Goal: Information Seeking & Learning: Learn about a topic

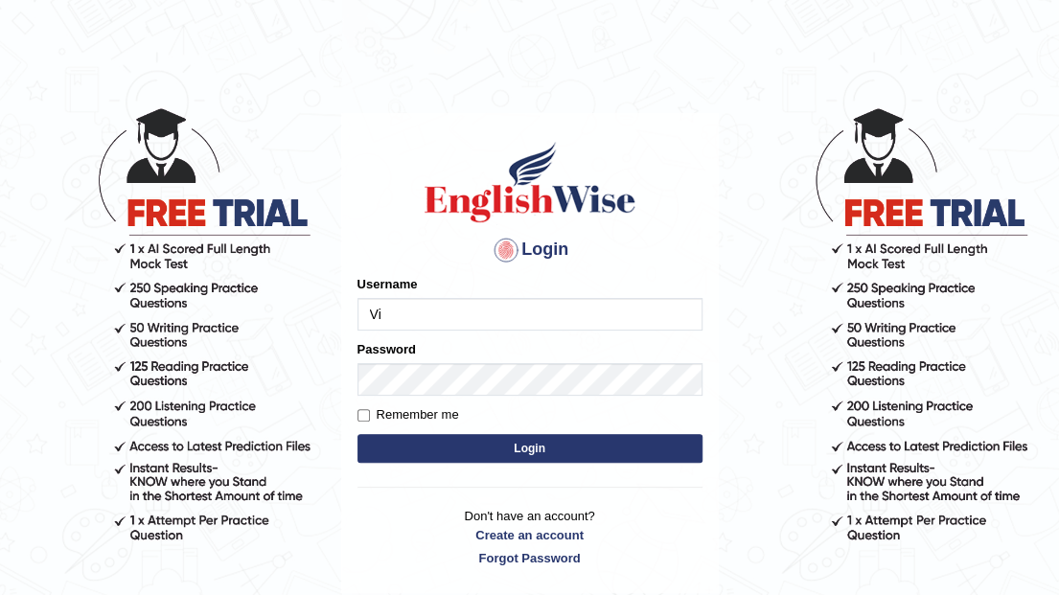
type input "Vijay1"
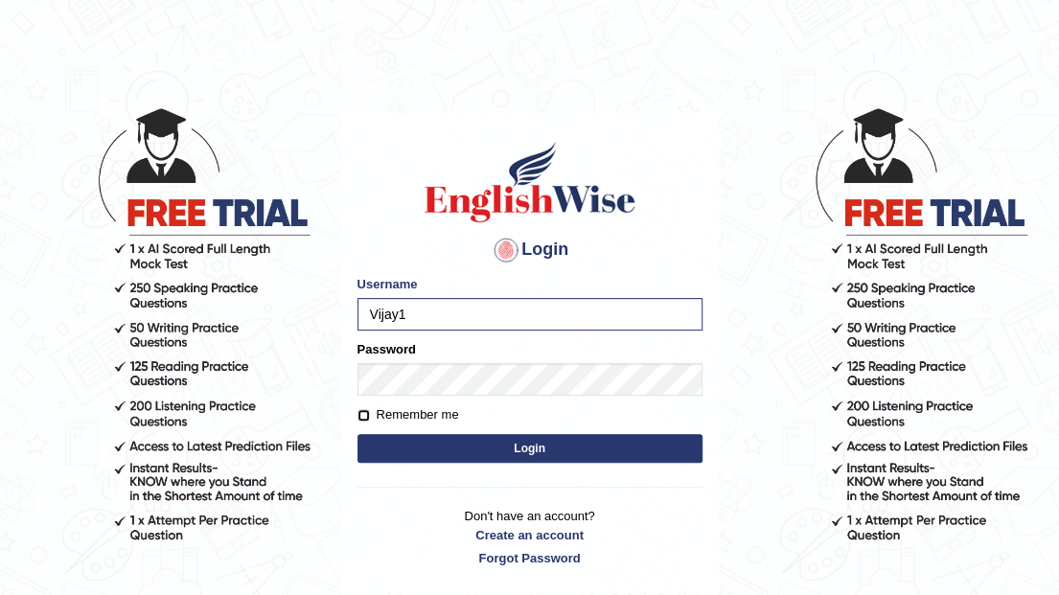
click at [360, 417] on input "Remember me" at bounding box center [364, 415] width 12 height 12
checkbox input "true"
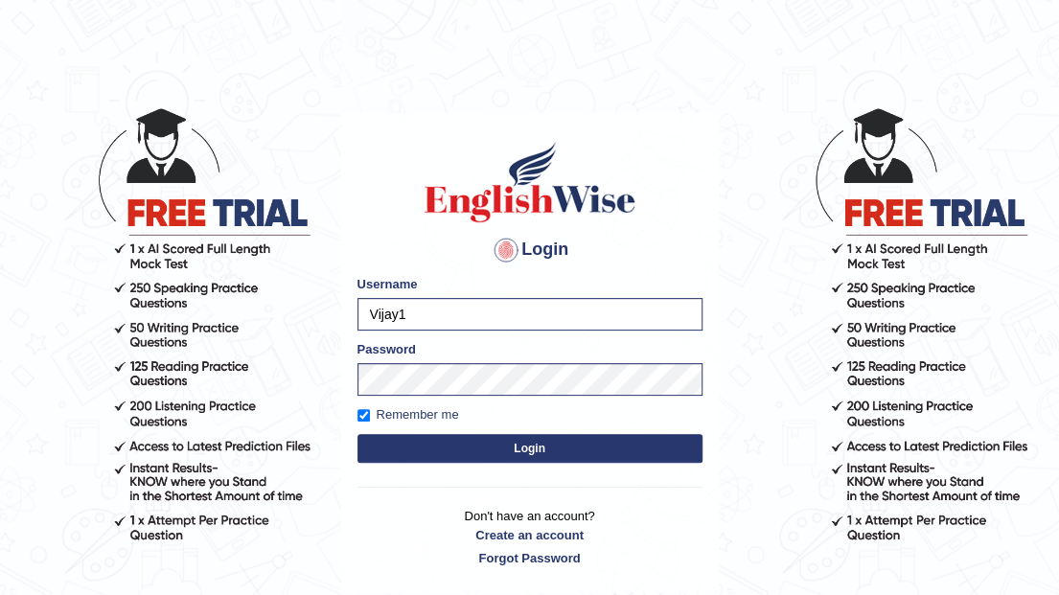
click at [387, 435] on button "Login" at bounding box center [530, 448] width 345 height 29
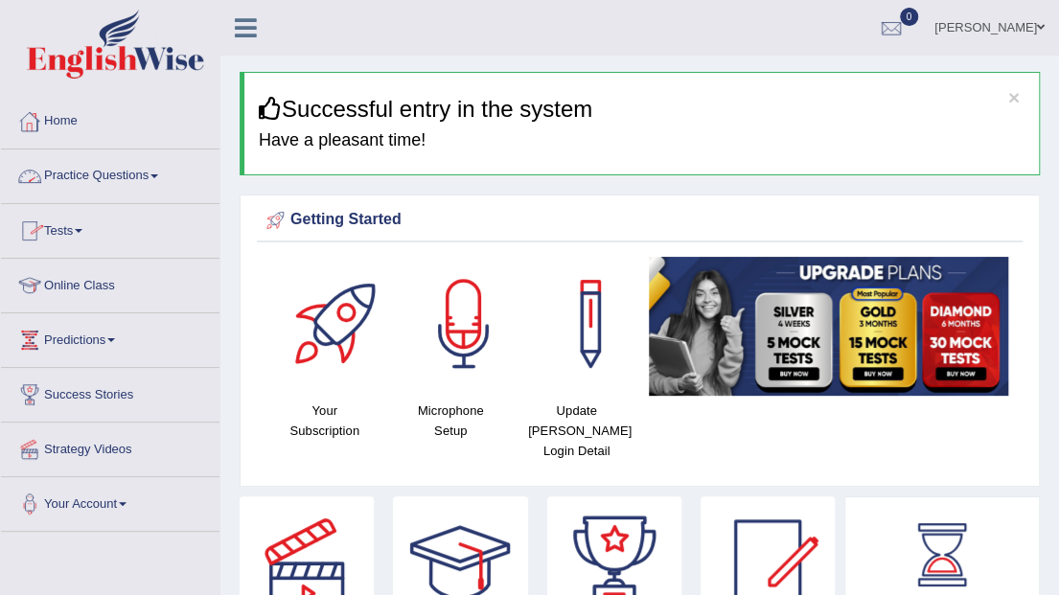
click at [109, 180] on link "Practice Questions" at bounding box center [110, 174] width 219 height 48
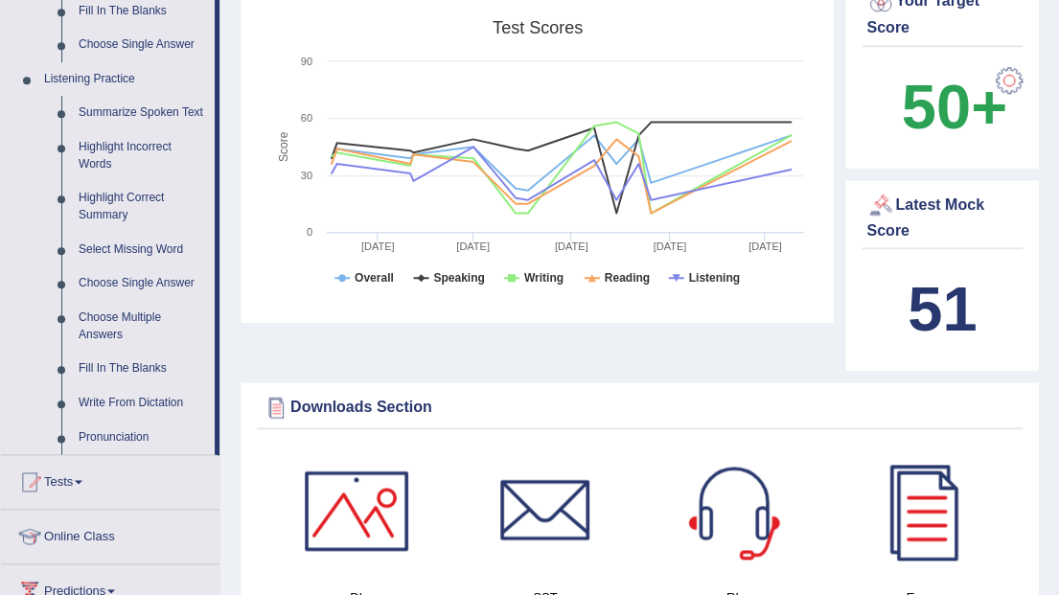
scroll to position [894, 0]
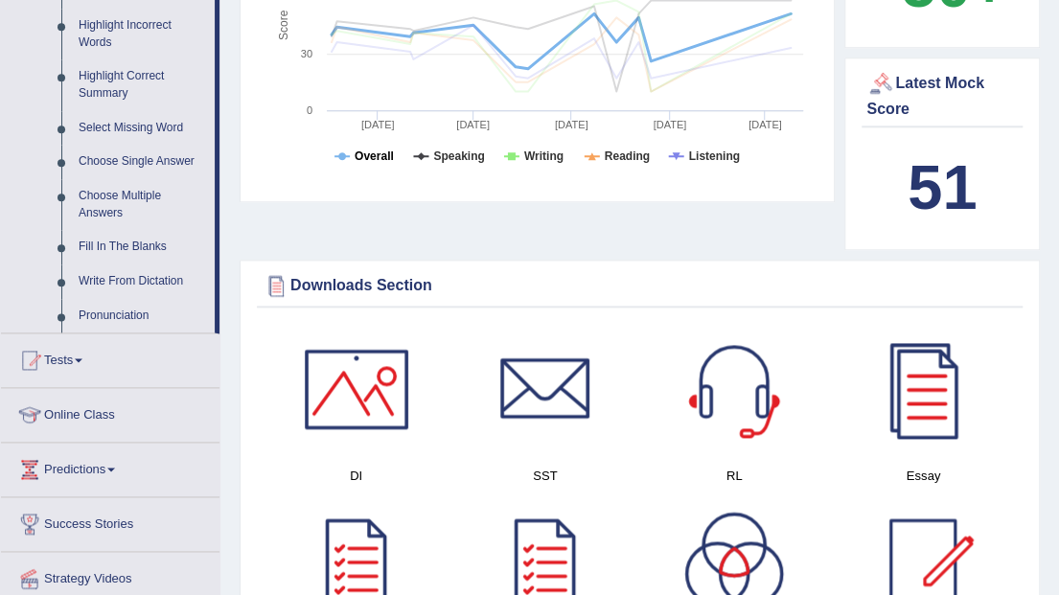
click at [378, 150] on tspan "Overall" at bounding box center [374, 156] width 39 height 13
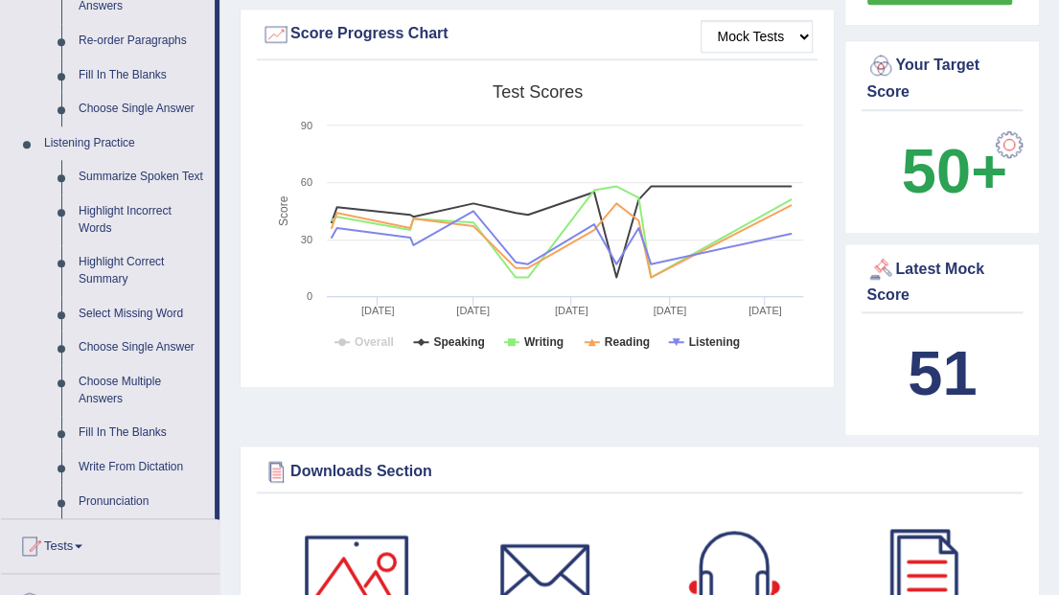
scroll to position [703, 0]
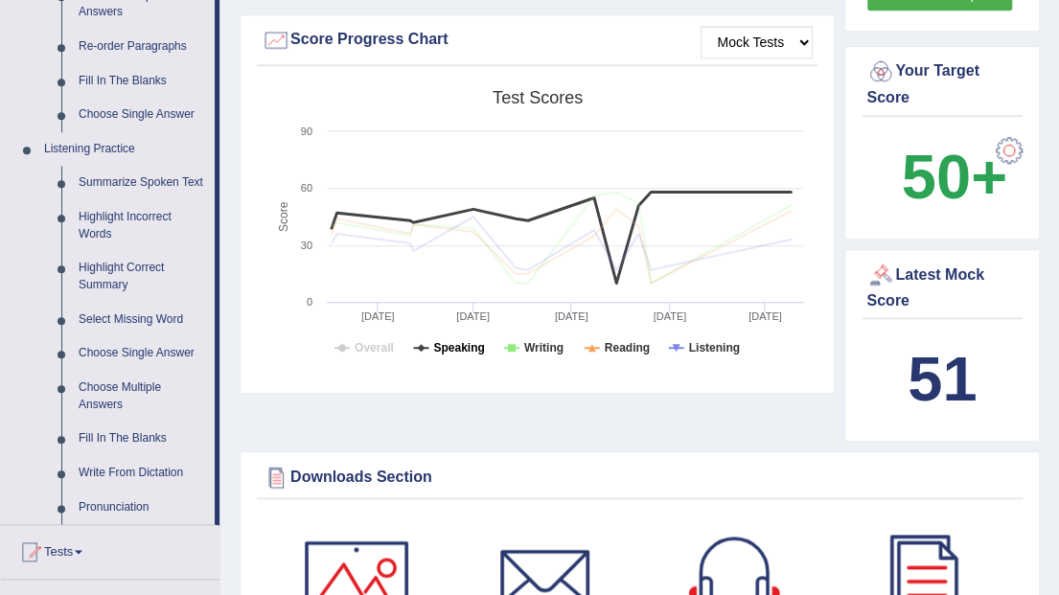
click at [437, 341] on tspan "Speaking" at bounding box center [458, 347] width 51 height 13
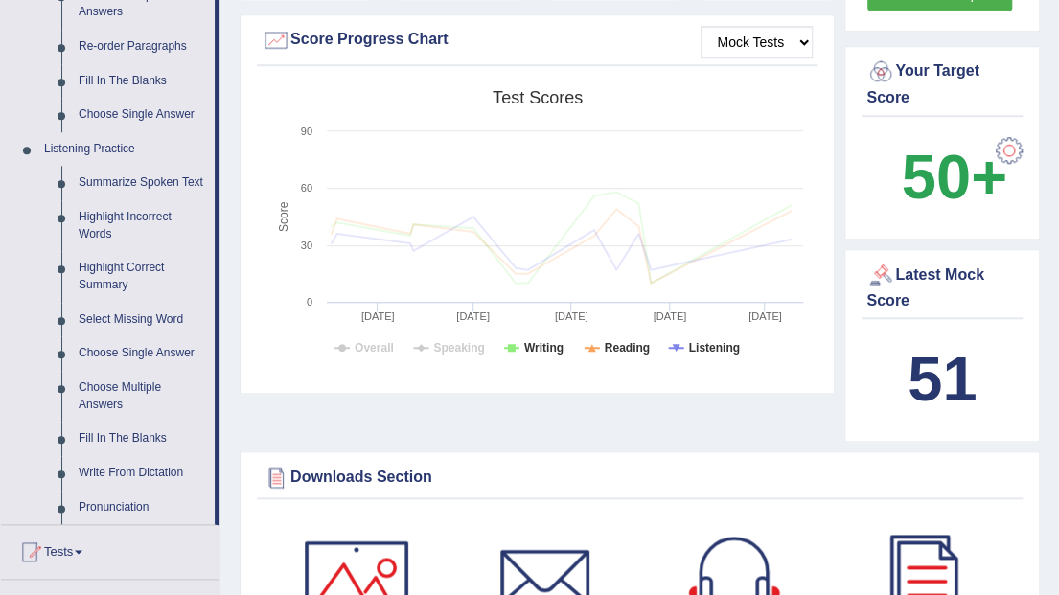
click at [437, 341] on tspan "Speaking" at bounding box center [458, 347] width 51 height 13
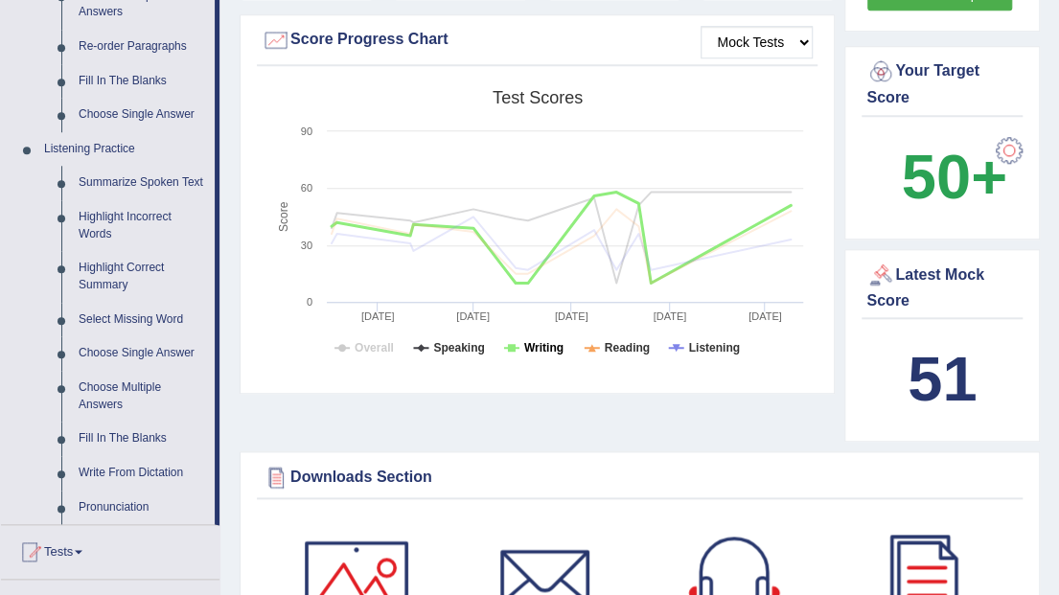
click at [529, 341] on tspan "Writing" at bounding box center [543, 347] width 39 height 13
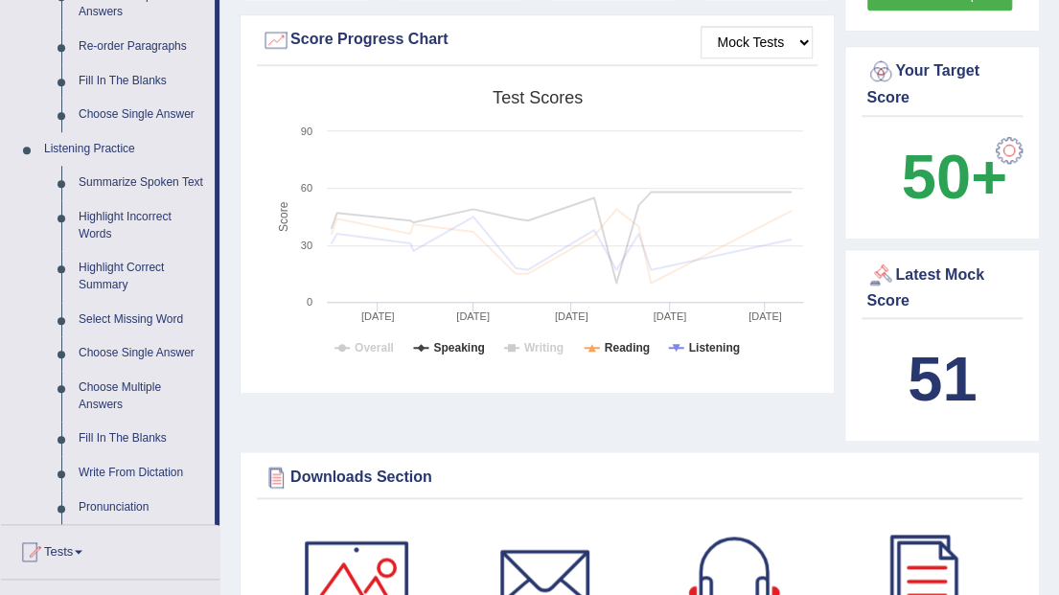
click at [529, 341] on tspan "Writing" at bounding box center [543, 347] width 39 height 13
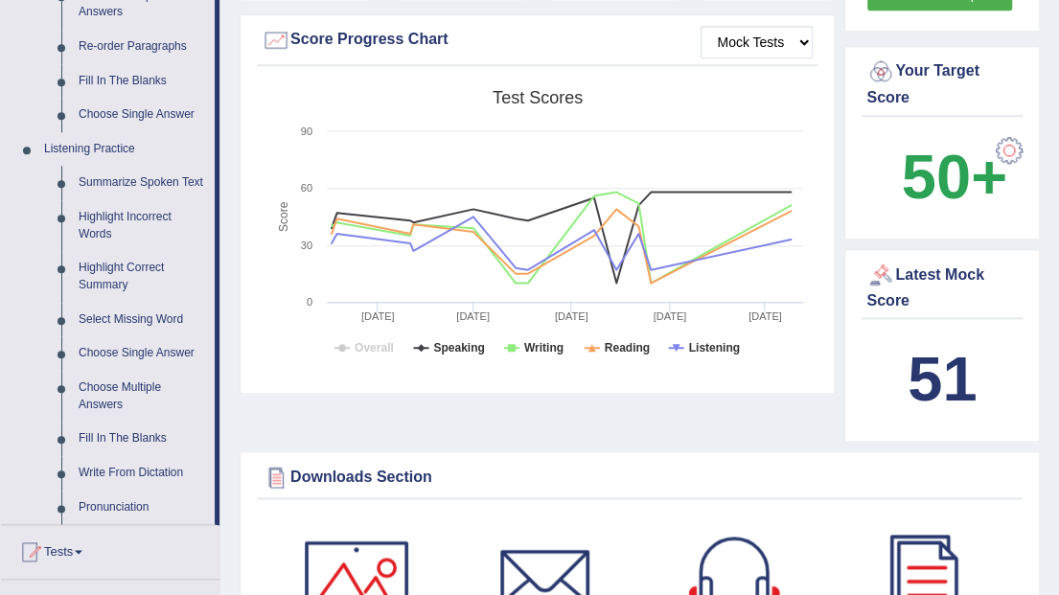
click at [600, 329] on rect at bounding box center [537, 229] width 551 height 297
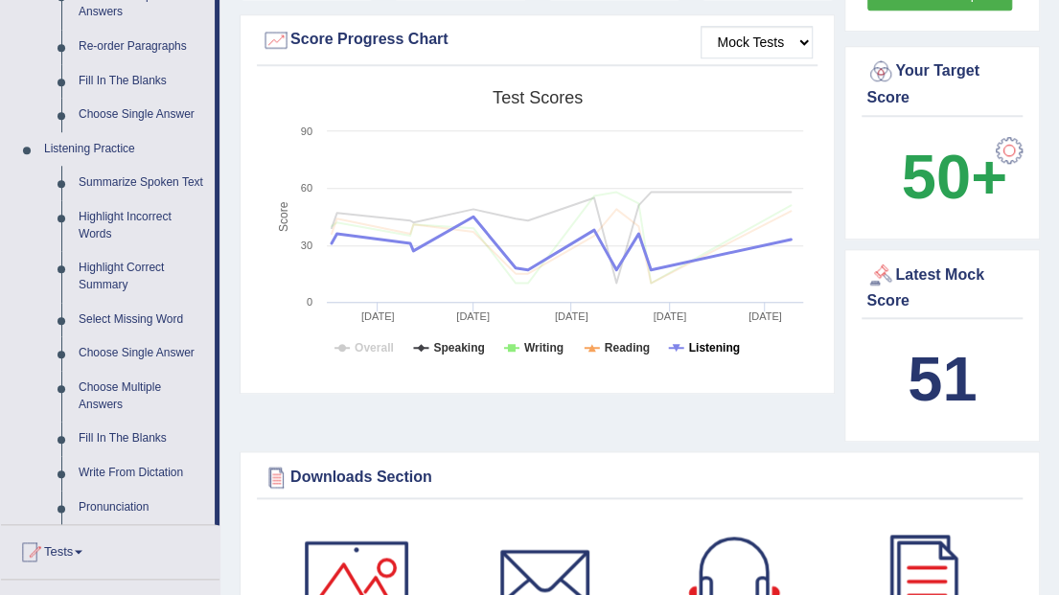
click at [693, 341] on tspan "Listening" at bounding box center [714, 347] width 51 height 13
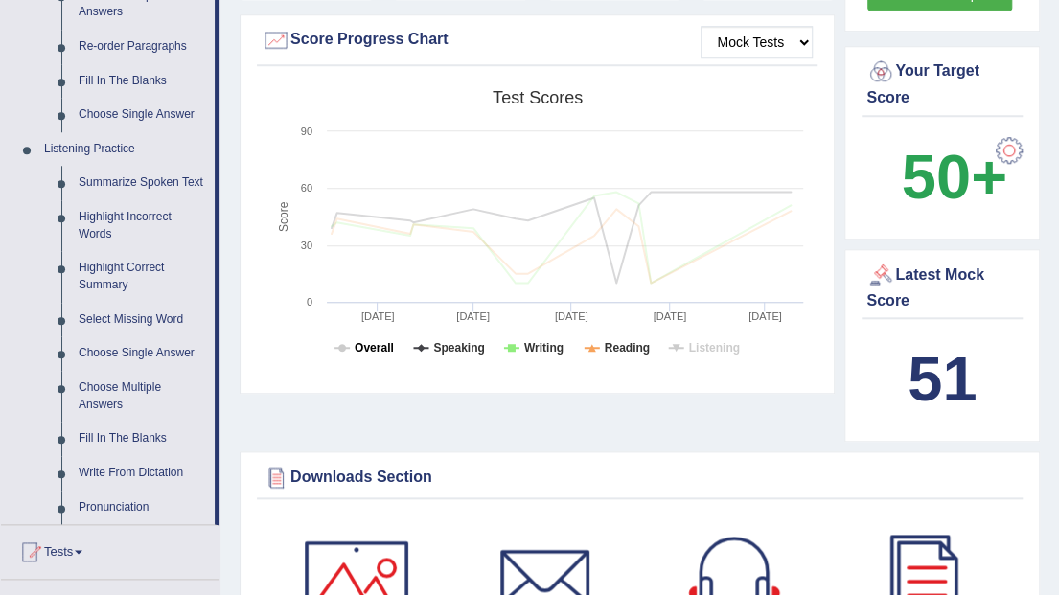
click at [364, 341] on tspan "Overall" at bounding box center [374, 347] width 39 height 13
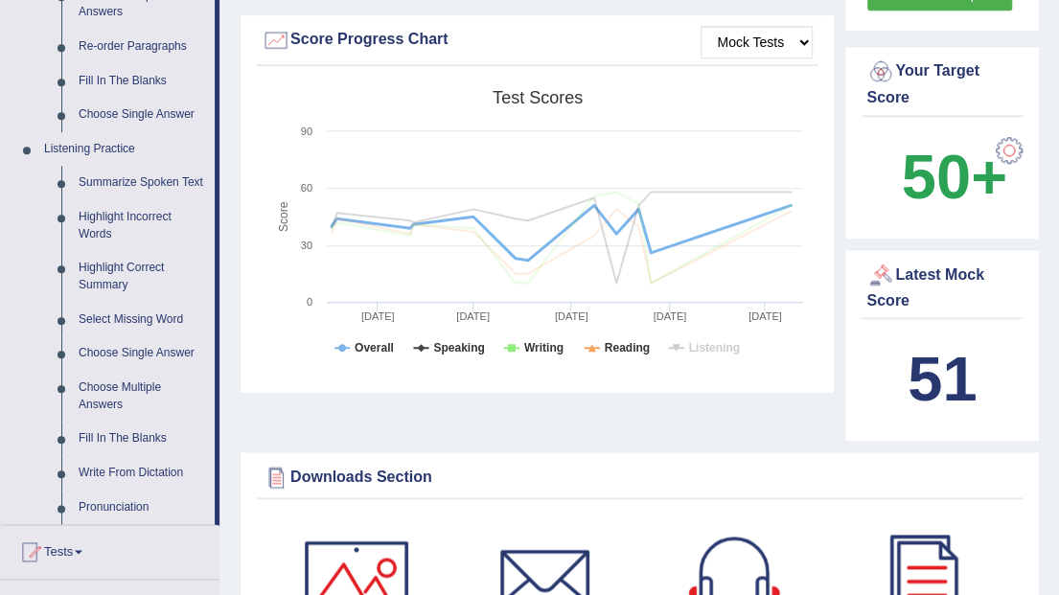
click at [364, 341] on tspan "Overall" at bounding box center [374, 347] width 39 height 13
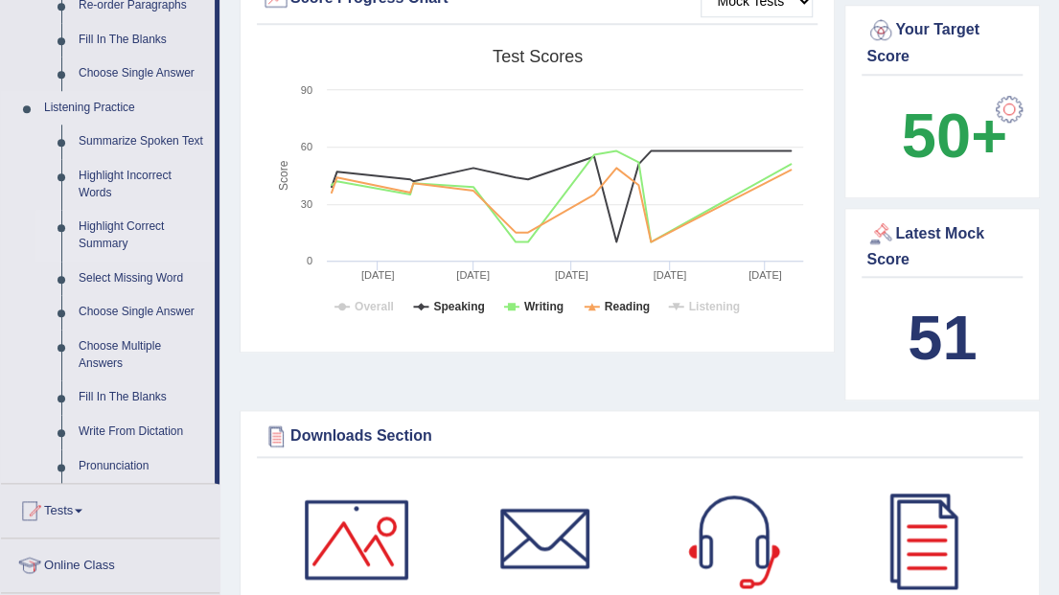
scroll to position [767, 0]
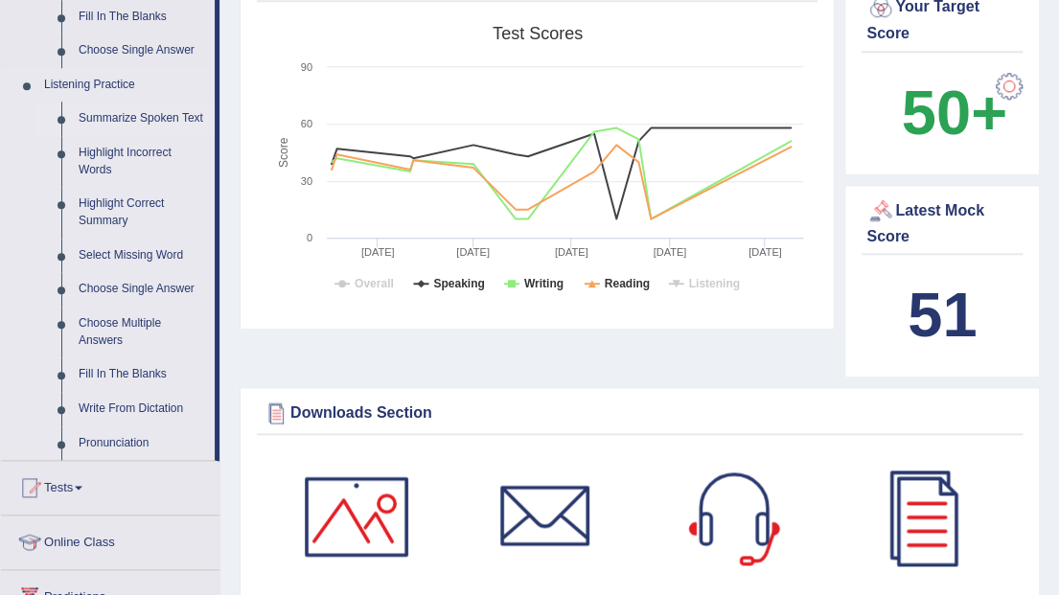
click at [180, 118] on link "Summarize Spoken Text" at bounding box center [142, 119] width 145 height 35
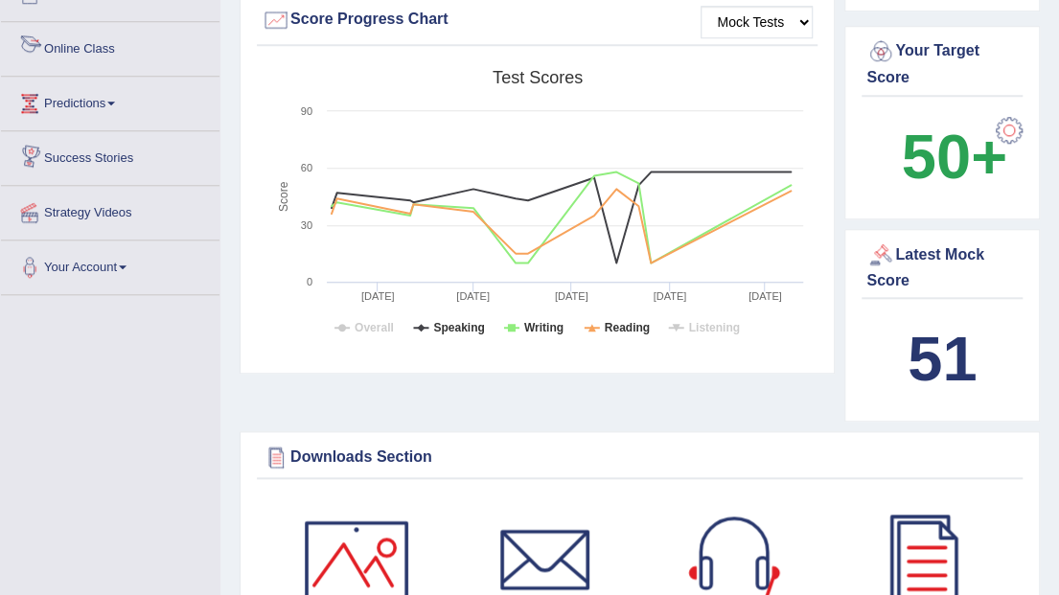
scroll to position [1204, 0]
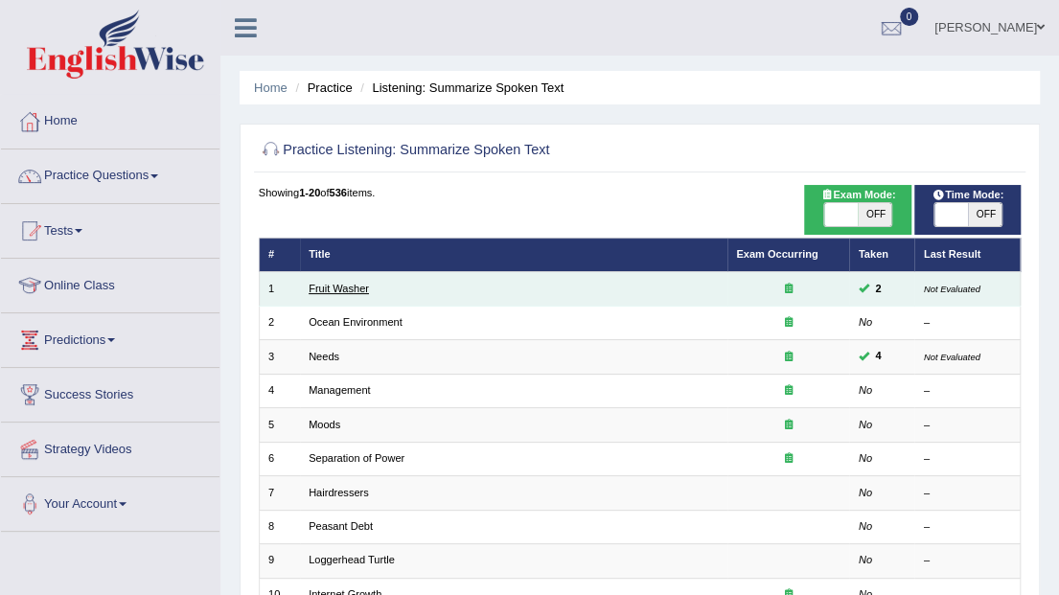
click at [341, 287] on link "Fruit Washer" at bounding box center [339, 289] width 60 height 12
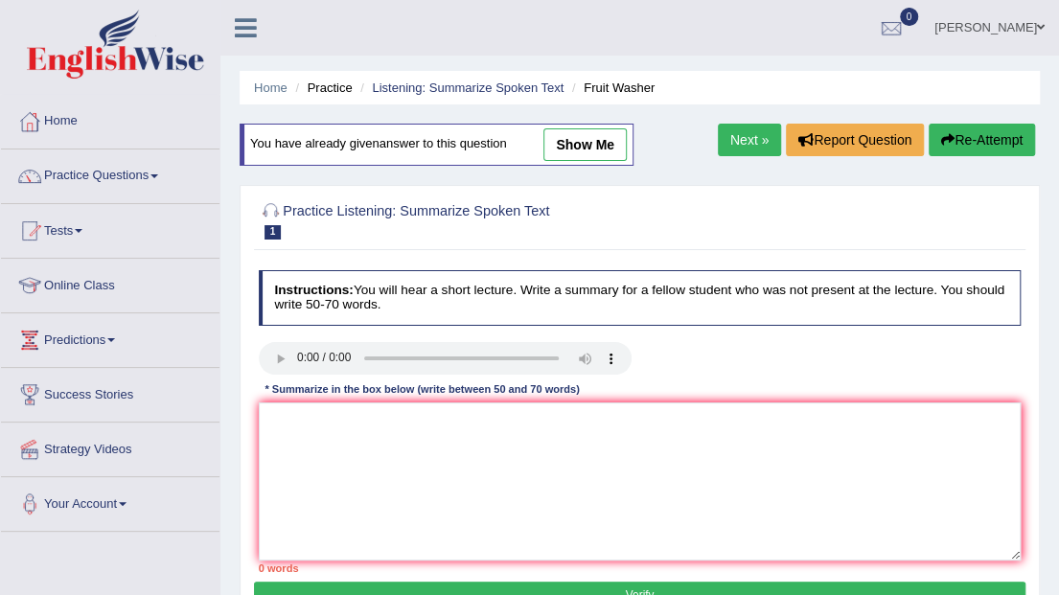
click at [585, 144] on link "show me" at bounding box center [584, 144] width 83 height 33
type textarea "A noteworthy point revealed in the lecture was about fruit and vegetable. To el…"
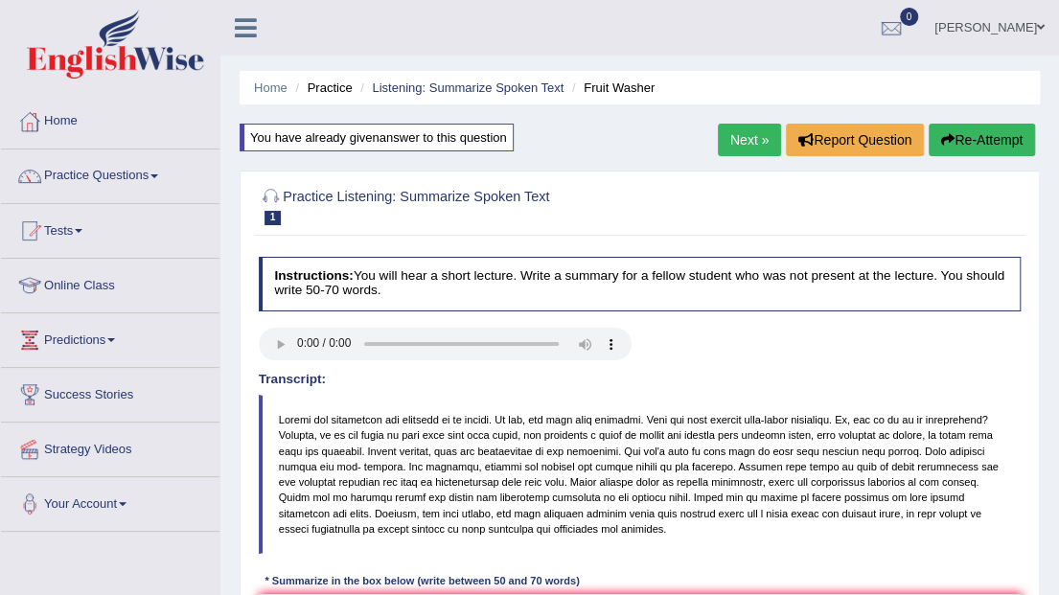
click at [957, 123] on div "Home Practice Listening: Summarize Spoken Text Fruit Washer You have already gi…" at bounding box center [639, 574] width 839 height 1149
click at [971, 130] on button "Re-Attempt" at bounding box center [982, 140] width 106 height 33
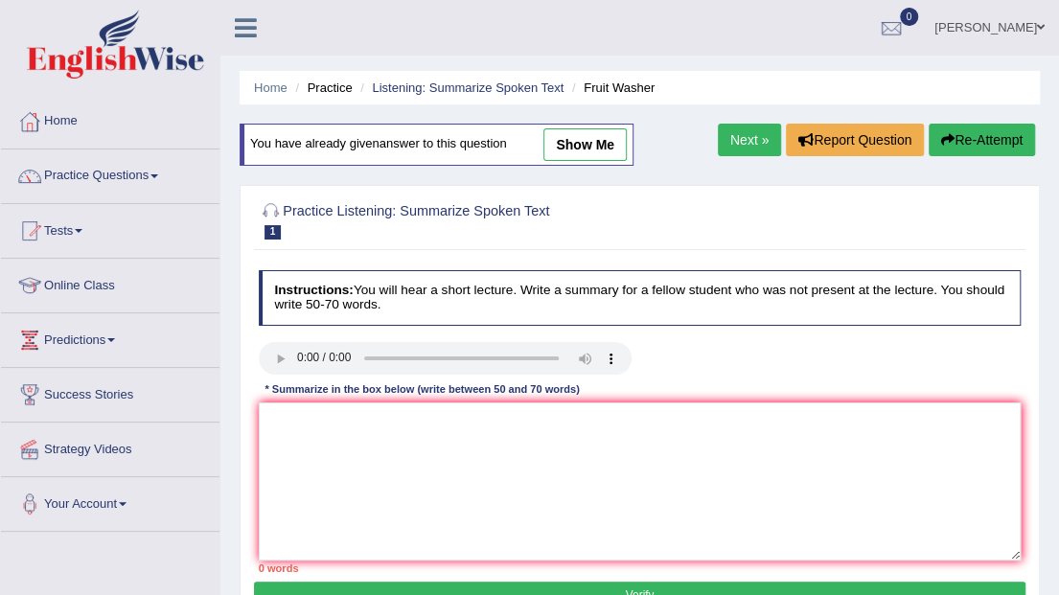
click at [456, 96] on li "Listening: Summarize Spoken Text" at bounding box center [460, 88] width 208 height 18
click at [459, 86] on link "Listening: Summarize Spoken Text" at bounding box center [468, 88] width 192 height 14
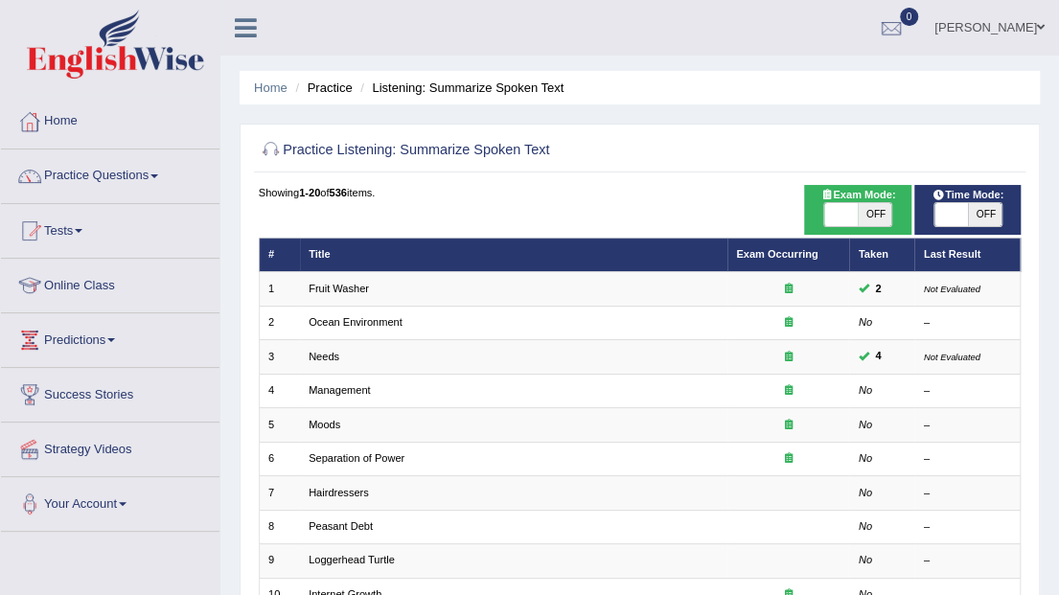
click at [982, 226] on div "Time Mode: ON OFF" at bounding box center [967, 210] width 106 height 50
click at [976, 210] on span "OFF" at bounding box center [985, 214] width 34 height 23
checkbox input "true"
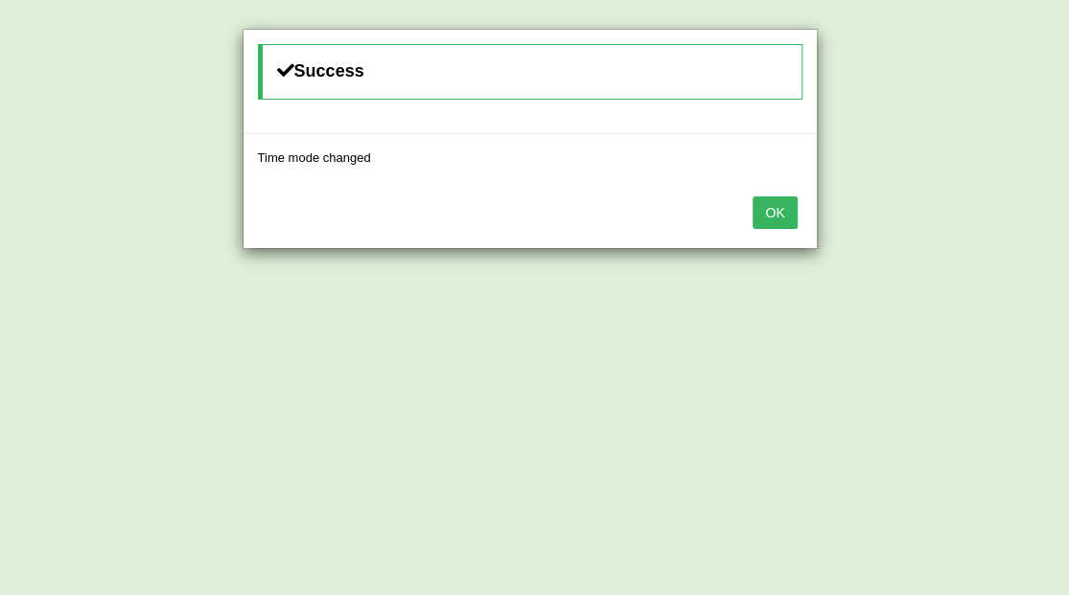
click at [769, 213] on button "OK" at bounding box center [774, 213] width 44 height 33
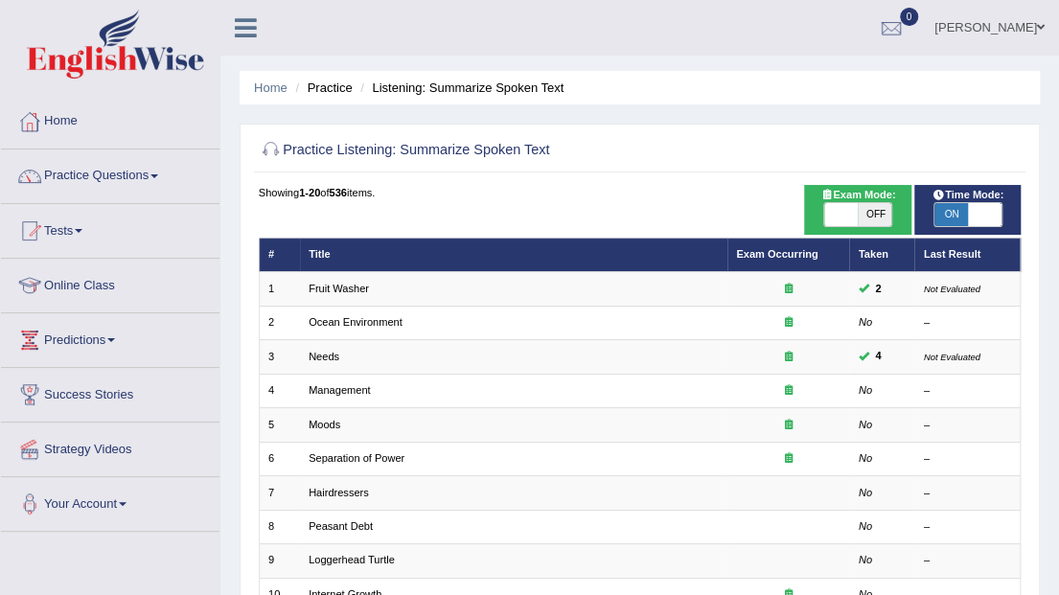
click at [868, 216] on span "OFF" at bounding box center [875, 214] width 34 height 23
checkbox input "true"
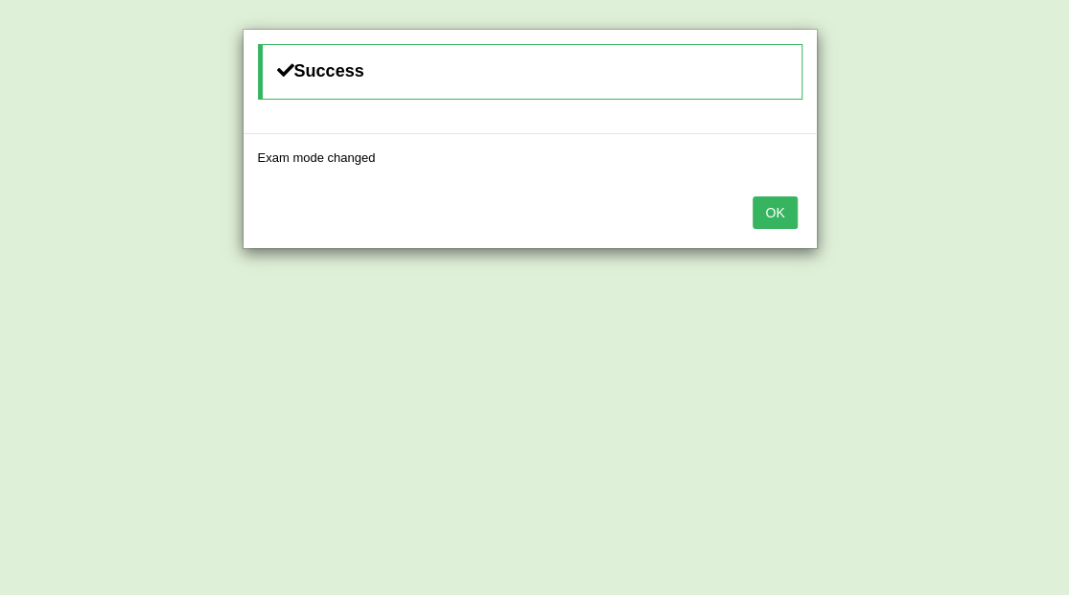
click at [790, 213] on button "OK" at bounding box center [774, 213] width 44 height 33
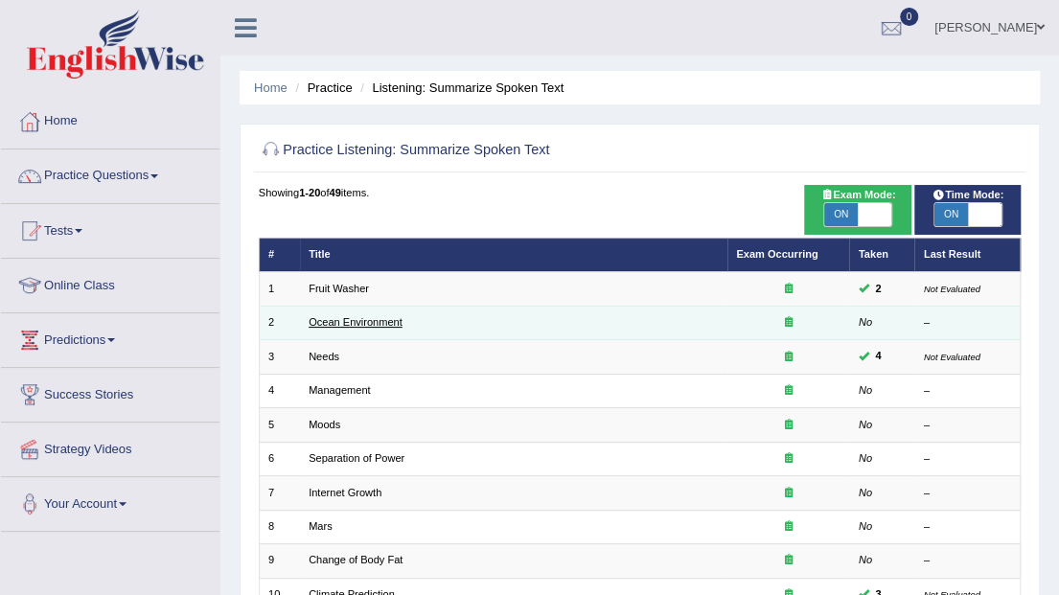
click at [349, 324] on link "Ocean Environment" at bounding box center [356, 322] width 94 height 12
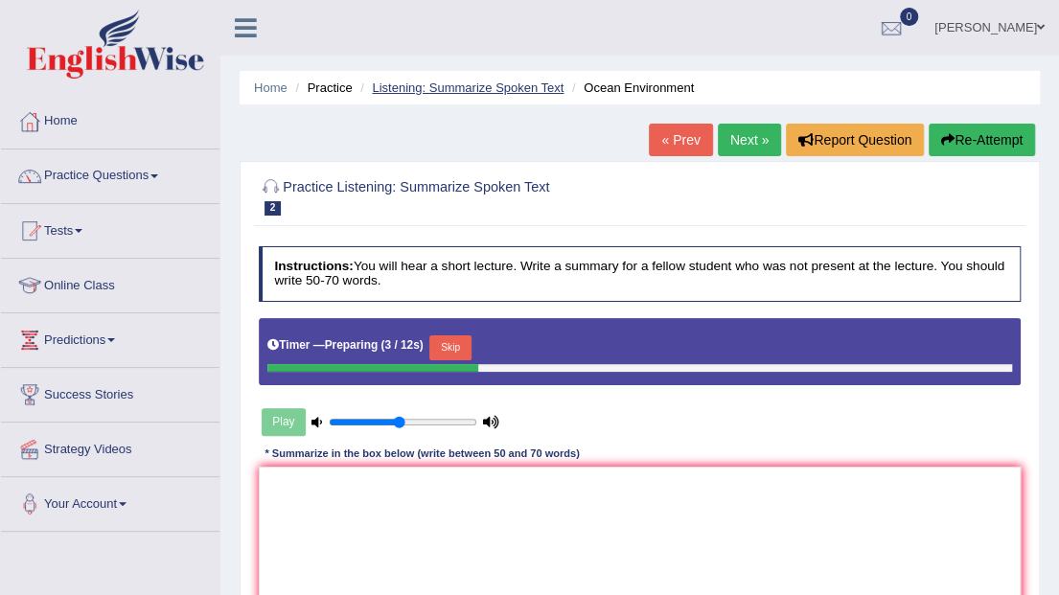
click at [528, 88] on link "Listening: Summarize Spoken Text" at bounding box center [468, 88] width 192 height 14
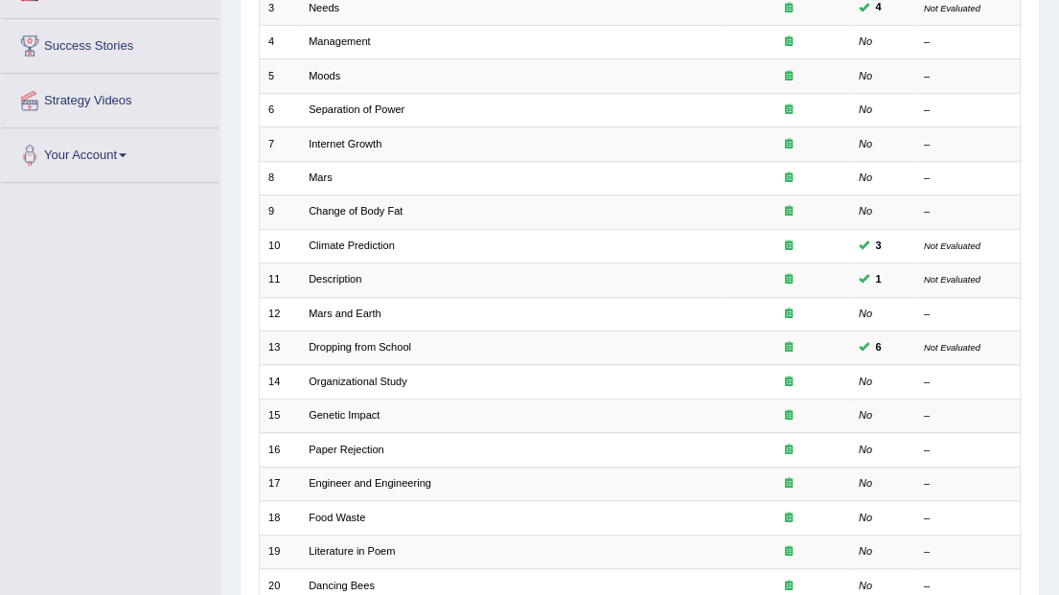
scroll to position [247, 0]
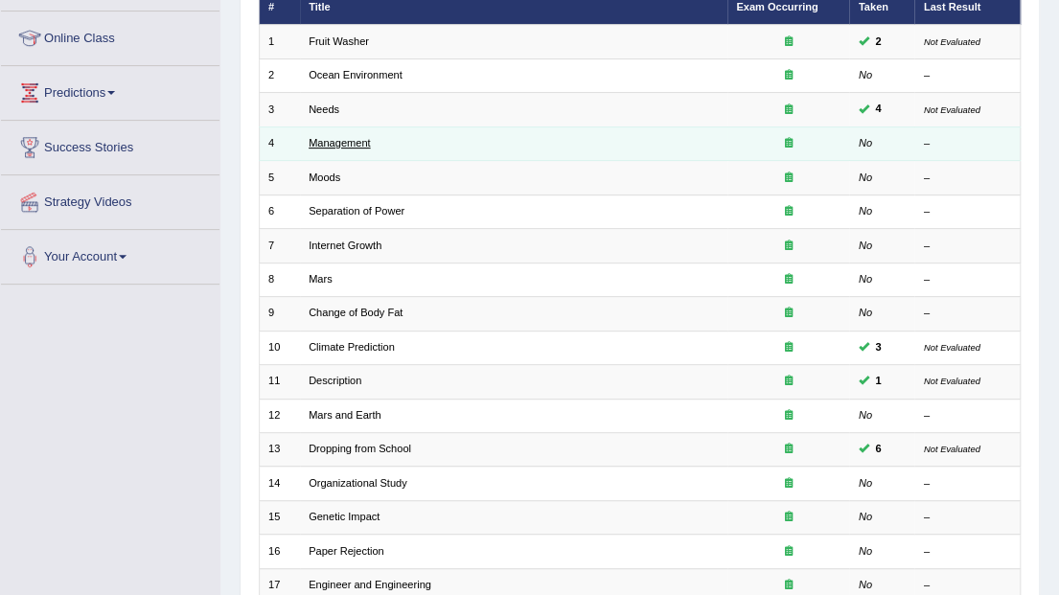
click at [361, 143] on link "Management" at bounding box center [339, 143] width 61 height 12
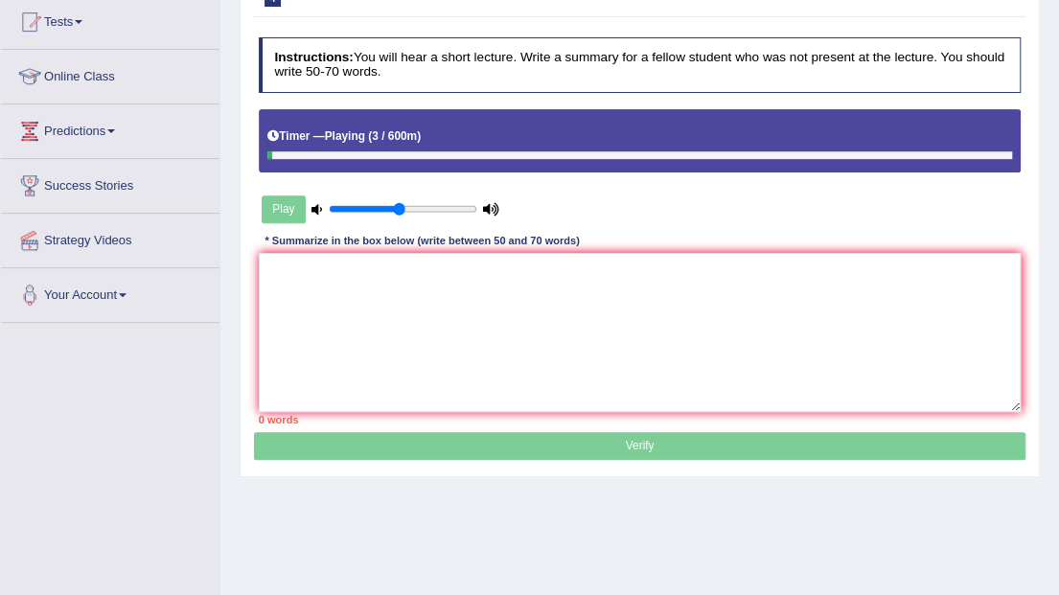
scroll to position [127, 0]
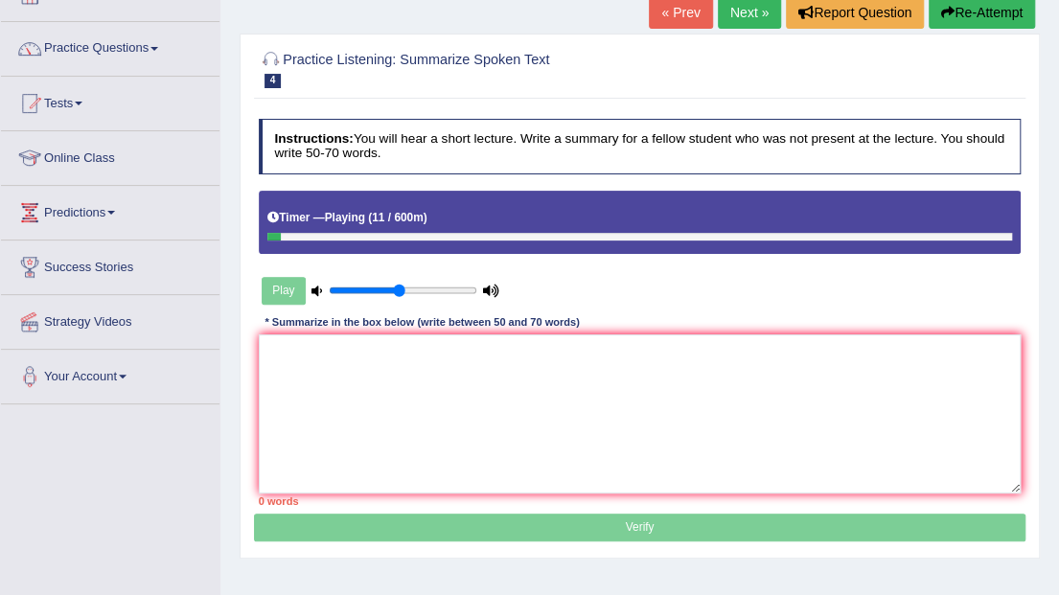
click at [980, 4] on button "Re-Attempt" at bounding box center [982, 12] width 106 height 33
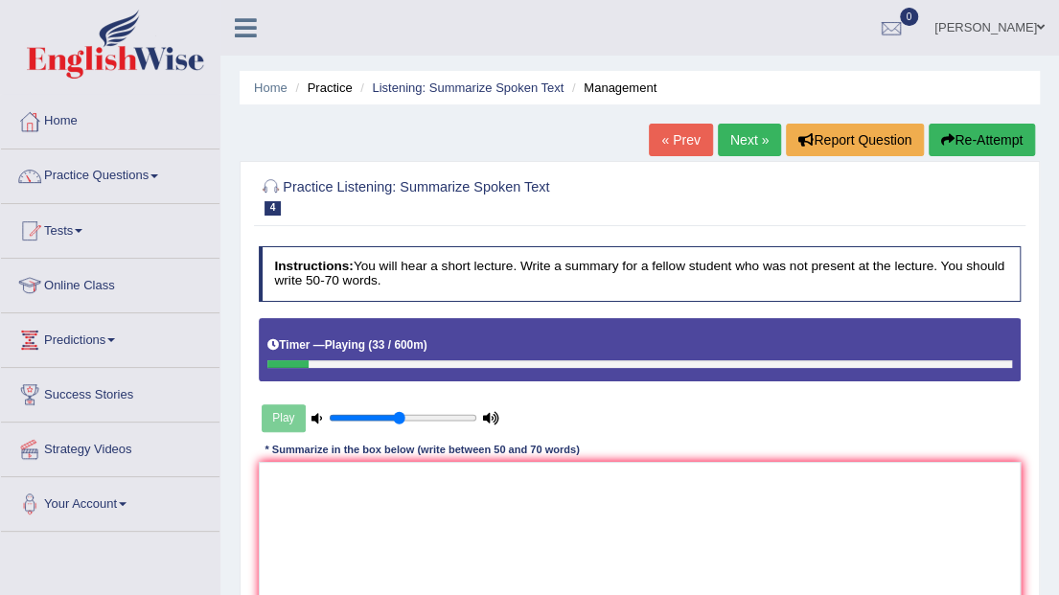
click at [949, 144] on icon "button" at bounding box center [947, 139] width 13 height 13
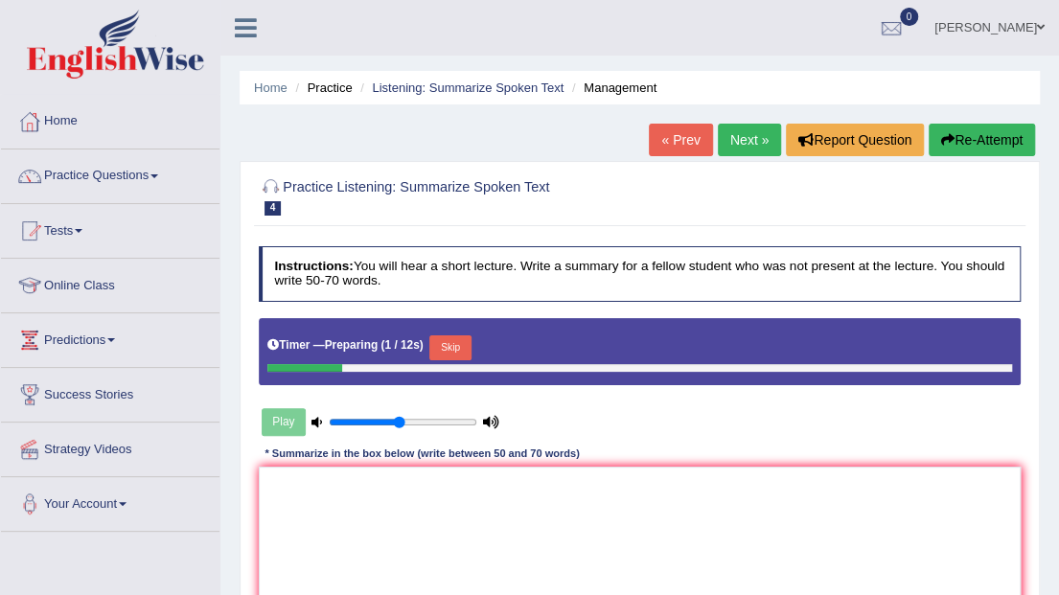
click at [462, 345] on button "Skip" at bounding box center [449, 347] width 41 height 25
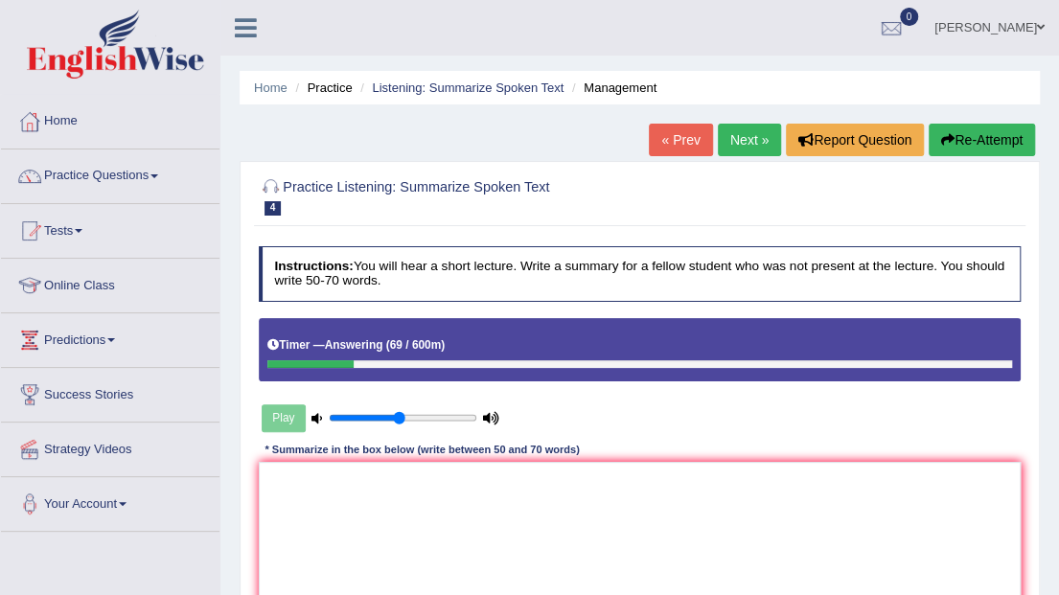
click at [649, 400] on div "Instructions: You will hear a short lecture. Write a summary for a fellow stude…" at bounding box center [639, 440] width 771 height 403
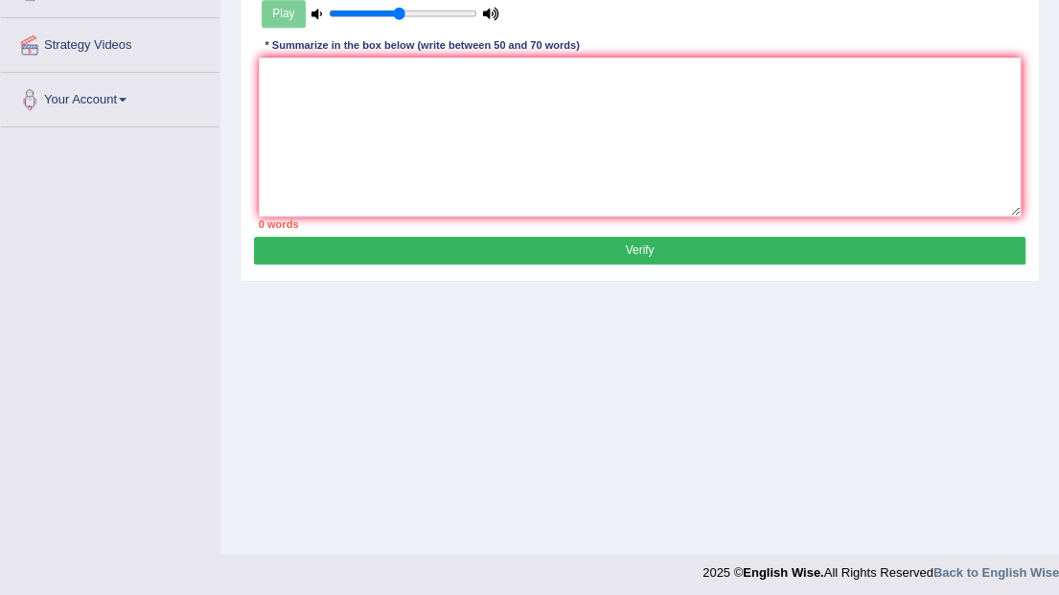
scroll to position [410, 0]
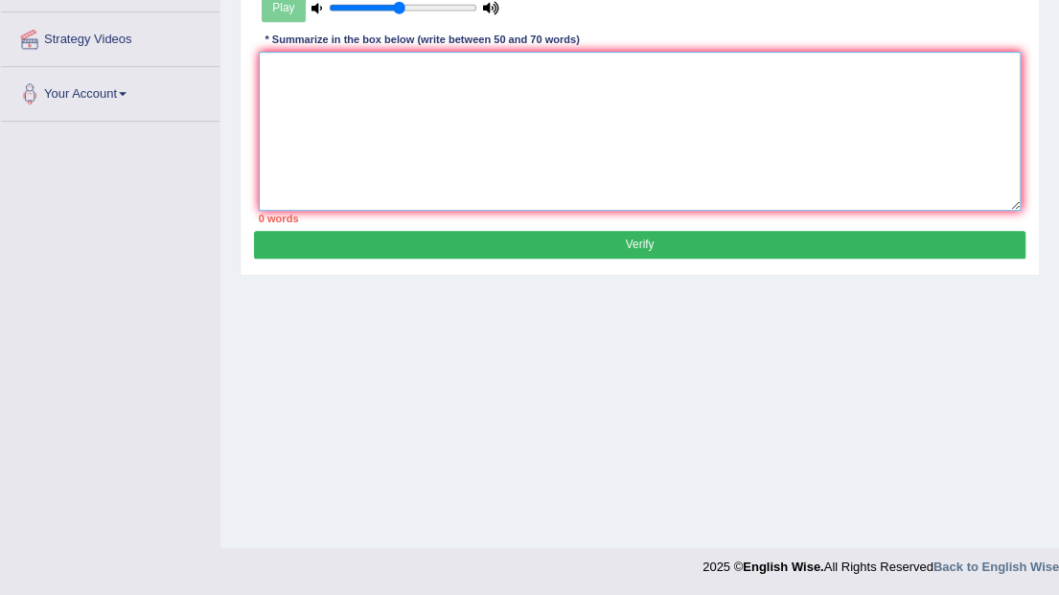
click at [351, 123] on textarea at bounding box center [640, 131] width 763 height 158
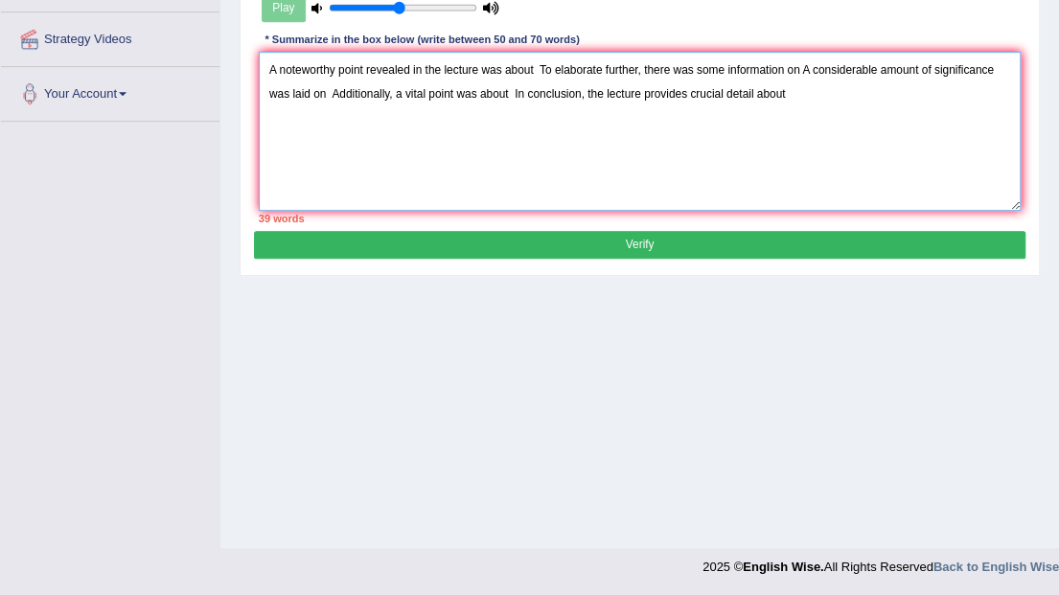
drag, startPoint x: 266, startPoint y: 67, endPoint x: 905, endPoint y: 119, distance: 640.5
click at [905, 119] on textarea "A noteworthy point revealed in the lecture was about To elaborate further, ther…" at bounding box center [640, 131] width 763 height 158
click at [1039, 514] on div "Home Practice Listening: Summarize Spoken Text Management « Prev Next » Report …" at bounding box center [639, 69] width 839 height 959
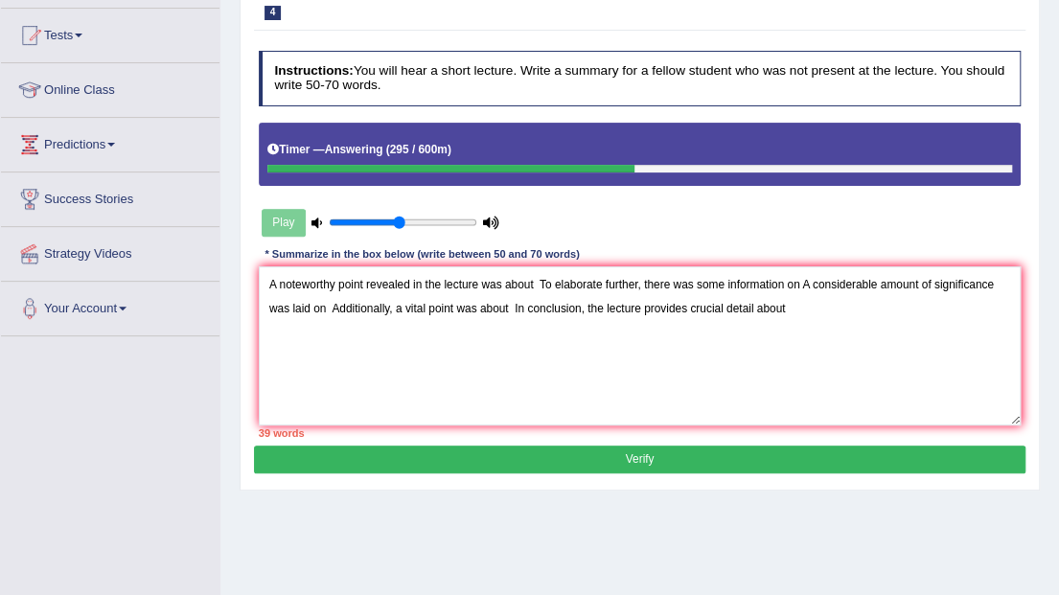
scroll to position [219, 0]
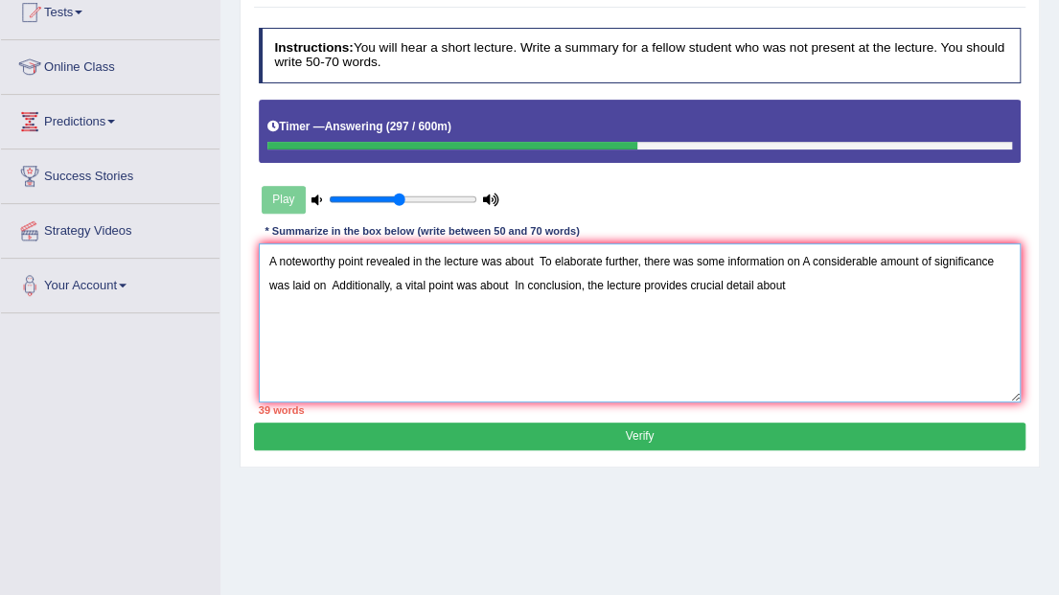
click at [535, 261] on textarea "A noteworthy point revealed in the lecture was about To elaborate further, ther…" at bounding box center [640, 322] width 763 height 158
click at [558, 258] on textarea "A noteworthy point revealed in the lecture was about manger To elaborate furthe…" at bounding box center [640, 322] width 763 height 158
click at [582, 263] on textarea "A noteworthy point revealed in the lecture was about manager To elaborate furth…" at bounding box center [640, 322] width 763 height 158
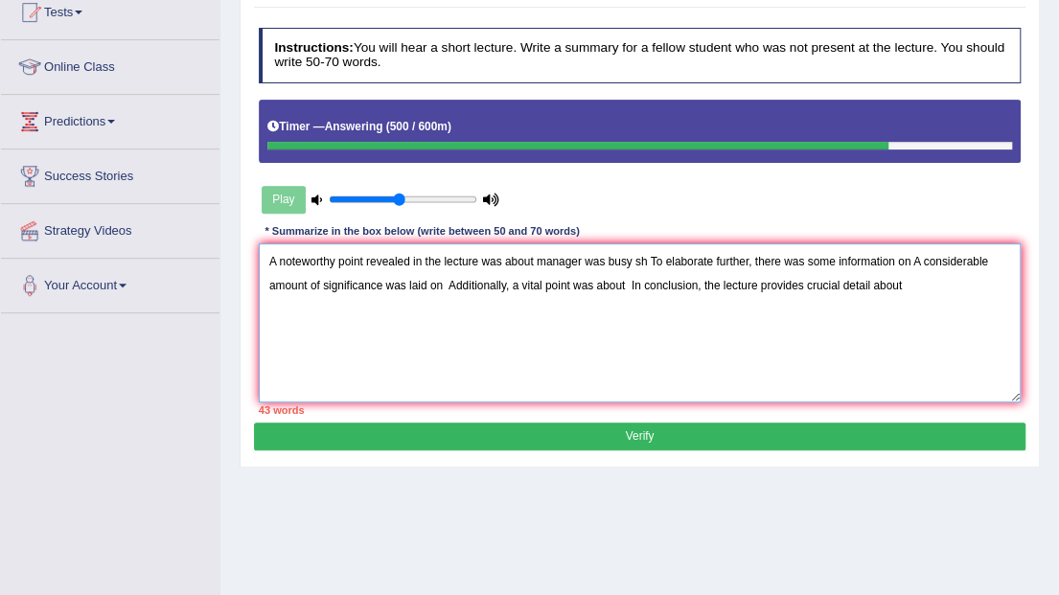
click at [897, 260] on textarea "A noteworthy point revealed in the lecture was about manager was busy sh To ela…" at bounding box center [640, 322] width 763 height 158
click at [331, 284] on textarea "A noteworthy point revealed in the lecture was about manager was busy sh To ela…" at bounding box center [640, 322] width 763 height 158
click at [895, 256] on textarea "A noteworthy point revealed in the lecture was about manager was busy sh To ela…" at bounding box center [640, 322] width 763 height 158
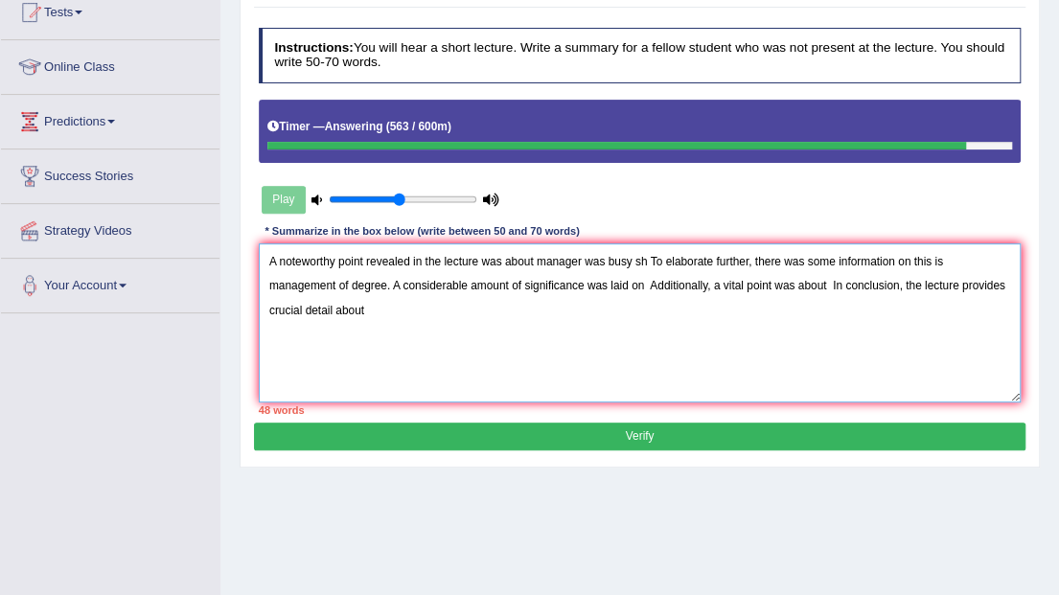
click at [647, 288] on textarea "A noteworthy point revealed in the lecture was about manager was busy sh To ela…" at bounding box center [640, 322] width 763 height 158
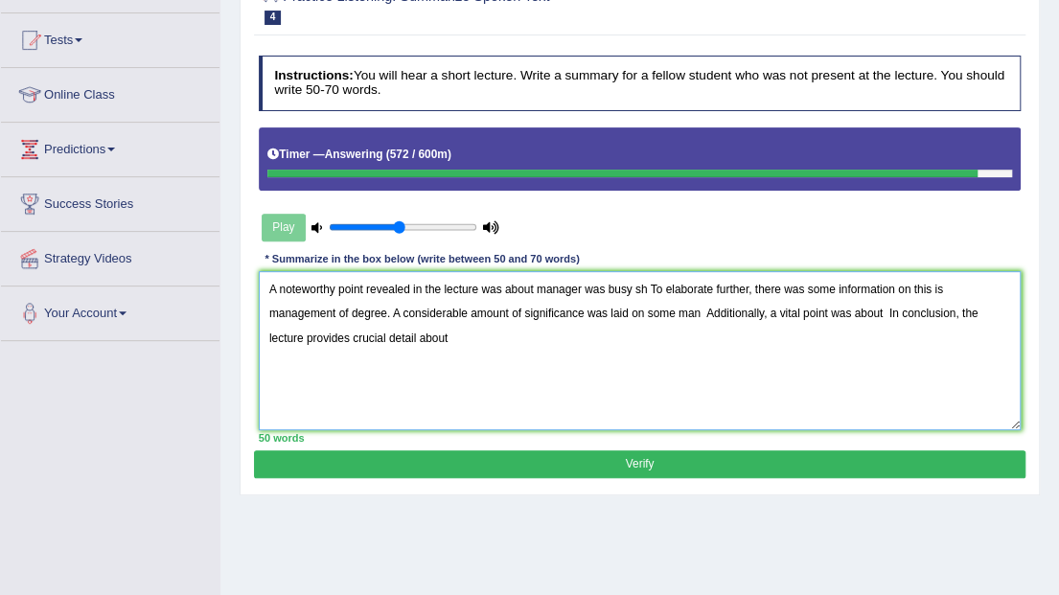
scroll to position [192, 0]
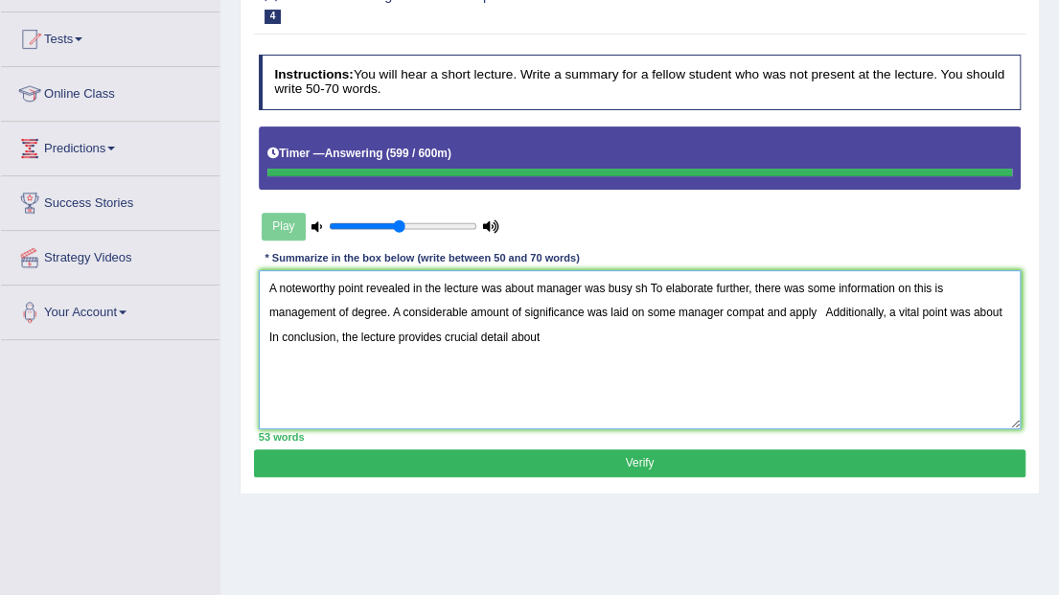
type textarea "A noteworthy point revealed in the lecture was about manager was busy sh To ela…"
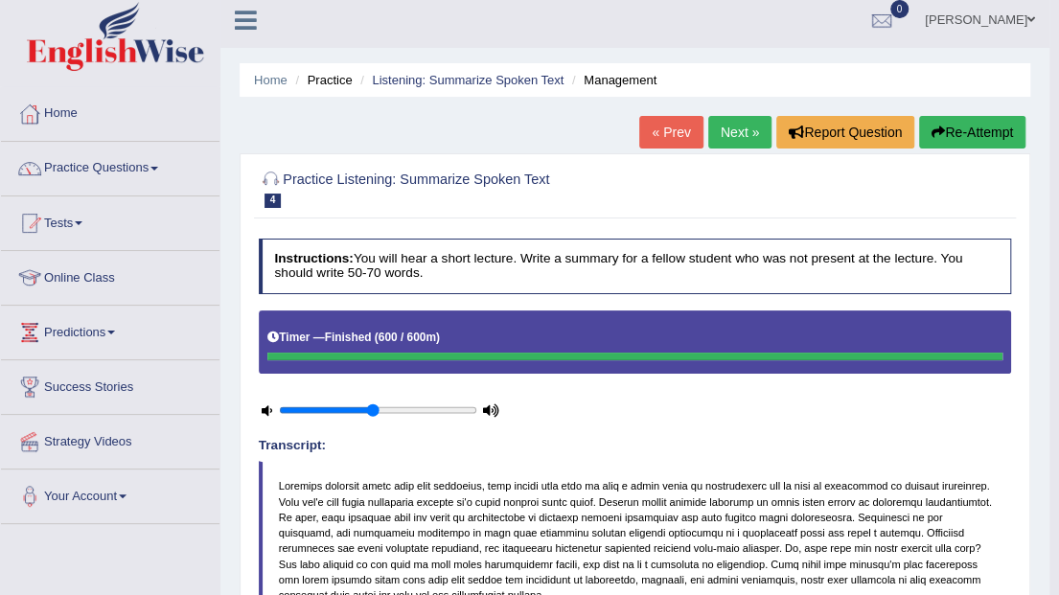
scroll to position [0, 0]
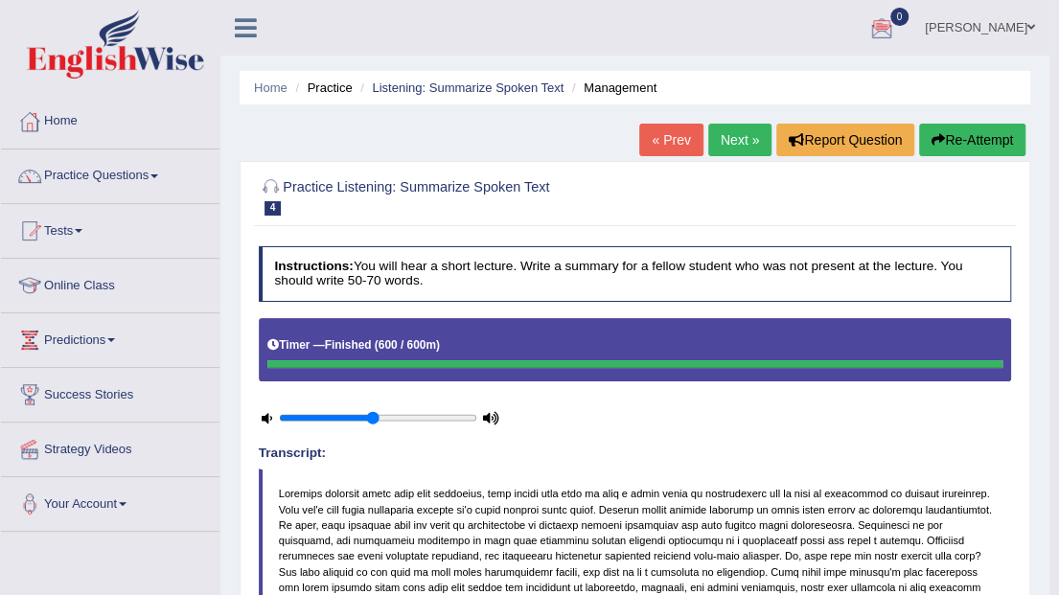
click at [954, 130] on button "Re-Attempt" at bounding box center [972, 140] width 106 height 33
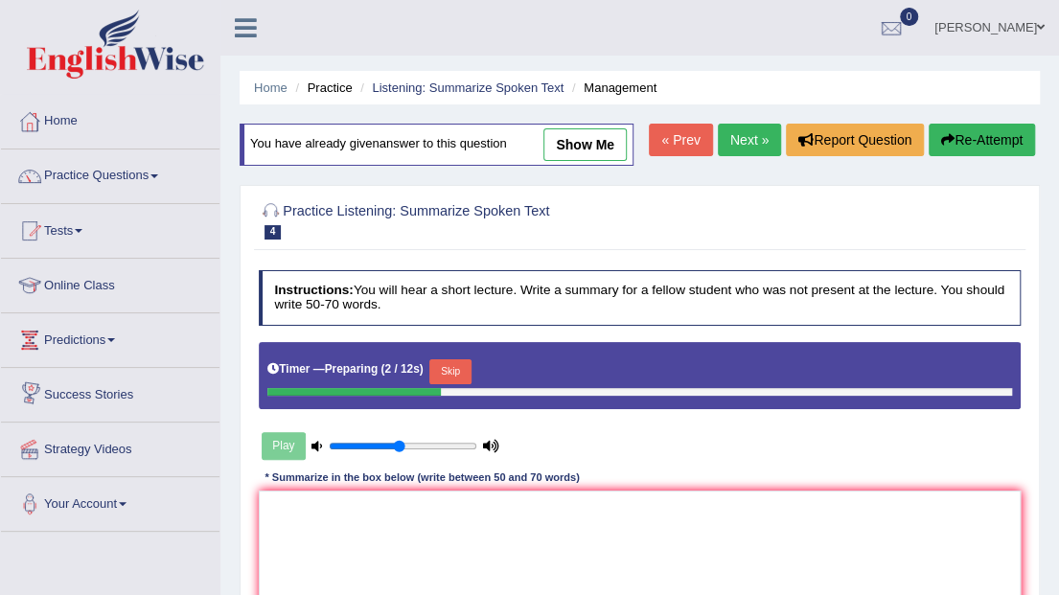
click at [454, 374] on button "Skip" at bounding box center [449, 371] width 41 height 25
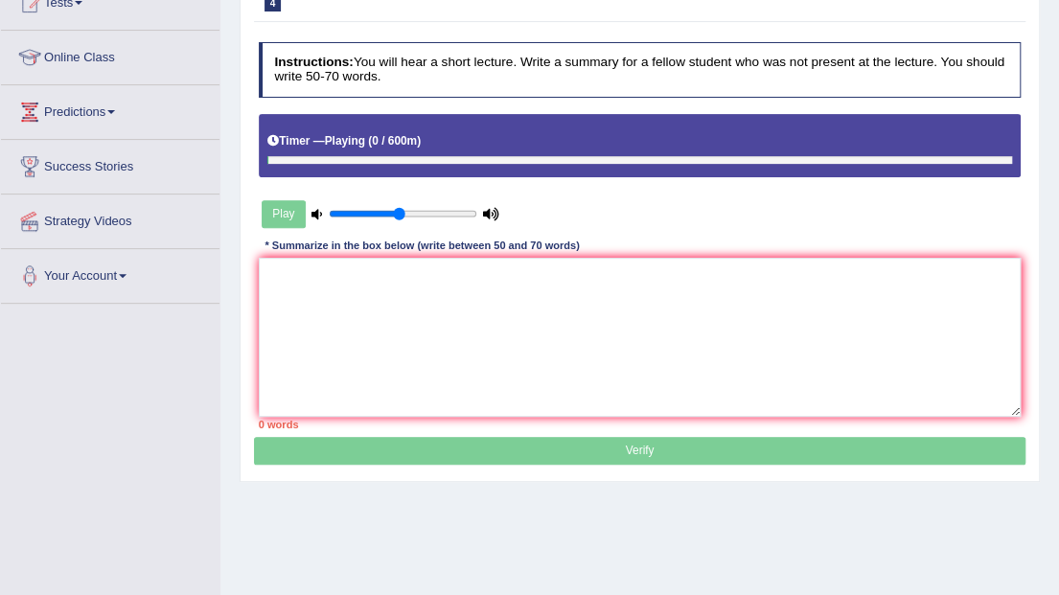
scroll to position [255, 0]
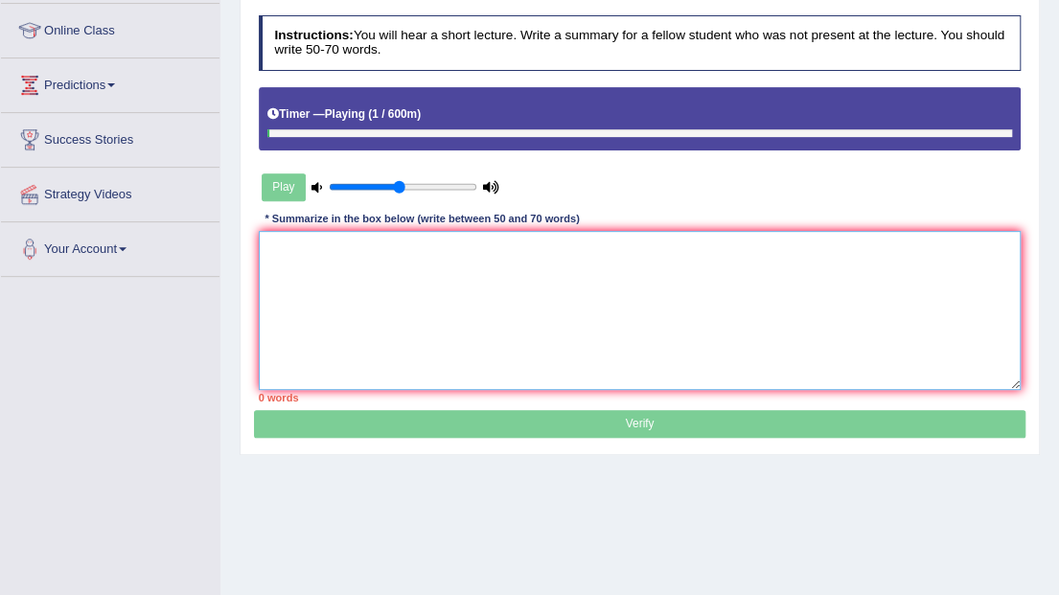
click at [428, 305] on textarea at bounding box center [640, 310] width 763 height 158
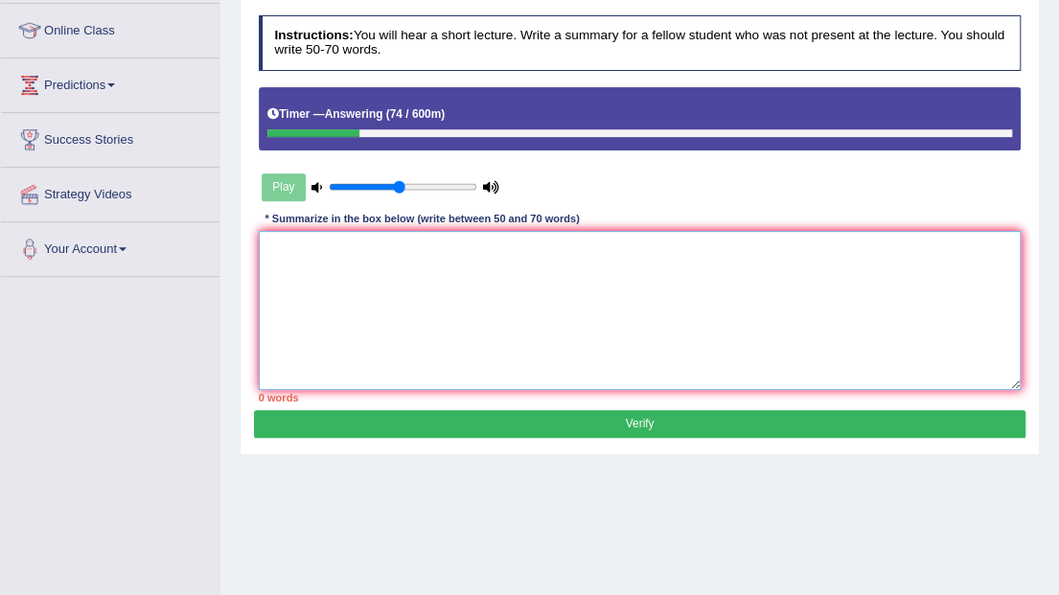
paste textarea "A noteworthy point revealed in the lecture was about To elaborate further, ther…"
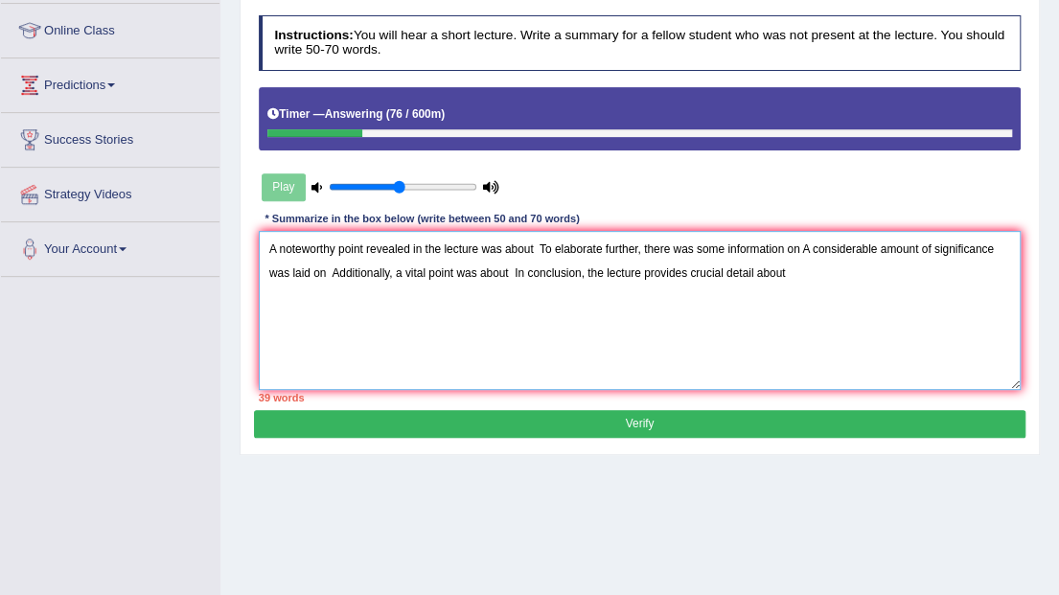
click at [535, 247] on textarea "A noteworthy point revealed in the lecture was about To elaborate further, ther…" at bounding box center [640, 310] width 763 height 158
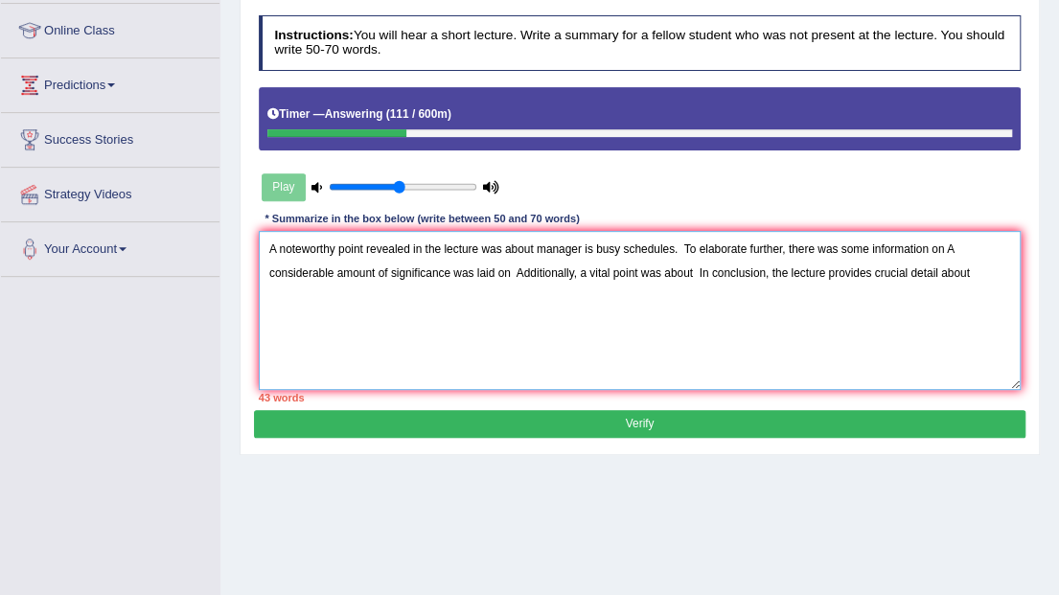
click at [685, 244] on textarea "A noteworthy point revealed in the lecture was about manager is busy schedules.…" at bounding box center [640, 310] width 763 height 158
click at [941, 245] on textarea "A noteworthy point revealed in the lecture was about manager is busy schedules.…" at bounding box center [640, 310] width 763 height 158
click at [363, 270] on textarea "A noteworthy point revealed in the lecture was about manager is busy schedules.…" at bounding box center [640, 310] width 763 height 158
click at [613, 270] on textarea "A noteworthy point revealed in the lecture was about manager is busy schedules.…" at bounding box center [640, 310] width 763 height 158
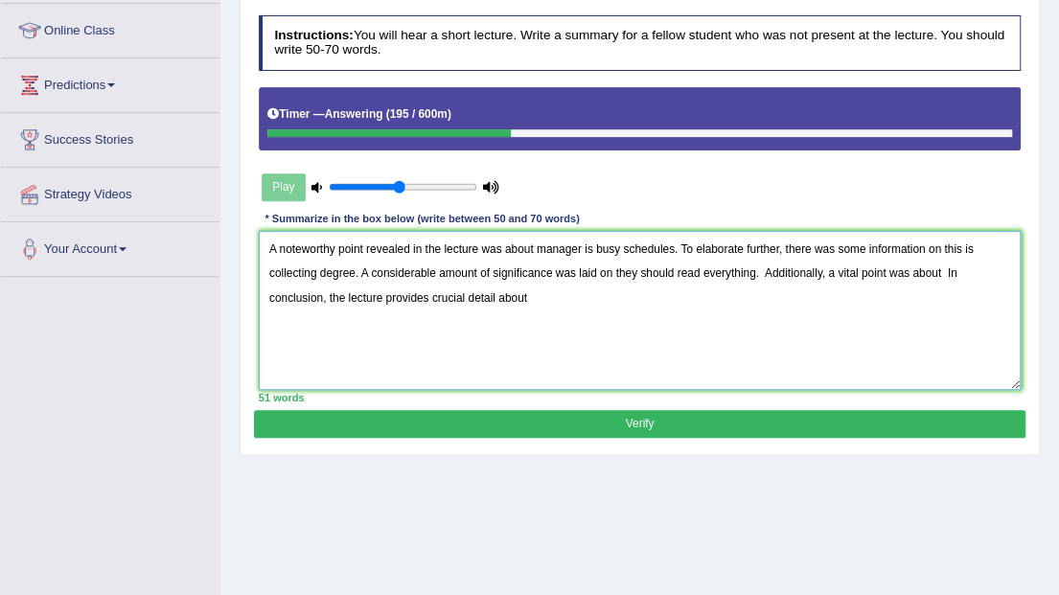
click at [766, 272] on textarea "A noteworthy point revealed in the lecture was about manager is busy schedules.…" at bounding box center [640, 310] width 763 height 158
click at [942, 266] on textarea "A noteworthy point revealed in the lecture was about manager is busy schedules.…" at bounding box center [640, 310] width 763 height 158
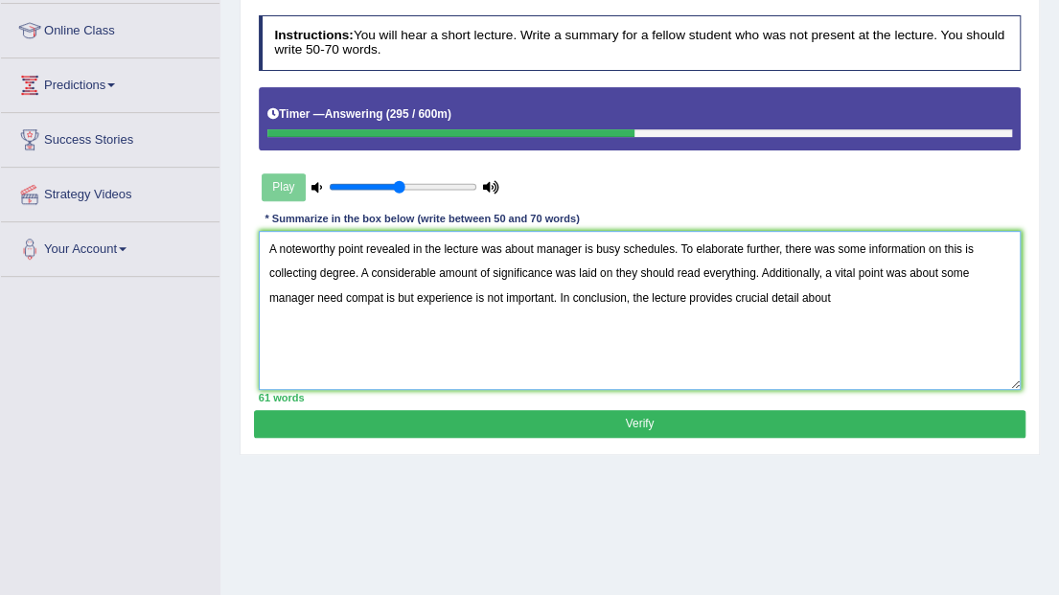
click at [559, 296] on textarea "A noteworthy point revealed in the lecture was about manager is busy schedules.…" at bounding box center [640, 310] width 763 height 158
click at [561, 291] on textarea "A noteworthy point revealed in the lecture was about manager is busy schedules.…" at bounding box center [640, 310] width 763 height 158
click at [831, 295] on textarea "A noteworthy point revealed in the lecture was about manager is busy schedules.…" at bounding box center [640, 310] width 763 height 158
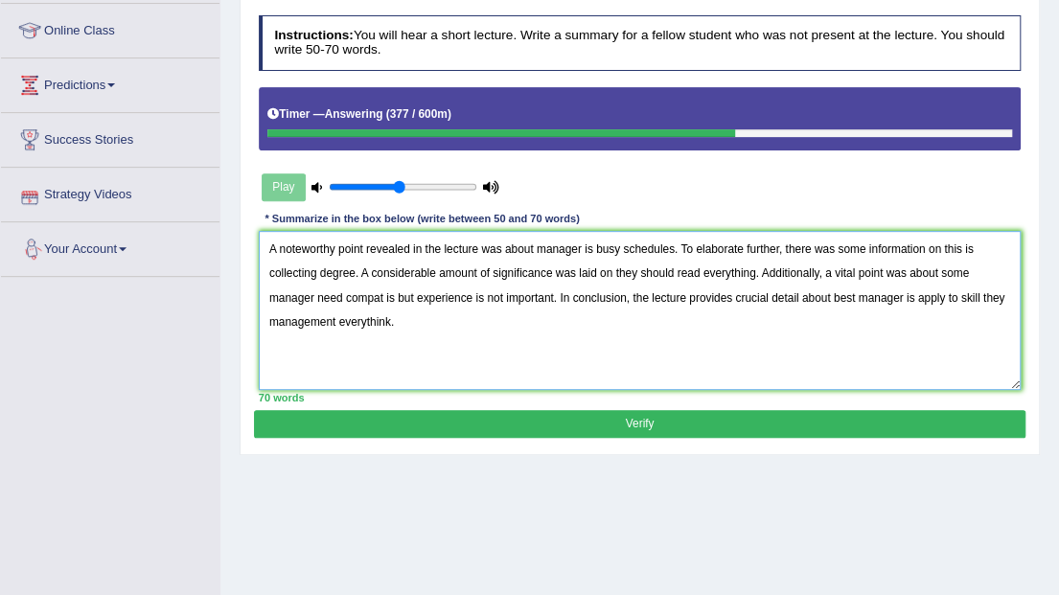
type textarea "A noteworthy point revealed in the lecture was about manager is busy schedules.…"
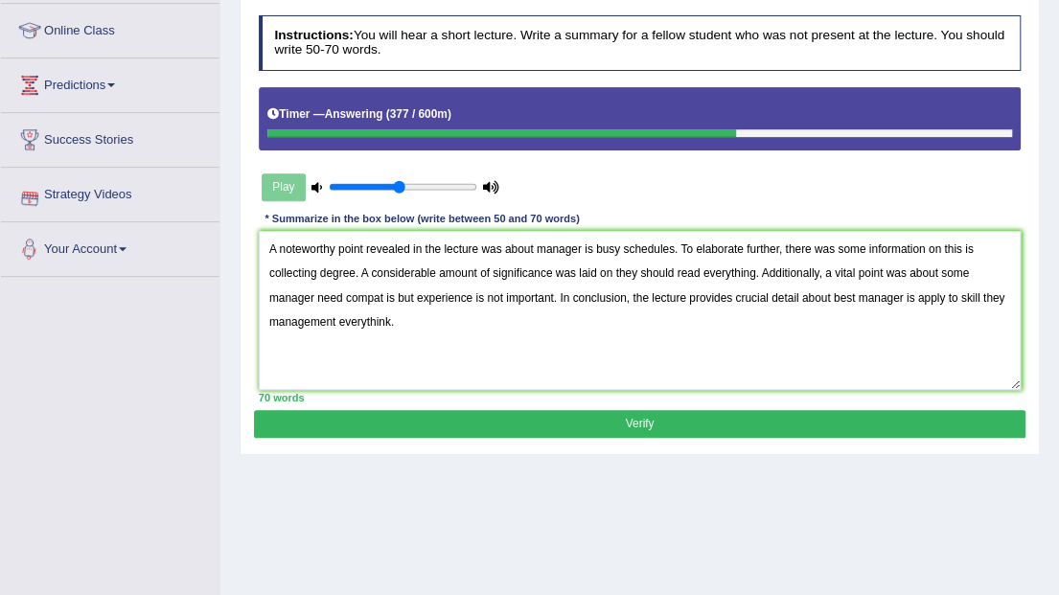
click at [490, 419] on button "Verify" at bounding box center [639, 424] width 771 height 28
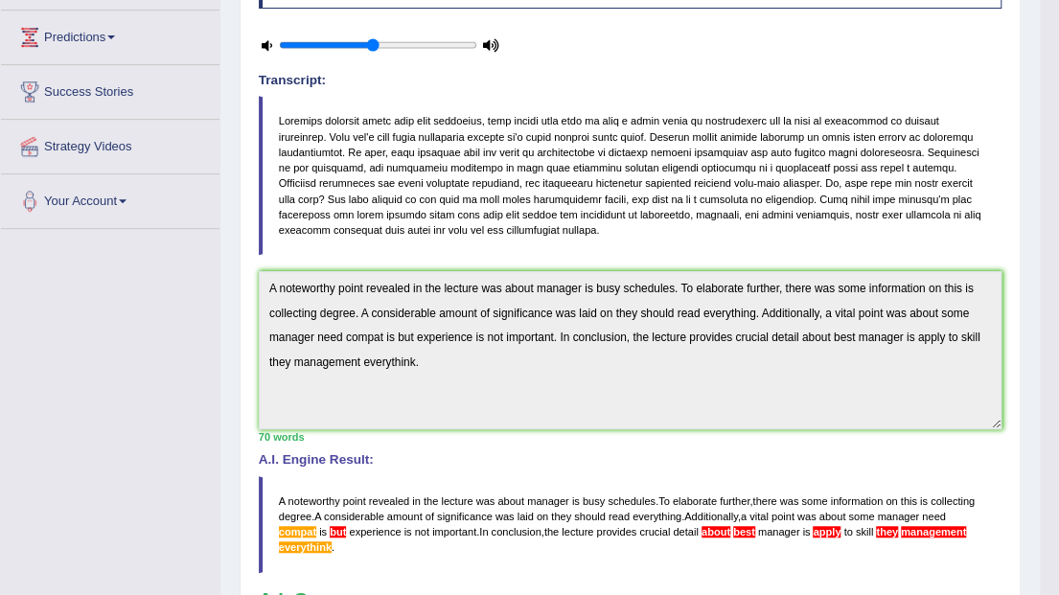
scroll to position [0, 0]
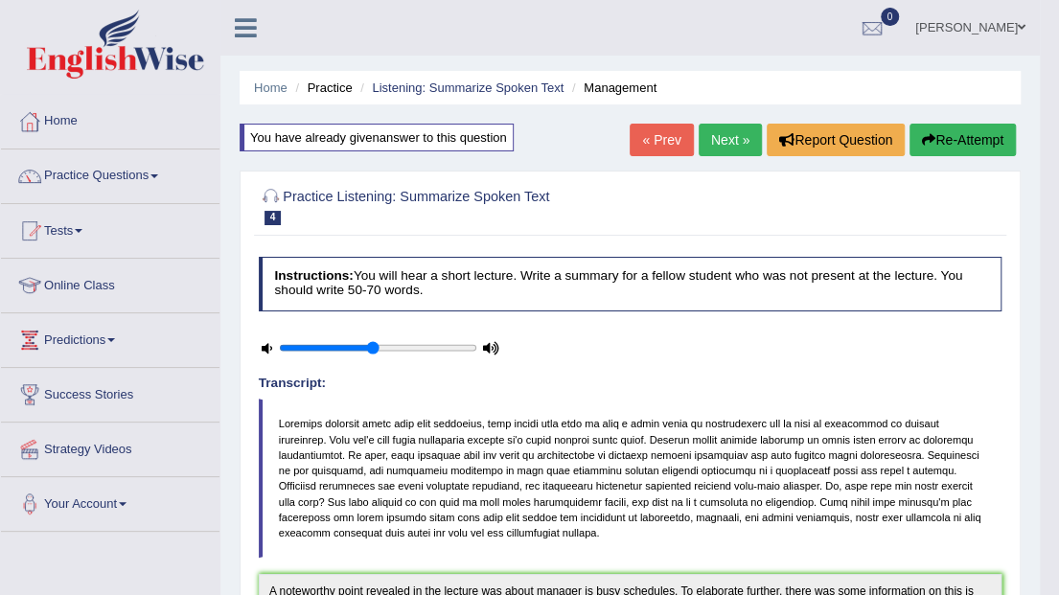
click at [498, 99] on ul "Home Practice Listening: Summarize Spoken Text Management" at bounding box center [630, 88] width 781 height 34
click at [504, 89] on link "Listening: Summarize Spoken Text" at bounding box center [468, 88] width 192 height 14
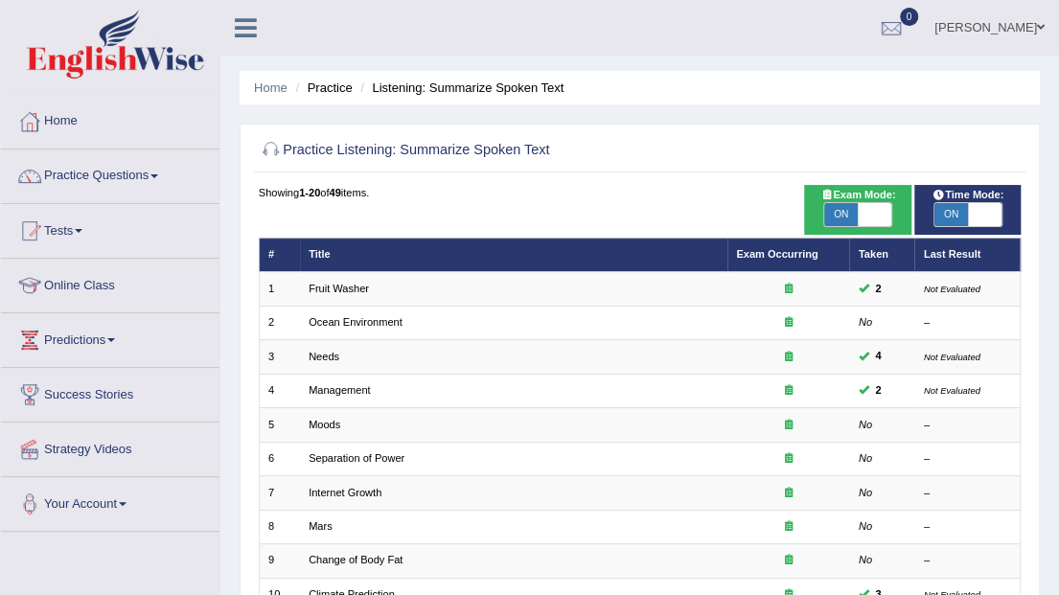
click at [983, 214] on span at bounding box center [985, 214] width 34 height 23
checkbox input "false"
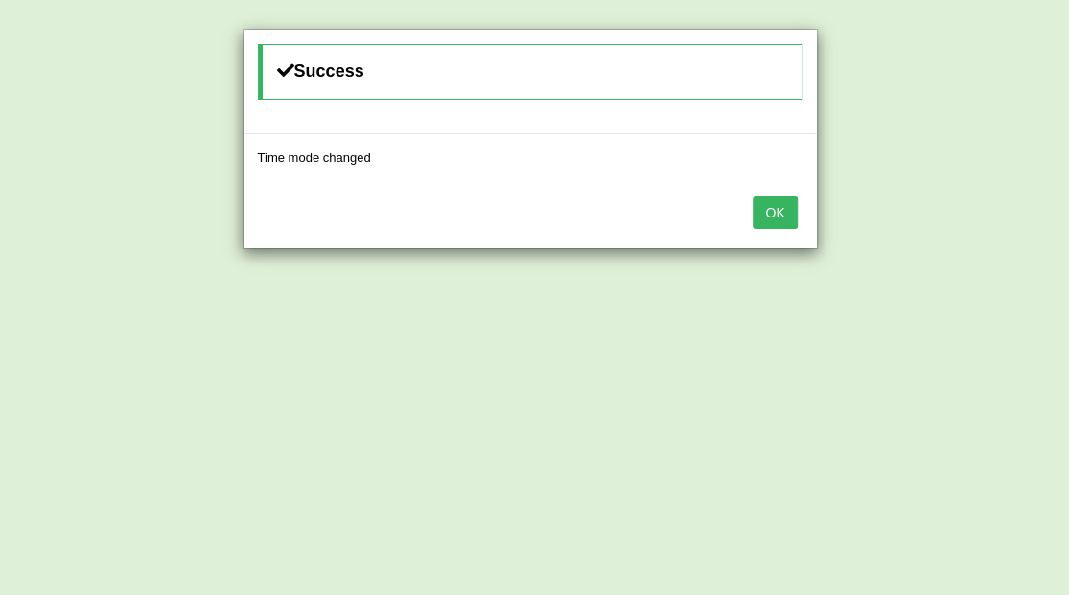
click at [778, 198] on button "OK" at bounding box center [774, 213] width 44 height 33
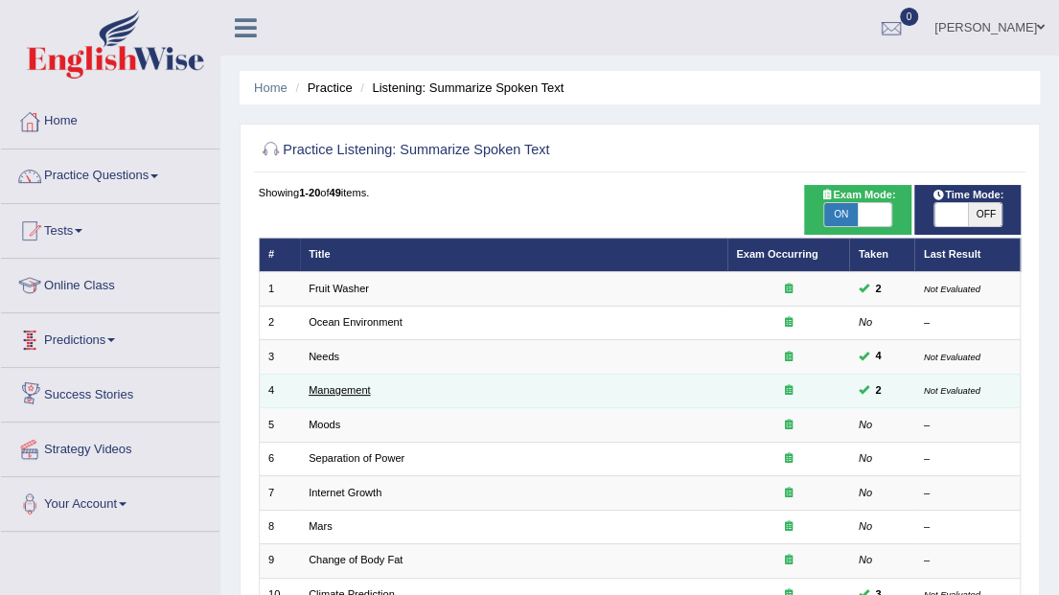
click at [354, 389] on link "Management" at bounding box center [339, 390] width 61 height 12
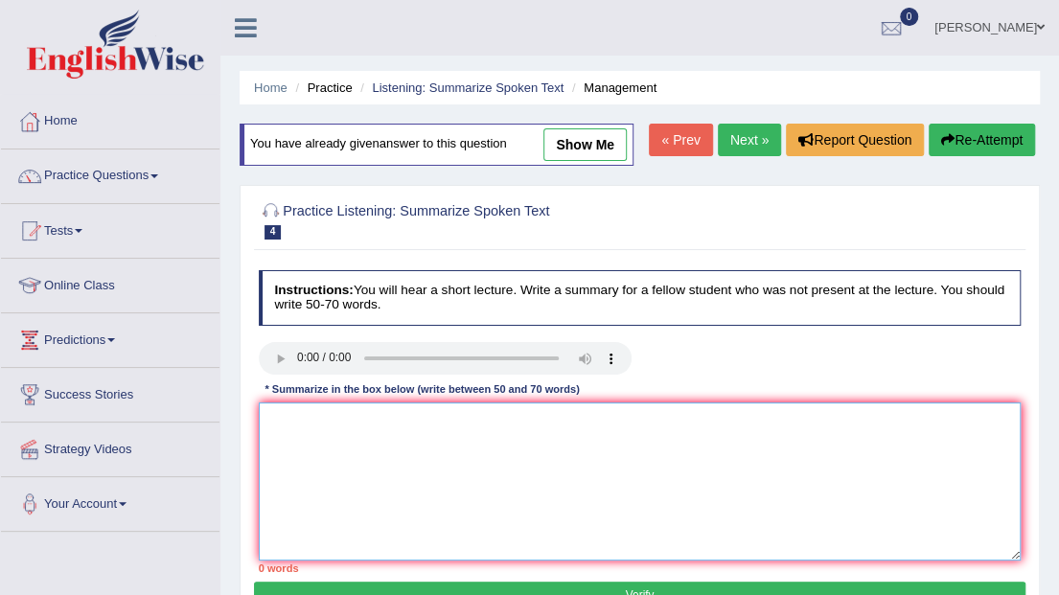
paste textarea "A noteworthy point revealed in the lecture was about To elaborate further, ther…"
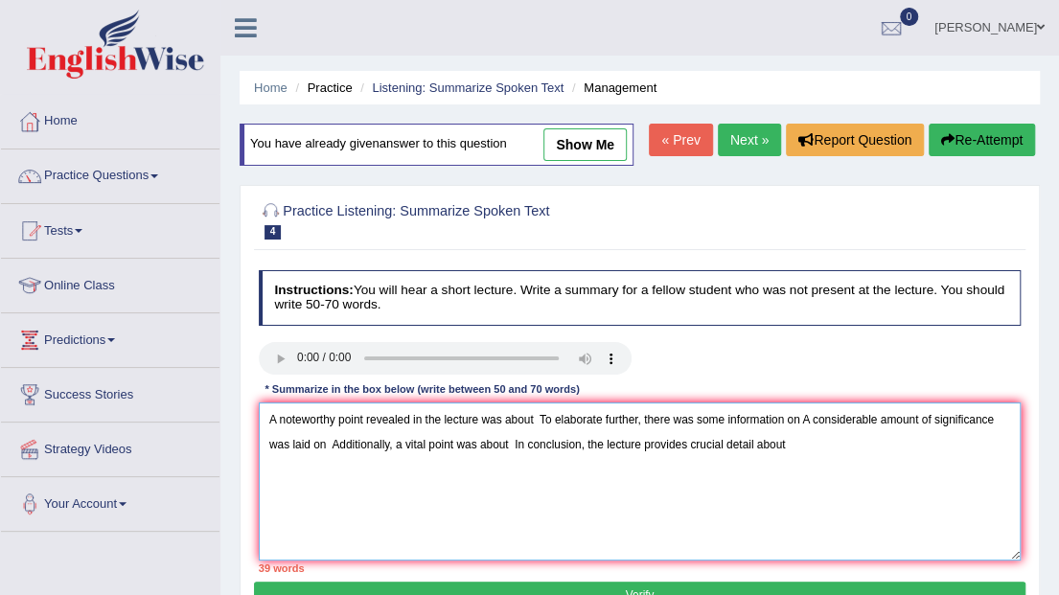
click at [533, 422] on textarea "A noteworthy point revealed in the lecture was about To elaborate further, ther…" at bounding box center [640, 482] width 763 height 158
click at [669, 417] on textarea "A noteworthy point revealed in the lecture was about manager busy schedules. To…" at bounding box center [640, 482] width 763 height 158
click at [673, 416] on textarea "A noteworthy point revealed in the lecture was about manager busy schedules. To…" at bounding box center [640, 482] width 763 height 158
click at [929, 416] on textarea "A noteworthy point revealed in the lecture was about manager busy schedules. To…" at bounding box center [640, 482] width 763 height 158
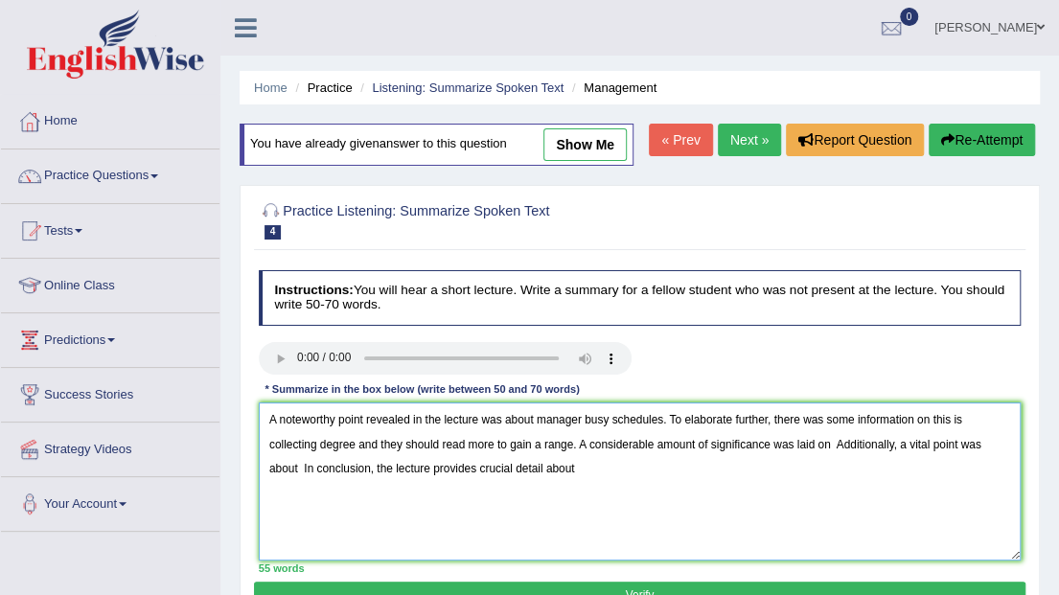
click at [830, 440] on textarea "A noteworthy point revealed in the lecture was about manager busy schedules. To…" at bounding box center [640, 482] width 763 height 158
click at [332, 472] on textarea "A noteworthy point revealed in the lecture was about manager busy schedules. To…" at bounding box center [640, 482] width 763 height 158
click at [504, 469] on textarea "A noteworthy point revealed in the lecture was about manager busy schedules. To…" at bounding box center [640, 482] width 763 height 158
click at [509, 468] on textarea "A noteworthy point revealed in the lecture was about manager busy schedules. To…" at bounding box center [640, 482] width 763 height 158
click at [881, 474] on textarea "A noteworthy point revealed in the lecture was about manager busy schedules. To…" at bounding box center [640, 482] width 763 height 158
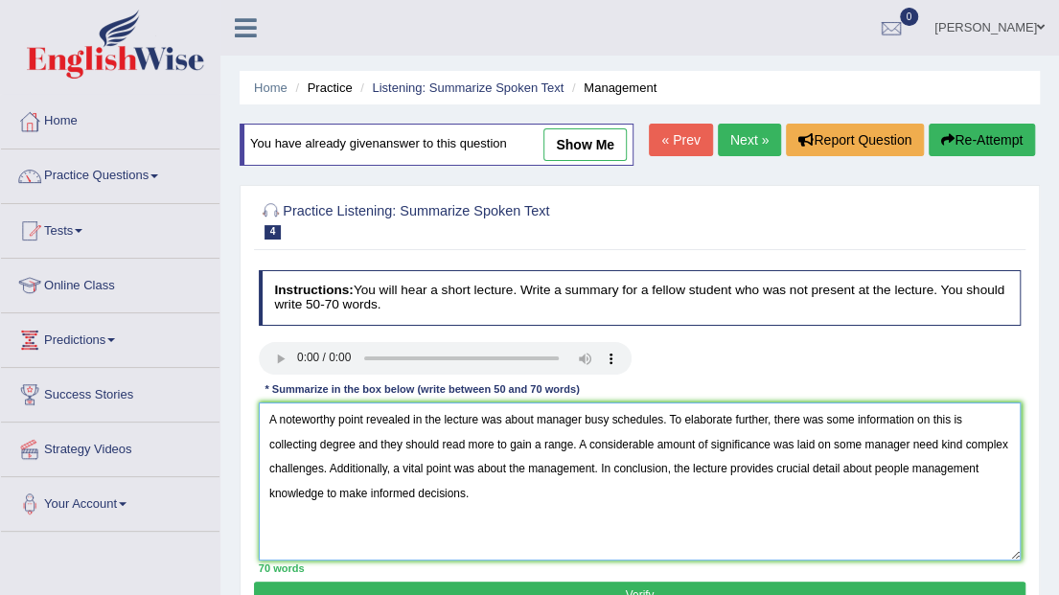
type textarea "A noteworthy point revealed in the lecture was about manager busy schedules. To…"
click at [700, 587] on button "Verify" at bounding box center [639, 596] width 771 height 28
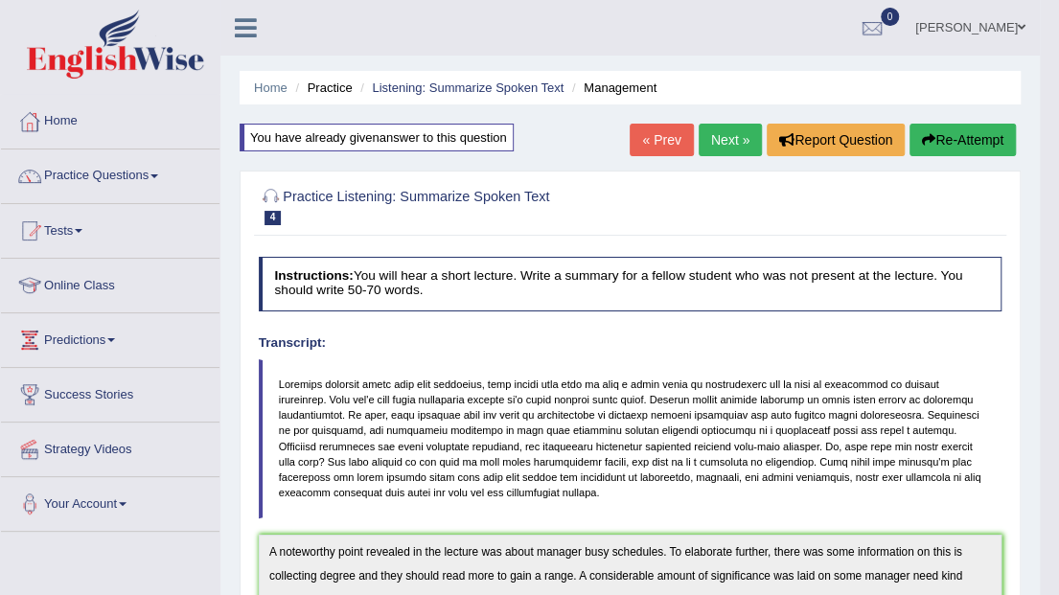
click at [708, 144] on link "Next »" at bounding box center [730, 140] width 63 height 33
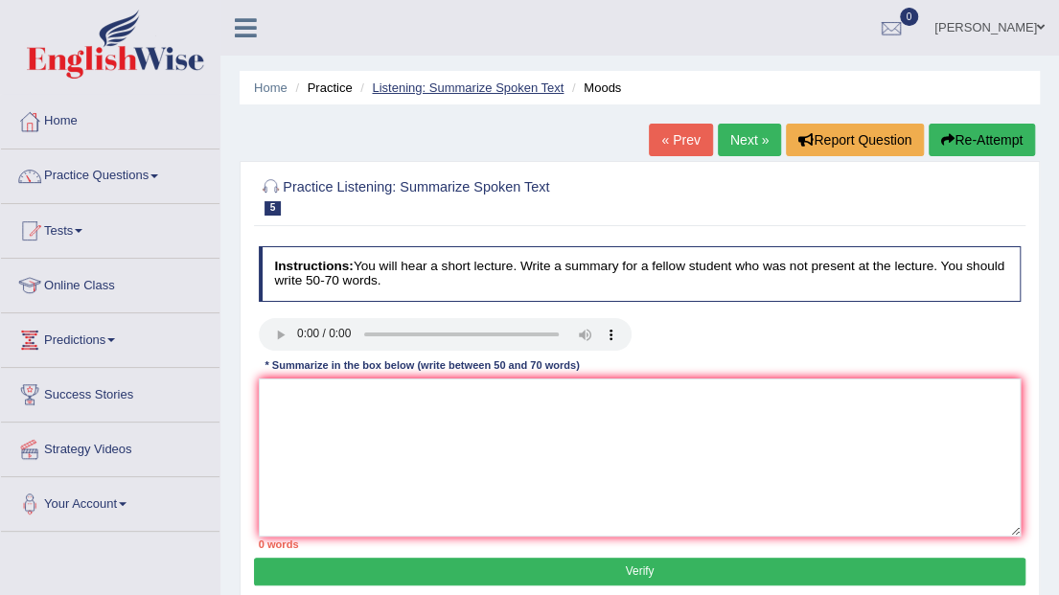
click at [488, 82] on link "Listening: Summarize Spoken Text" at bounding box center [468, 88] width 192 height 14
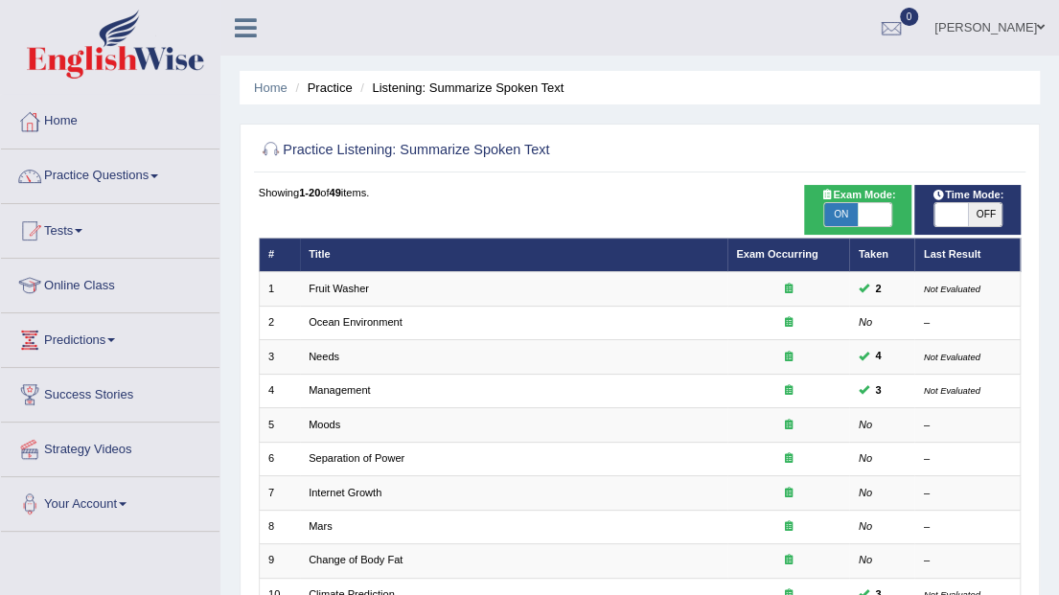
click at [968, 208] on span "OFF" at bounding box center [985, 214] width 34 height 23
checkbox input "true"
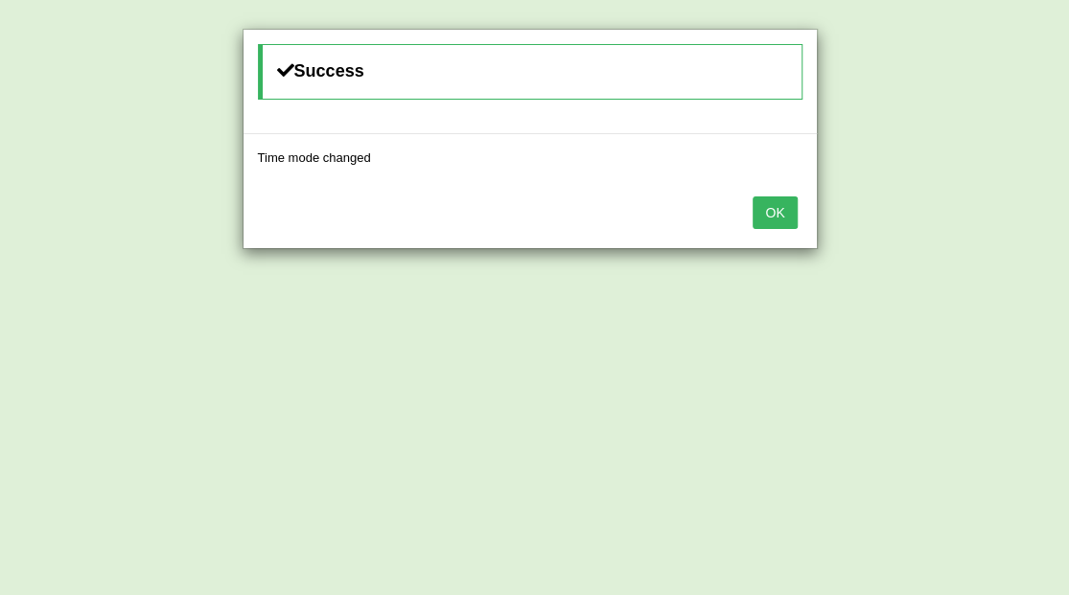
click at [765, 215] on button "OK" at bounding box center [774, 213] width 44 height 33
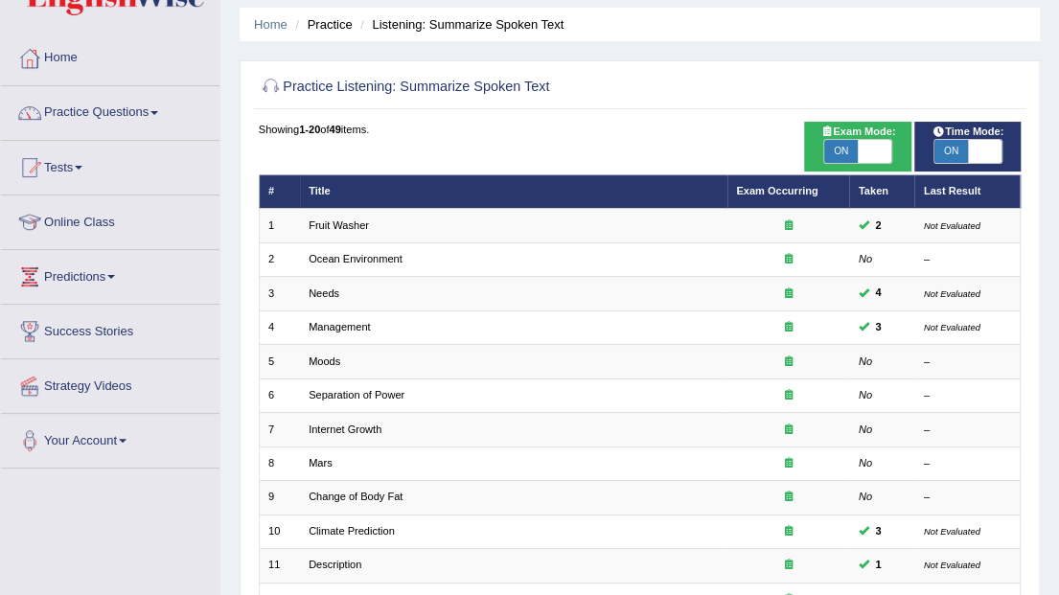
scroll to position [127, 0]
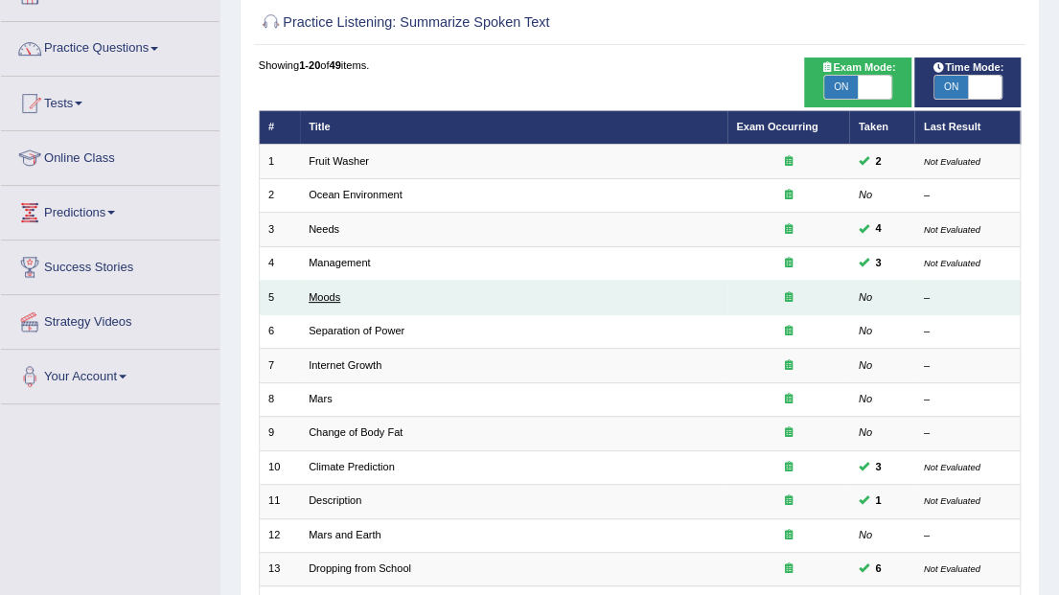
click at [332, 295] on link "Moods" at bounding box center [325, 297] width 32 height 12
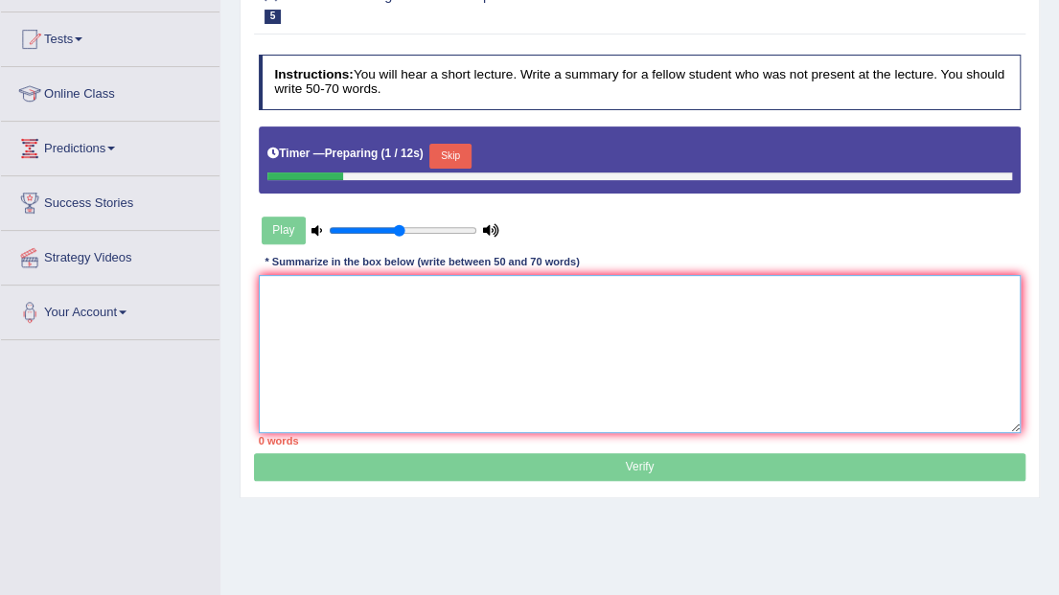
click at [383, 330] on textarea at bounding box center [640, 354] width 763 height 158
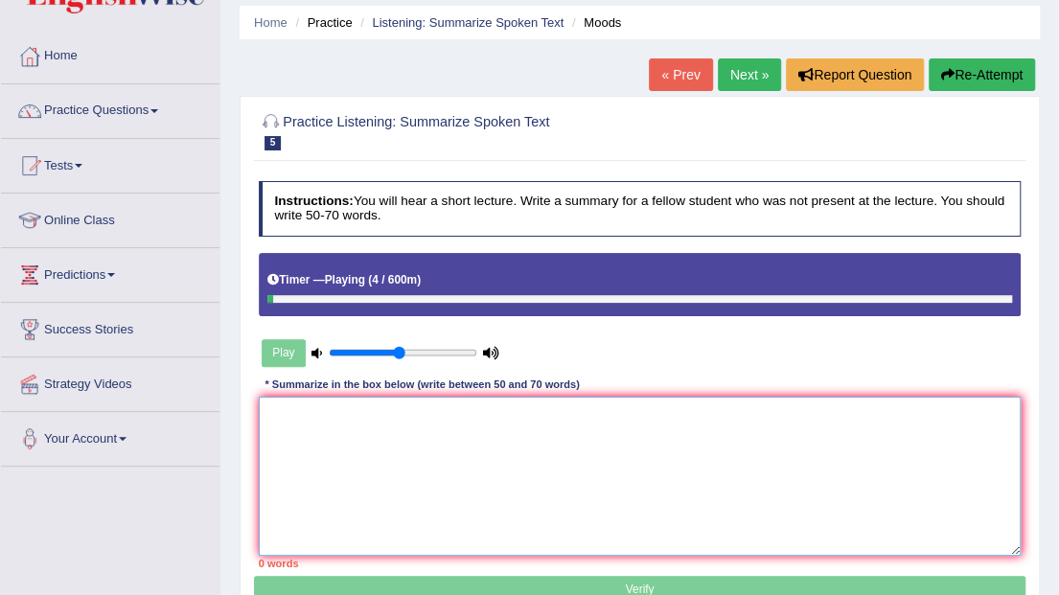
scroll to position [63, 0]
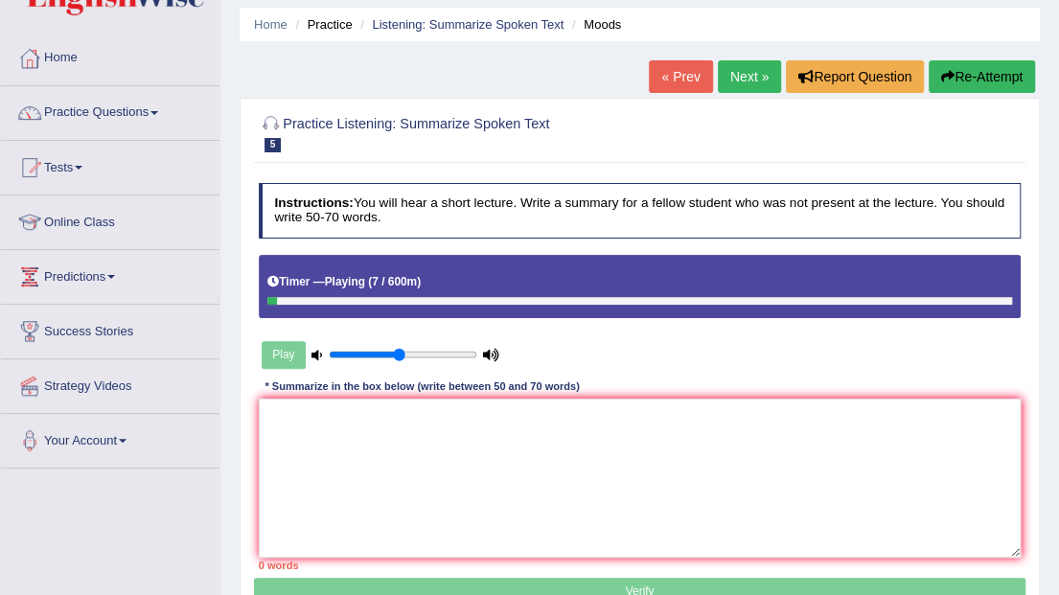
click at [1000, 65] on button "Re-Attempt" at bounding box center [982, 76] width 106 height 33
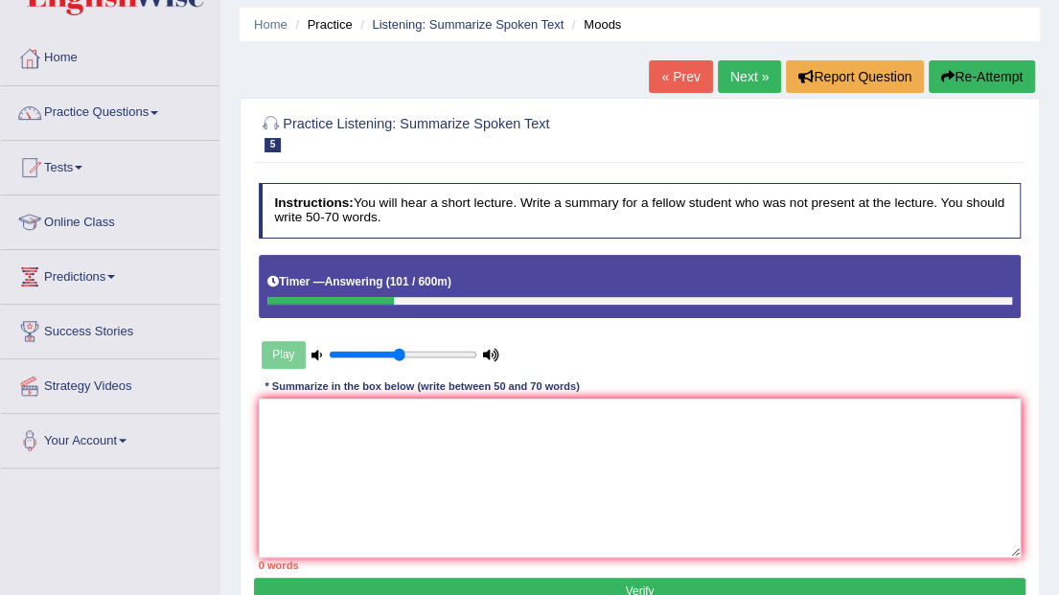
drag, startPoint x: 374, startPoint y: 316, endPoint x: 363, endPoint y: 340, distance: 26.2
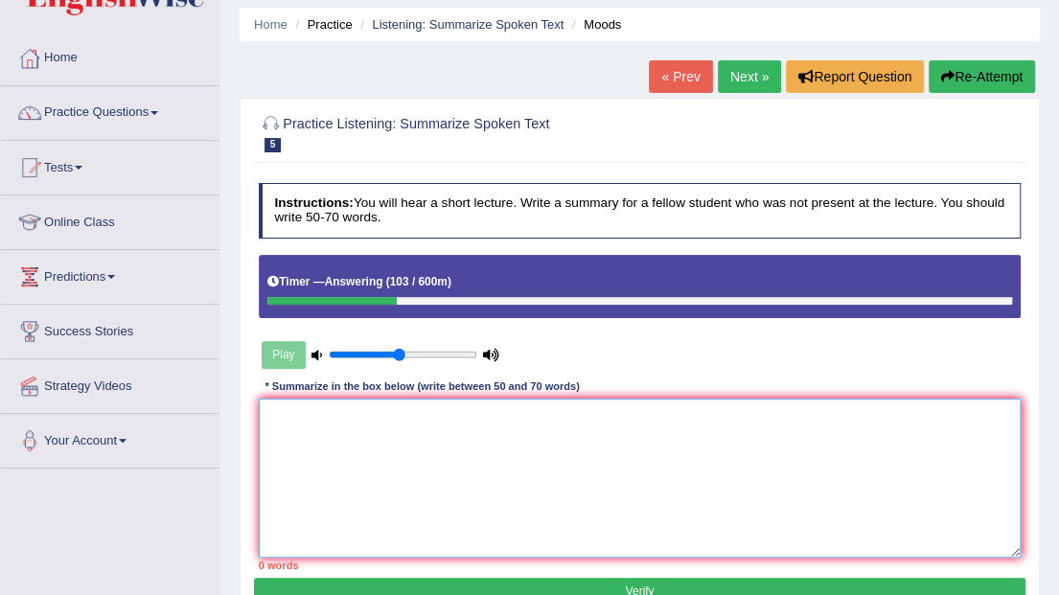
paste textarea "A noteworthy point revealed in the lecture was about To elaborate further, ther…"
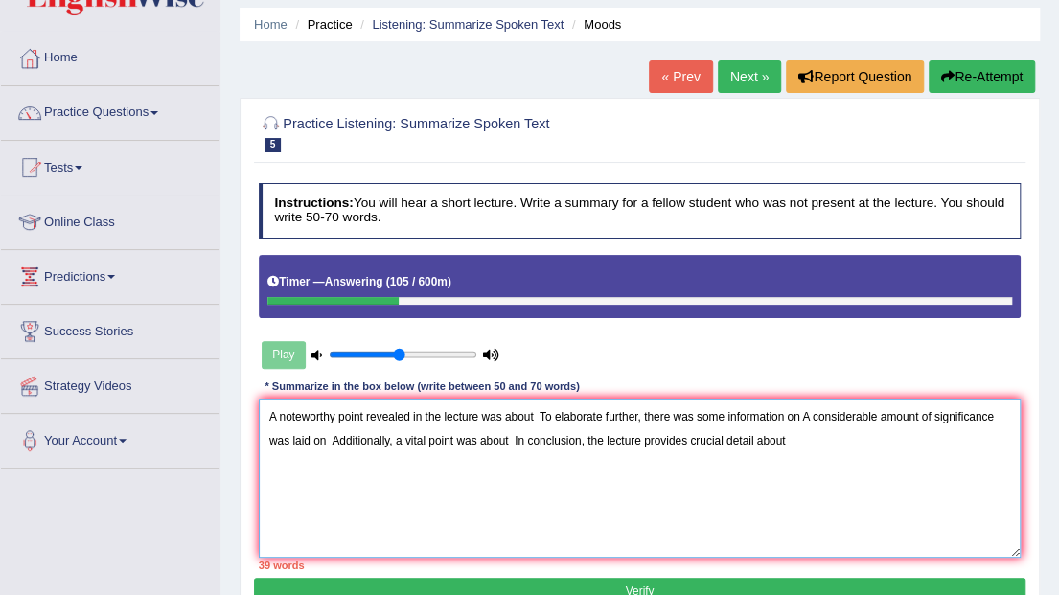
click at [536, 419] on textarea "A noteworthy point revealed in the lecture was about To elaborate further, ther…" at bounding box center [640, 478] width 763 height 158
click at [922, 413] on textarea "A noteworthy point revealed in the lecture was about disability is a emotions. …" at bounding box center [640, 478] width 763 height 158
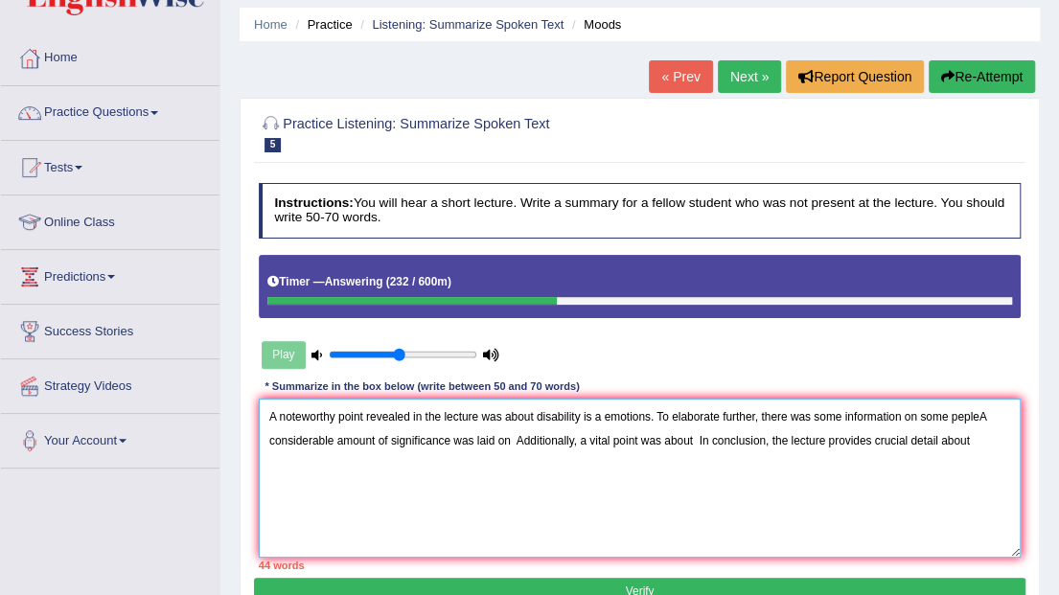
click at [963, 412] on textarea "A noteworthy point revealed in the lecture was about disability is a emotions. …" at bounding box center [640, 478] width 763 height 158
click at [966, 410] on textarea "A noteworthy point revealed in the lecture was about disability is a emotions. …" at bounding box center [640, 478] width 763 height 158
click at [990, 410] on textarea "A noteworthy point revealed in the lecture was about disability is a emotions. …" at bounding box center [640, 478] width 763 height 158
click at [604, 443] on textarea "A noteworthy point revealed in the lecture was about disability is a emotions. …" at bounding box center [640, 478] width 763 height 158
click at [610, 439] on textarea "A noteworthy point revealed in the lecture was about disability is a emotions. …" at bounding box center [640, 478] width 763 height 158
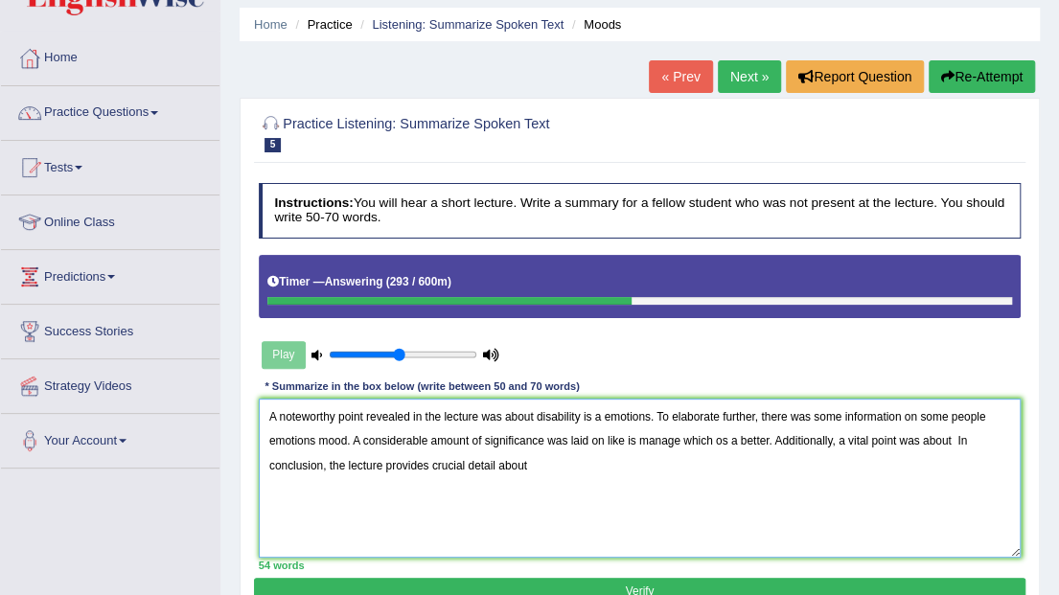
click at [957, 439] on textarea "A noteworthy point revealed in the lecture was about disability is a emotions. …" at bounding box center [640, 478] width 763 height 158
click at [412, 465] on textarea "A noteworthy point revealed in the lecture was about disability is a emotions. …" at bounding box center [640, 478] width 763 height 158
click at [687, 468] on textarea "A noteworthy point revealed in the lecture was about disability is a emotions. …" at bounding box center [640, 478] width 763 height 158
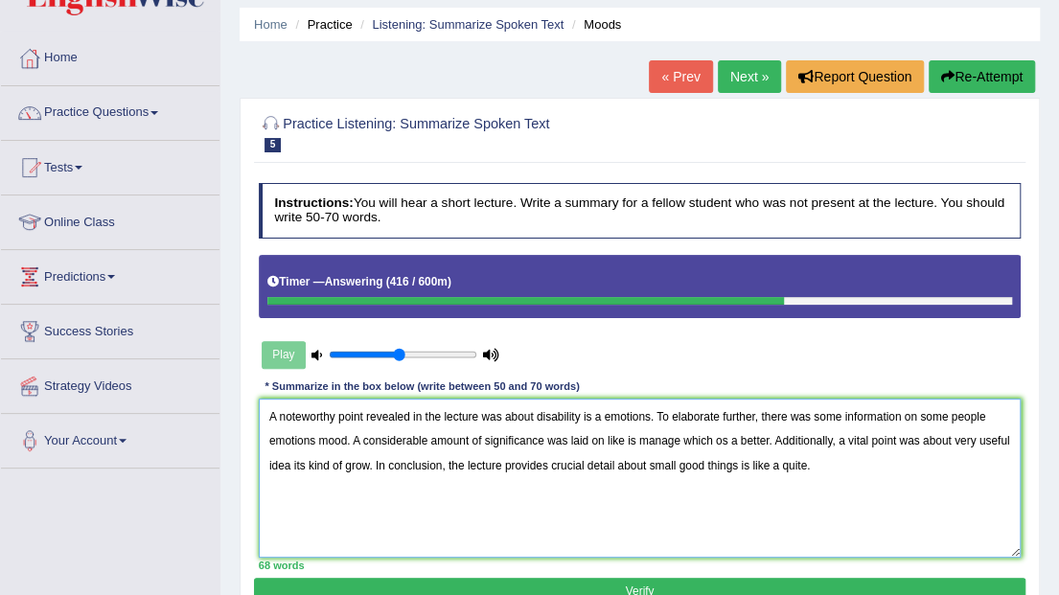
type textarea "A noteworthy point revealed in the lecture was about disability is a emotions. …"
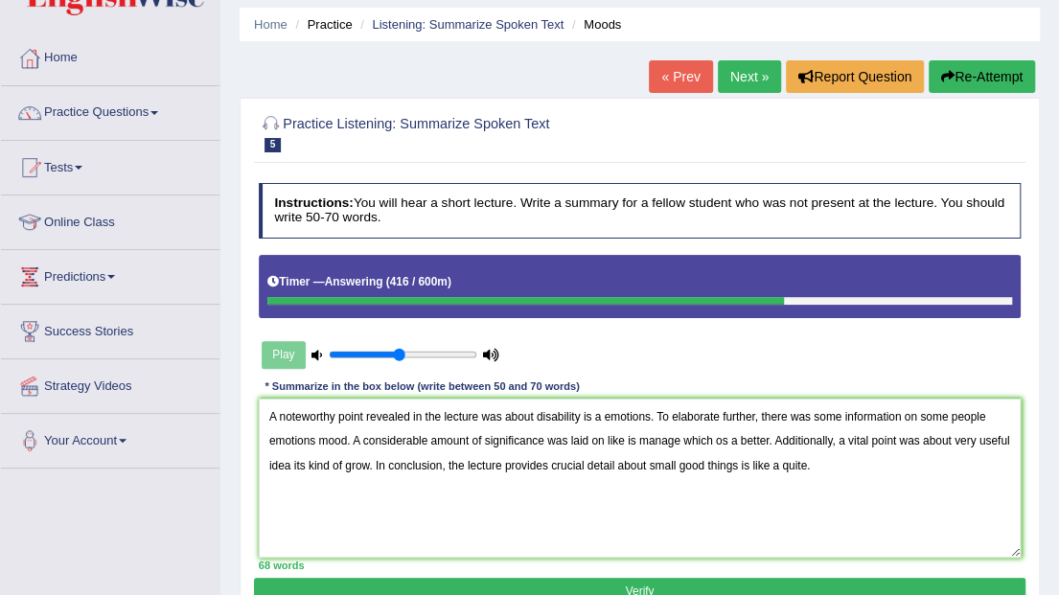
click at [795, 587] on button "Verify" at bounding box center [639, 592] width 771 height 28
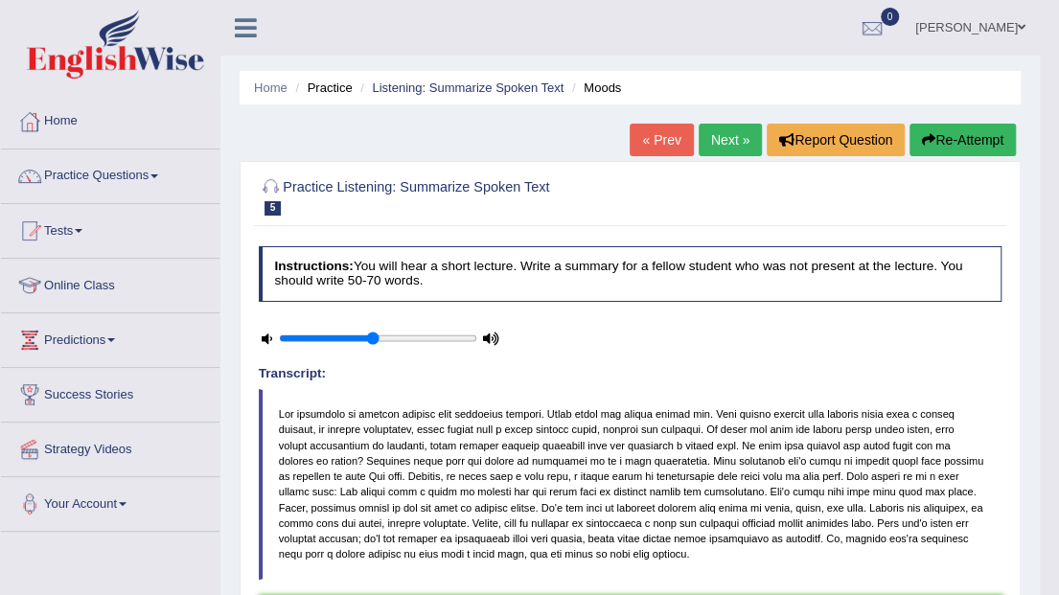
click at [726, 146] on link "Next »" at bounding box center [730, 140] width 63 height 33
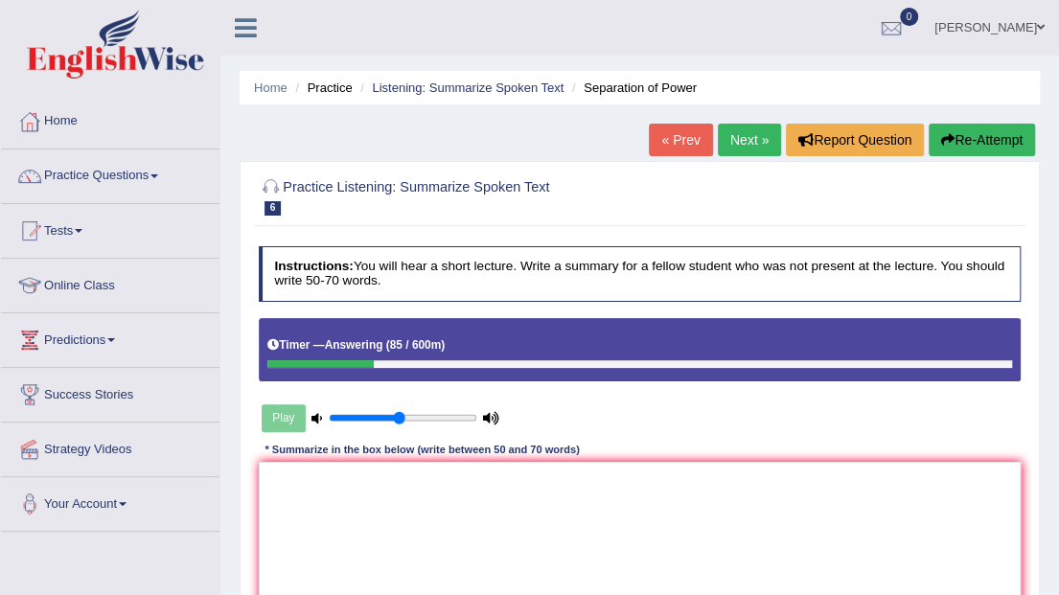
drag, startPoint x: 422, startPoint y: 398, endPoint x: 422, endPoint y: 470, distance: 71.9
click at [423, 450] on div "Instructions: You will hear a short lecture. Write a summary for a fellow stude…" at bounding box center [639, 440] width 771 height 403
click at [418, 504] on textarea at bounding box center [640, 541] width 763 height 158
paste textarea "A noteworthy point revealed in the lecture was about To elaborate further, ther…"
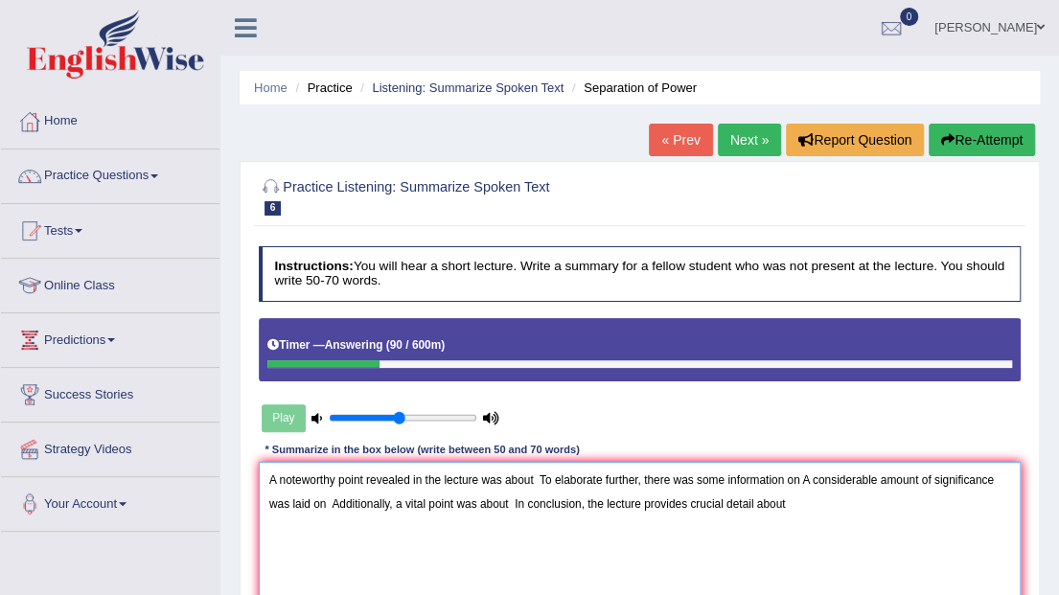
click at [531, 475] on textarea "A noteworthy point revealed in the lecture was about To elaborate further, ther…" at bounding box center [640, 541] width 763 height 158
click at [535, 482] on textarea "A noteworthy point revealed in the lecture was about To elaborate further, ther…" at bounding box center [640, 541] width 763 height 158
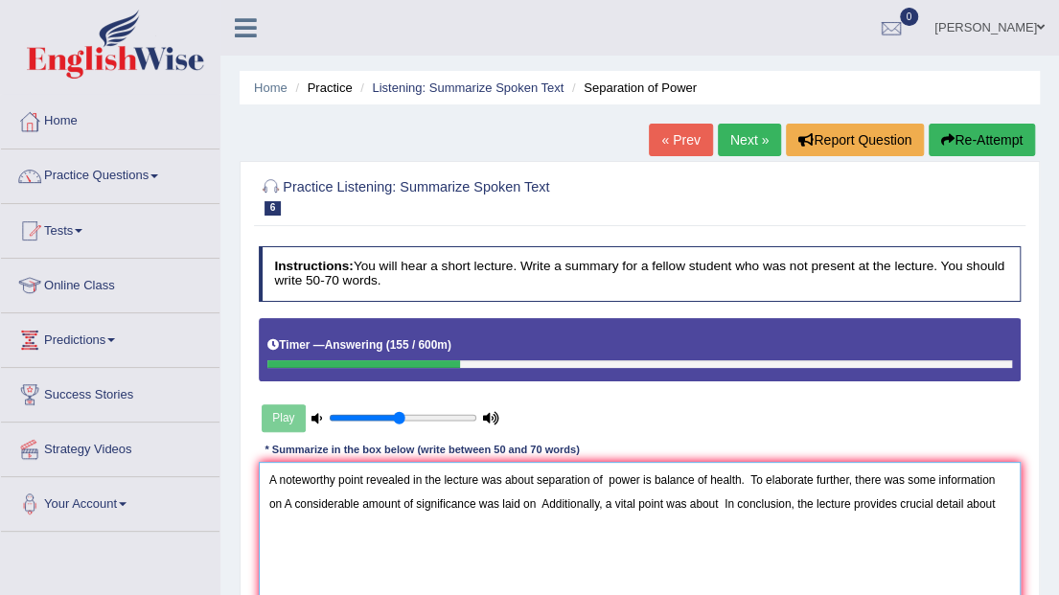
click at [751, 474] on textarea "A noteworthy point revealed in the lecture was about separation of power is bal…" at bounding box center [640, 541] width 763 height 158
click at [1010, 475] on textarea "A noteworthy point revealed in the lecture was about separation of power is bal…" at bounding box center [640, 541] width 763 height 158
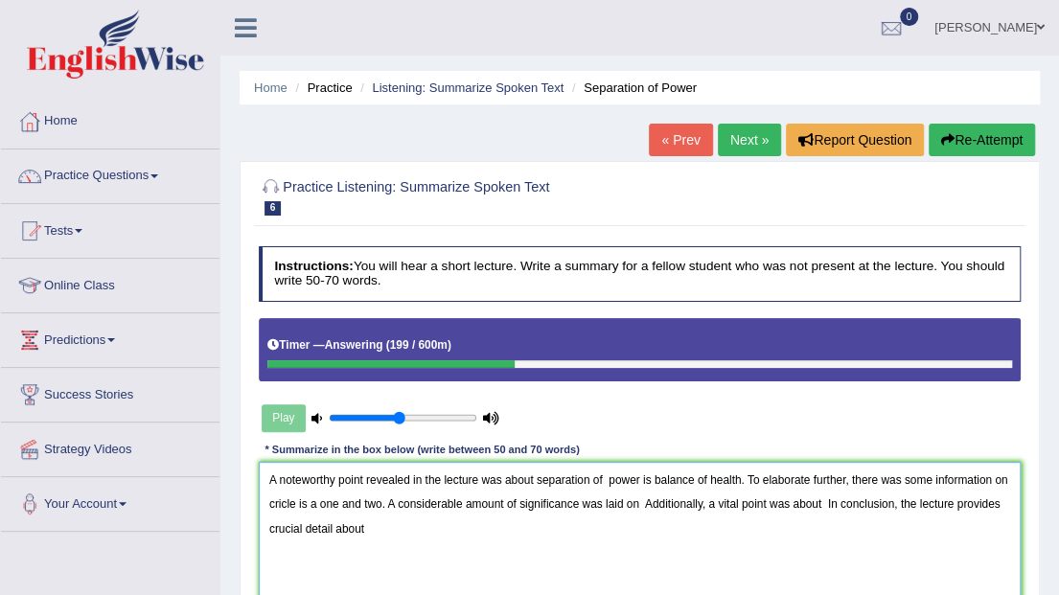
click at [641, 504] on textarea "A noteworthy point revealed in the lecture was about separation of power is bal…" at bounding box center [640, 541] width 763 height 158
click at [742, 503] on textarea "A noteworthy point revealed in the lecture was about separation of power is bal…" at bounding box center [640, 541] width 763 height 158
click at [920, 504] on textarea "A noteworthy point revealed in the lecture was about separation of power is bal…" at bounding box center [640, 541] width 763 height 158
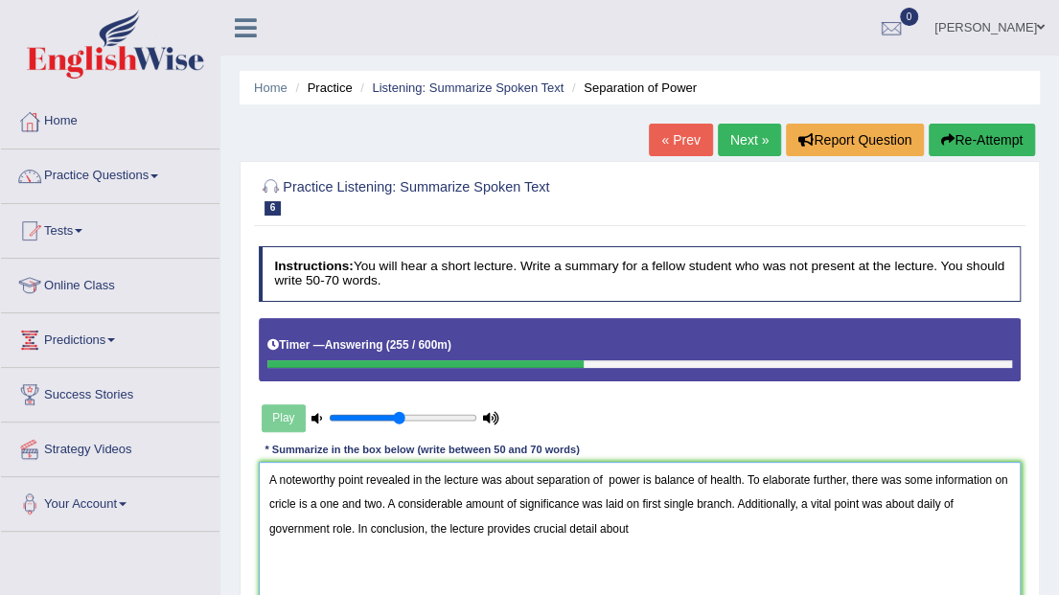
click at [635, 527] on textarea "A noteworthy point revealed in the lecture was about separation of power is bal…" at bounding box center [640, 541] width 763 height 158
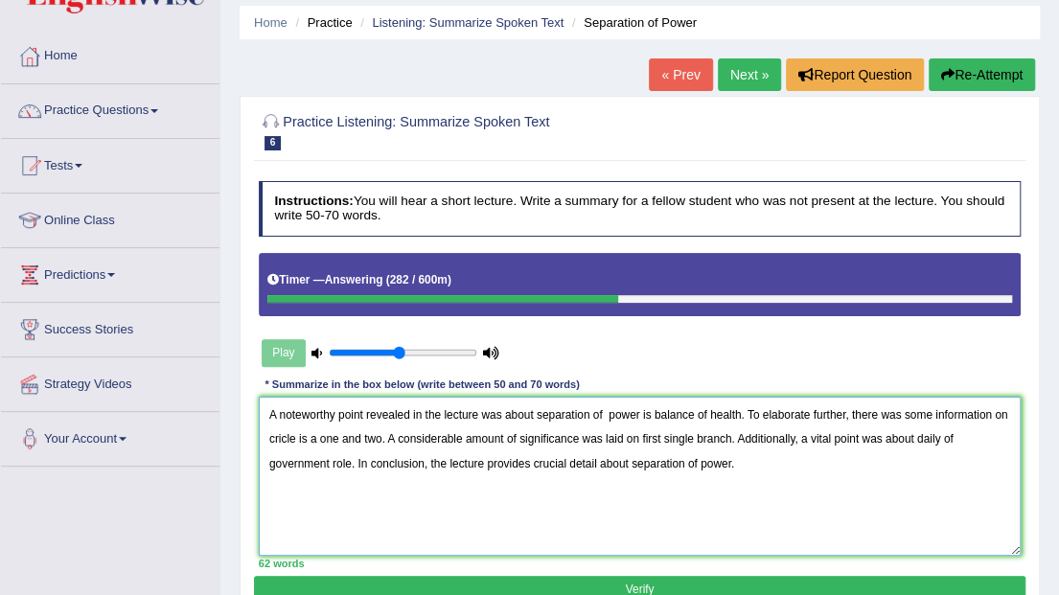
type textarea "A noteworthy point revealed in the lecture was about separation of power is bal…"
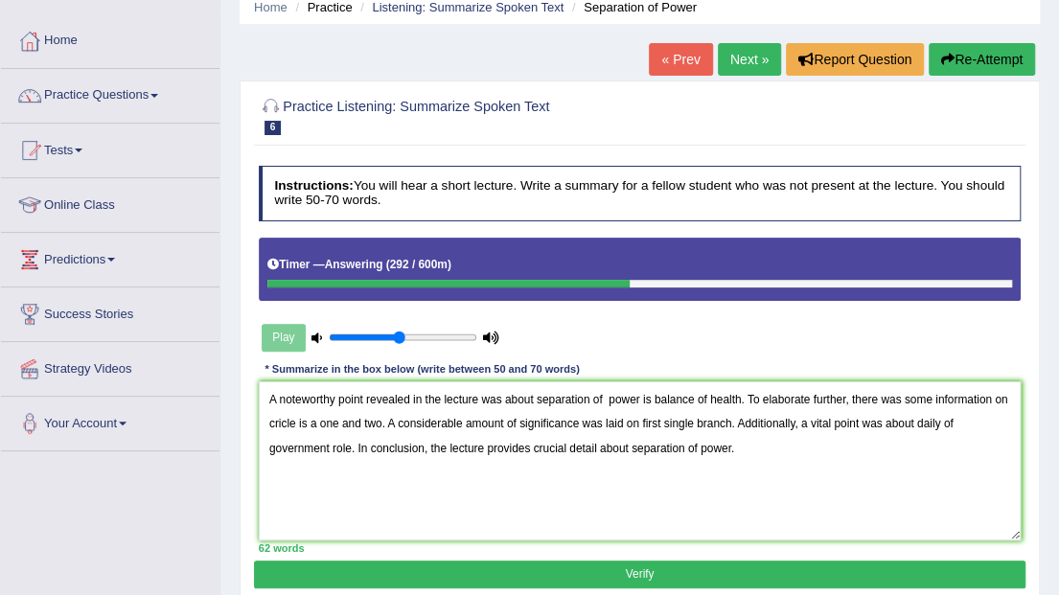
scroll to position [83, 0]
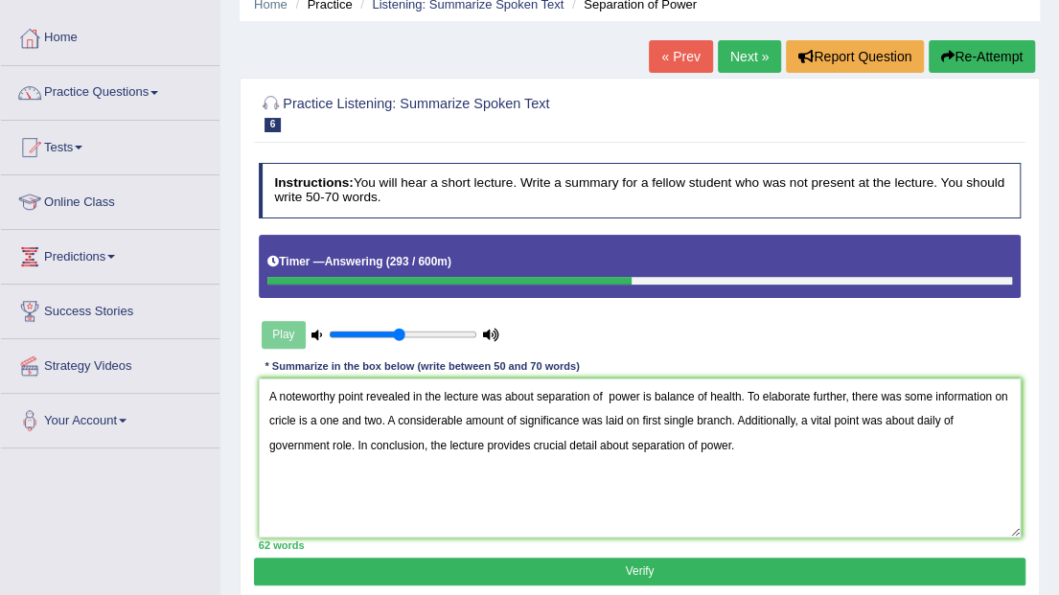
click at [631, 572] on button "Verify" at bounding box center [639, 572] width 771 height 28
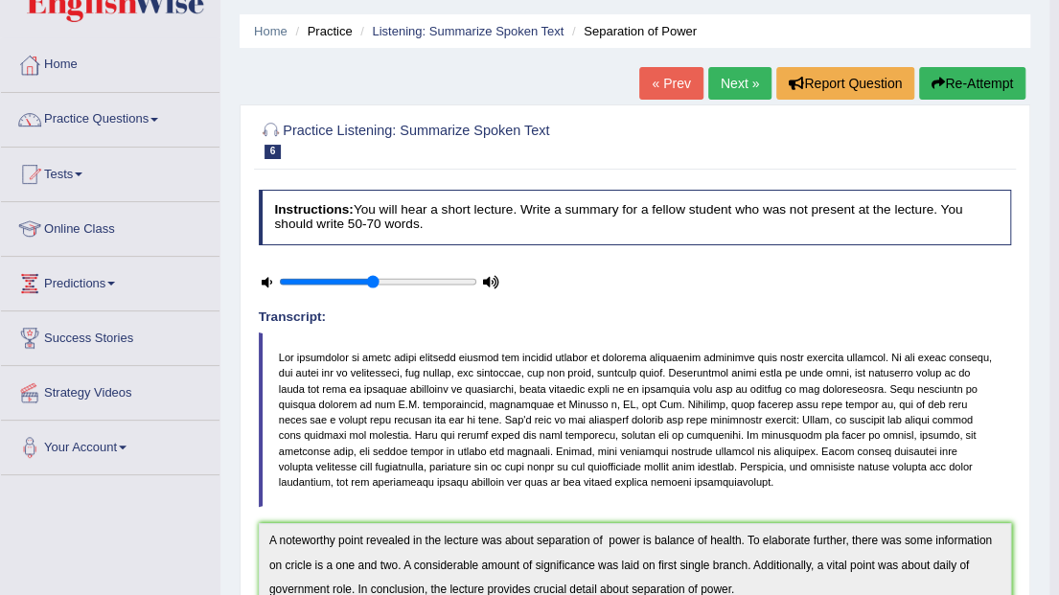
scroll to position [0, 0]
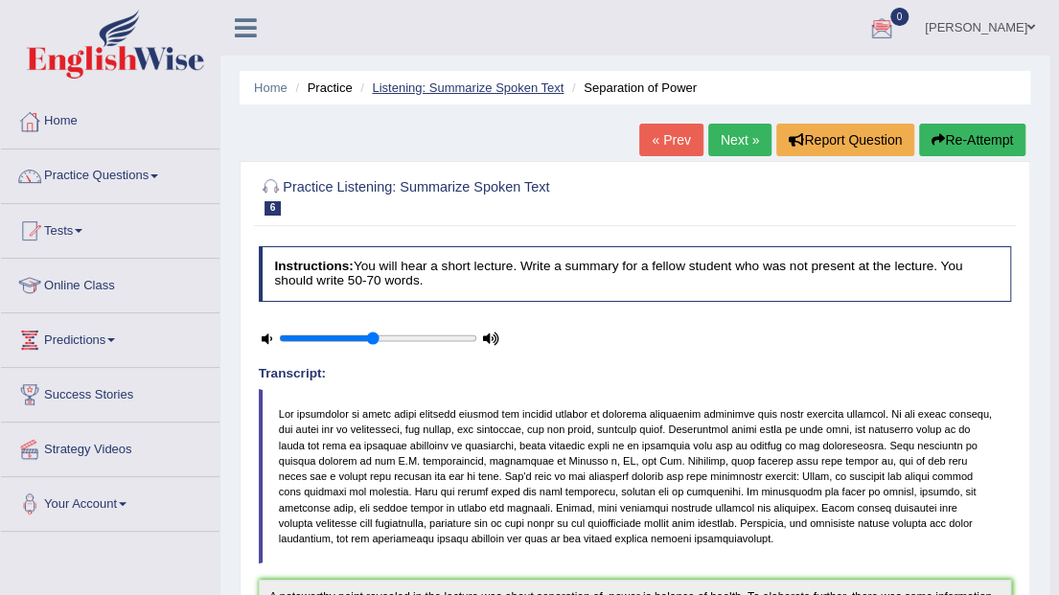
click at [535, 92] on link "Listening: Summarize Spoken Text" at bounding box center [468, 88] width 192 height 14
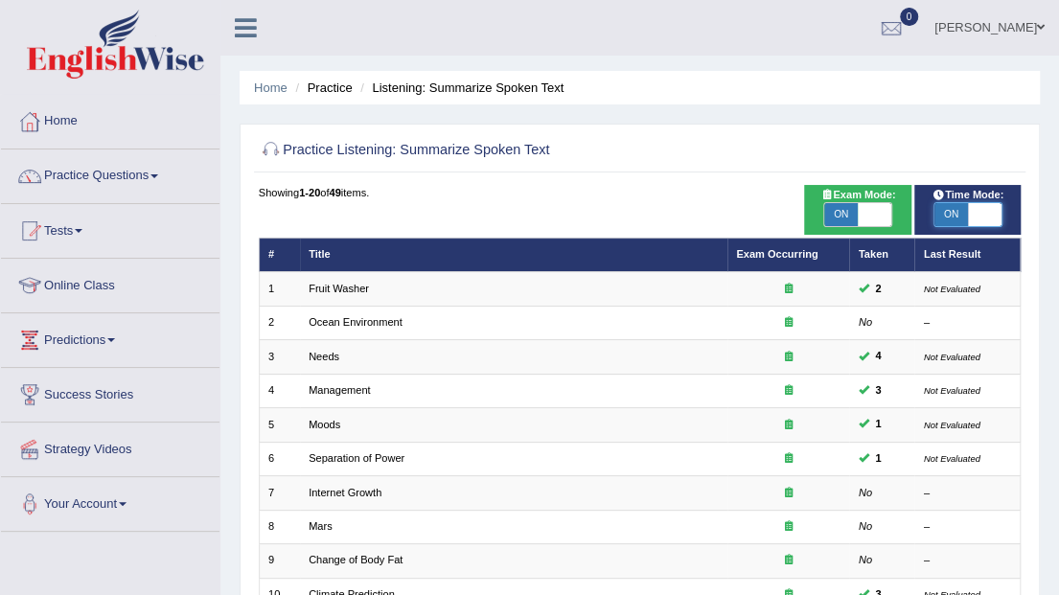
click at [968, 222] on span at bounding box center [985, 214] width 34 height 23
checkbox input "false"
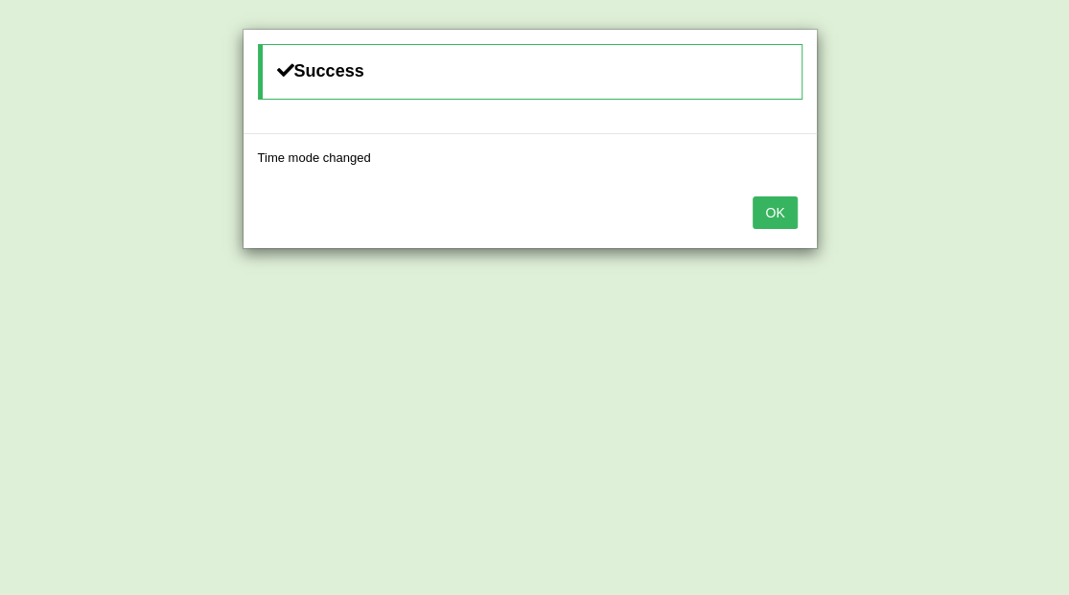
drag, startPoint x: 761, startPoint y: 207, endPoint x: 750, endPoint y: 215, distance: 13.8
click at [761, 207] on button "OK" at bounding box center [774, 213] width 44 height 33
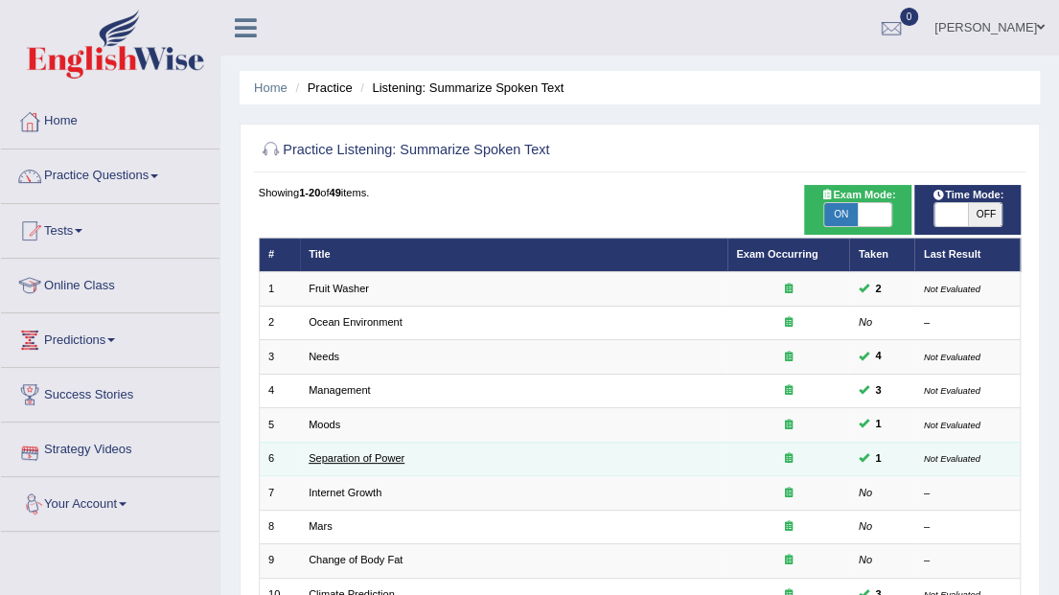
click at [330, 456] on link "Separation of Power" at bounding box center [357, 458] width 96 height 12
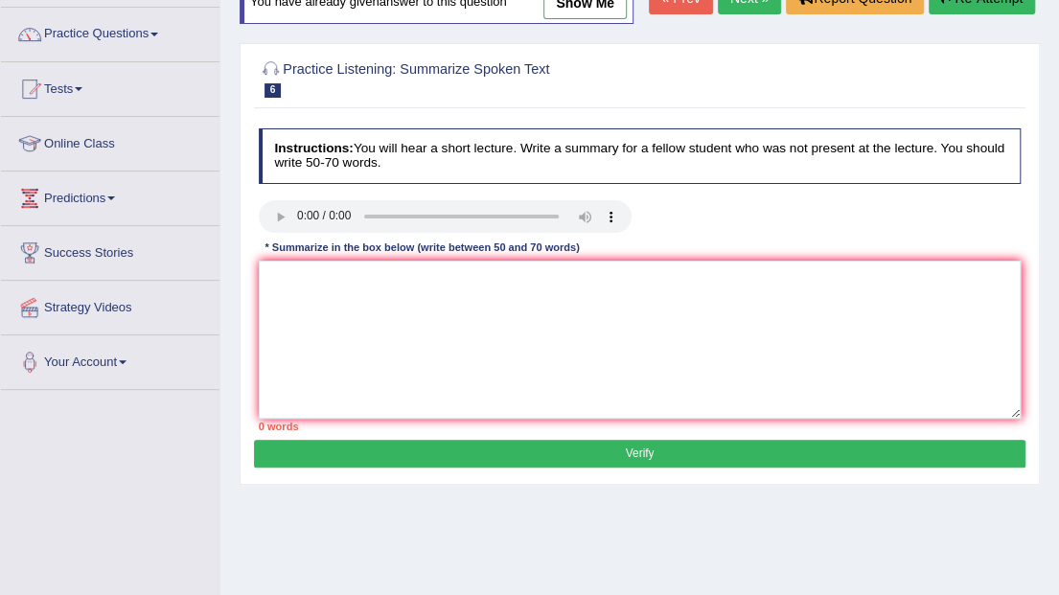
scroll to position [127, 0]
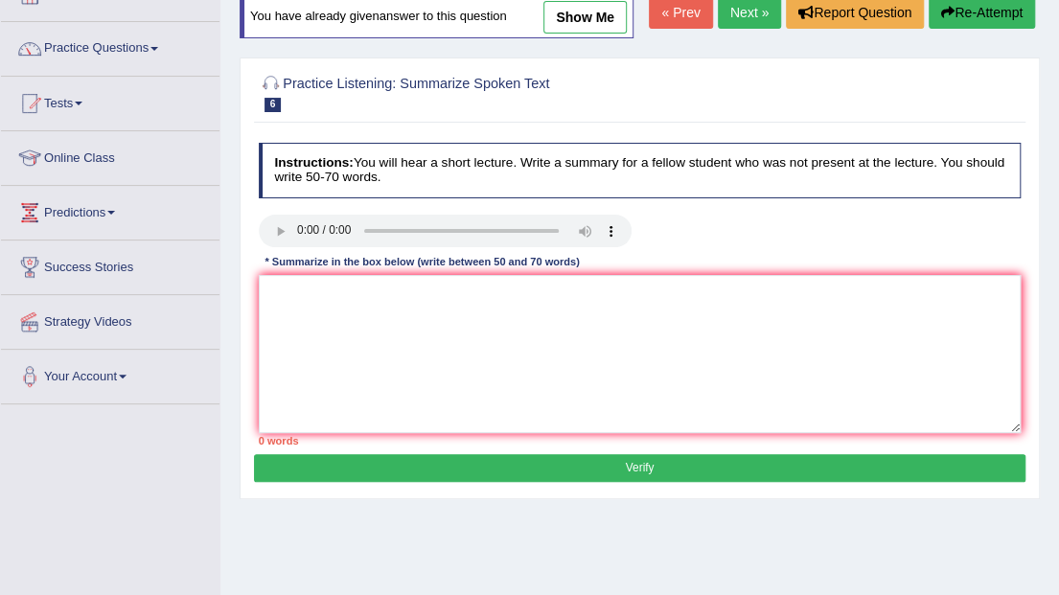
click at [571, 12] on link "show me" at bounding box center [584, 17] width 83 height 33
type textarea "A noteworthy point revealed in the lecture was about separation of power is bal…"
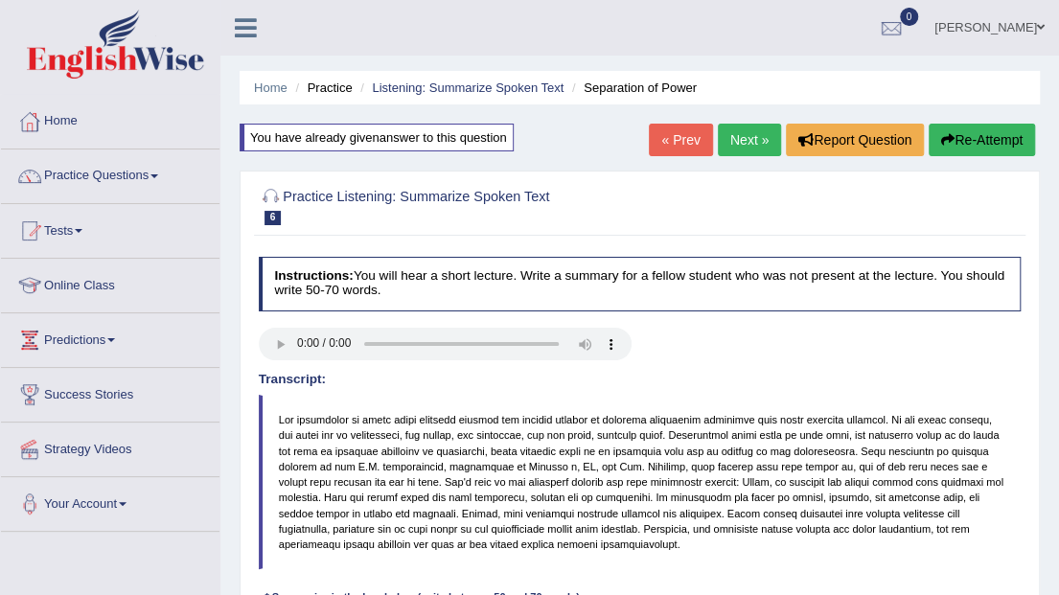
scroll to position [0, 0]
click at [1007, 142] on button "Re-Attempt" at bounding box center [982, 140] width 106 height 33
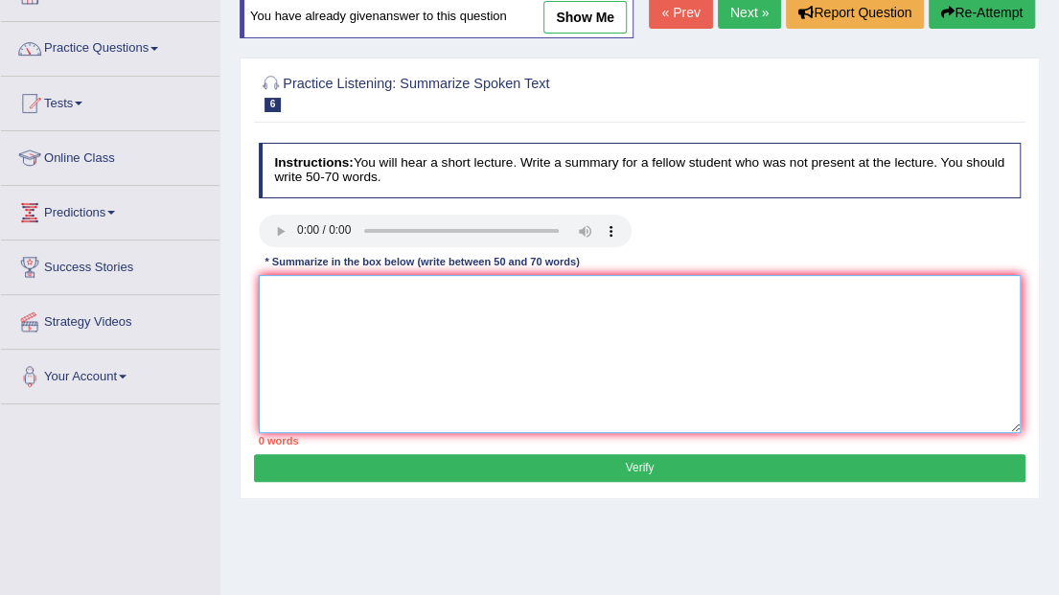
click at [431, 326] on textarea at bounding box center [640, 354] width 763 height 158
paste textarea "A noteworthy point revealed in the lecture was about To elaborate further, ther…"
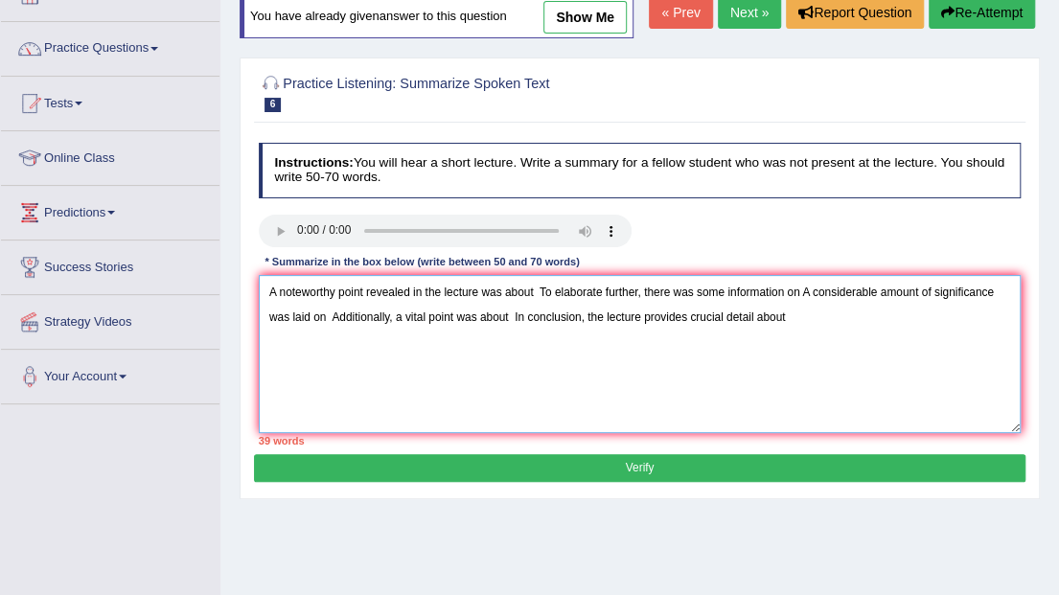
click at [532, 290] on textarea "A noteworthy point revealed in the lecture was about To elaborate further, ther…" at bounding box center [640, 354] width 763 height 158
click at [651, 291] on textarea "A noteworthy point revealed in the lecture was about disability is emotions. To…" at bounding box center [640, 354] width 763 height 158
click at [893, 291] on textarea "A noteworthy point revealed in the lecture was about disability is emotions. To…" at bounding box center [640, 354] width 763 height 158
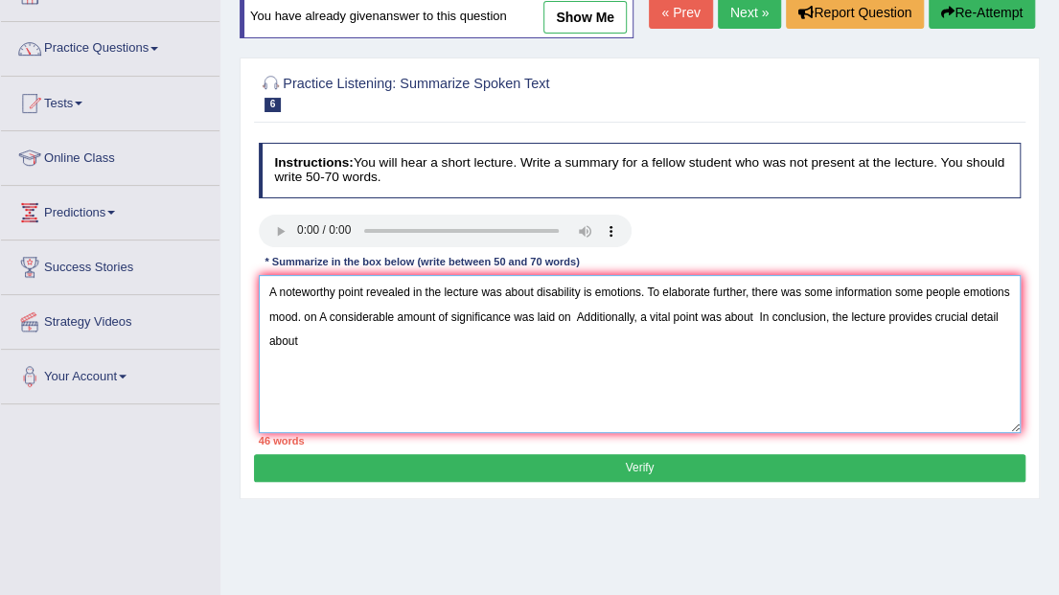
click at [366, 312] on textarea "A noteworthy point revealed in the lecture was about disability is emotions. To…" at bounding box center [640, 354] width 763 height 158
click at [357, 314] on textarea "A noteworthy point revealed in the lecture was about disability is emotions. To…" at bounding box center [640, 354] width 763 height 158
click at [897, 289] on textarea "A noteworthy point revealed in the lecture was about disability is emotions. To…" at bounding box center [640, 354] width 763 height 158
click at [607, 313] on textarea "A noteworthy point revealed in the lecture was about disability is emotions. To…" at bounding box center [640, 354] width 763 height 158
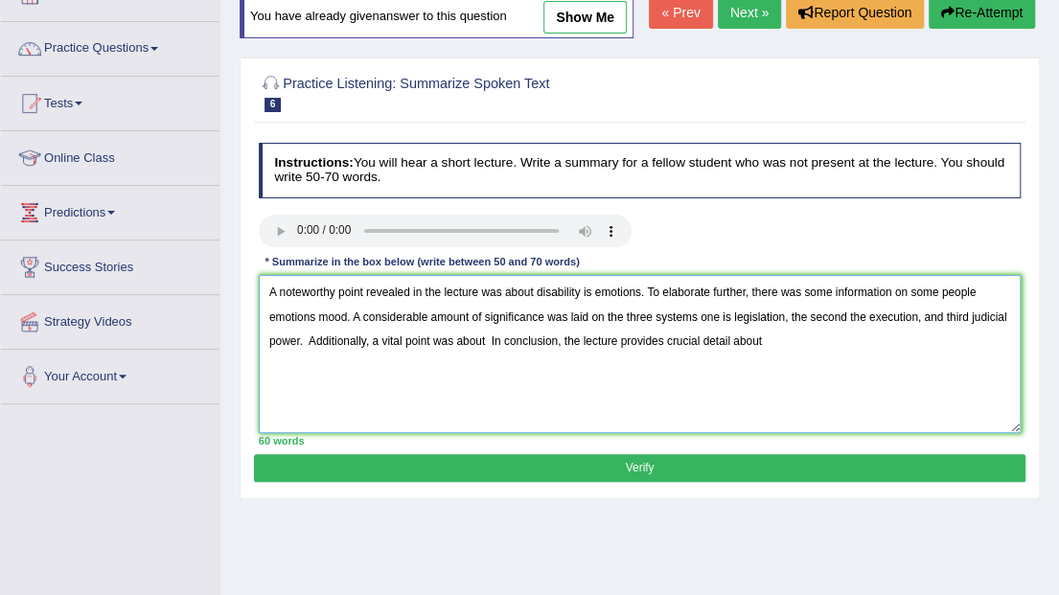
click at [310, 337] on textarea "A noteworthy point revealed in the lecture was about disability is emotions. To…" at bounding box center [640, 354] width 763 height 158
click at [481, 340] on textarea "A noteworthy point revealed in the lecture was about disability is emotions. To…" at bounding box center [640, 354] width 763 height 158
click at [564, 344] on textarea "A noteworthy point revealed in the lecture was about disability is emotions. To…" at bounding box center [640, 354] width 763 height 158
click at [564, 335] on textarea "A noteworthy point revealed in the lecture was about disability is emotions. To…" at bounding box center [640, 354] width 763 height 158
click at [839, 346] on textarea "A noteworthy point revealed in the lecture was about disability is emotions. To…" at bounding box center [640, 354] width 763 height 158
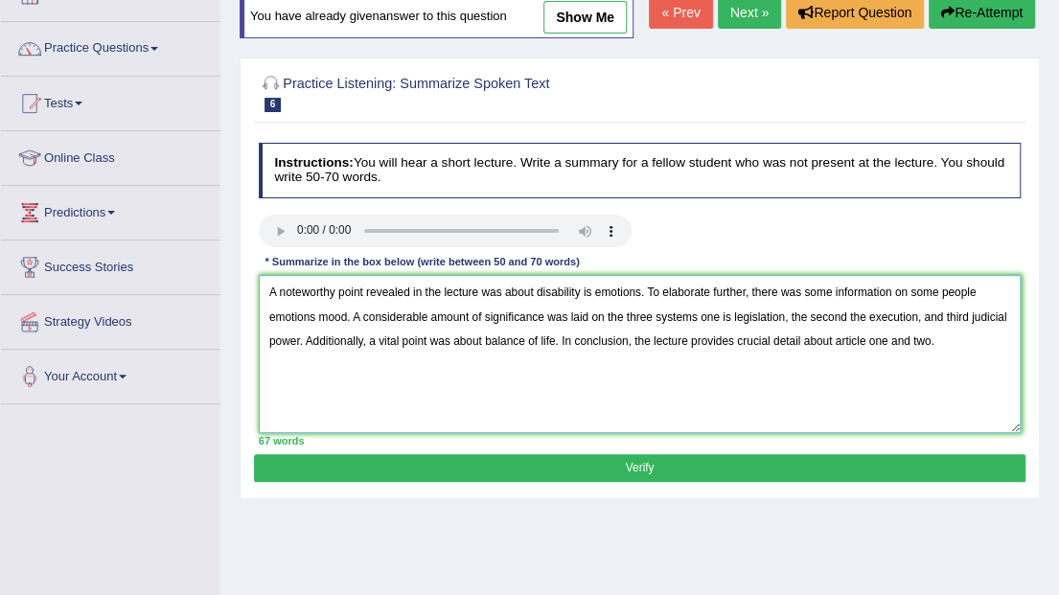
type textarea "A noteworthy point revealed in the lecture was about disability is emotions. To…"
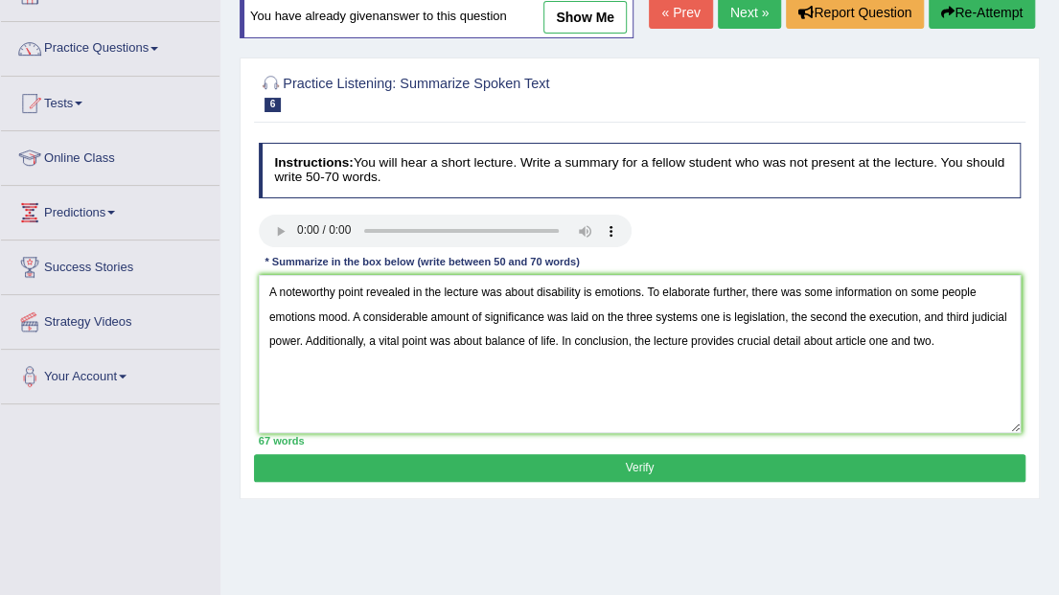
click at [704, 460] on button "Verify" at bounding box center [639, 468] width 771 height 28
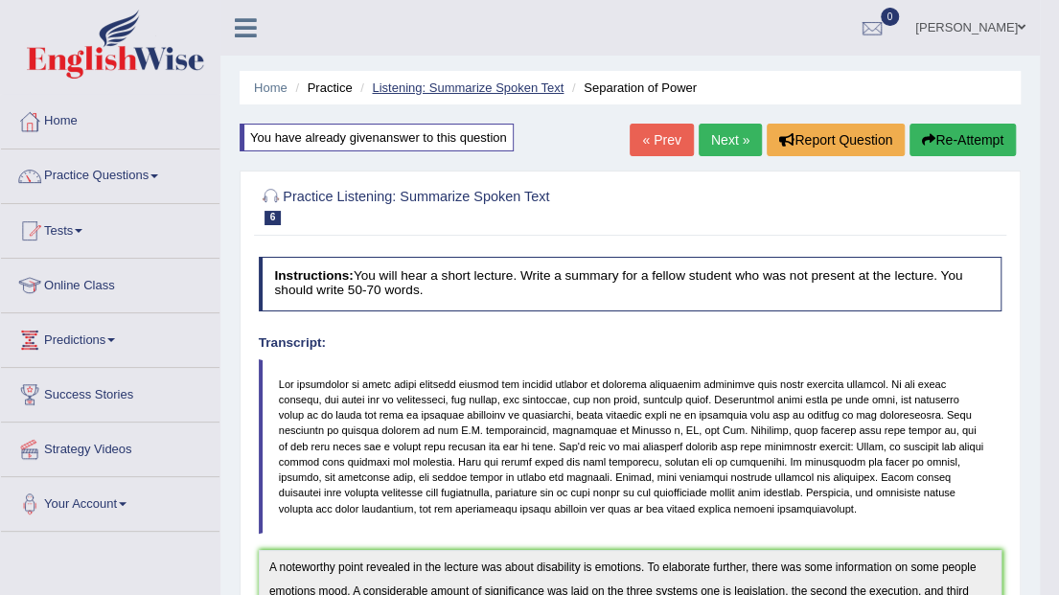
click at [488, 92] on link "Listening: Summarize Spoken Text" at bounding box center [468, 88] width 192 height 14
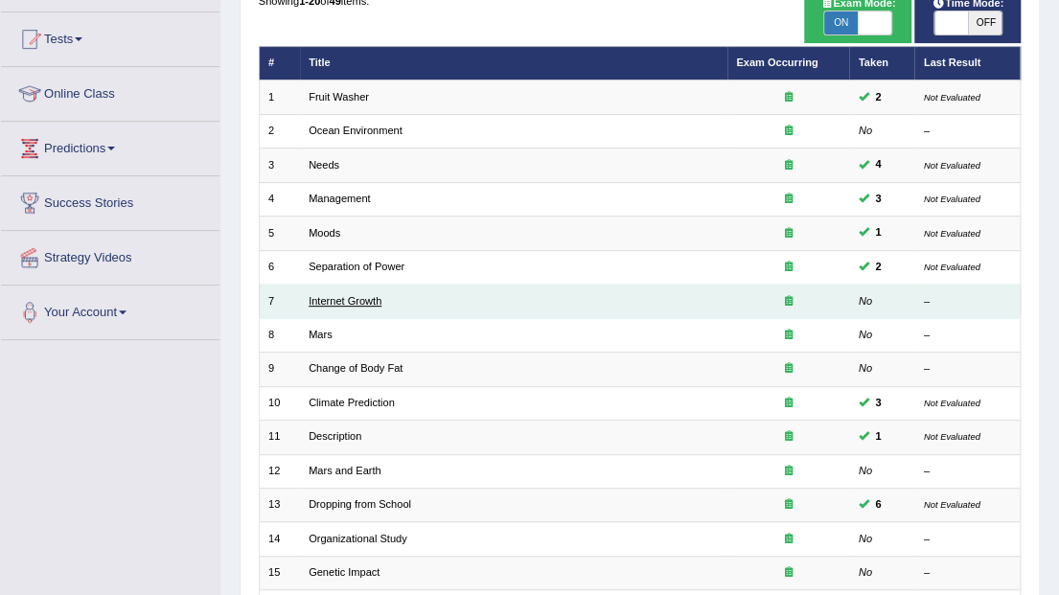
click at [345, 295] on link "Internet Growth" at bounding box center [345, 301] width 73 height 12
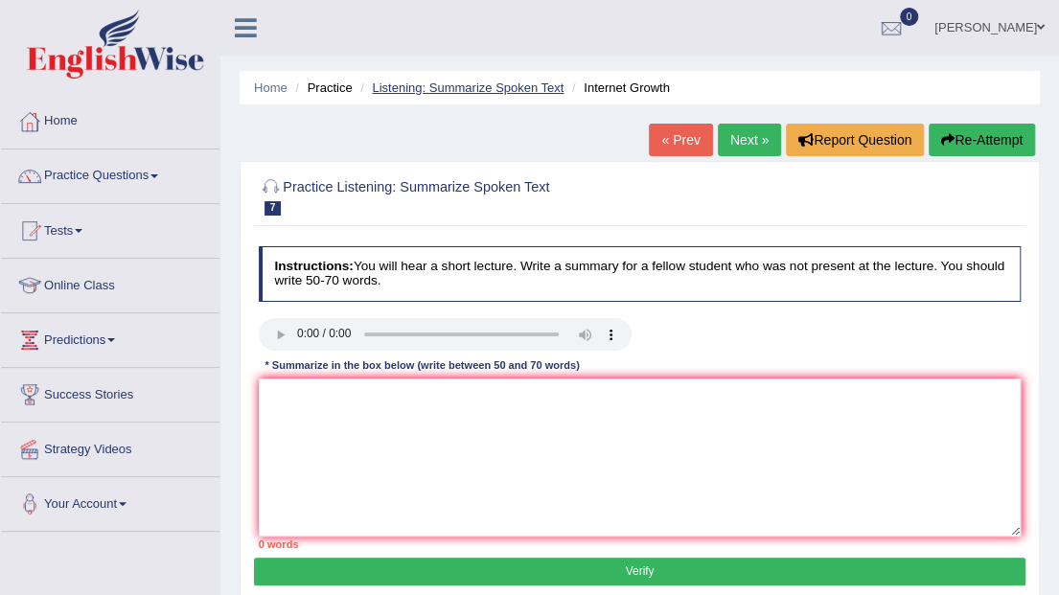
click at [497, 94] on link "Listening: Summarize Spoken Text" at bounding box center [468, 88] width 192 height 14
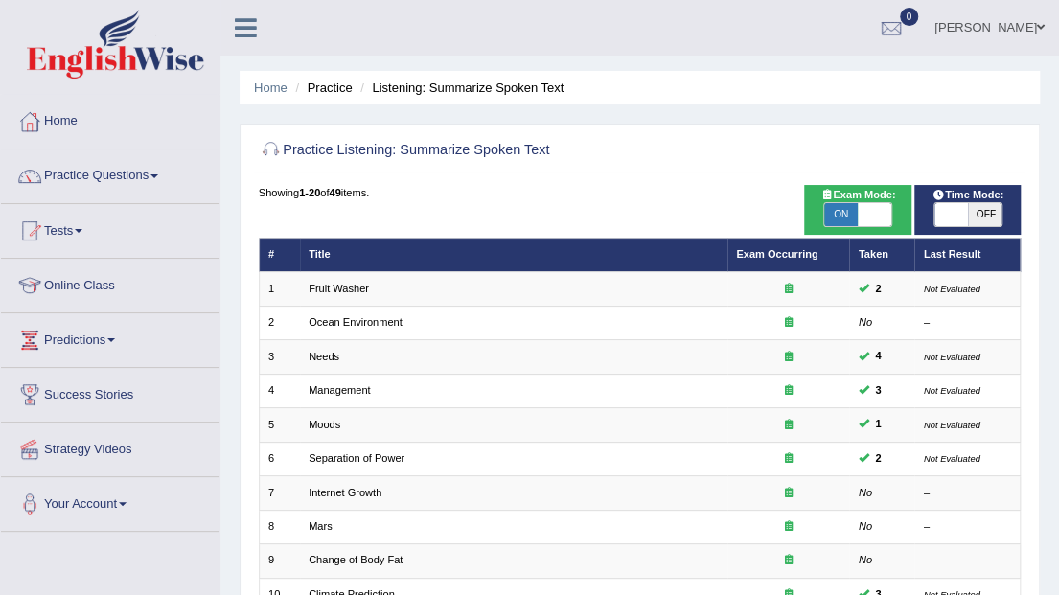
click at [978, 211] on span "OFF" at bounding box center [985, 214] width 34 height 23
checkbox input "true"
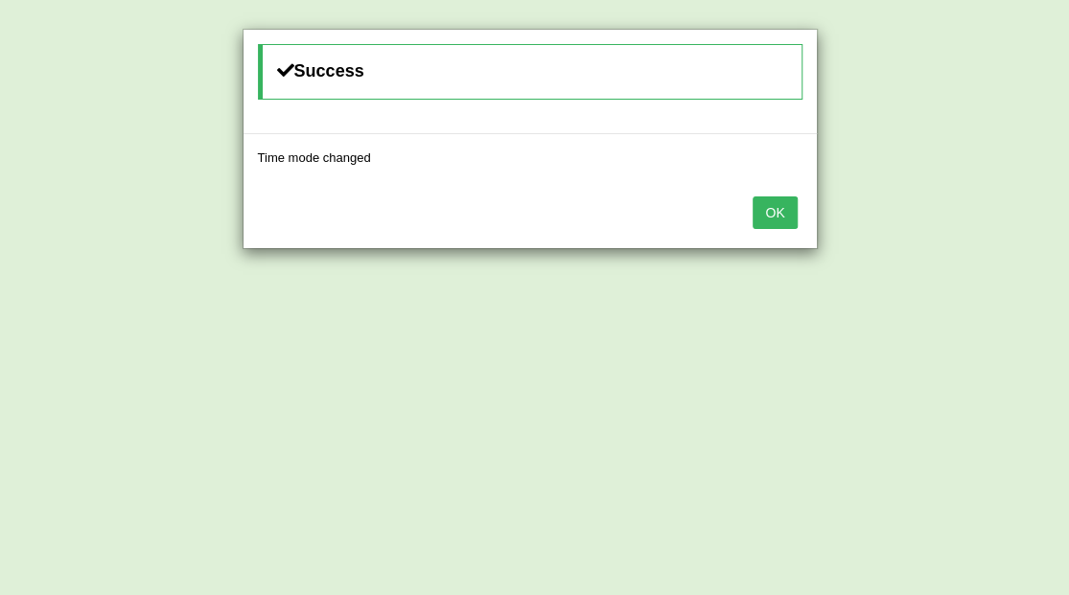
click at [786, 209] on button "OK" at bounding box center [774, 213] width 44 height 33
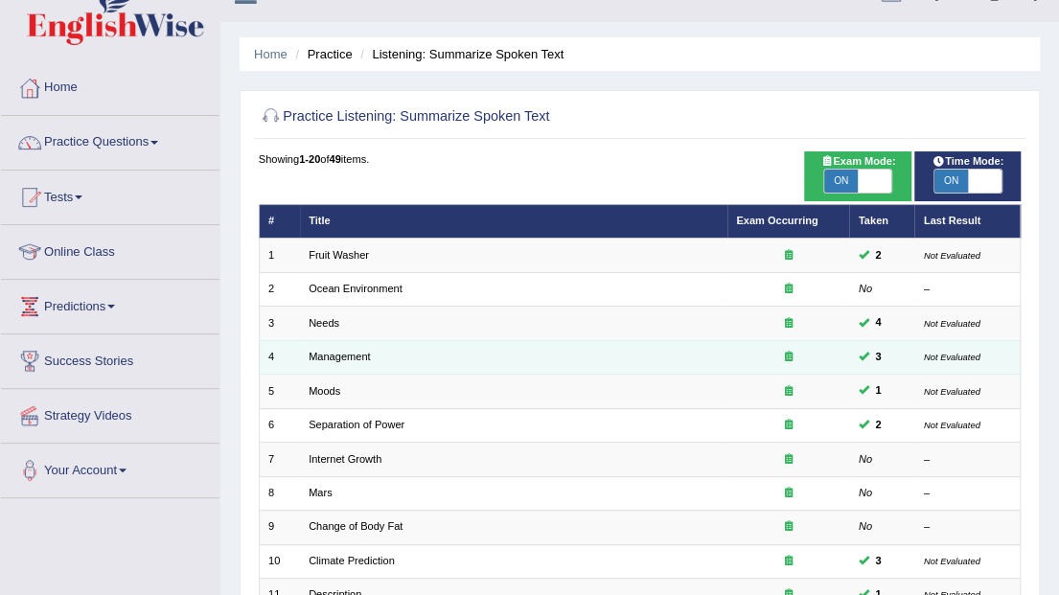
scroll to position [63, 0]
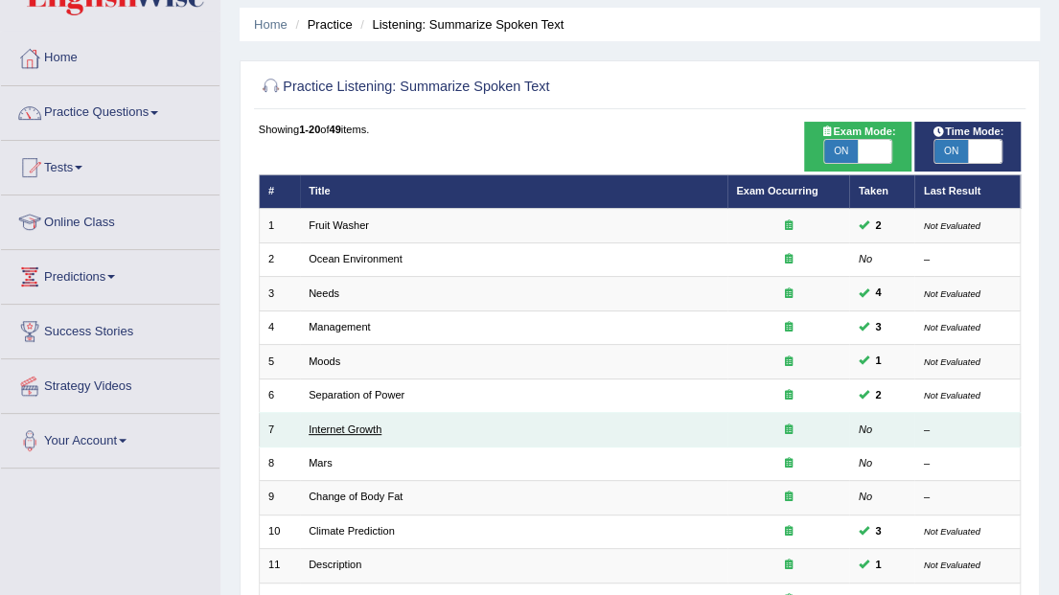
click at [342, 429] on link "Internet Growth" at bounding box center [345, 430] width 73 height 12
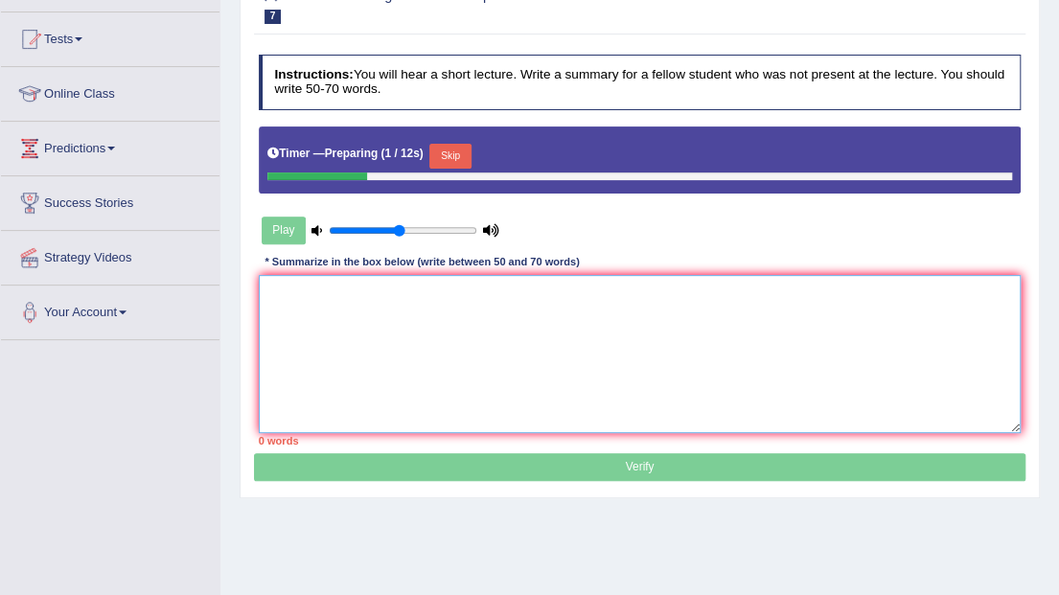
click at [358, 311] on textarea at bounding box center [640, 354] width 763 height 158
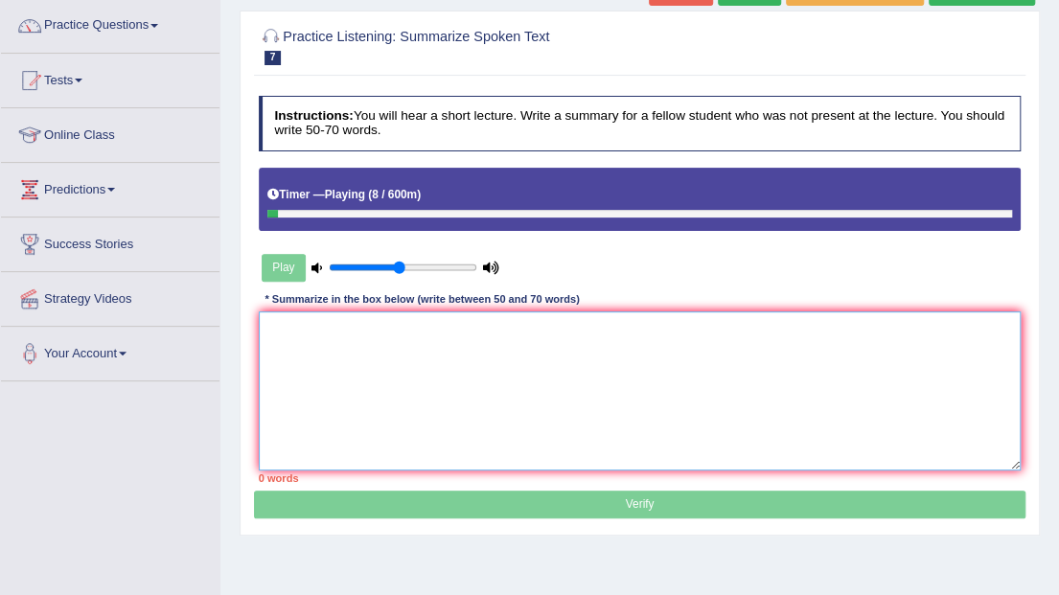
scroll to position [127, 0]
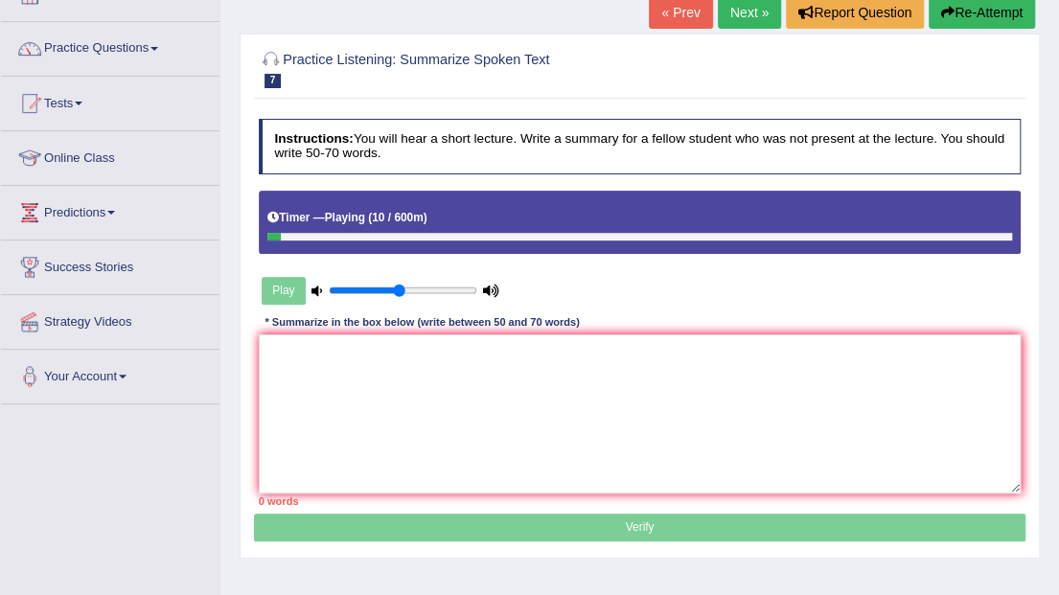
click at [966, 15] on button "Re-Attempt" at bounding box center [982, 12] width 106 height 33
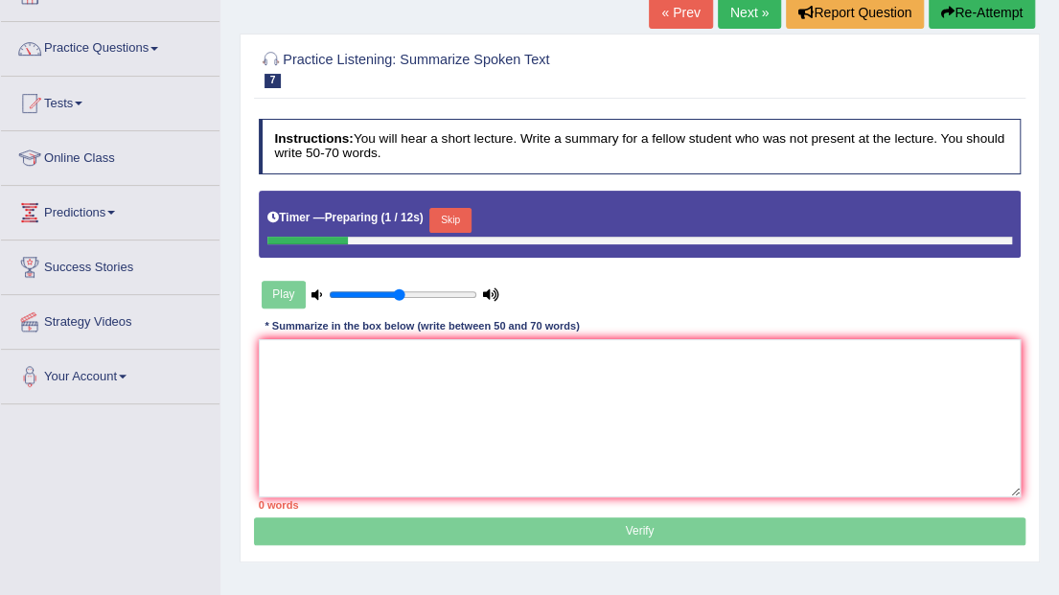
click at [451, 199] on div "Timer — Preparing ( 1 / 12s ) Skip" at bounding box center [640, 224] width 763 height 67
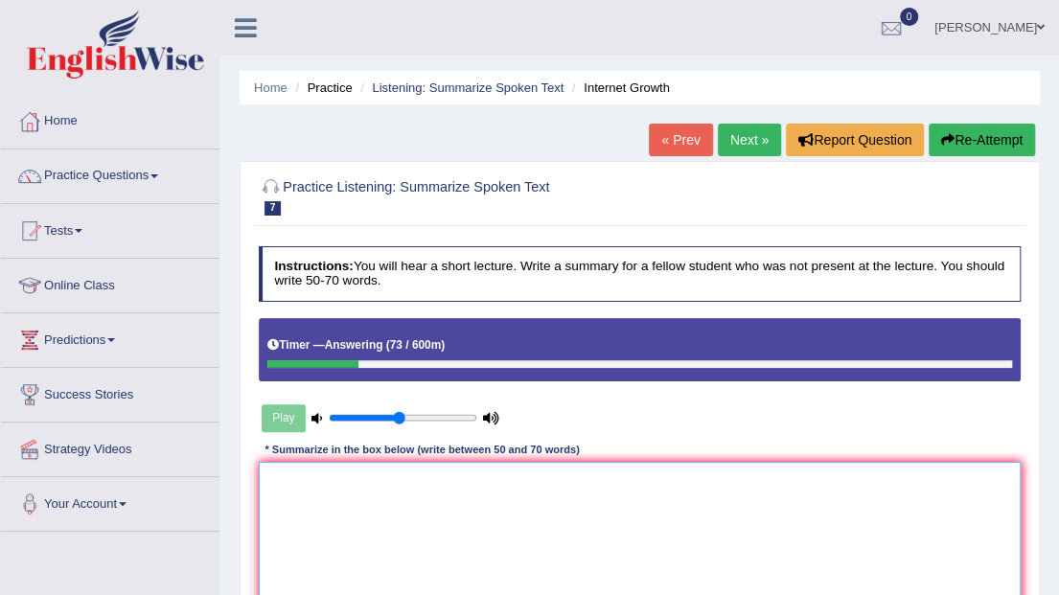
click at [339, 490] on textarea at bounding box center [640, 541] width 763 height 158
paste textarea "A noteworthy point revealed in the lecture was about To elaborate further, ther…"
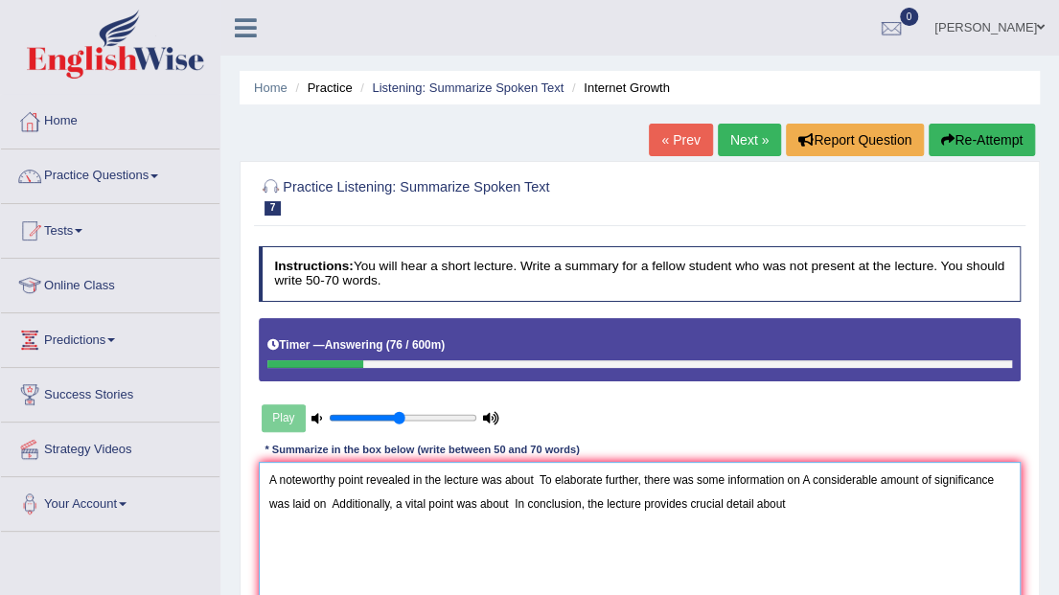
click at [537, 481] on textarea "A noteworthy point revealed in the lecture was about To elaborate further, ther…" at bounding box center [640, 541] width 763 height 158
click at [265, 500] on textarea "A noteworthy point revealed in the lecture was about internet growth has inform…" at bounding box center [640, 541] width 763 height 158
click at [1003, 487] on textarea "A noteworthy point revealed in the lecture was about internet growth has inform…" at bounding box center [640, 541] width 763 height 158
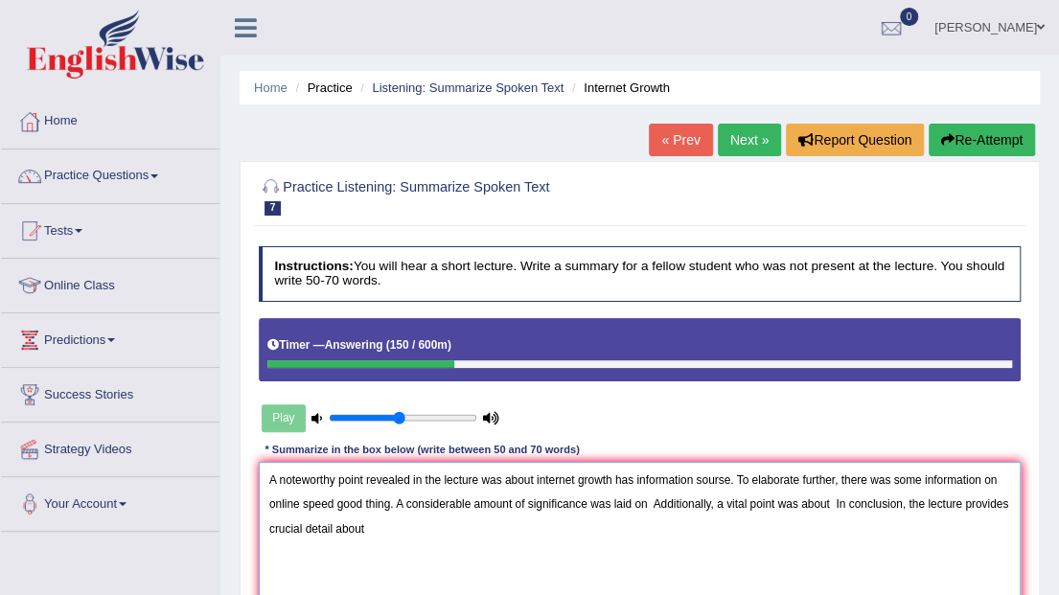
click at [649, 510] on textarea "A noteworthy point revealed in the lecture was about internet growth has inform…" at bounding box center [640, 541] width 763 height 158
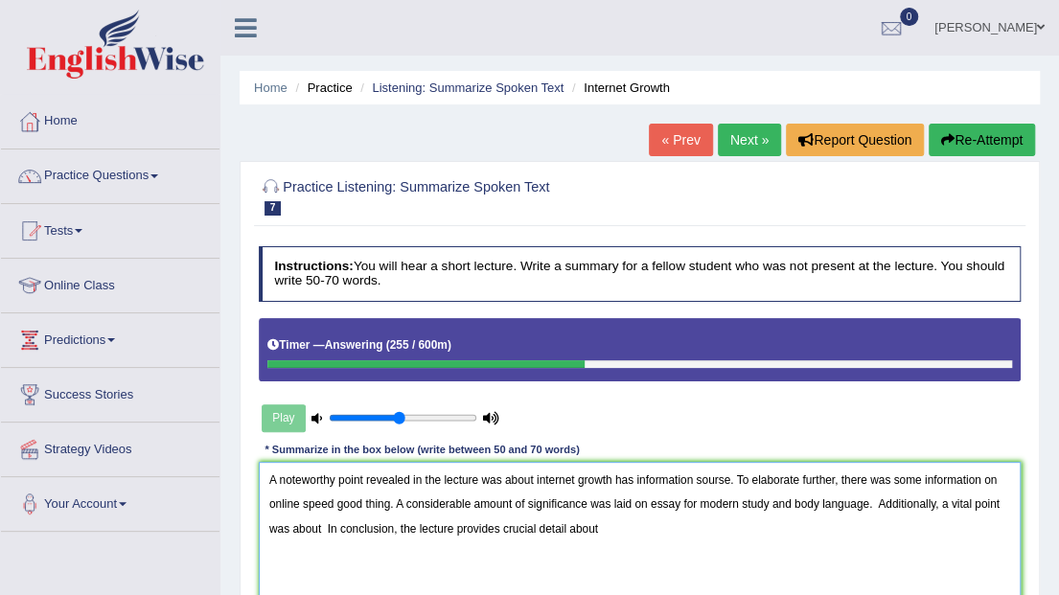
click at [879, 499] on textarea "A noteworthy point revealed in the lecture was about internet growth has inform…" at bounding box center [640, 541] width 763 height 158
click at [320, 531] on textarea "A noteworthy point revealed in the lecture was about internet growth has inform…" at bounding box center [640, 541] width 763 height 158
click at [455, 528] on textarea "A noteworthy point revealed in the lecture was about internet growth has inform…" at bounding box center [640, 541] width 763 height 158
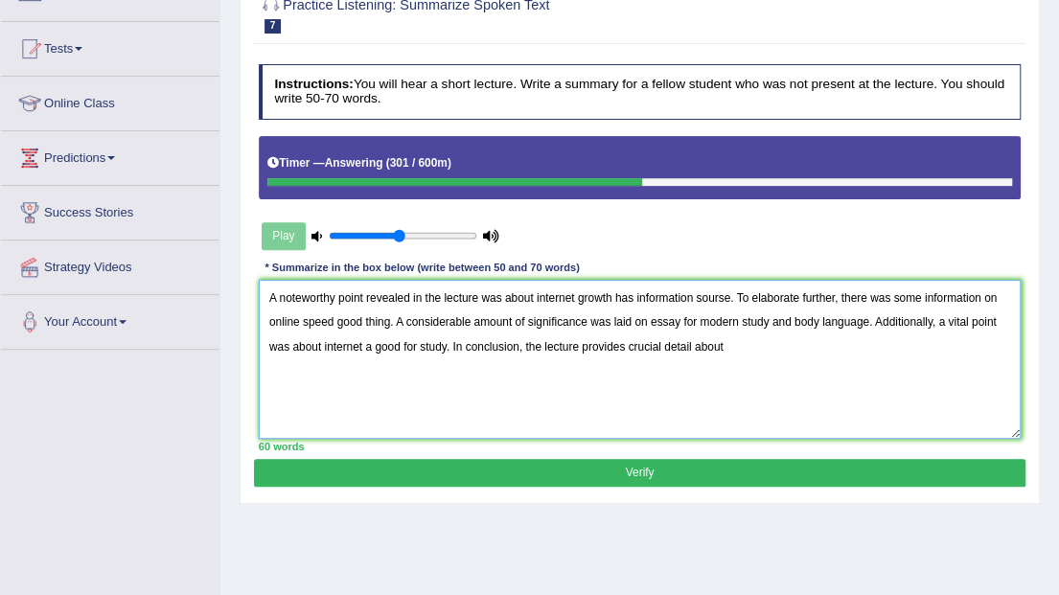
scroll to position [63, 0]
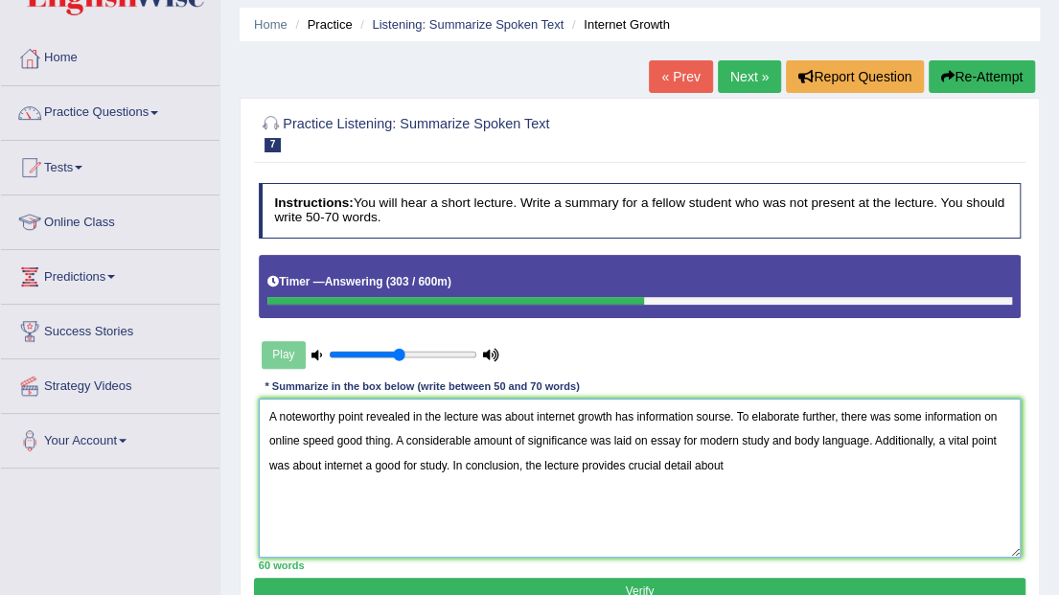
click at [738, 474] on textarea "A noteworthy point revealed in the lecture was about internet growth has inform…" at bounding box center [640, 478] width 763 height 158
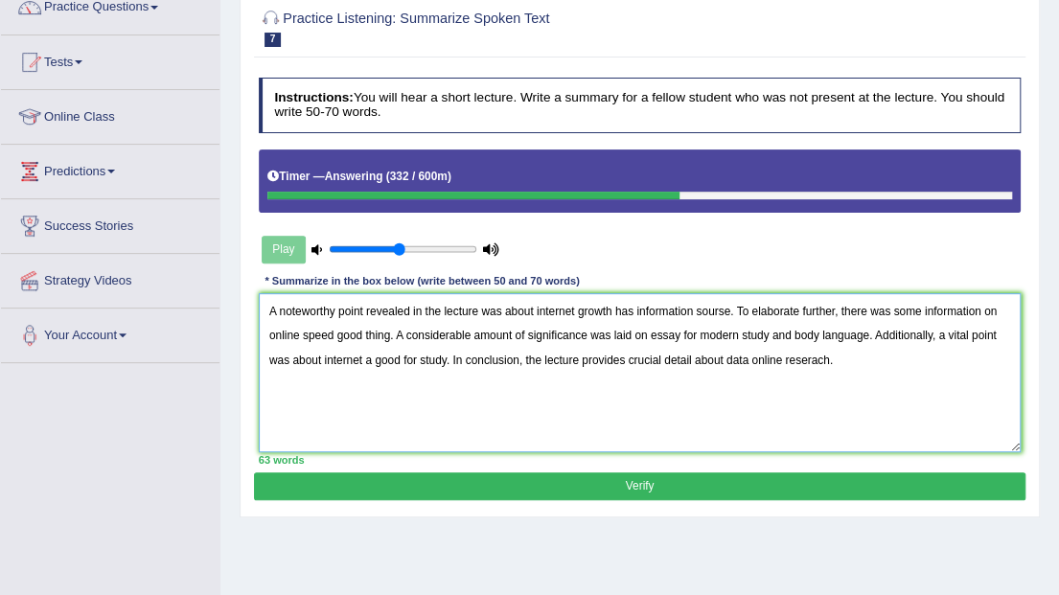
scroll to position [192, 0]
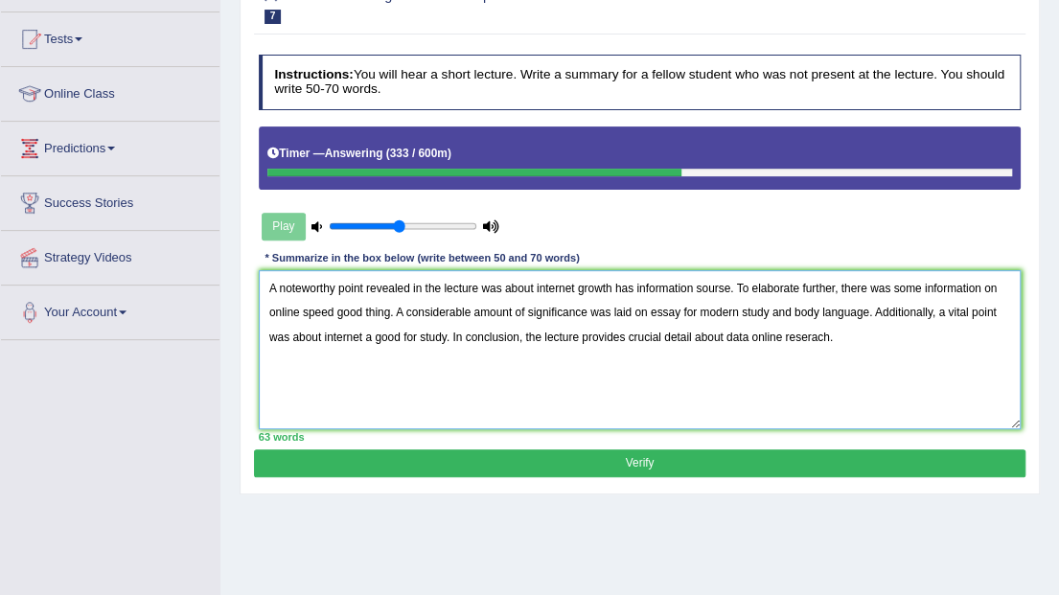
type textarea "A noteworthy point revealed in the lecture was about internet growth has inform…"
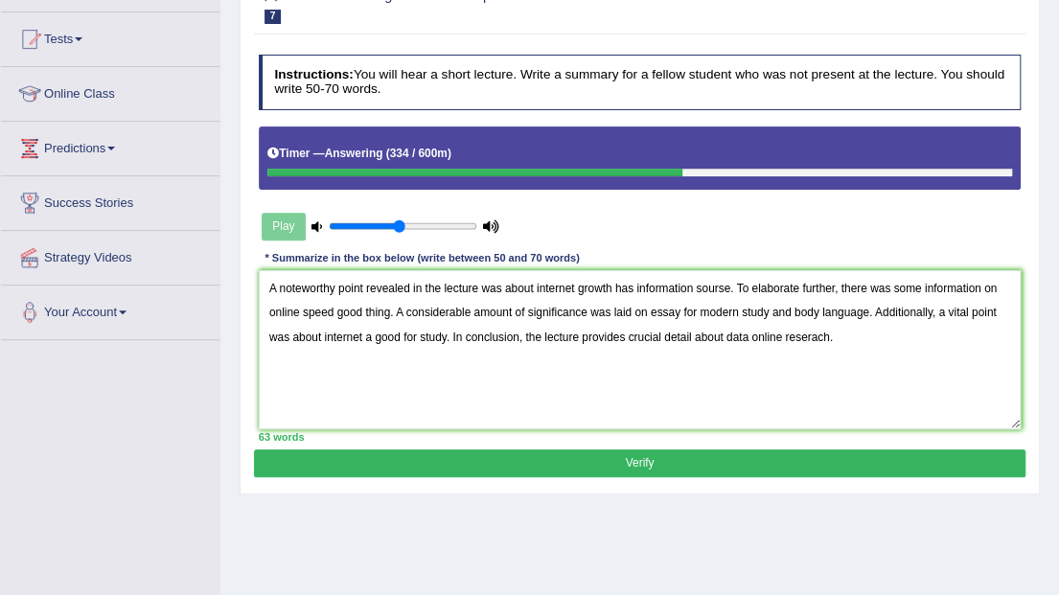
click at [695, 474] on div "Practice Listening: Summarize Spoken Text 7 Internet Growth Instructions: You w…" at bounding box center [640, 231] width 800 height 525
click at [698, 452] on button "Verify" at bounding box center [639, 464] width 771 height 28
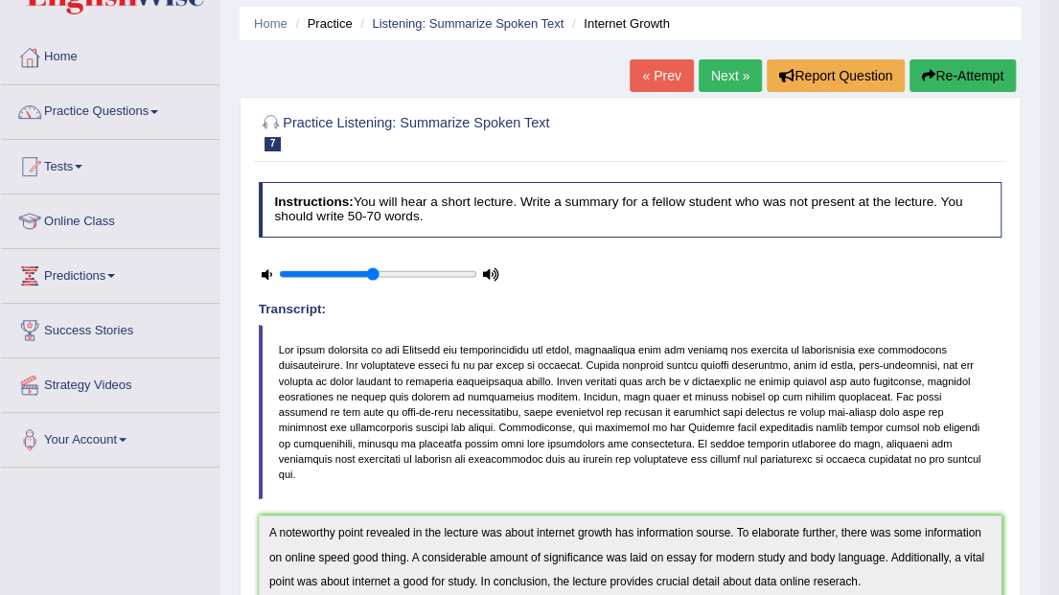
scroll to position [0, 0]
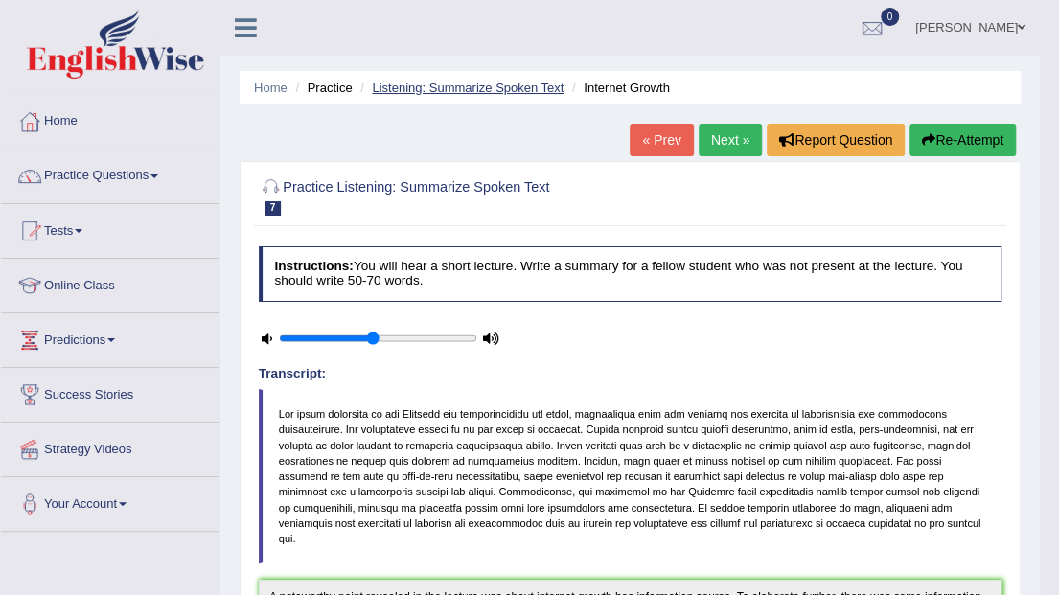
click at [495, 94] on link "Listening: Summarize Spoken Text" at bounding box center [468, 88] width 192 height 14
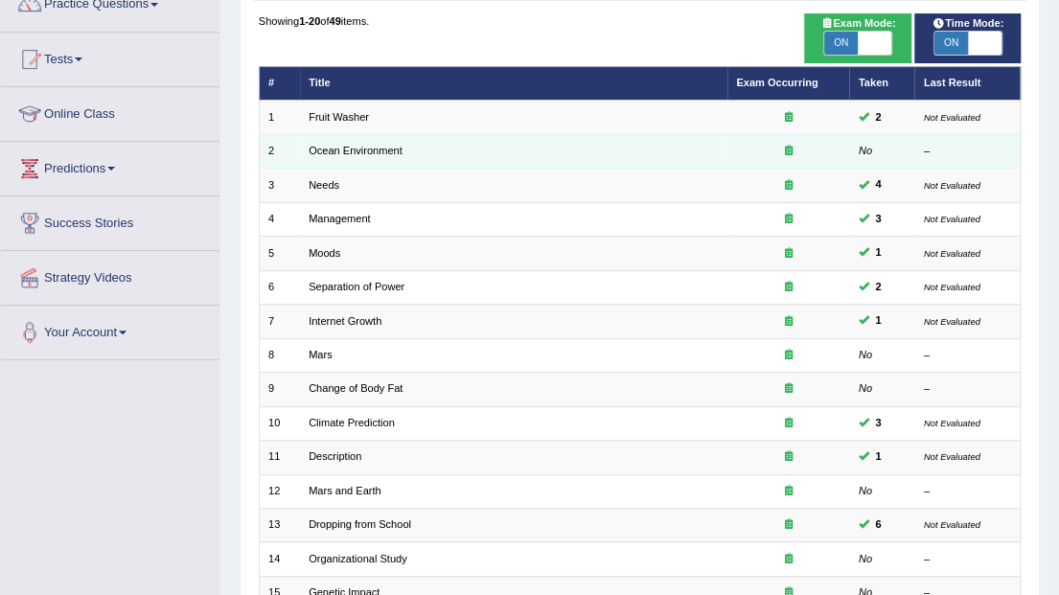
scroll to position [192, 0]
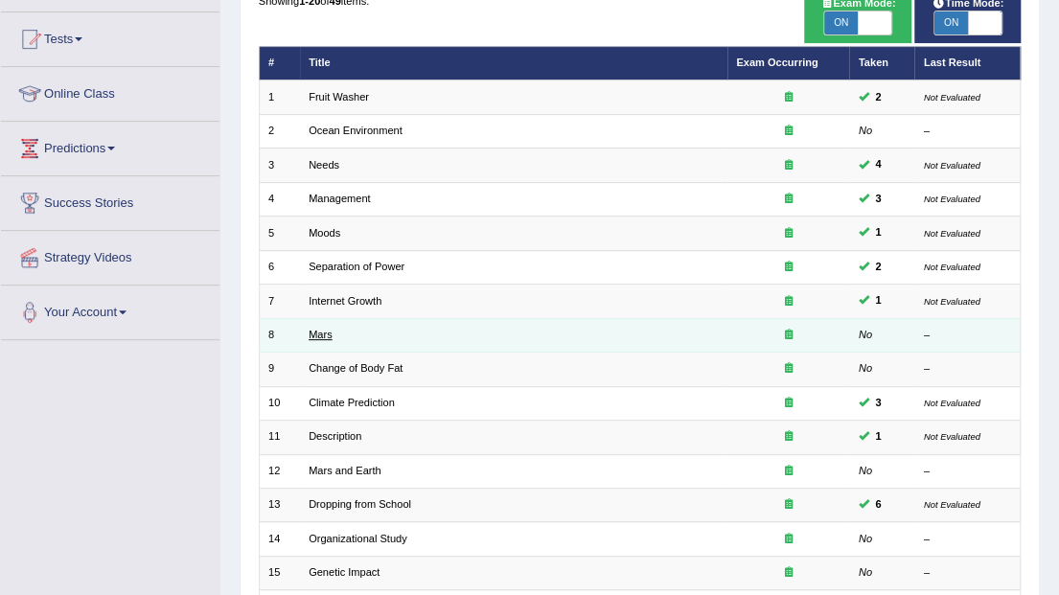
click at [328, 329] on link "Mars" at bounding box center [321, 335] width 24 height 12
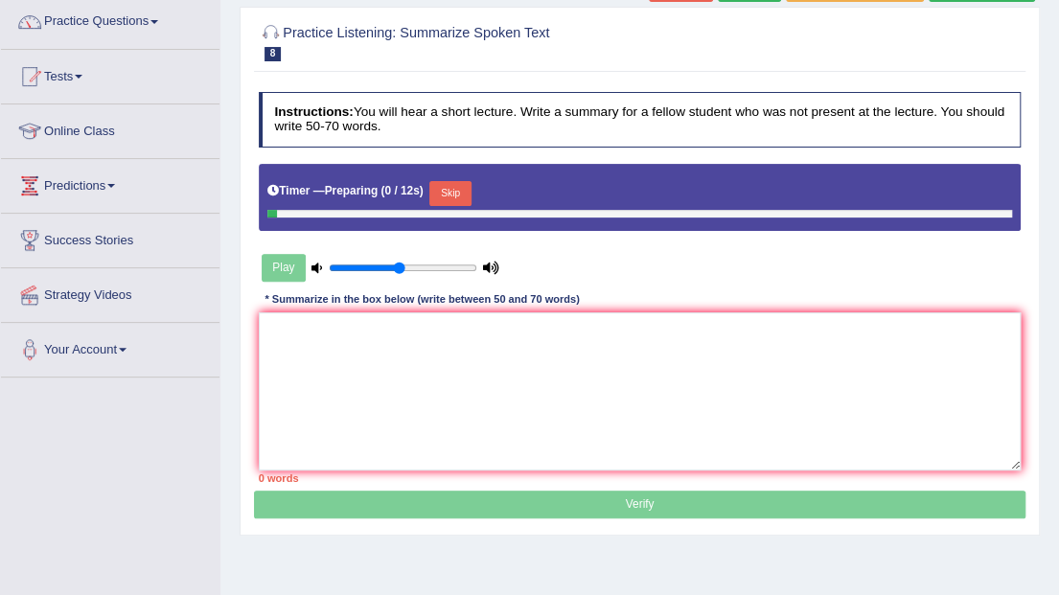
scroll to position [192, 0]
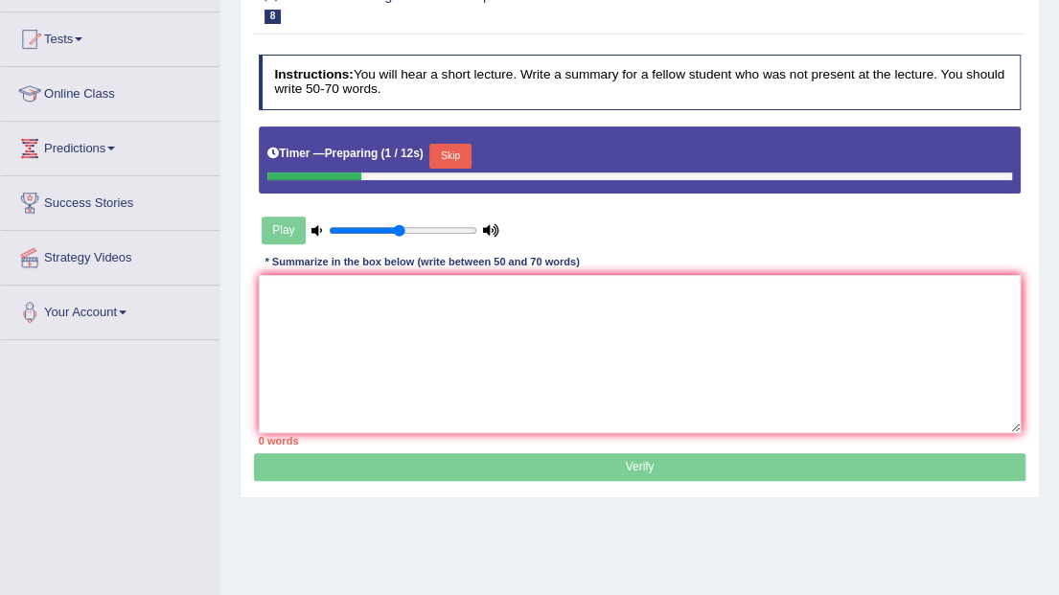
click at [441, 155] on button "Skip" at bounding box center [449, 156] width 41 height 25
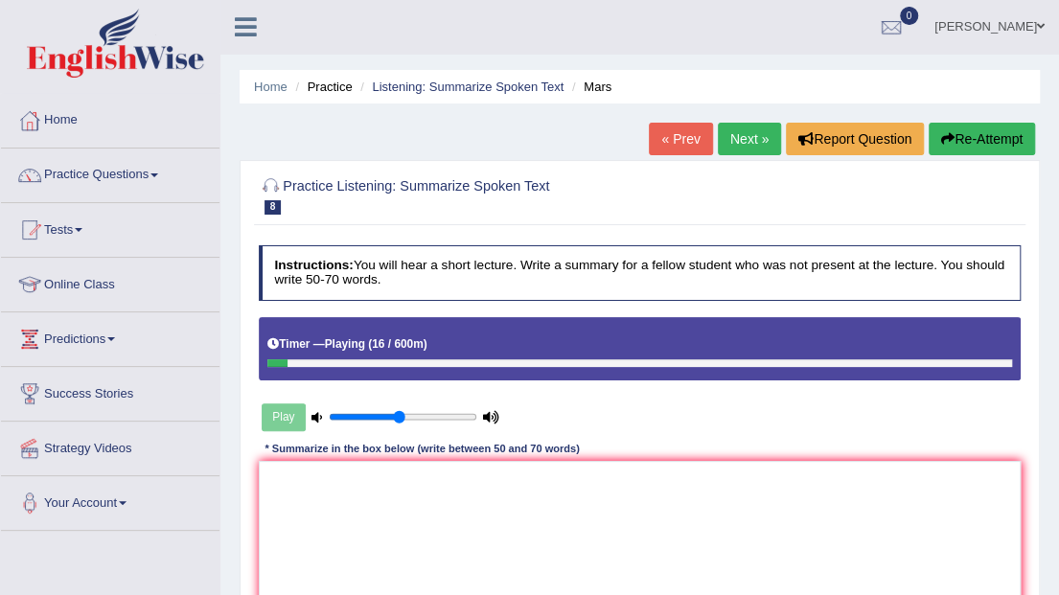
scroll to position [0, 0]
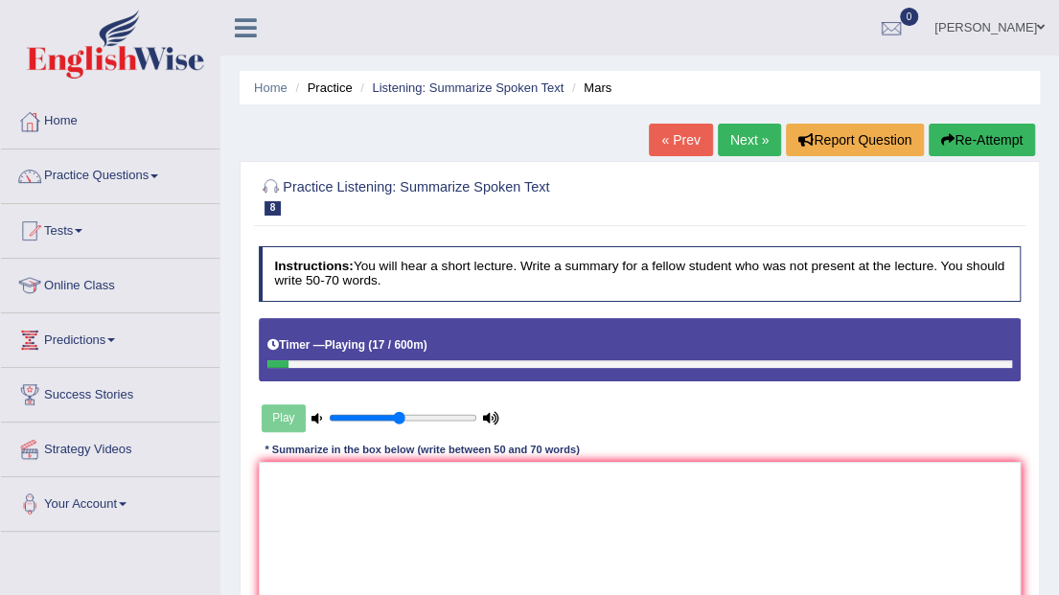
click at [962, 149] on button "Re-Attempt" at bounding box center [982, 140] width 106 height 33
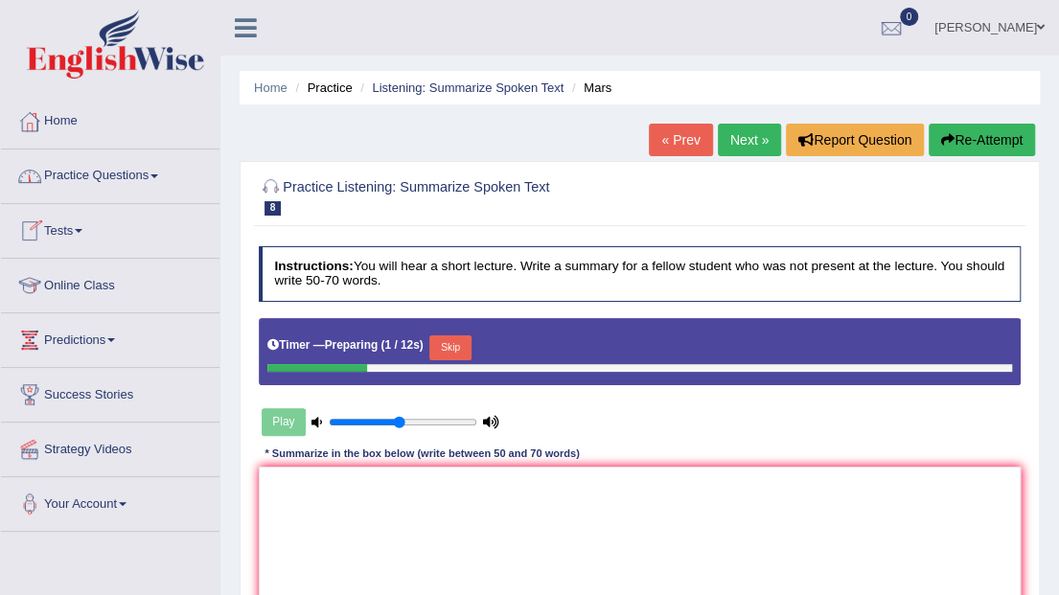
click at [454, 345] on button "Skip" at bounding box center [449, 347] width 41 height 25
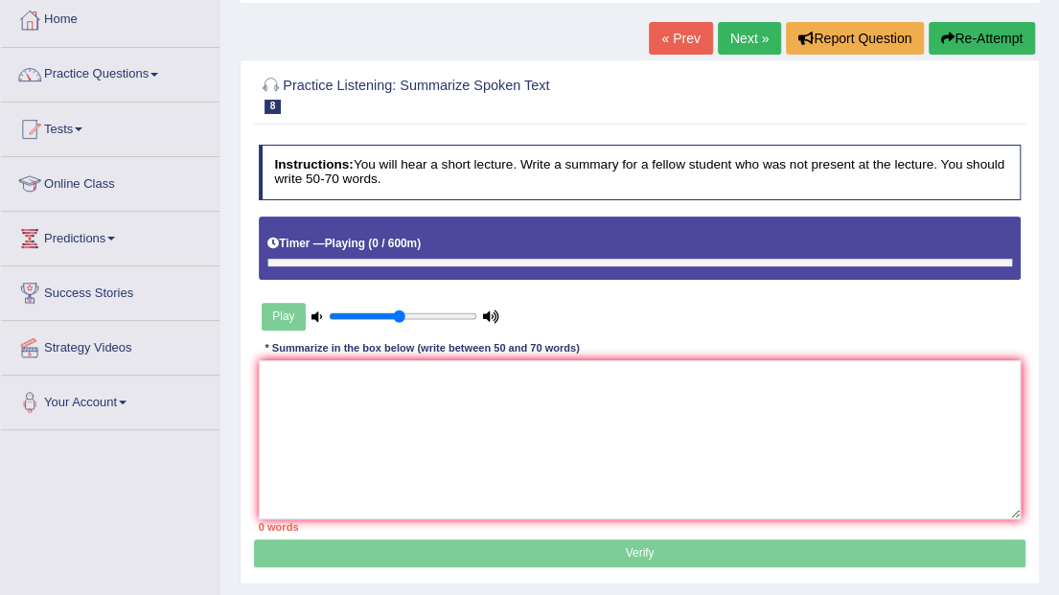
scroll to position [127, 0]
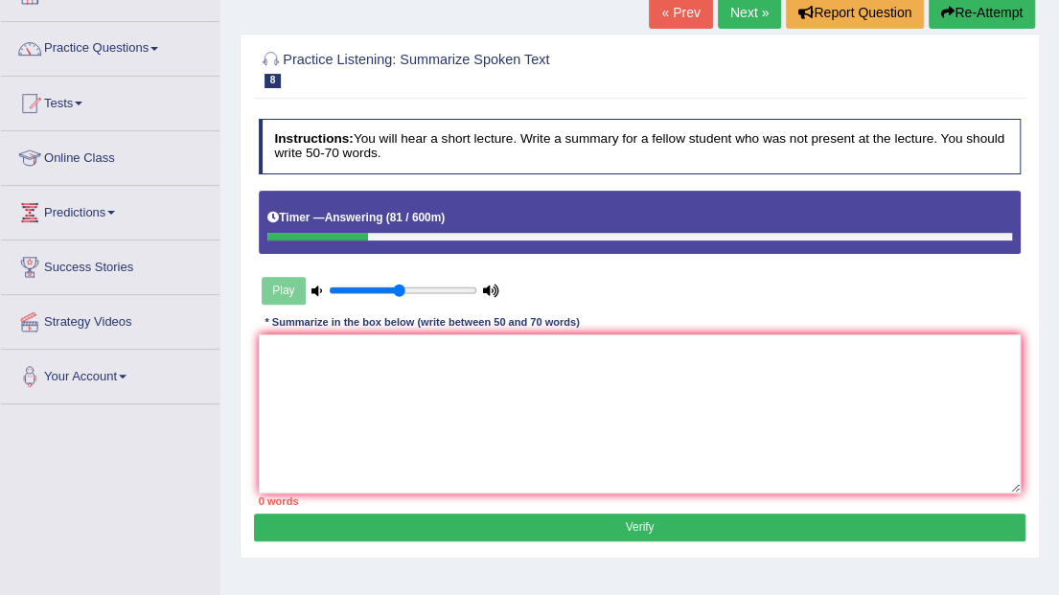
click at [309, 494] on div "0 words" at bounding box center [640, 501] width 763 height 15
paste textarea "A noteworthy point revealed in the lecture was about To elaborate further, ther…"
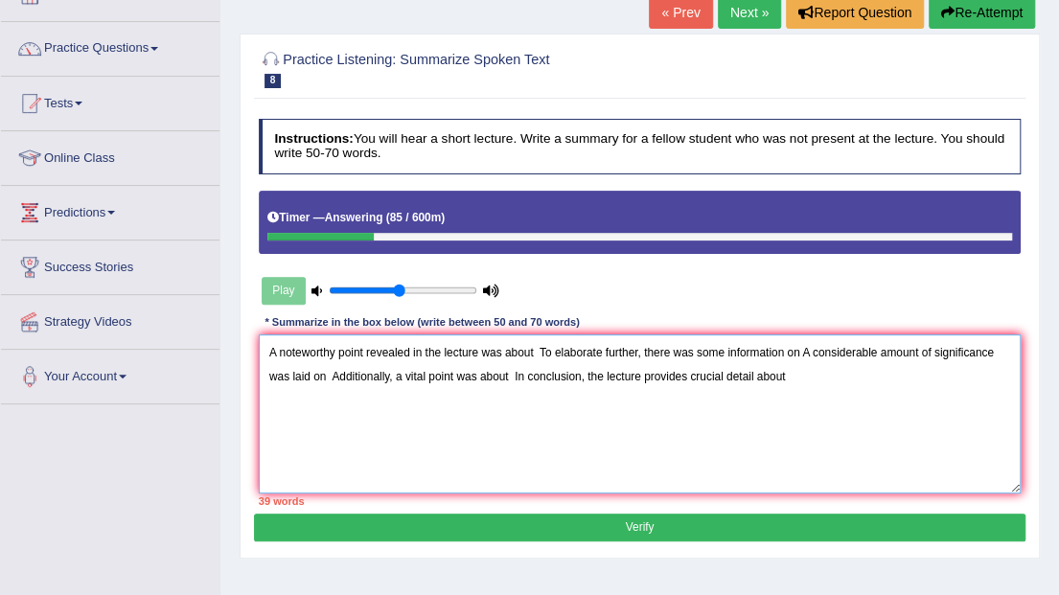
click at [534, 348] on textarea "A noteworthy point revealed in the lecture was about To elaborate further, ther…" at bounding box center [640, 414] width 763 height 158
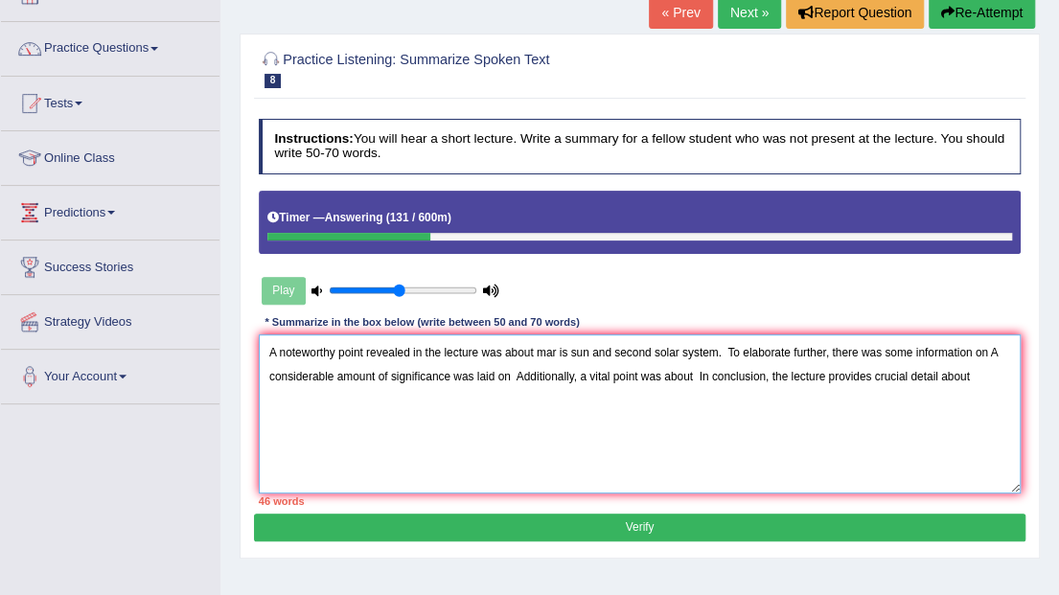
click at [729, 351] on textarea "A noteworthy point revealed in the lecture was about mar is sun and second sola…" at bounding box center [640, 414] width 763 height 158
click at [986, 351] on textarea "A noteworthy point revealed in the lecture was about mar is sun and second sola…" at bounding box center [640, 414] width 763 height 158
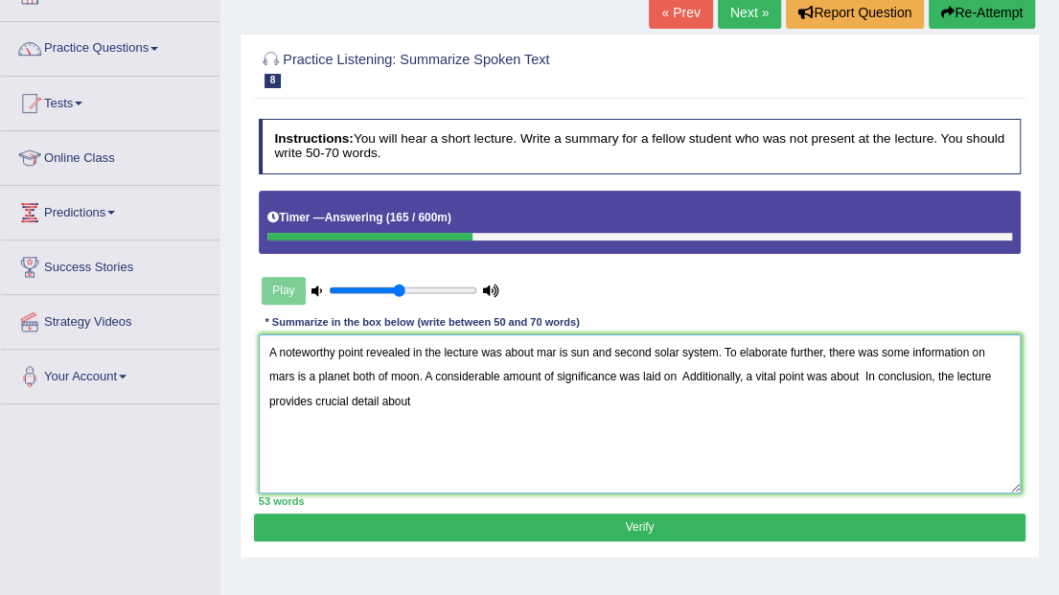
click at [683, 376] on textarea "A noteworthy point revealed in the lecture was about mar is sun and second sola…" at bounding box center [640, 414] width 763 height 158
click at [296, 397] on textarea "A noteworthy point revealed in the lecture was about mar is sun and second sola…" at bounding box center [640, 414] width 763 height 158
click at [289, 399] on textarea "A noteworthy point revealed in the lecture was about mar is sun and second sola…" at bounding box center [640, 414] width 763 height 158
click at [297, 398] on textarea "A noteworthy point revealed in the lecture was about mar is sun and second sola…" at bounding box center [640, 414] width 763 height 158
click at [393, 405] on textarea "A noteworthy point revealed in the lecture was about mar is sun and second sola…" at bounding box center [640, 414] width 763 height 158
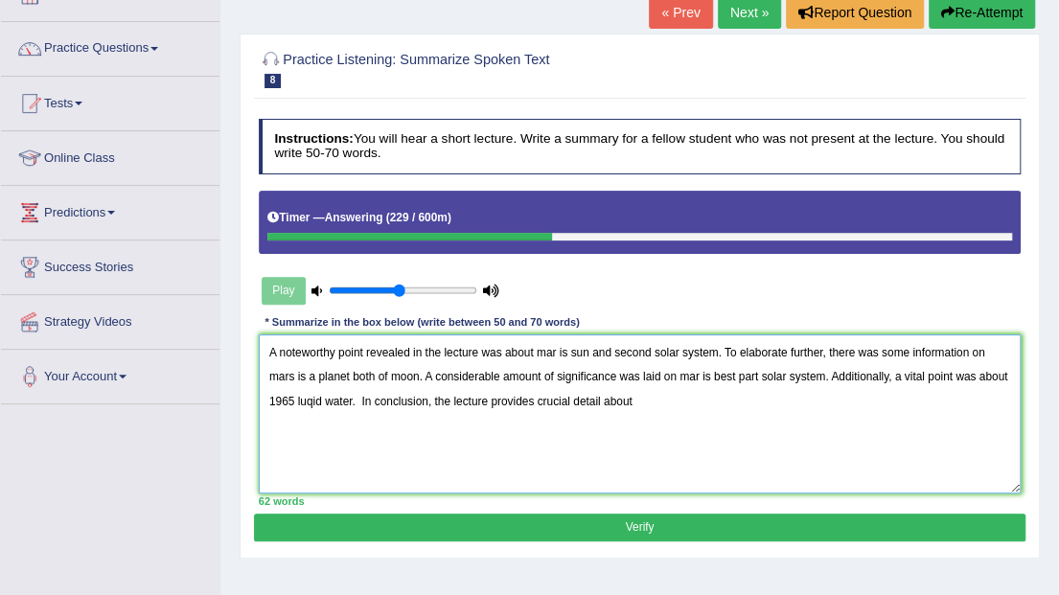
click at [391, 402] on textarea "A noteworthy point revealed in the lecture was about mar is sun and second sola…" at bounding box center [640, 414] width 763 height 158
click at [672, 403] on textarea "A noteworthy point revealed in the lecture was about mar is sun and second sola…" at bounding box center [640, 414] width 763 height 158
click at [352, 405] on textarea "A noteworthy point revealed in the lecture was about mar is sun and second sola…" at bounding box center [640, 414] width 763 height 158
click at [746, 405] on textarea "A noteworthy point revealed in the lecture was about mar is sun and second sola…" at bounding box center [640, 414] width 763 height 158
type textarea "A noteworthy point revealed in the lecture was about mar is sun and second sola…"
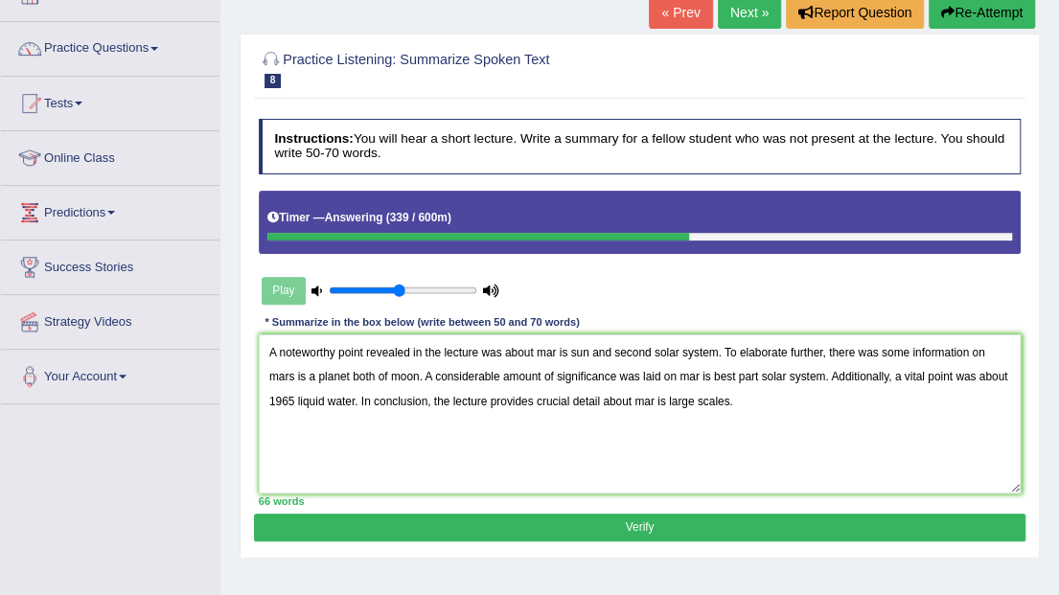
click at [571, 537] on button "Verify" at bounding box center [639, 528] width 771 height 28
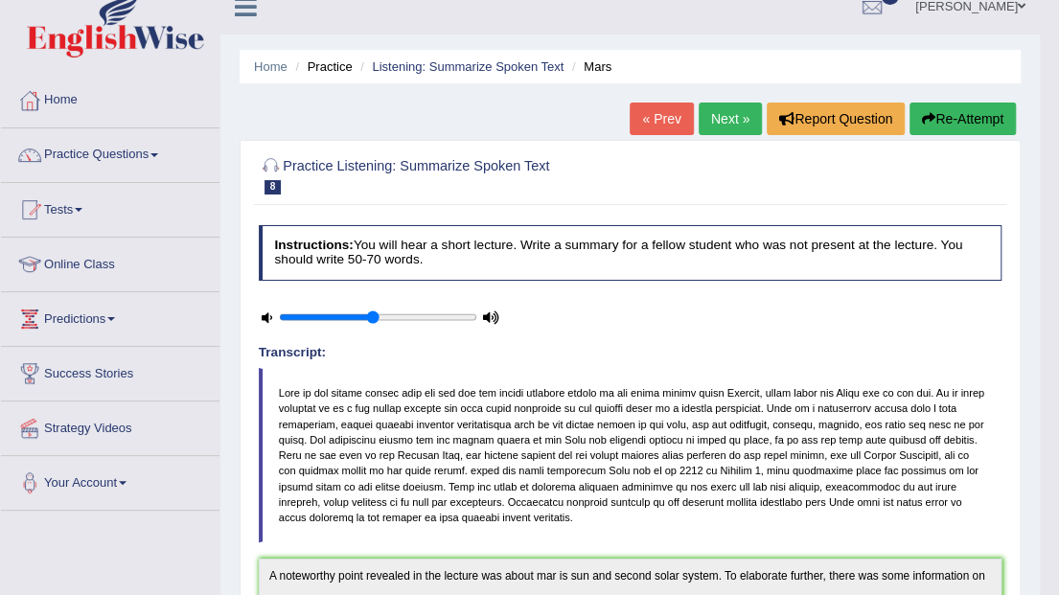
scroll to position [0, 0]
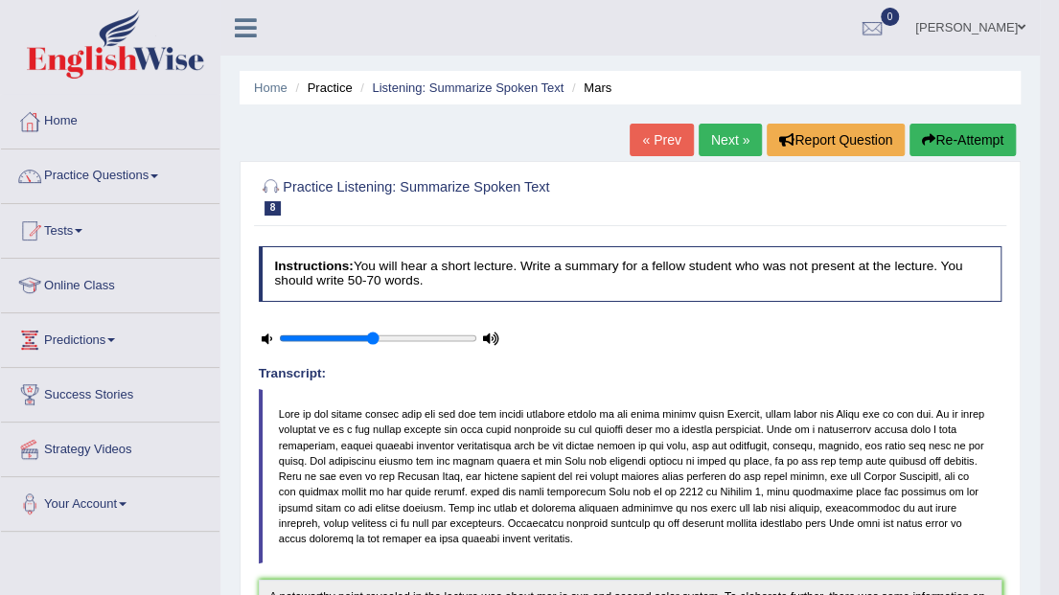
click at [460, 98] on ul "Home Practice Listening: Summarize Spoken Text Mars" at bounding box center [630, 88] width 781 height 34
click at [462, 96] on li "Listening: Summarize Spoken Text" at bounding box center [460, 88] width 208 height 18
click at [475, 90] on link "Listening: Summarize Spoken Text" at bounding box center [468, 88] width 192 height 14
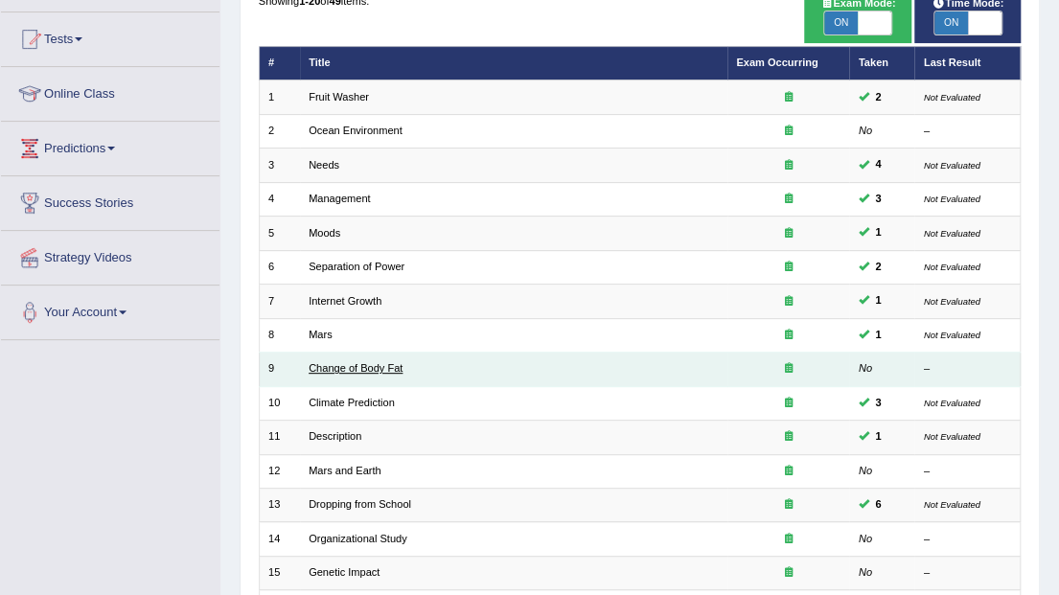
click at [372, 364] on link "Change of Body Fat" at bounding box center [356, 368] width 94 height 12
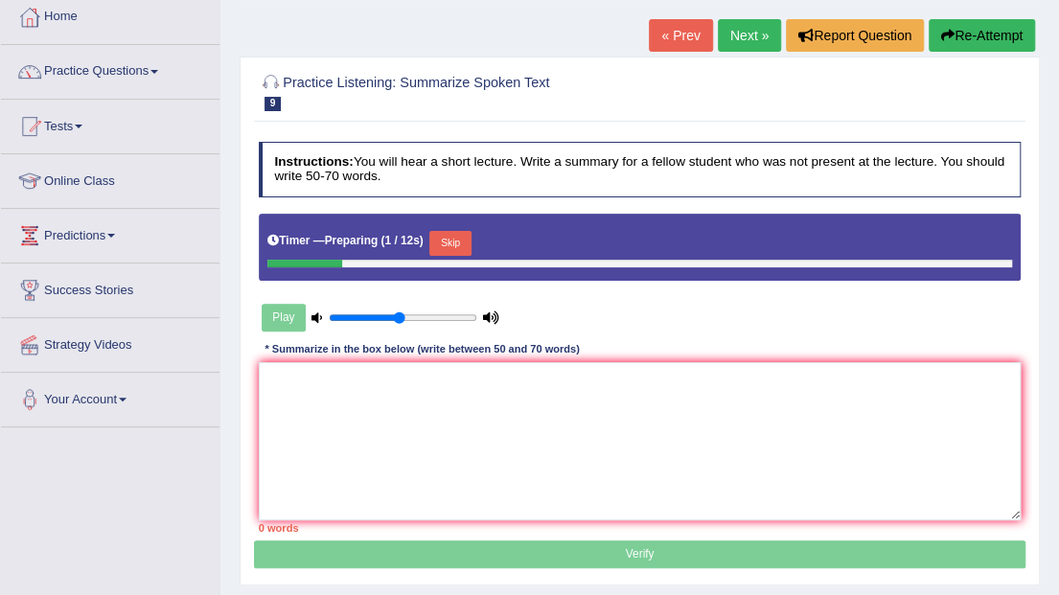
scroll to position [127, 0]
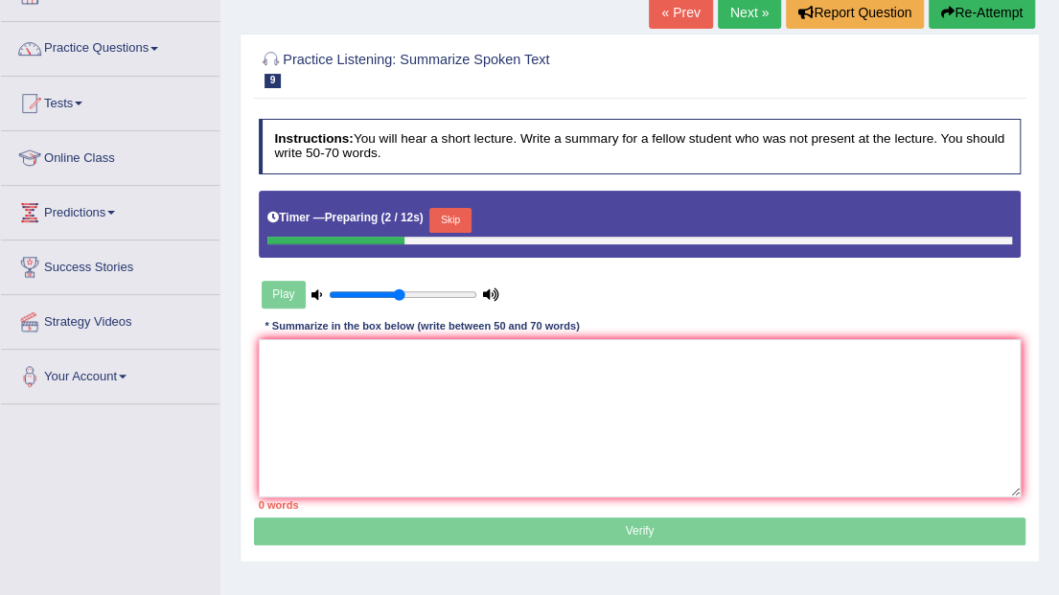
click at [444, 220] on button "Skip" at bounding box center [449, 220] width 41 height 25
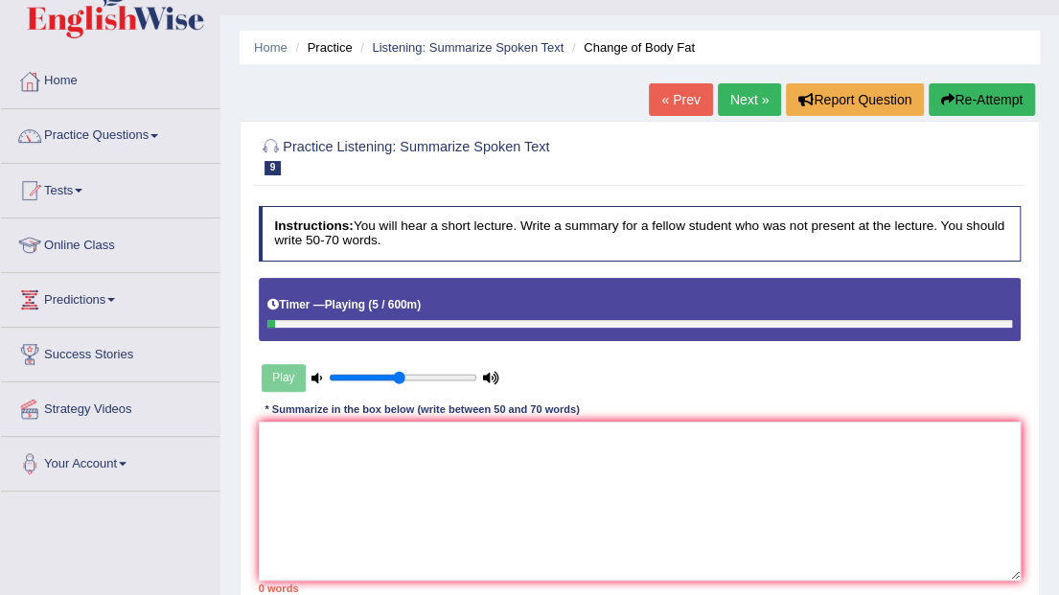
scroll to position [0, 0]
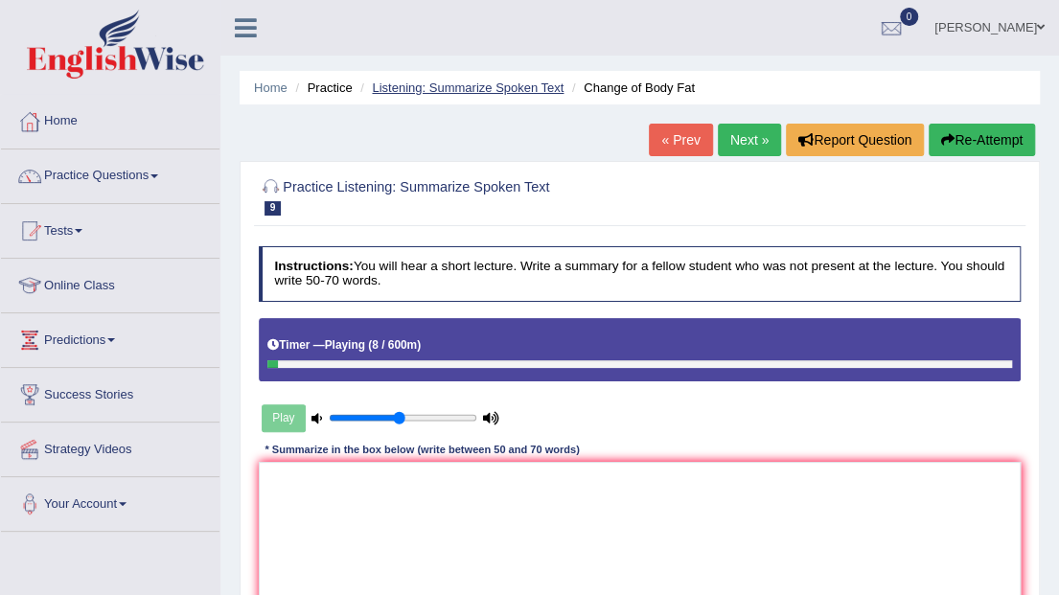
click at [502, 90] on link "Listening: Summarize Spoken Text" at bounding box center [468, 88] width 192 height 14
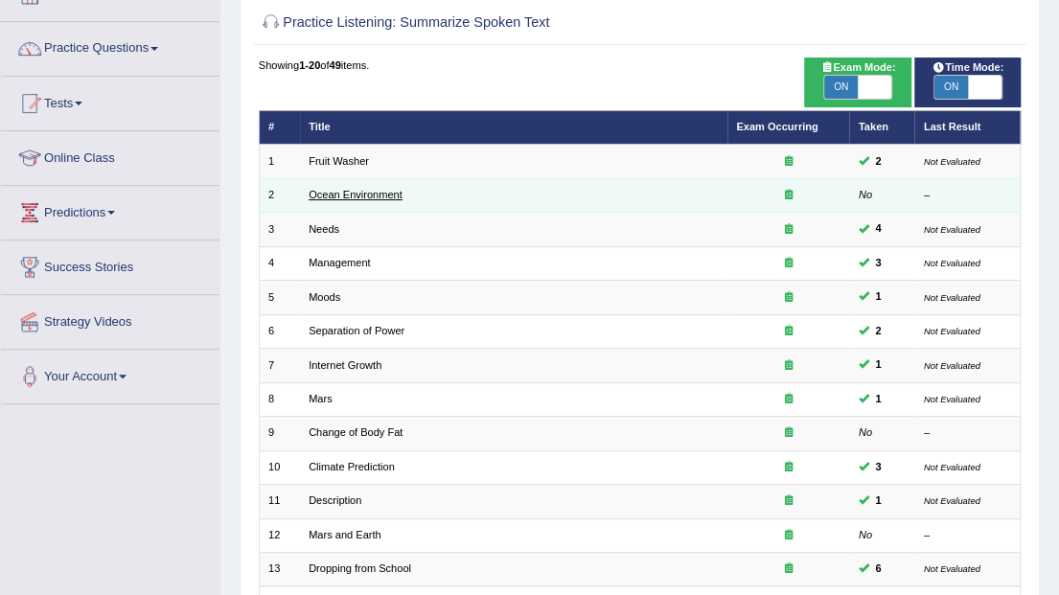
click at [330, 192] on link "Ocean Environment" at bounding box center [356, 195] width 94 height 12
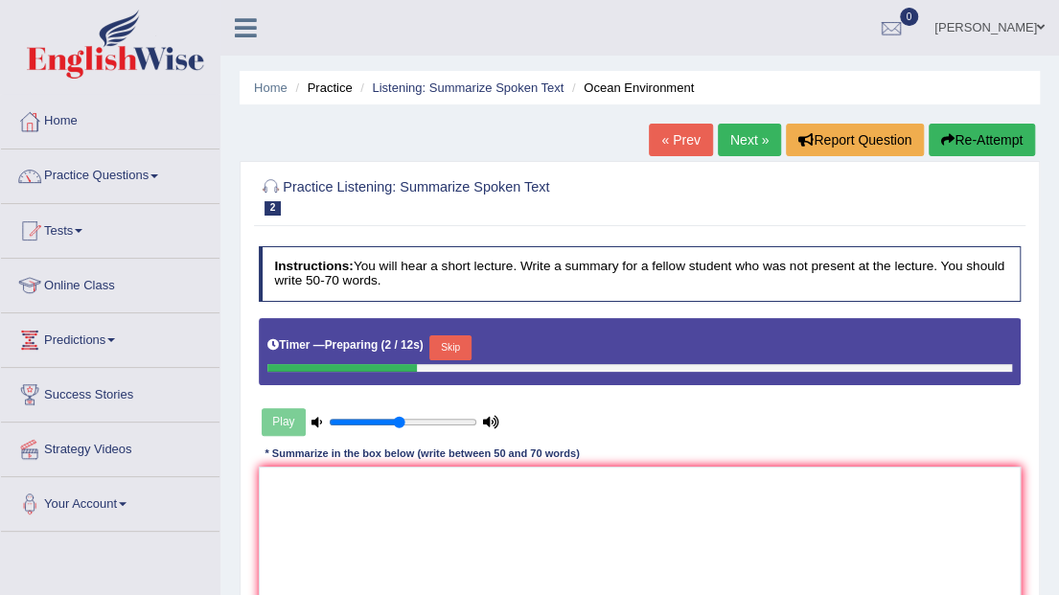
click at [426, 349] on div "Timer — Preparing ( 2 / 12s ) Skip" at bounding box center [639, 348] width 745 height 33
click at [431, 348] on button "Skip" at bounding box center [449, 347] width 41 height 25
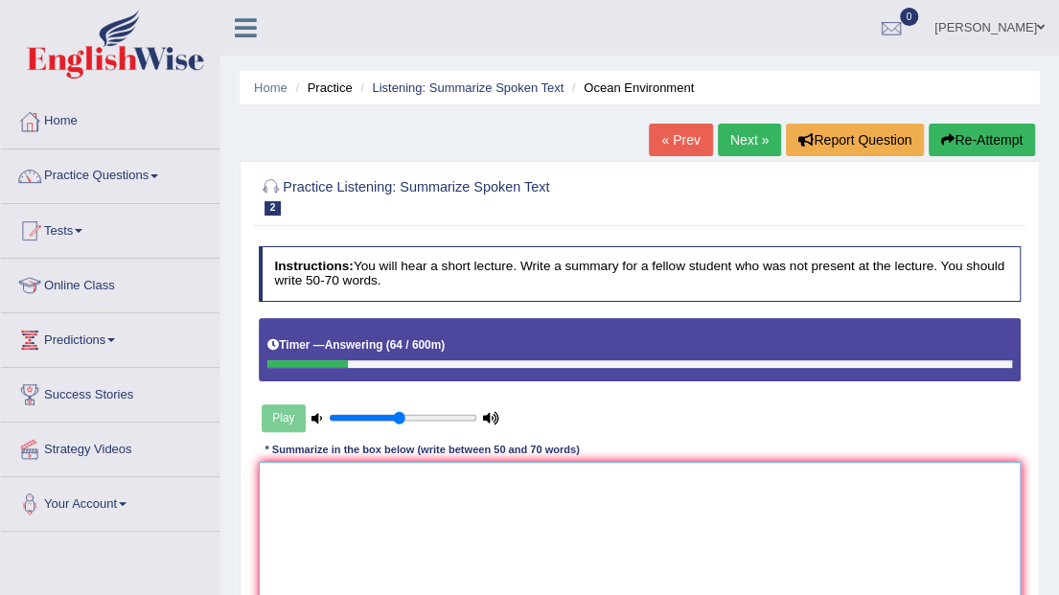
click at [343, 486] on textarea at bounding box center [640, 541] width 763 height 158
paste textarea "A noteworthy point revealed in the lecture was about To elaborate further, ther…"
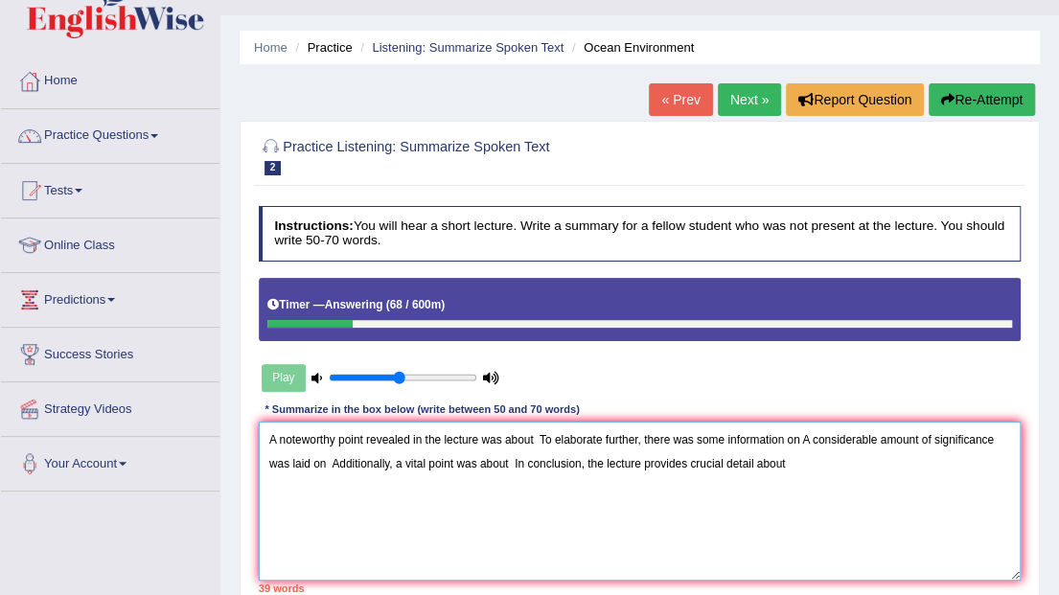
scroll to position [63, 0]
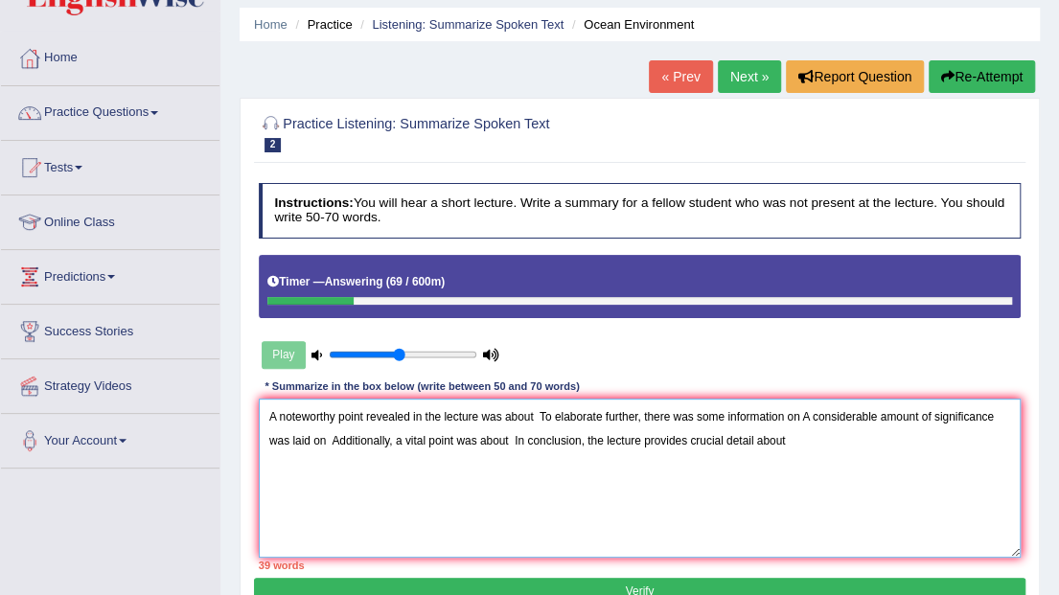
click at [535, 411] on textarea "A noteworthy point revealed in the lecture was about To elaborate further, ther…" at bounding box center [640, 478] width 763 height 158
click at [675, 413] on textarea "A noteworthy point revealed in the lecture was about pollution and envirnment. …" at bounding box center [640, 478] width 763 height 158
click at [668, 416] on textarea "A noteworthy point revealed in the lecture was about pollution and envirnment. …" at bounding box center [640, 478] width 763 height 158
click at [672, 416] on textarea "A noteworthy point revealed in the lecture was about pollution and envirnment. …" at bounding box center [640, 478] width 763 height 158
click at [933, 416] on textarea "A noteworthy point revealed in the lecture was about pollution and envirnment. …" at bounding box center [640, 478] width 763 height 158
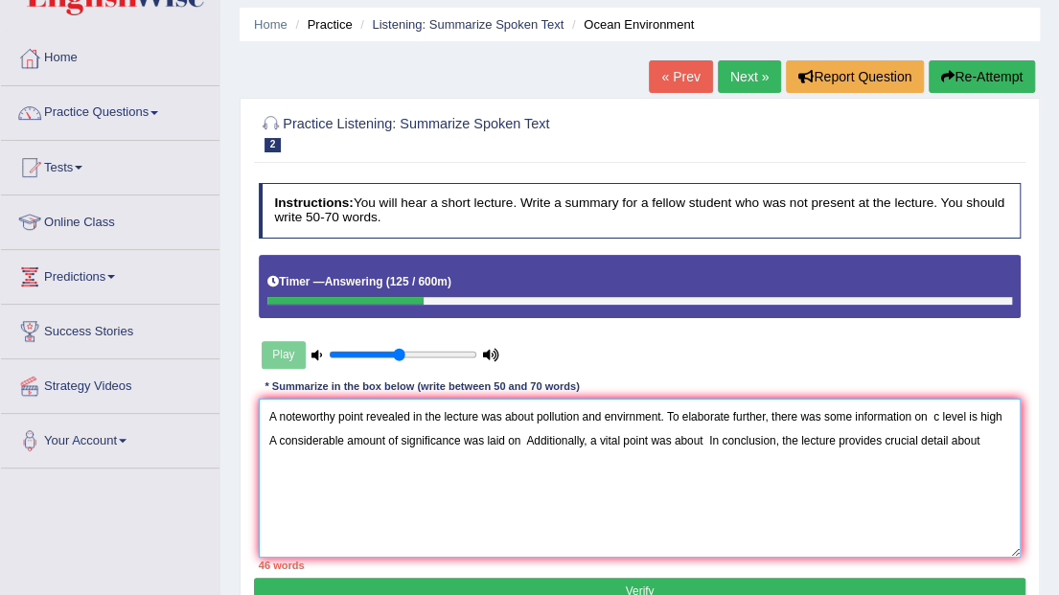
click at [1006, 410] on textarea "A noteworthy point revealed in the lecture was about pollution and envirnment. …" at bounding box center [640, 478] width 763 height 158
click at [1001, 415] on textarea "A noteworthy point revealed in the lecture was about pollution and envirnment. …" at bounding box center [640, 478] width 763 height 158
click at [521, 439] on textarea "A noteworthy point revealed in the lecture was about pollution and envirnment. …" at bounding box center [640, 478] width 763 height 158
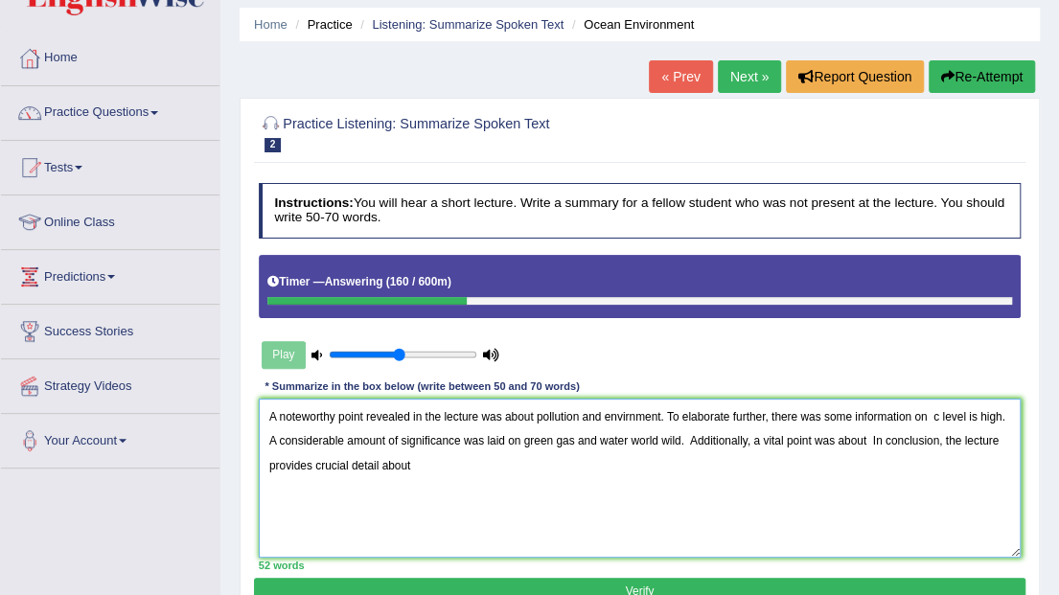
click at [692, 444] on textarea "A noteworthy point revealed in the lecture was about pollution and envirnment. …" at bounding box center [640, 478] width 763 height 158
click at [867, 437] on textarea "A noteworthy point revealed in the lecture was about pollution and envirnment. …" at bounding box center [640, 478] width 763 height 158
click at [970, 442] on textarea "A noteworthy point revealed in the lecture was about pollution and envirnment. …" at bounding box center [640, 478] width 763 height 158
click at [531, 463] on textarea "A noteworthy point revealed in the lecture was about pollution and envirnment. …" at bounding box center [640, 478] width 763 height 158
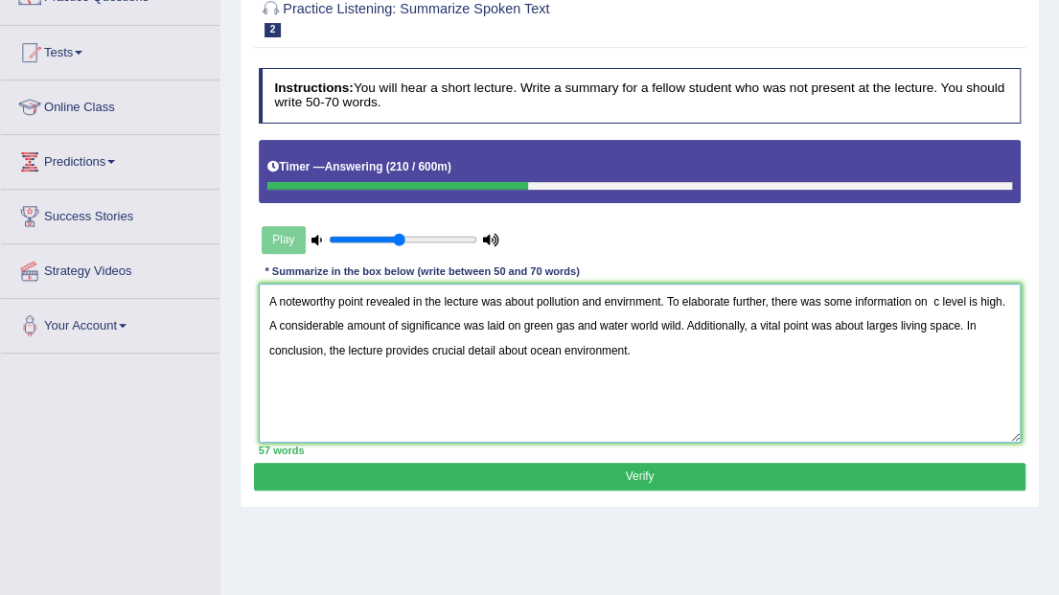
scroll to position [192, 0]
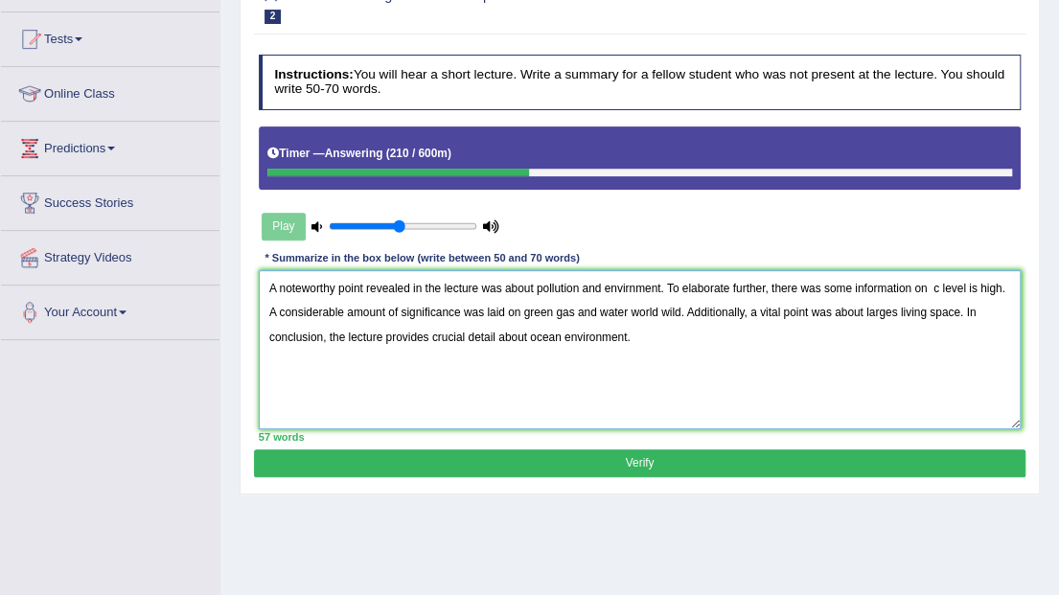
type textarea "A noteworthy point revealed in the lecture was about pollution and envirnment. …"
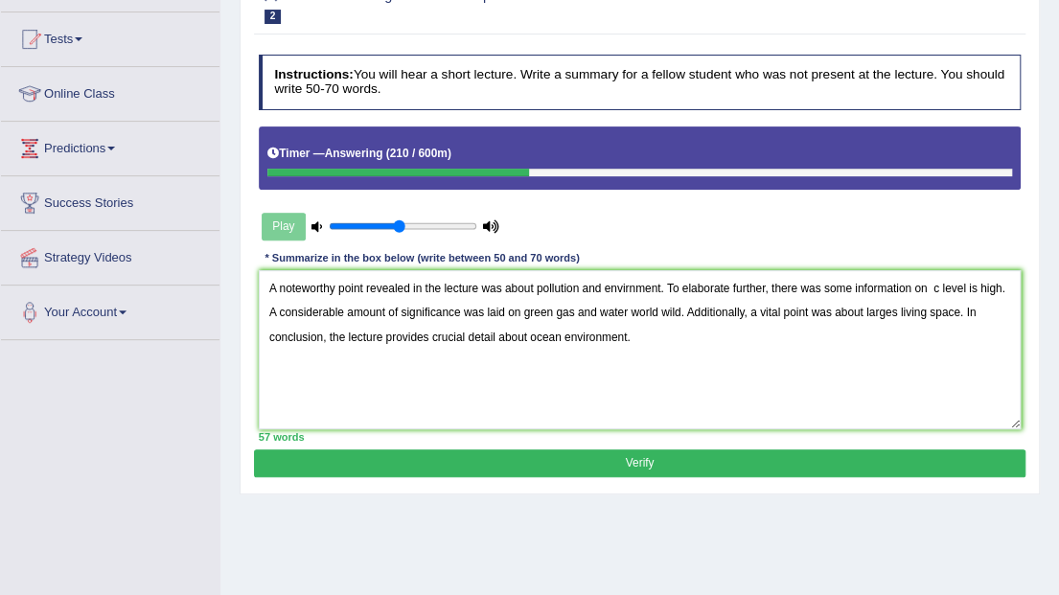
click at [516, 451] on button "Verify" at bounding box center [639, 464] width 771 height 28
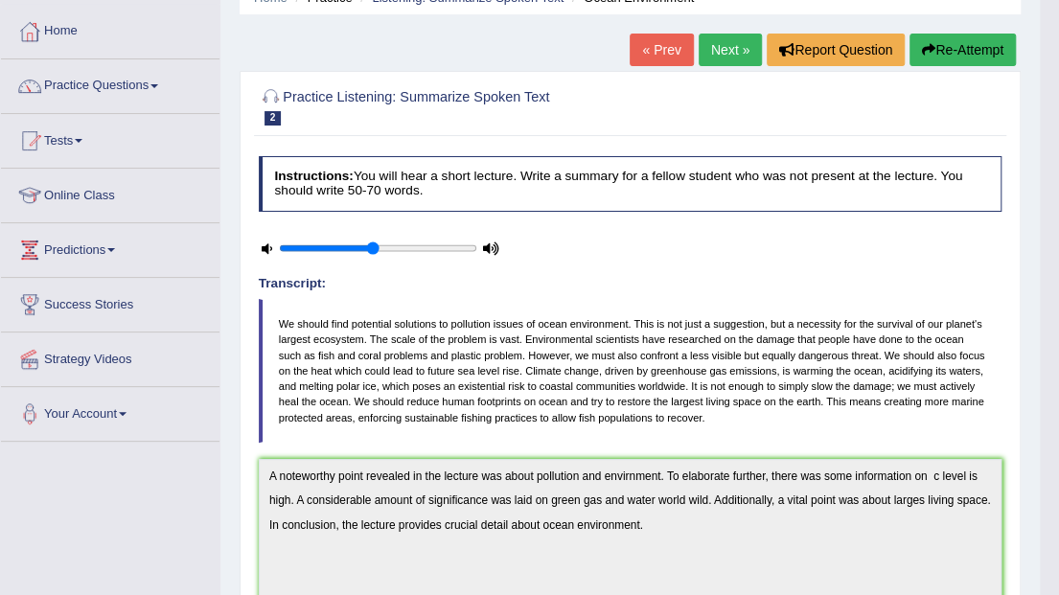
scroll to position [0, 0]
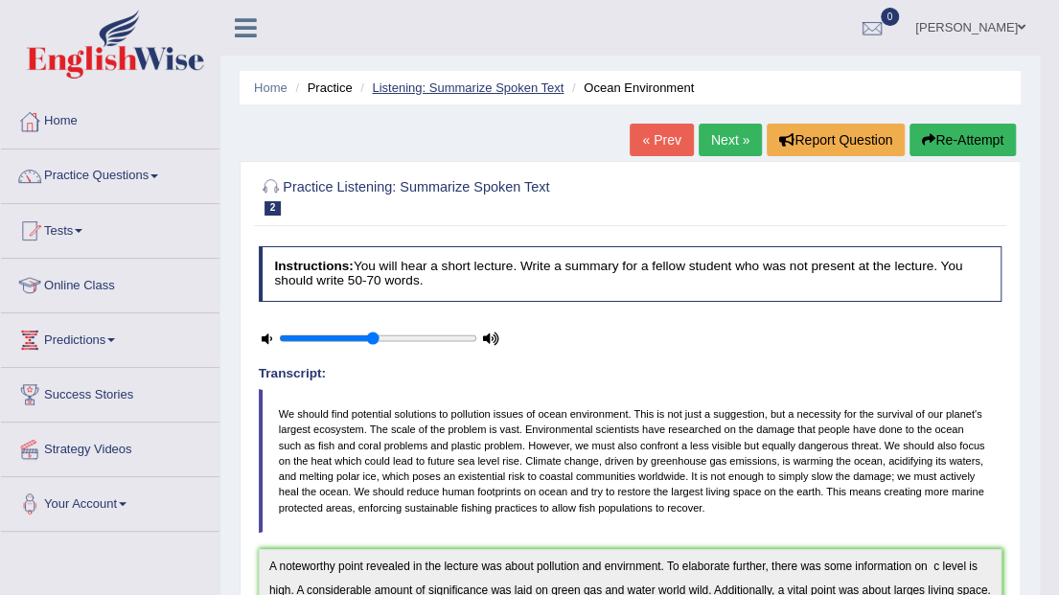
click at [510, 82] on link "Listening: Summarize Spoken Text" at bounding box center [468, 88] width 192 height 14
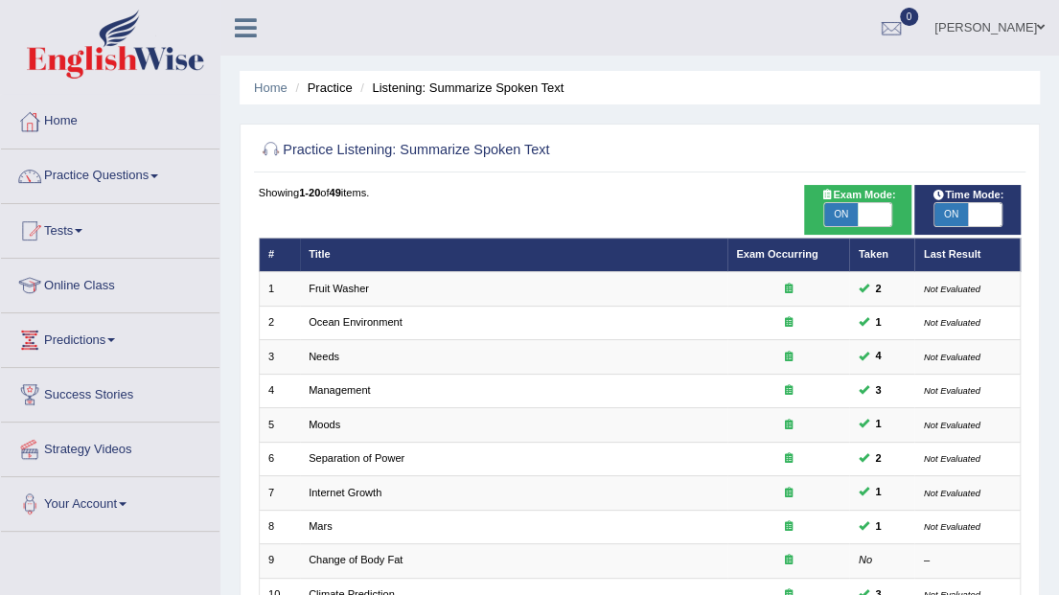
click at [111, 180] on link "Practice Questions" at bounding box center [110, 174] width 219 height 48
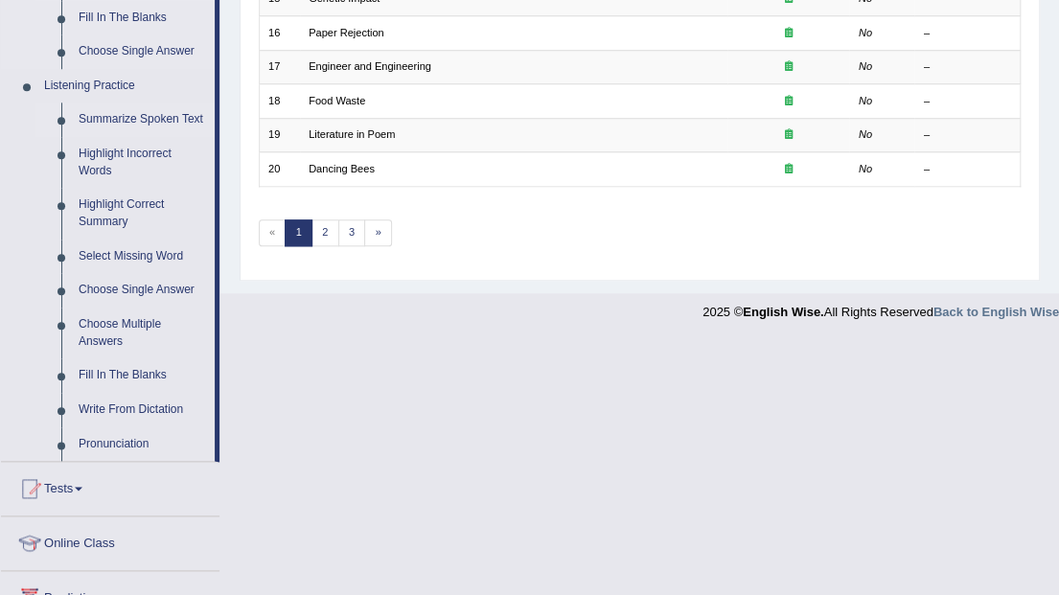
scroll to position [767, 0]
click at [139, 158] on link "Highlight Incorrect Words" at bounding box center [142, 161] width 145 height 51
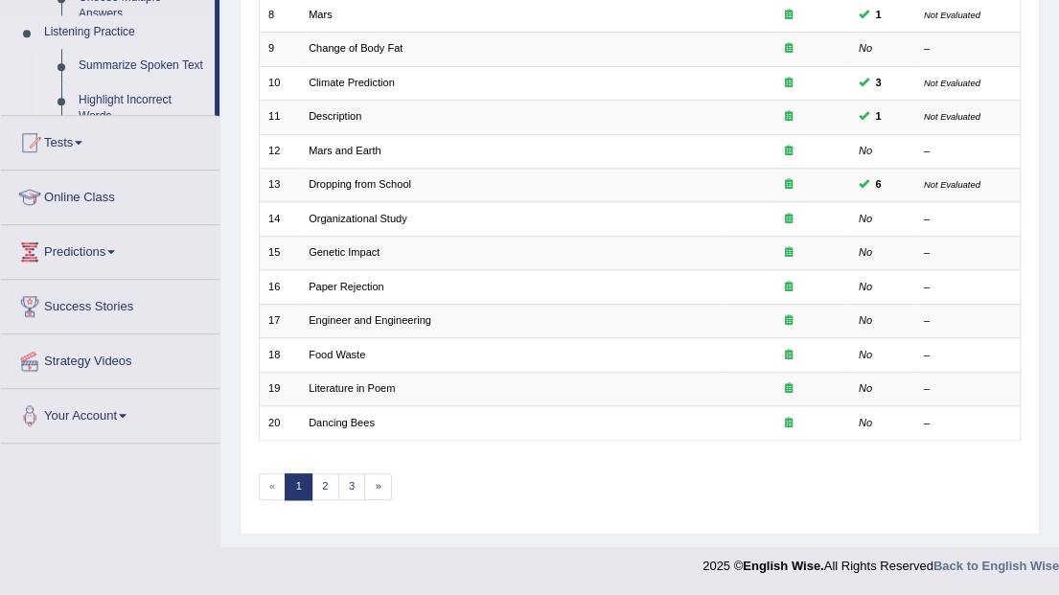
scroll to position [503, 0]
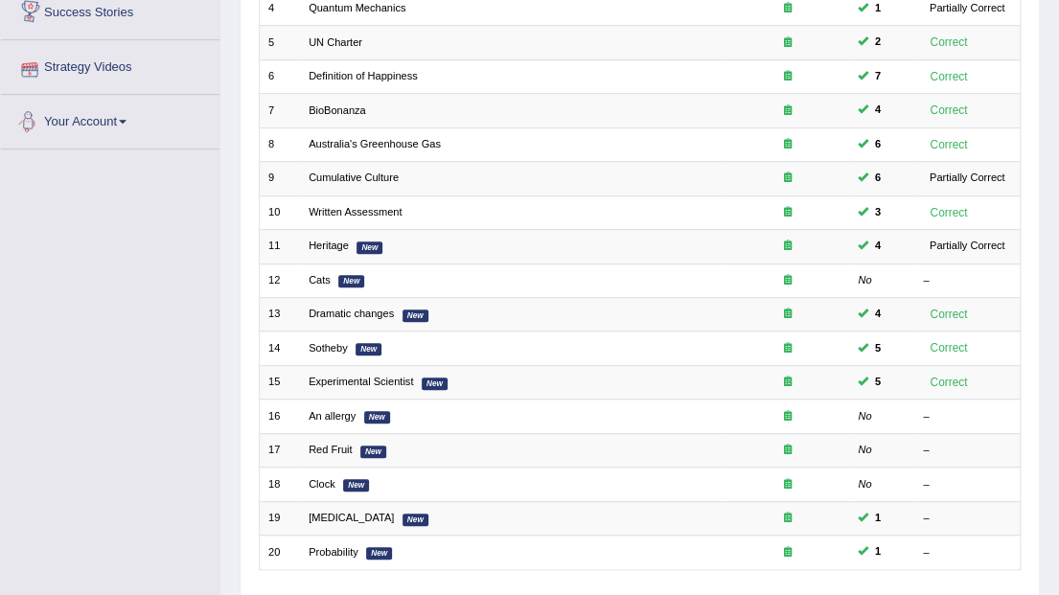
scroll to position [383, 0]
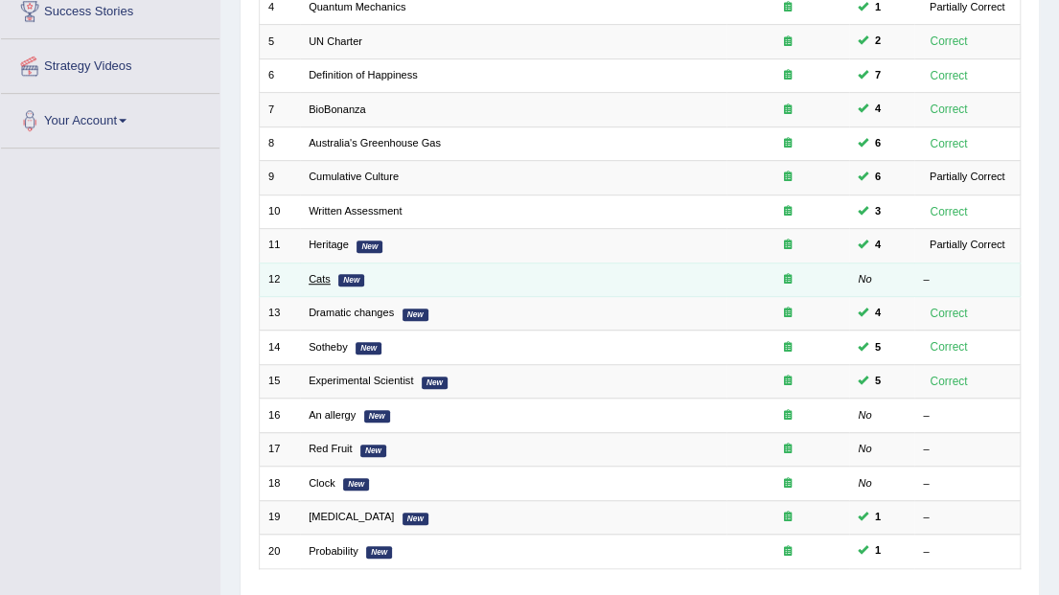
click at [324, 273] on link "Cats" at bounding box center [320, 279] width 22 height 12
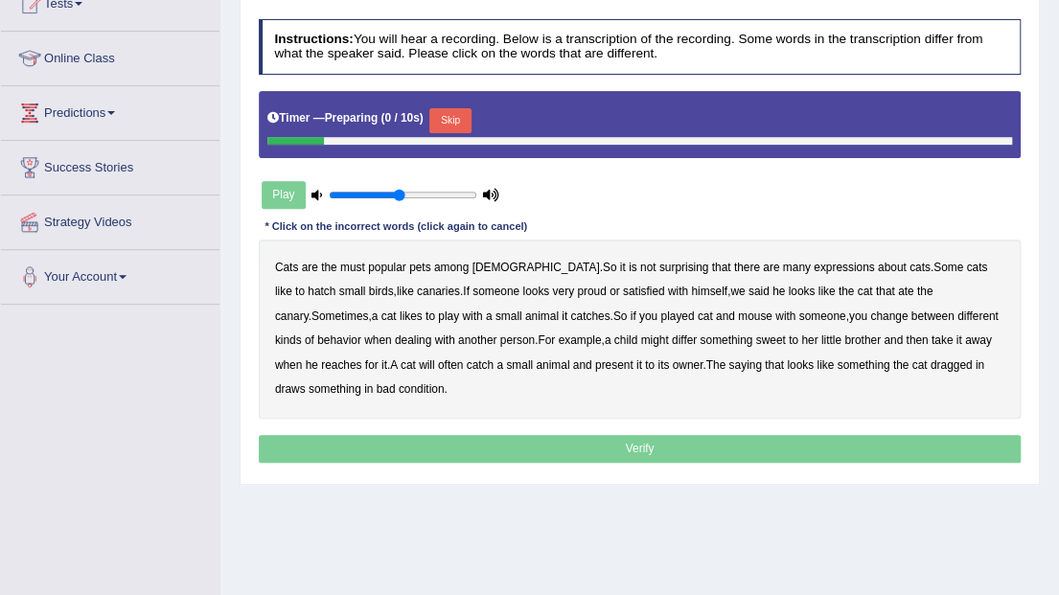
scroll to position [255, 0]
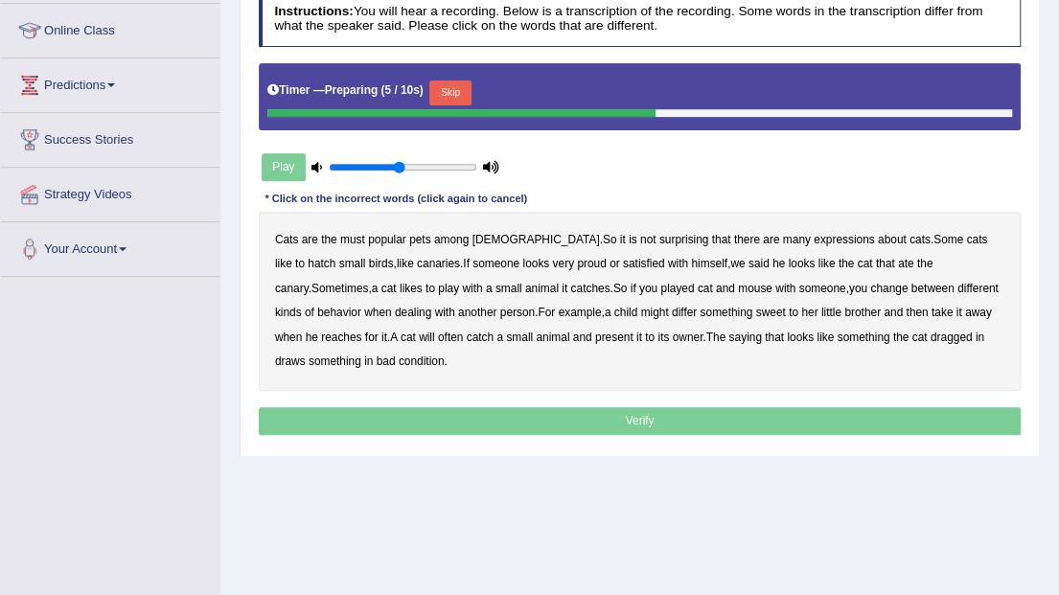
click at [429, 94] on button "Skip" at bounding box center [449, 93] width 41 height 25
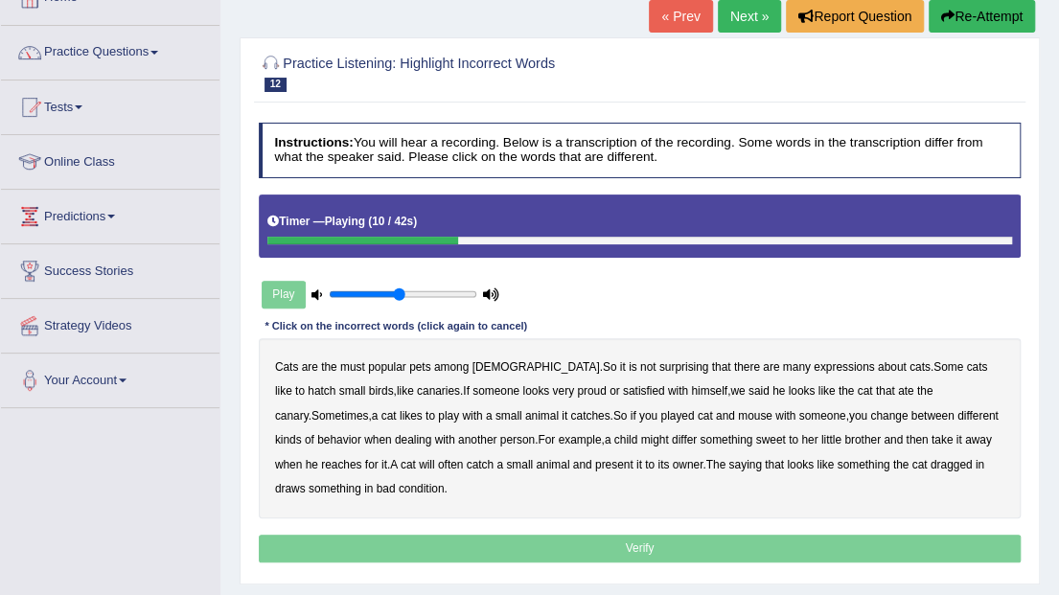
scroll to position [0, 0]
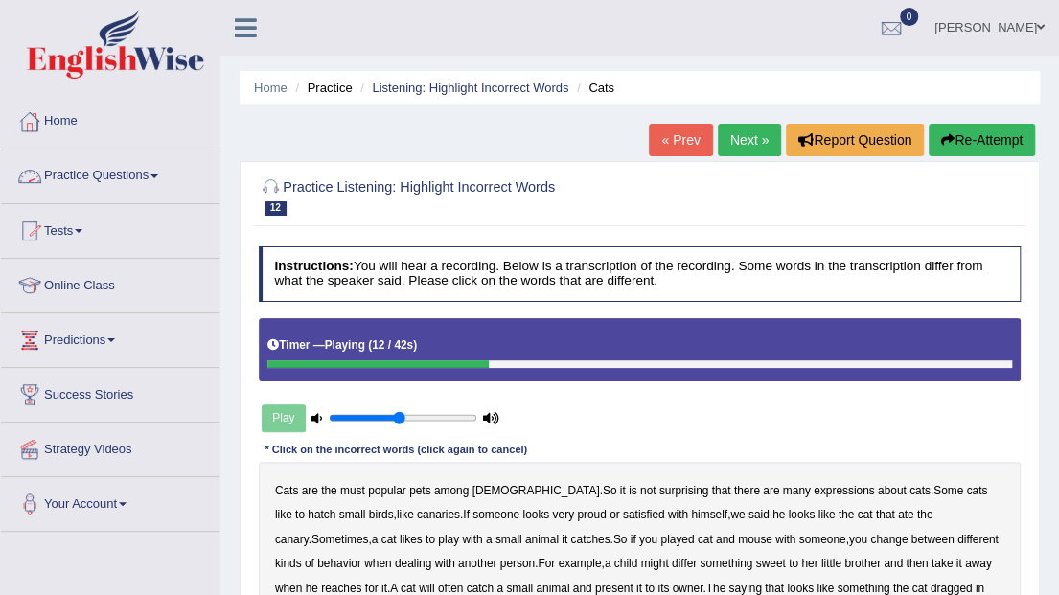
click at [103, 173] on link "Practice Questions" at bounding box center [110, 174] width 219 height 48
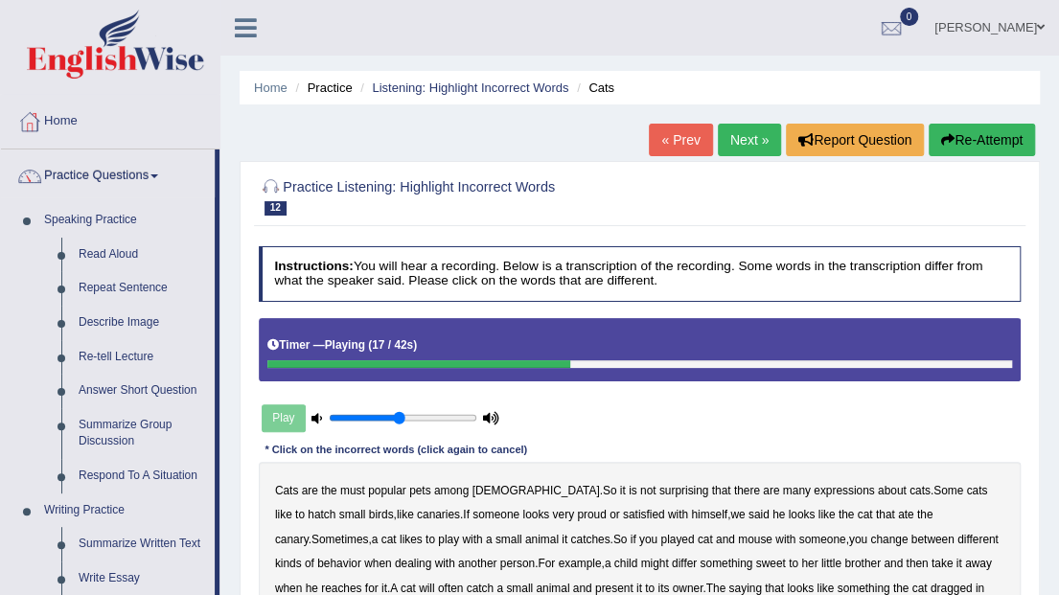
click at [929, 130] on button "Re-Attempt" at bounding box center [982, 140] width 106 height 33
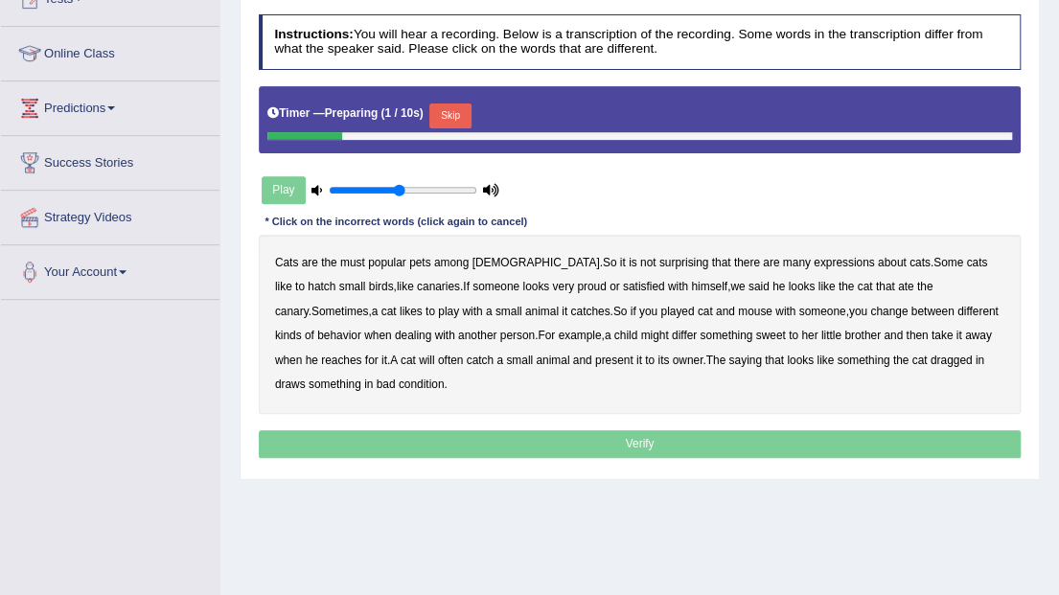
scroll to position [255, 0]
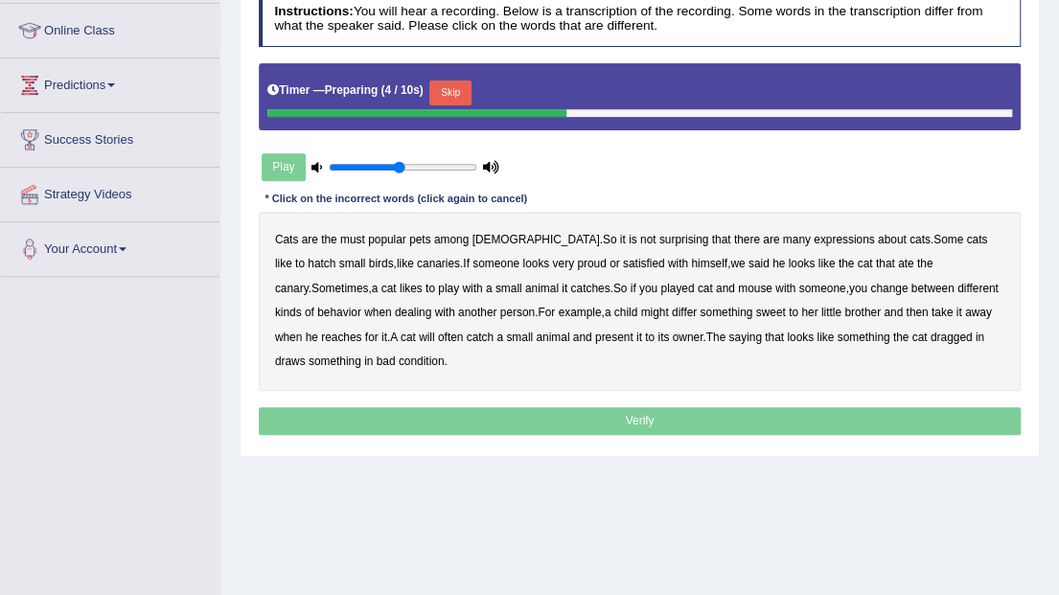
click at [452, 92] on button "Skip" at bounding box center [449, 93] width 41 height 25
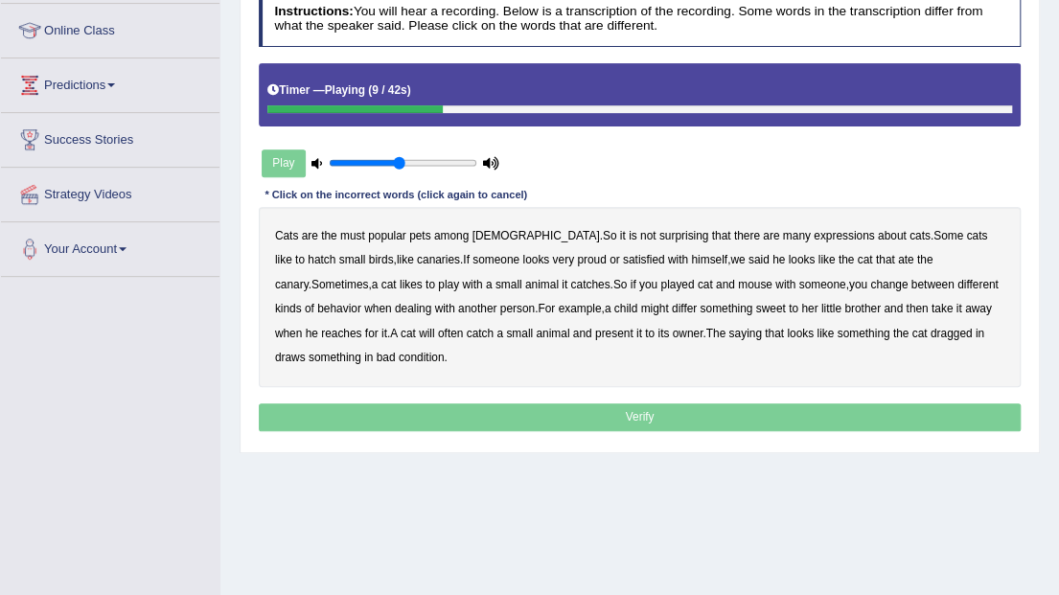
click at [335, 253] on b "hatch" at bounding box center [322, 259] width 28 height 13
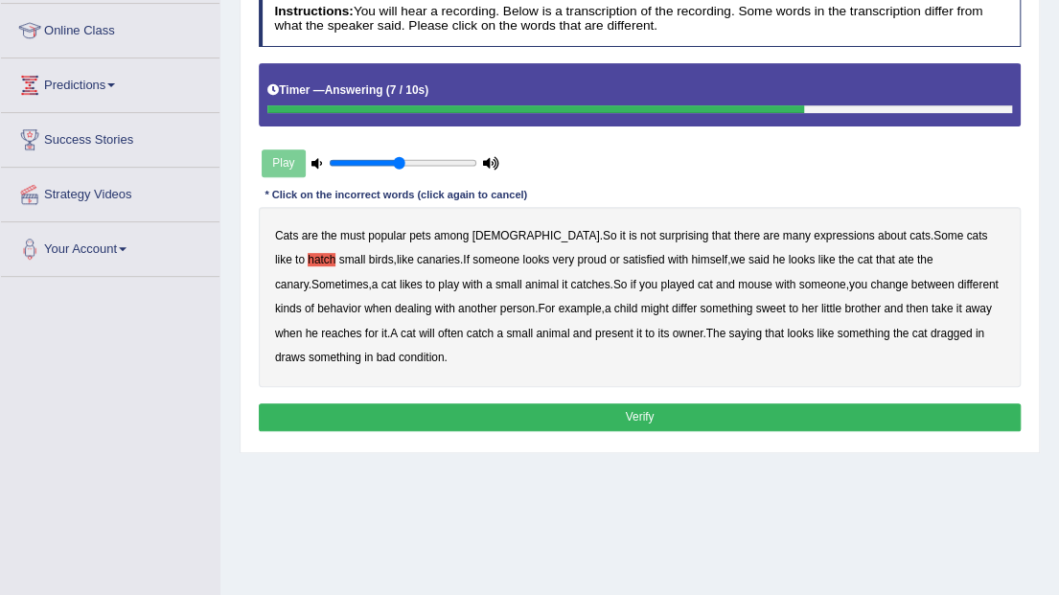
click at [931, 333] on b "dragged" at bounding box center [952, 333] width 42 height 13
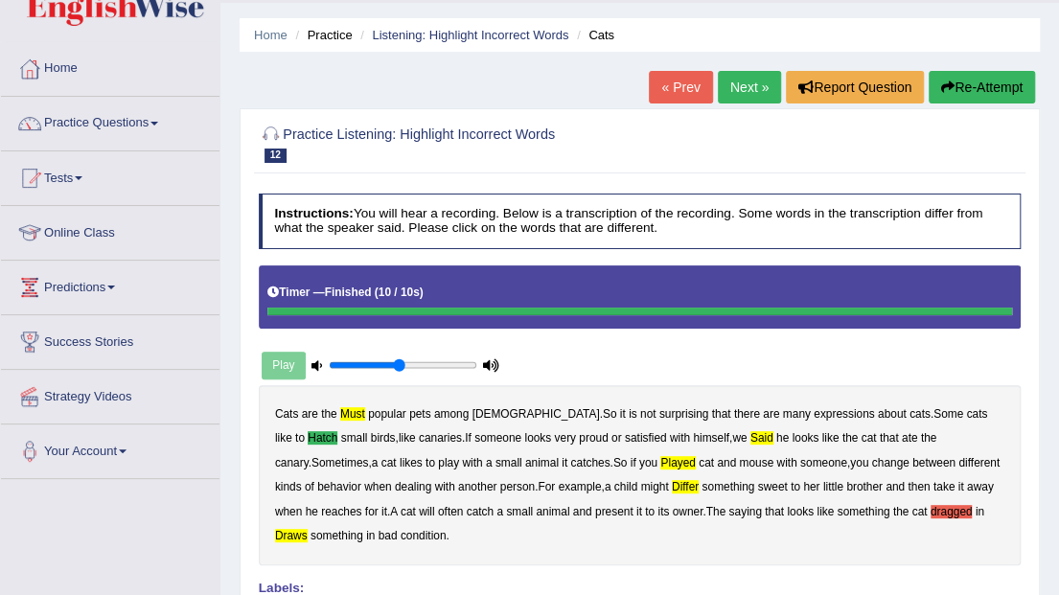
scroll to position [0, 0]
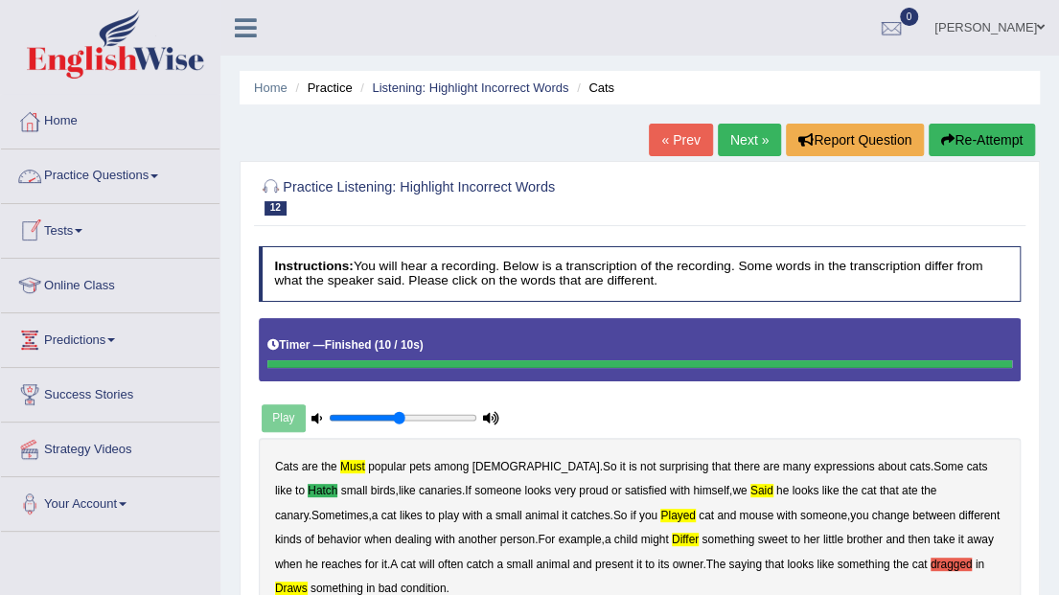
click at [134, 168] on link "Practice Questions" at bounding box center [110, 174] width 219 height 48
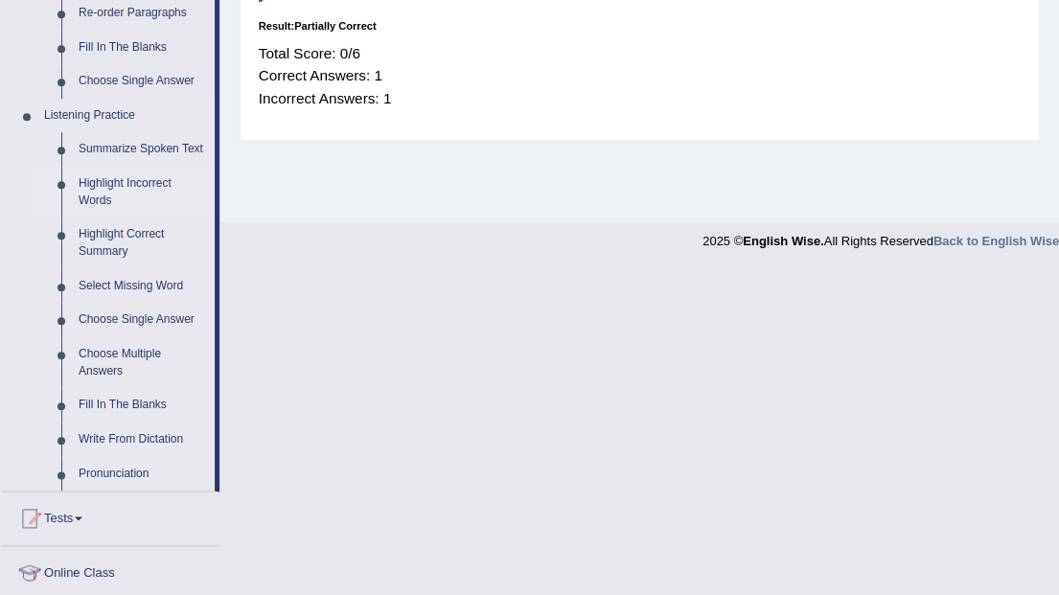
scroll to position [767, 0]
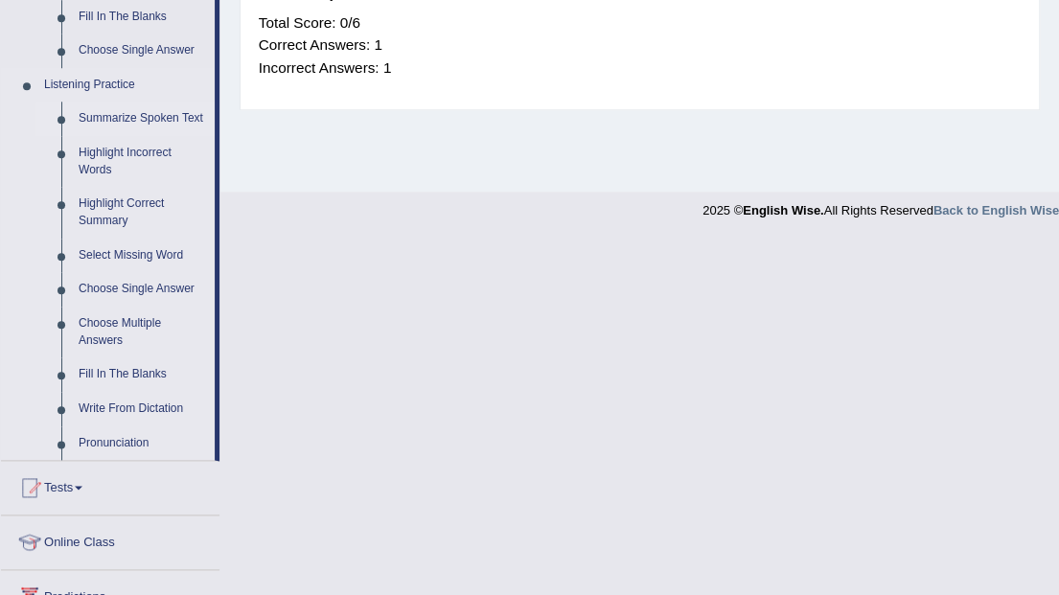
click at [166, 120] on link "Summarize Spoken Text" at bounding box center [142, 119] width 145 height 35
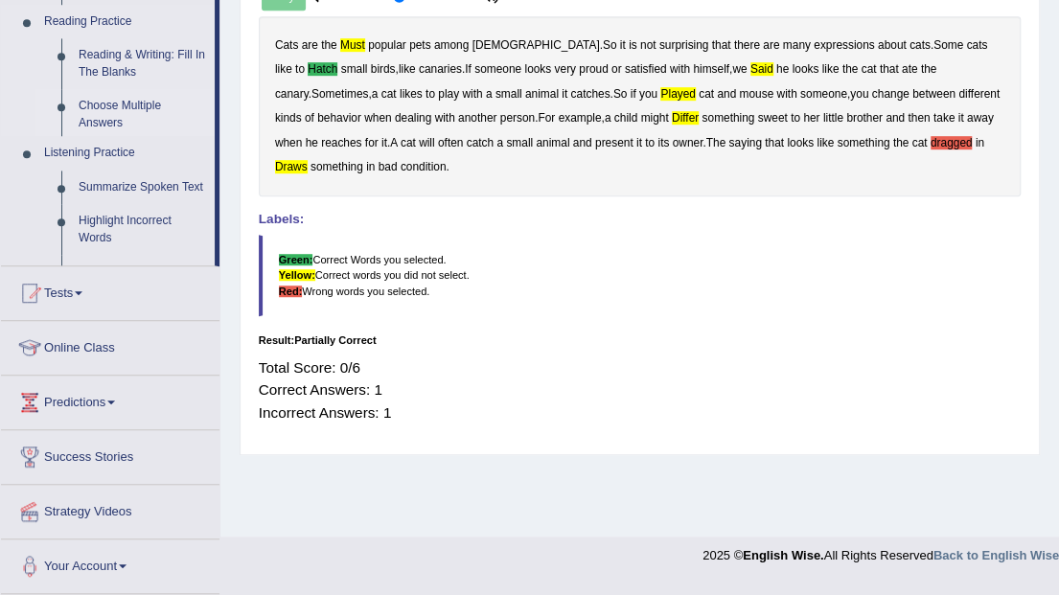
scroll to position [410, 0]
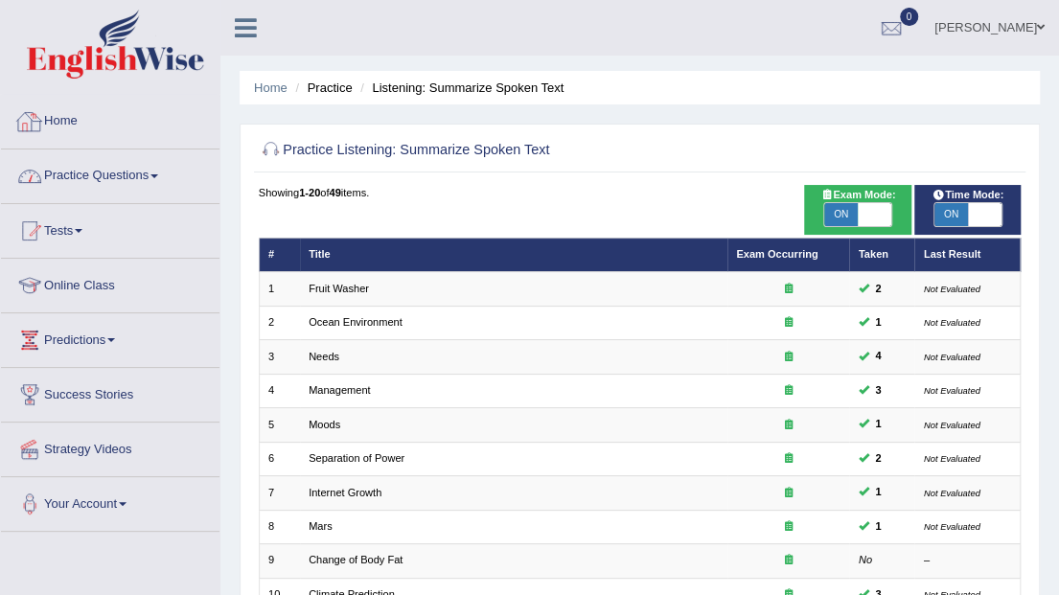
click at [125, 173] on link "Practice Questions" at bounding box center [110, 174] width 219 height 48
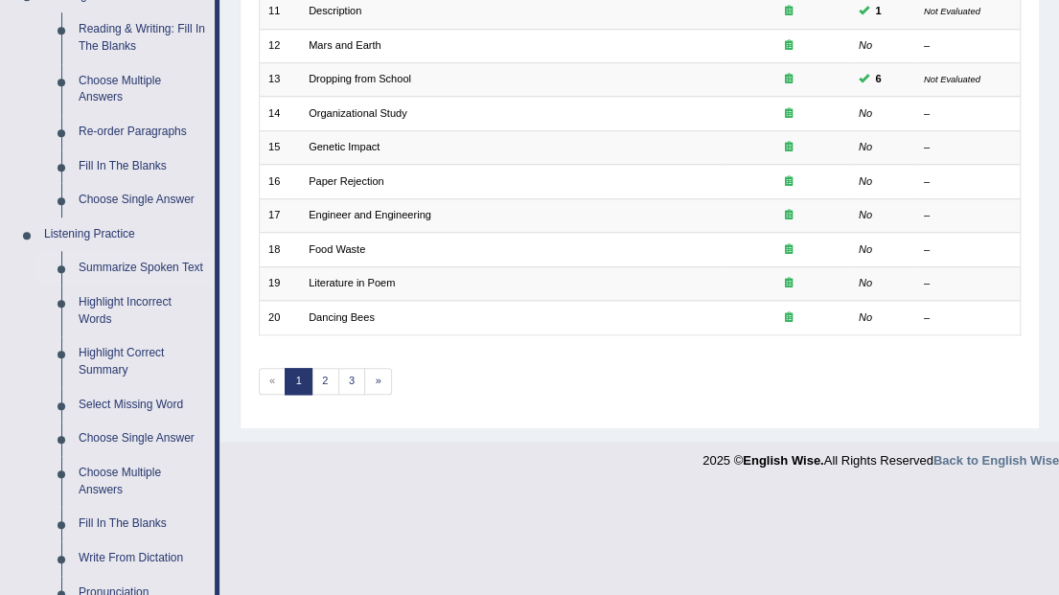
scroll to position [638, 0]
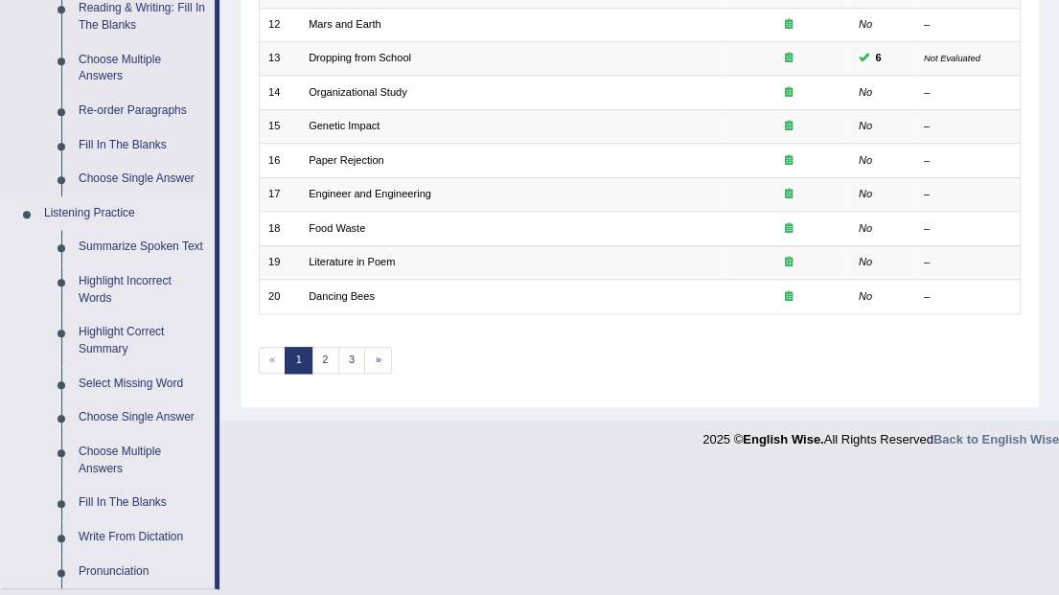
click at [141, 278] on link "Highlight Incorrect Words" at bounding box center [142, 290] width 145 height 51
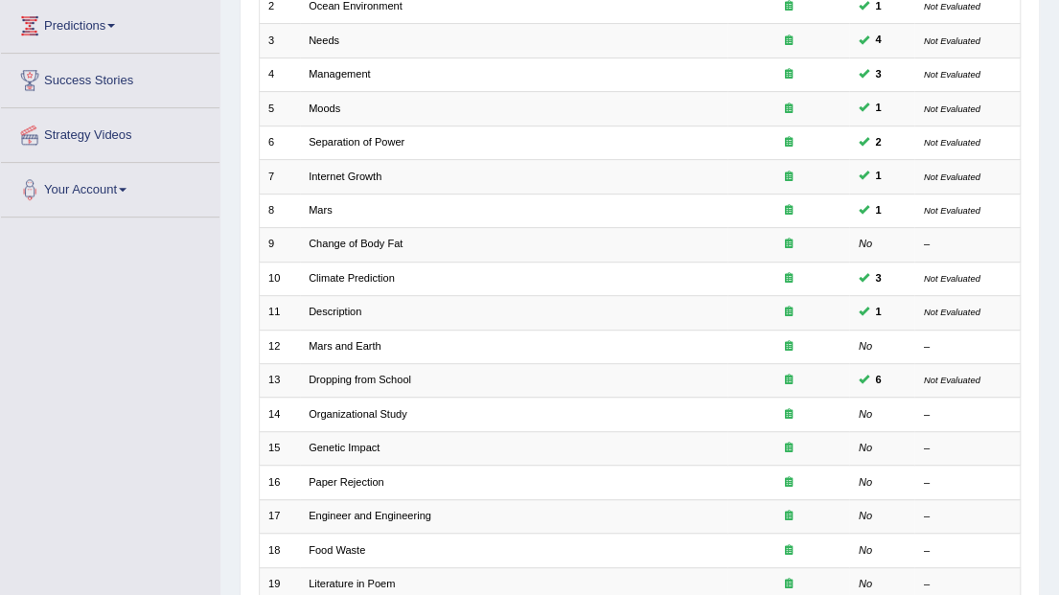
scroll to position [436, 0]
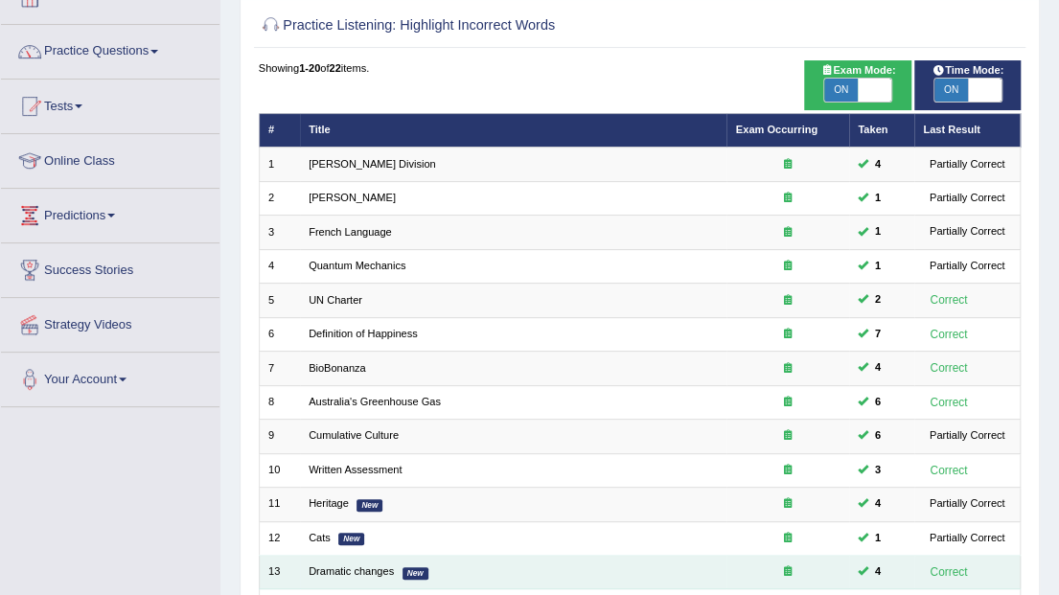
scroll to position [127, 0]
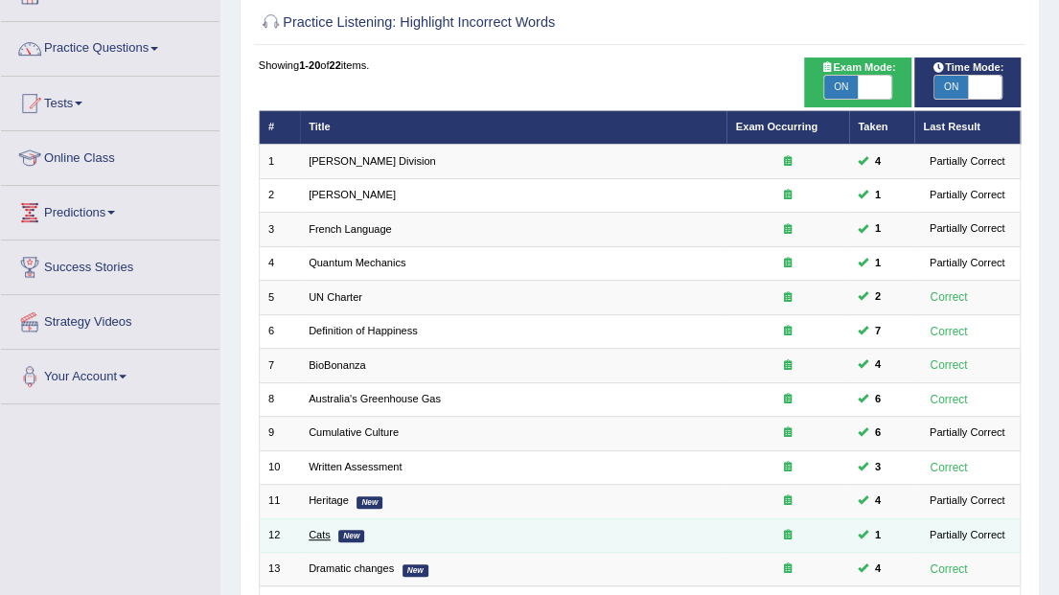
click at [321, 533] on link "Cats" at bounding box center [320, 535] width 22 height 12
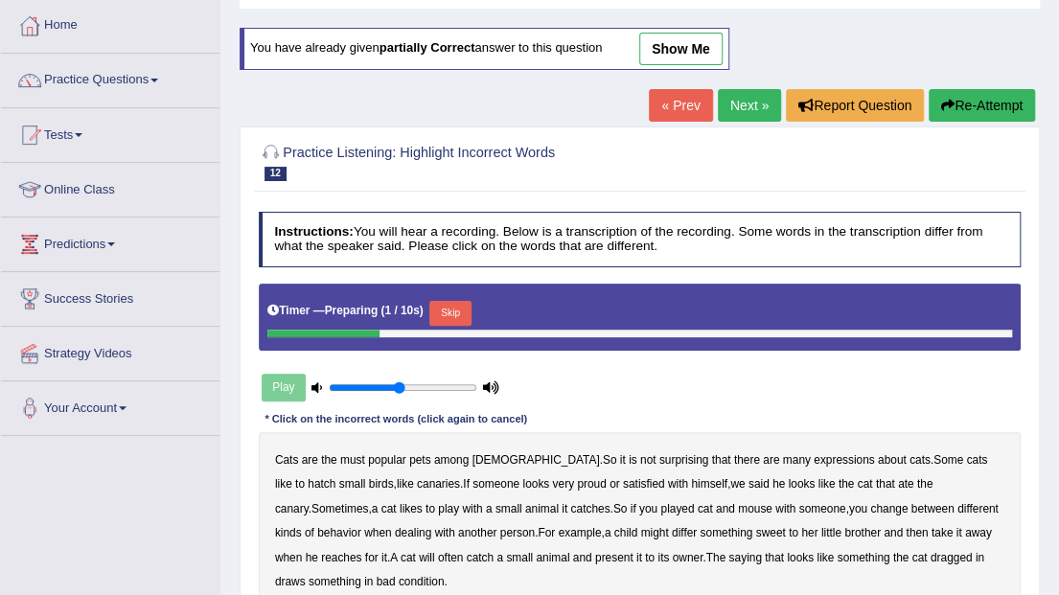
scroll to position [63, 0]
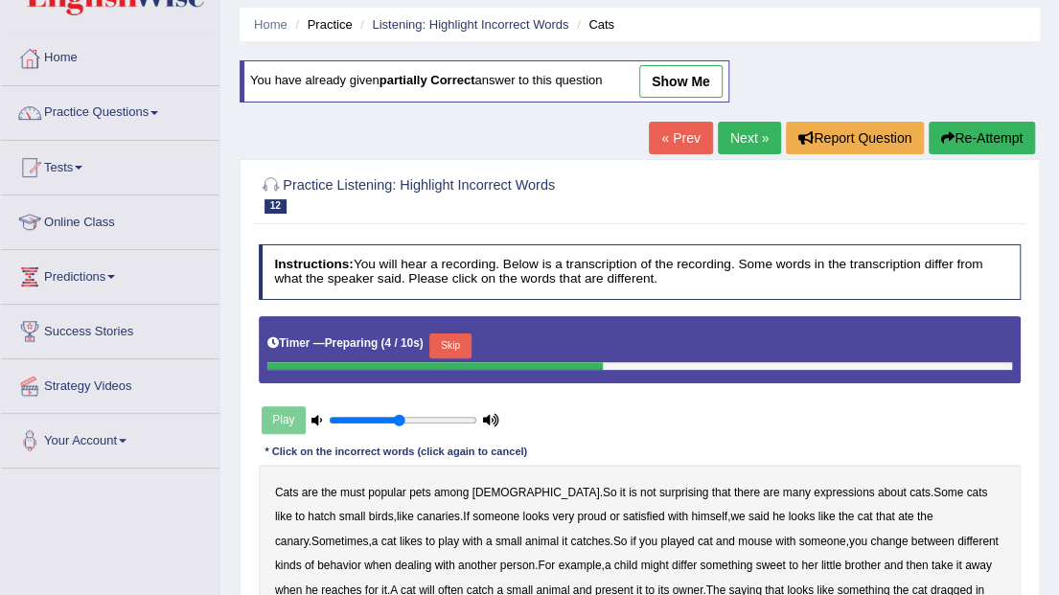
click at [677, 79] on link "show me" at bounding box center [680, 81] width 83 height 33
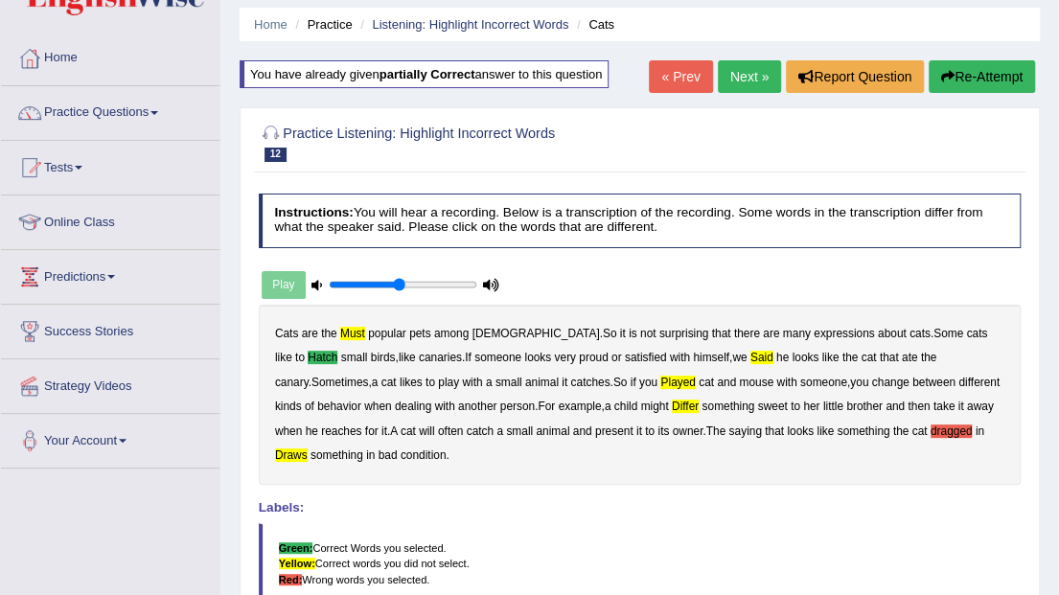
click at [1016, 75] on button "Re-Attempt" at bounding box center [982, 76] width 106 height 33
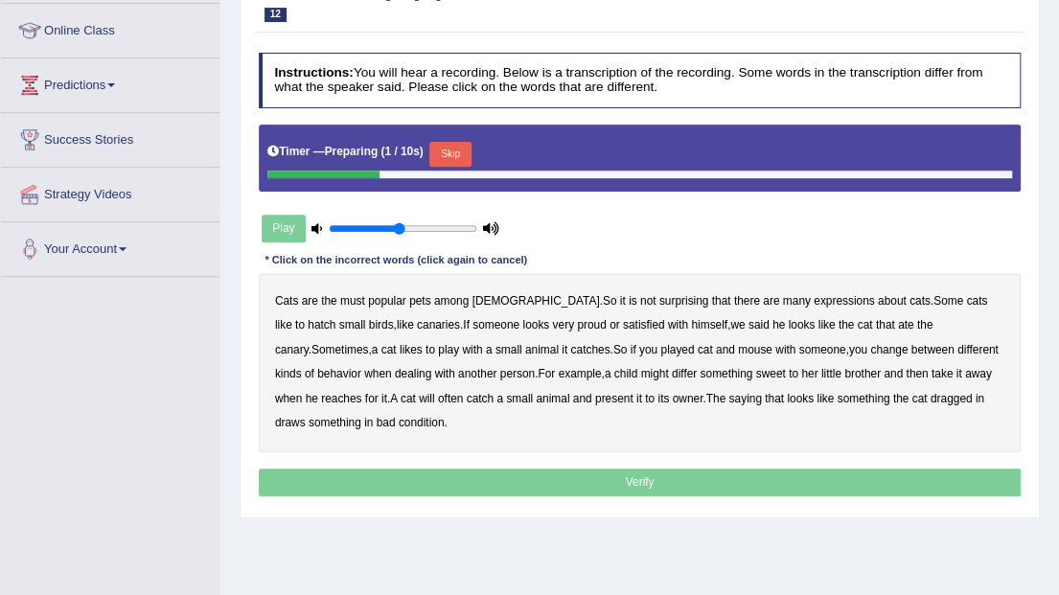
click at [447, 150] on button "Skip" at bounding box center [449, 154] width 41 height 25
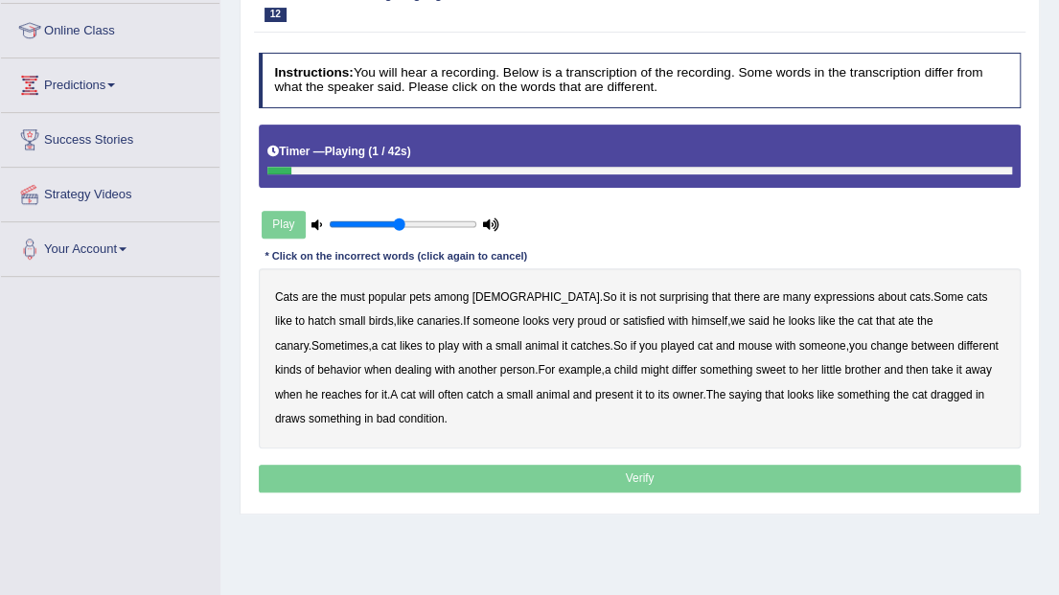
click at [353, 292] on b "must" at bounding box center [352, 296] width 25 height 13
click at [335, 314] on b "hatch" at bounding box center [322, 320] width 28 height 13
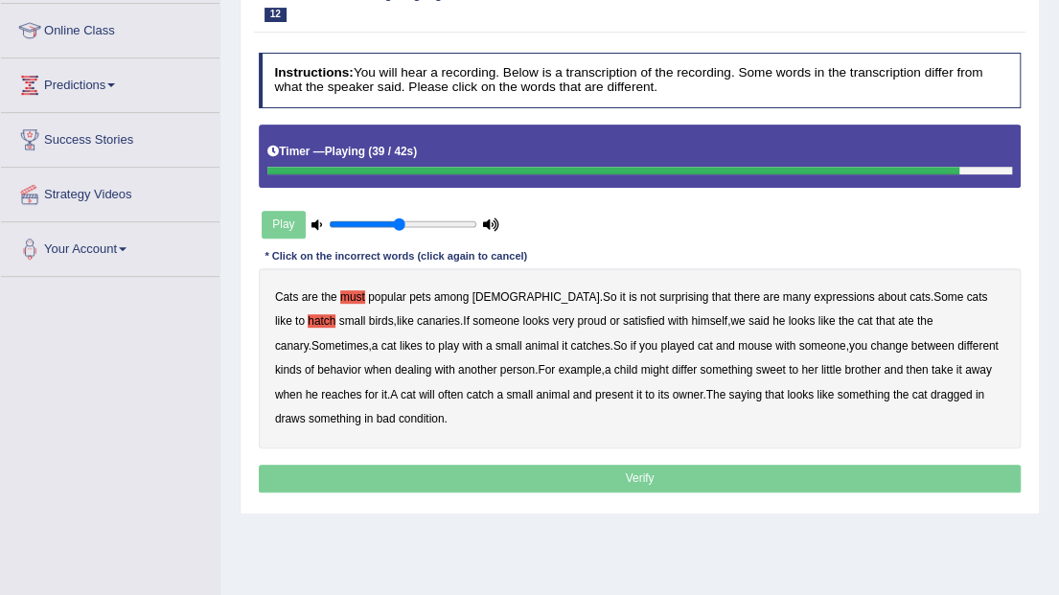
scroll to position [127, 0]
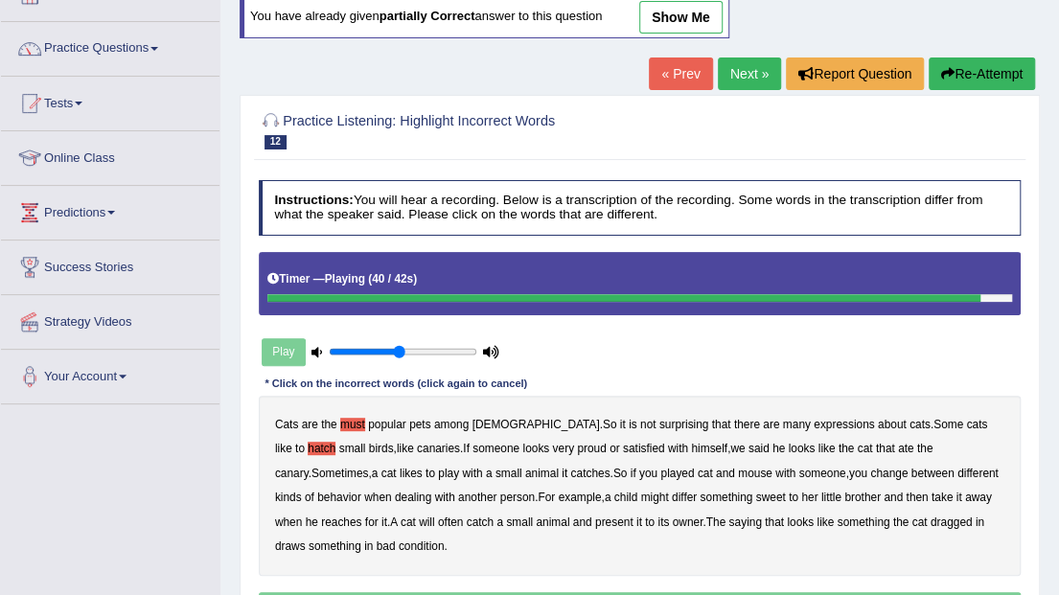
click at [990, 70] on button "Re-Attempt" at bounding box center [982, 74] width 106 height 33
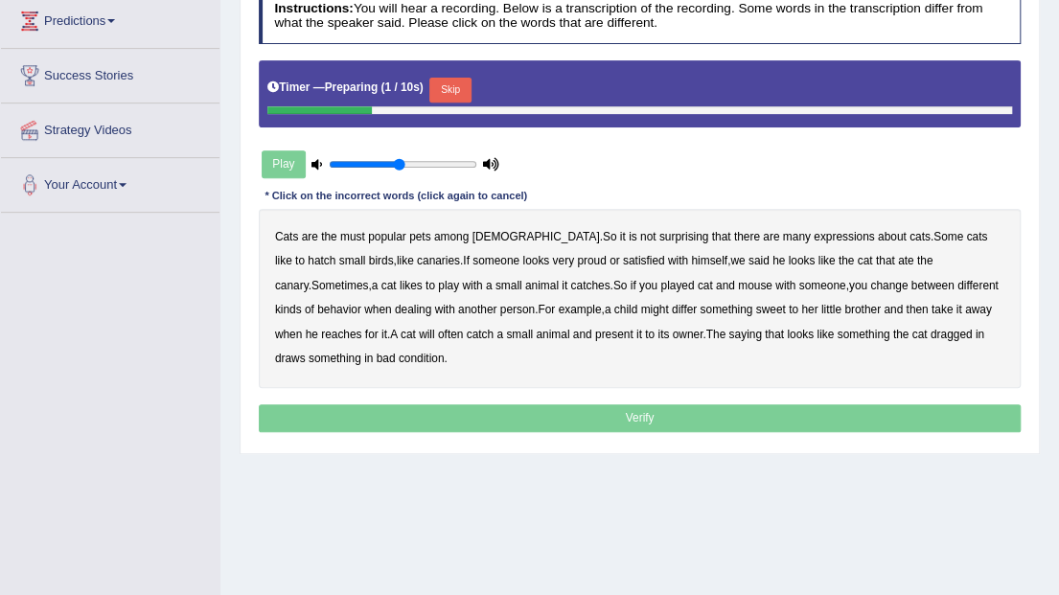
click at [456, 88] on button "Skip" at bounding box center [449, 90] width 41 height 25
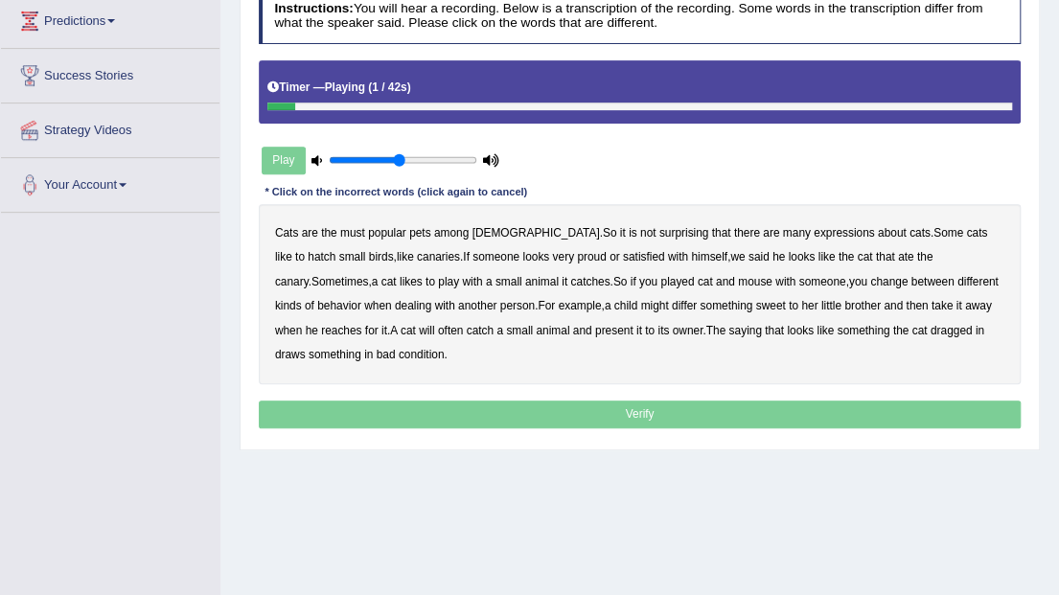
click at [356, 233] on b "must" at bounding box center [352, 232] width 25 height 13
click at [335, 250] on b "hatch" at bounding box center [322, 256] width 28 height 13
click at [623, 251] on b "satisfied" at bounding box center [644, 256] width 42 height 13
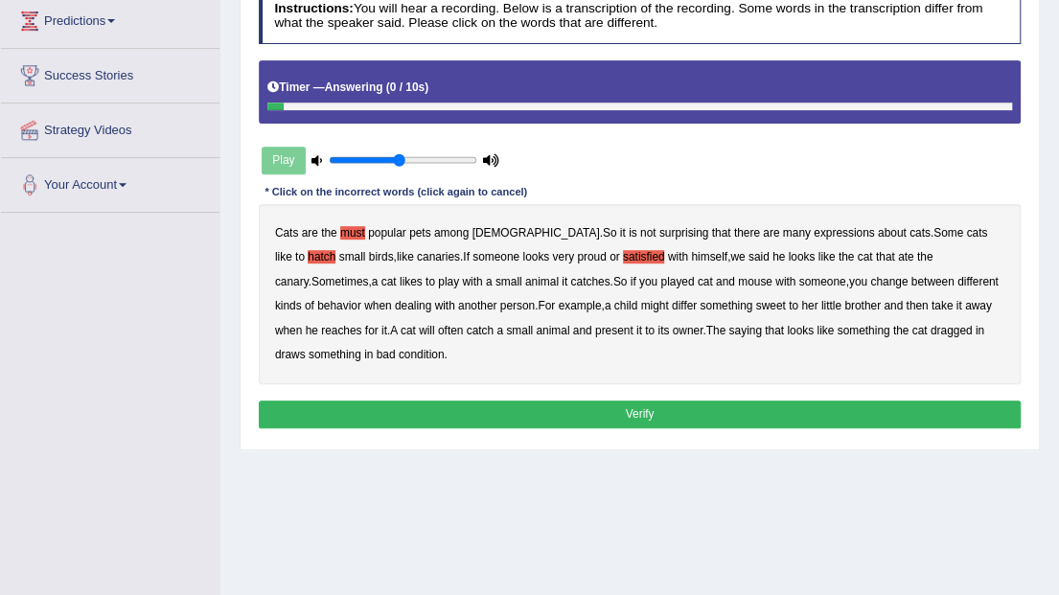
click at [306, 348] on b "draws" at bounding box center [290, 354] width 31 height 13
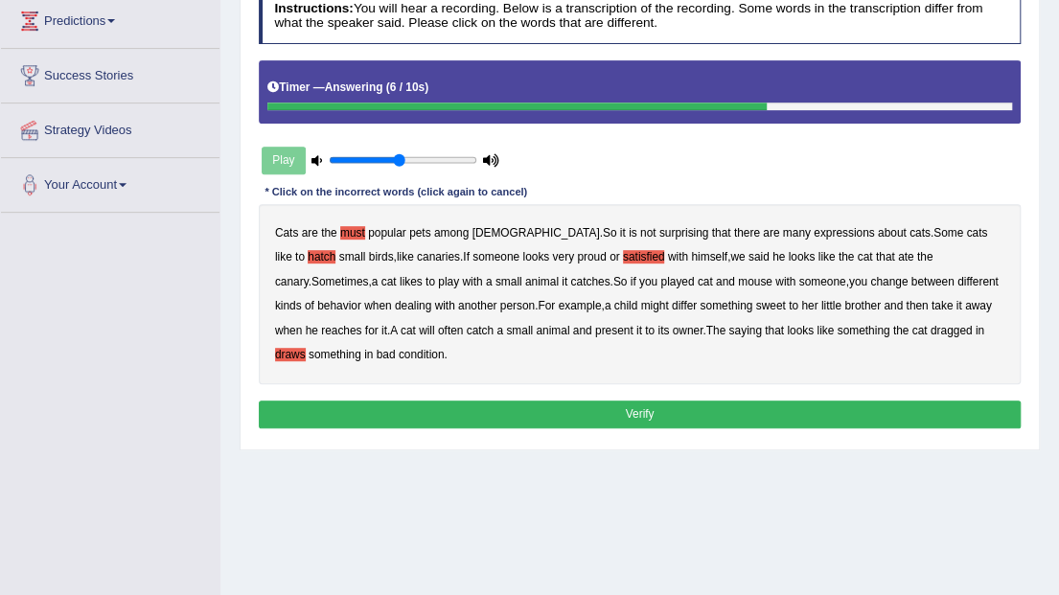
click at [623, 257] on b "satisfied" at bounding box center [644, 256] width 42 height 13
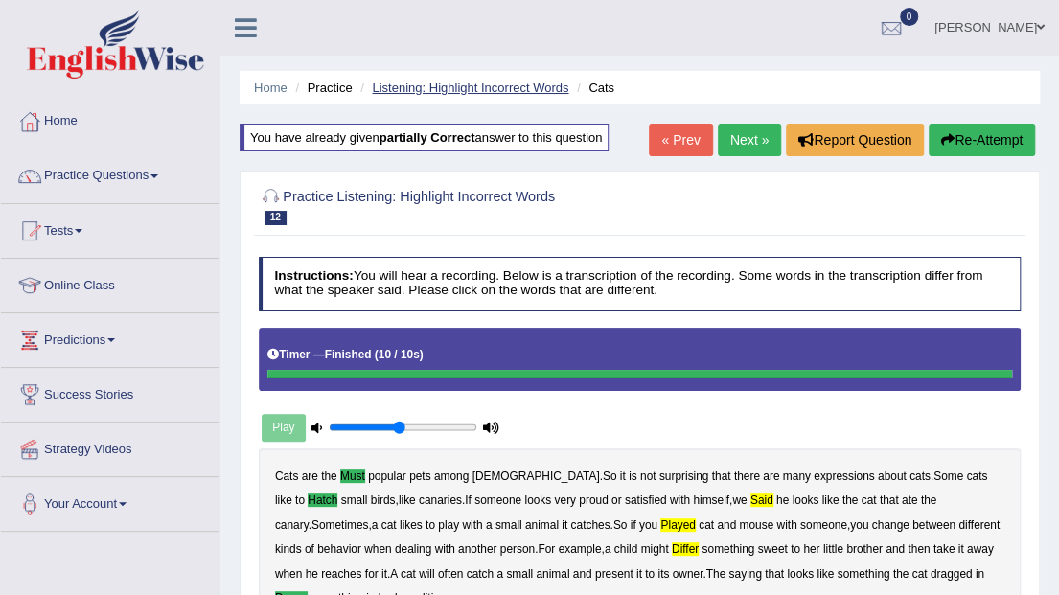
click at [451, 84] on link "Listening: Highlight Incorrect Words" at bounding box center [470, 88] width 197 height 14
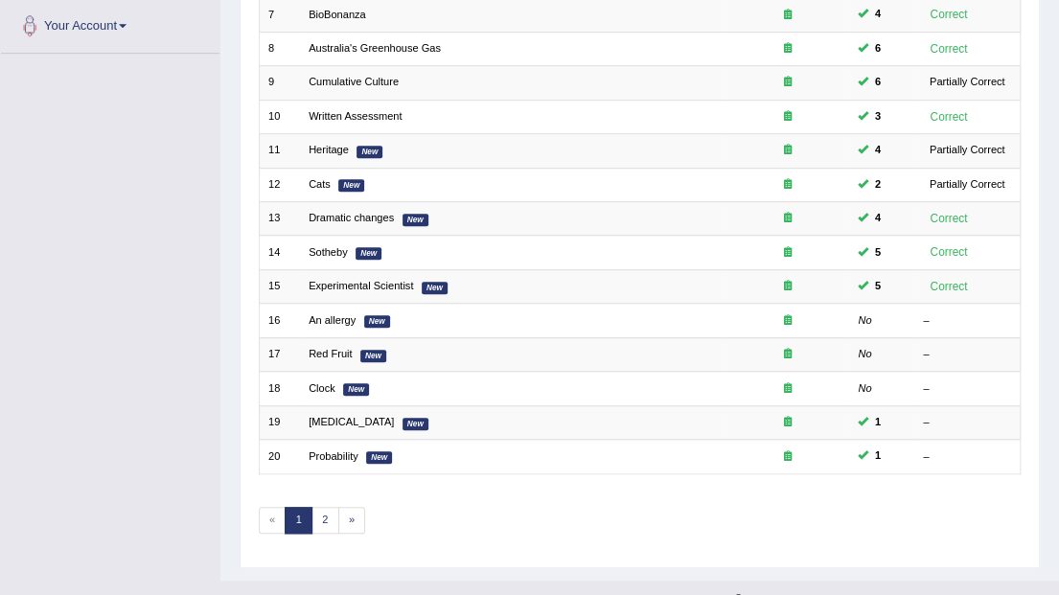
scroll to position [503, 0]
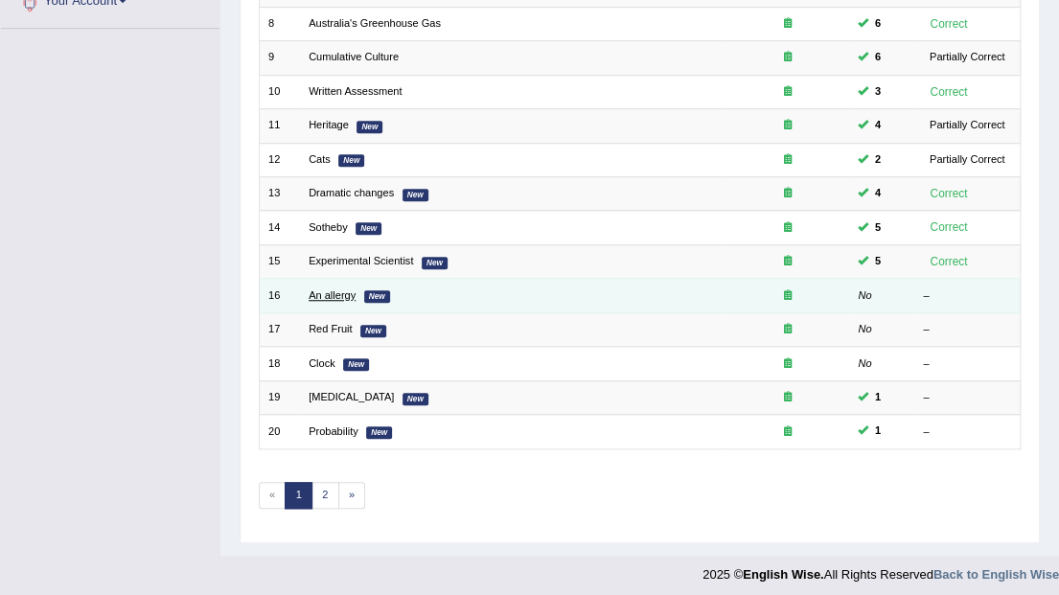
click at [342, 289] on link "An allergy" at bounding box center [332, 295] width 47 height 12
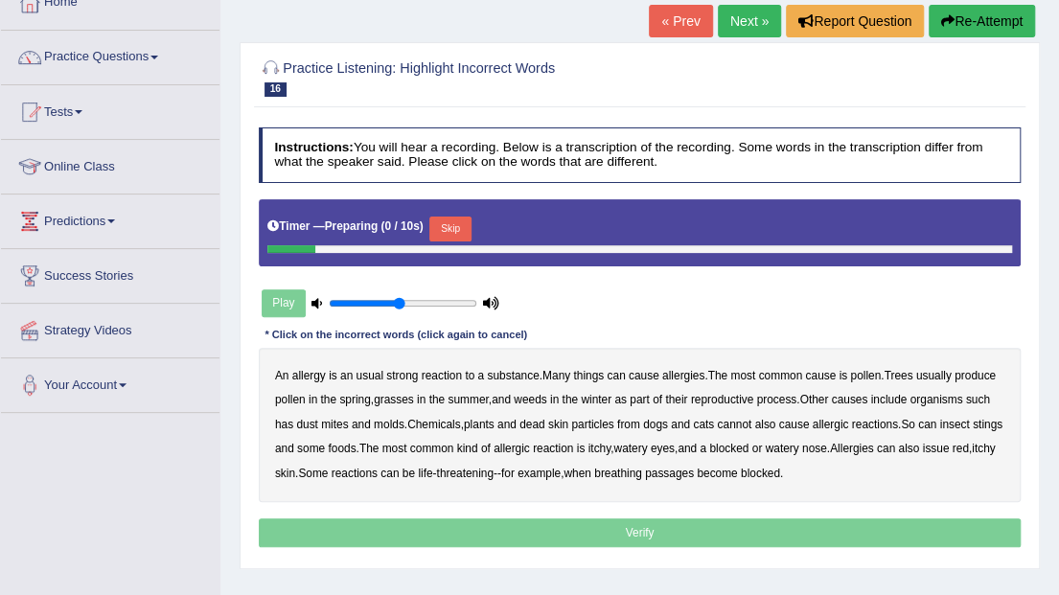
scroll to position [192, 0]
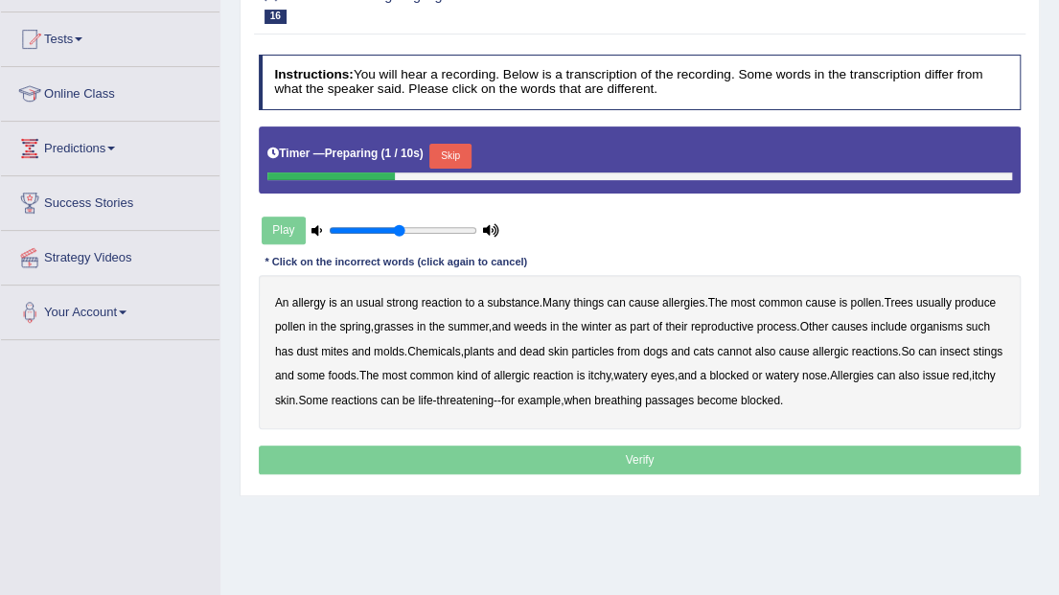
click at [454, 162] on button "Skip" at bounding box center [449, 156] width 41 height 25
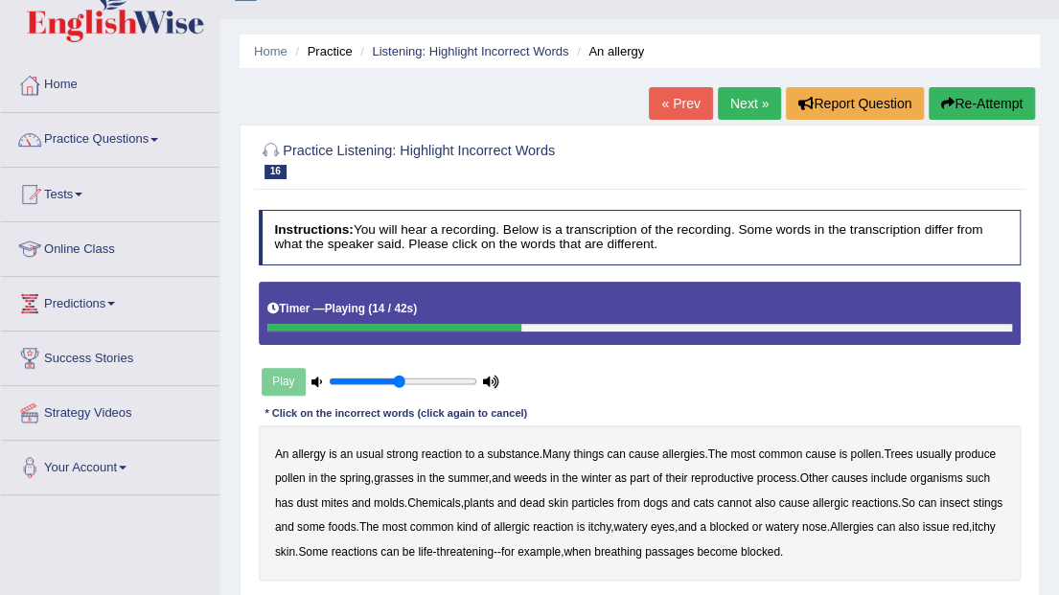
scroll to position [0, 0]
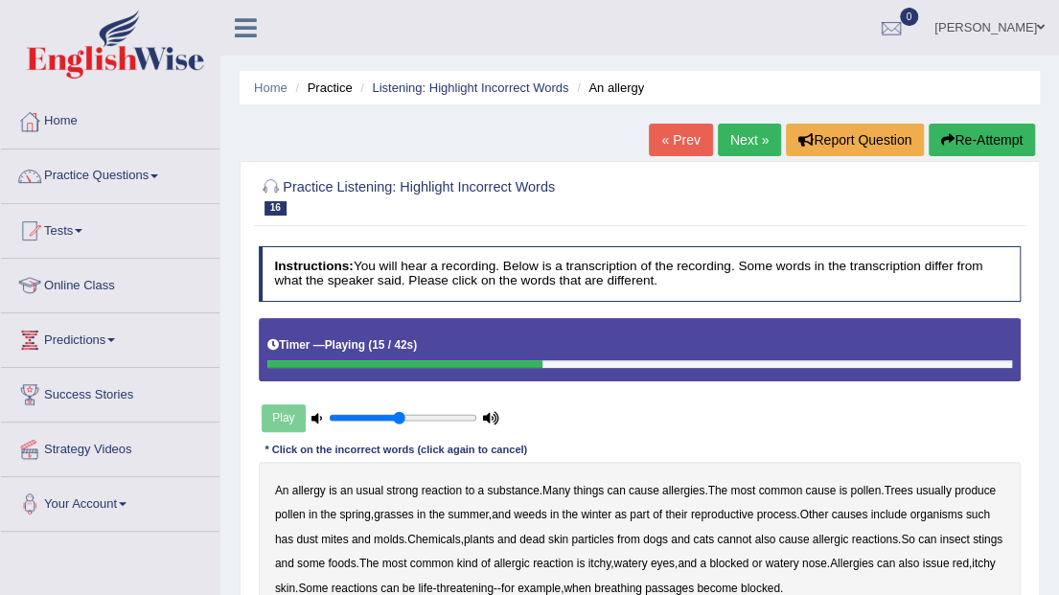
click at [1015, 138] on button "Re-Attempt" at bounding box center [982, 140] width 106 height 33
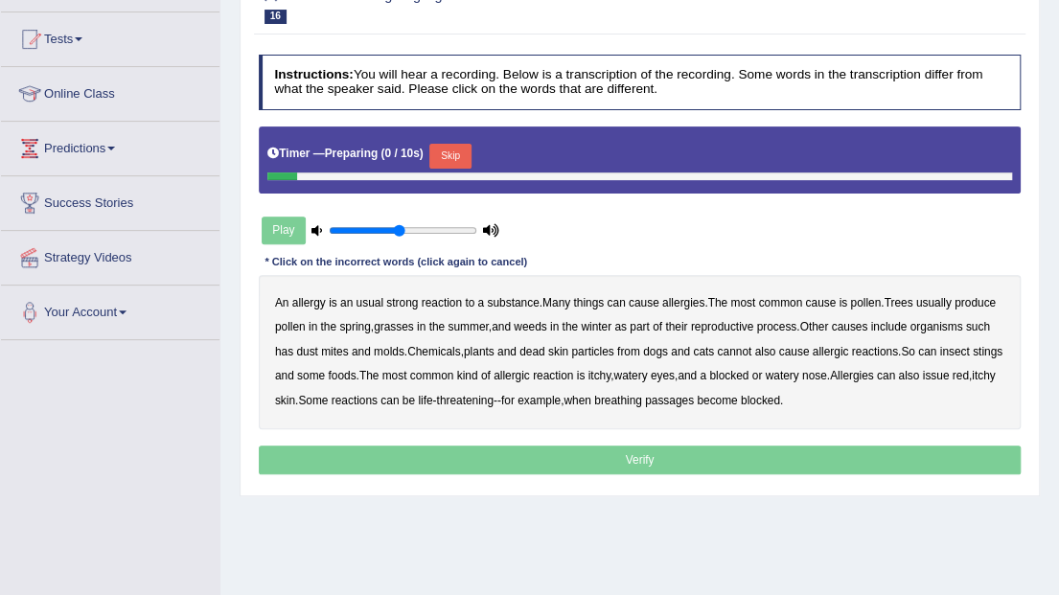
scroll to position [192, 0]
click at [440, 146] on button "Skip" at bounding box center [449, 156] width 41 height 25
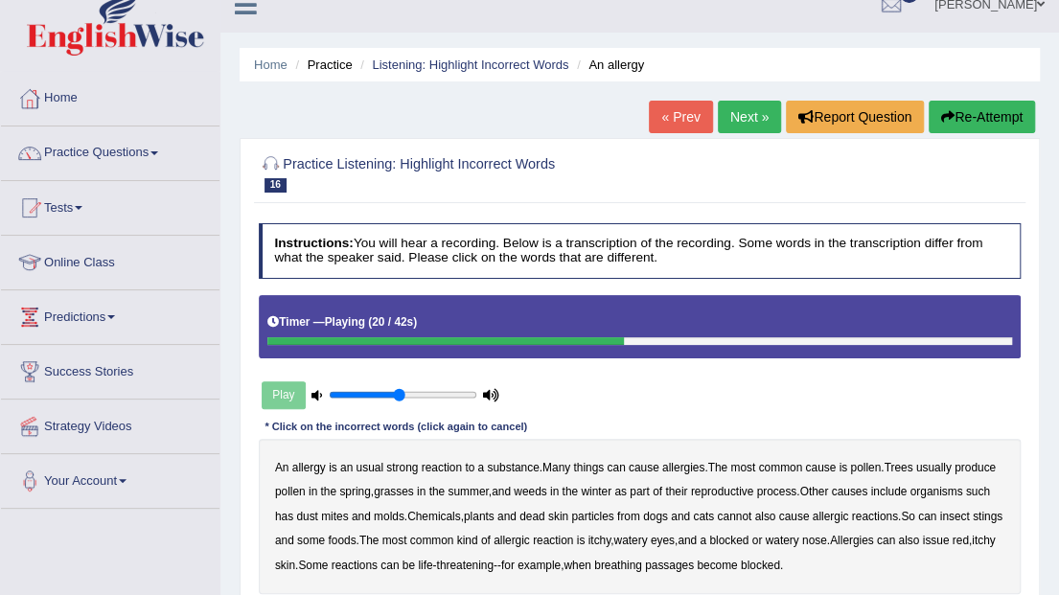
scroll to position [0, 0]
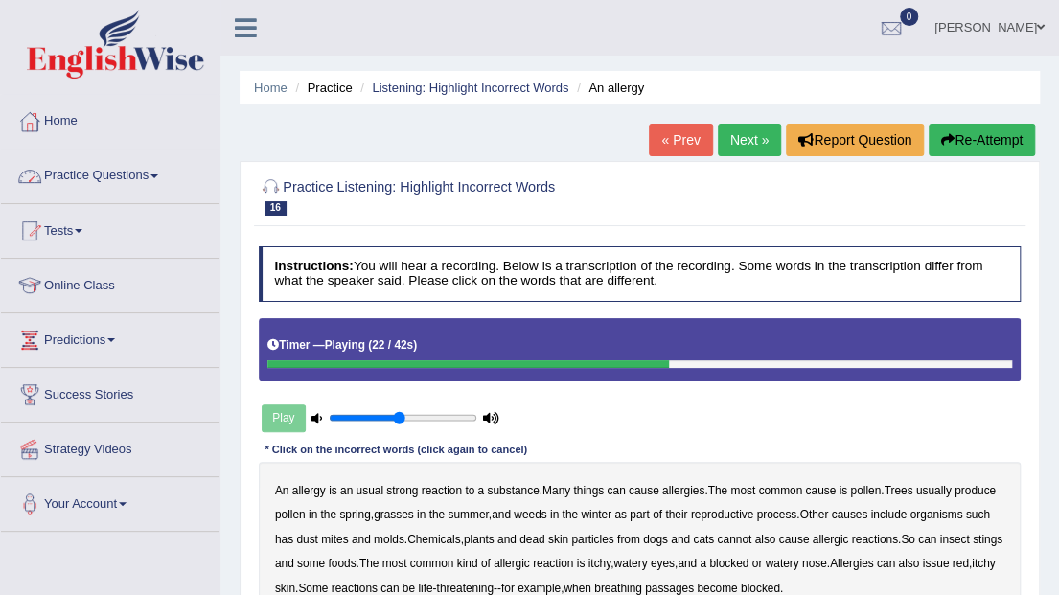
click at [130, 173] on link "Practice Questions" at bounding box center [110, 174] width 219 height 48
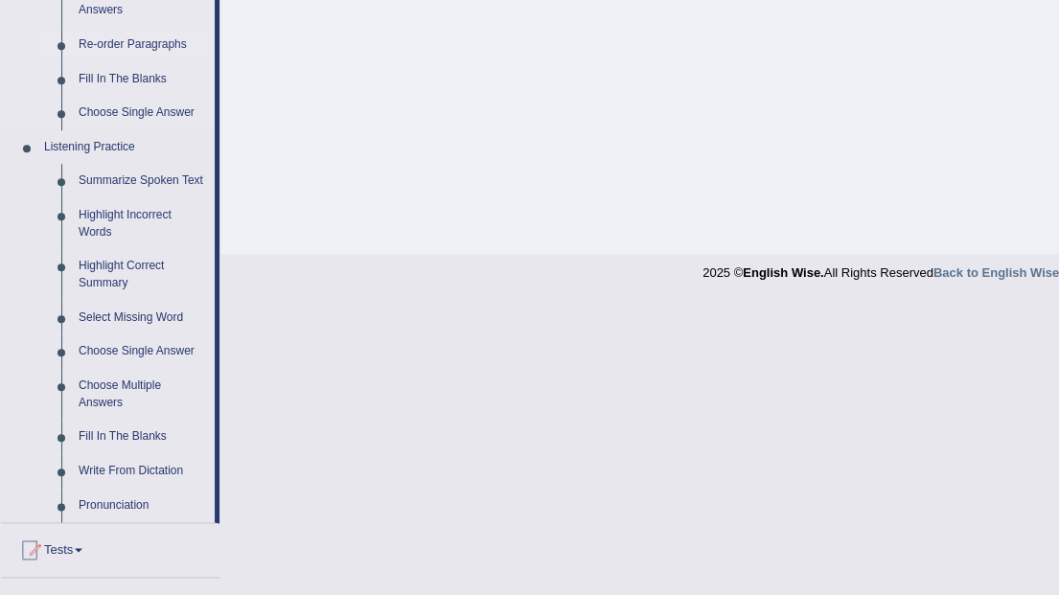
scroll to position [767, 0]
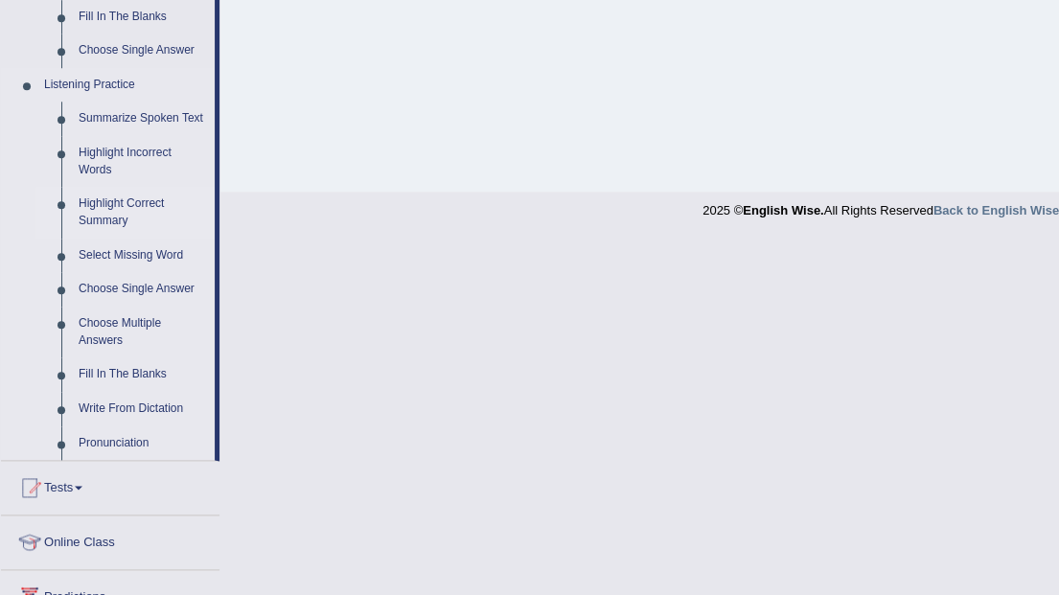
click at [130, 203] on link "Highlight Correct Summary" at bounding box center [142, 212] width 145 height 51
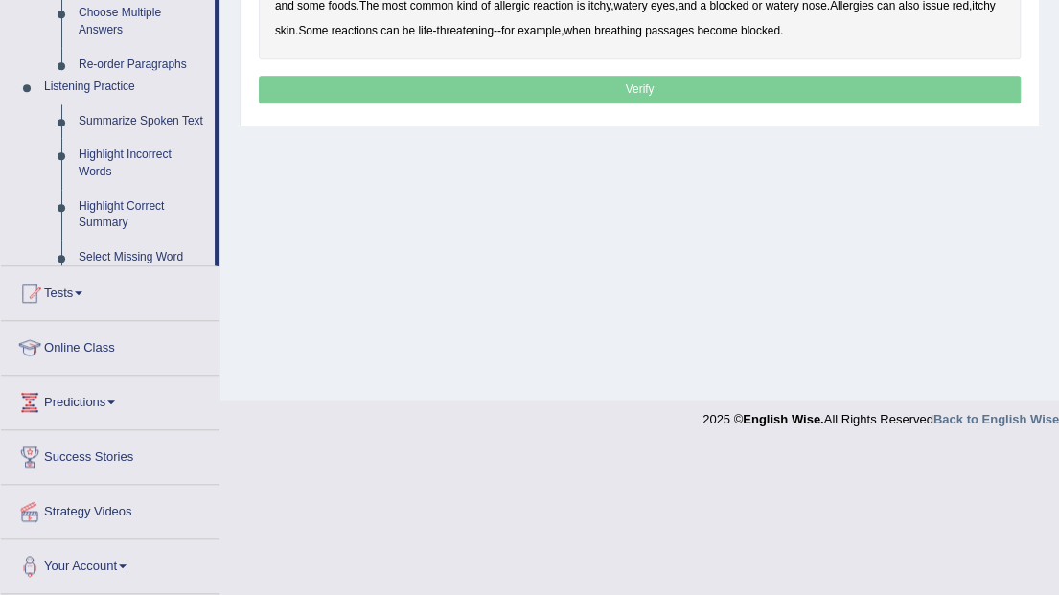
scroll to position [410, 0]
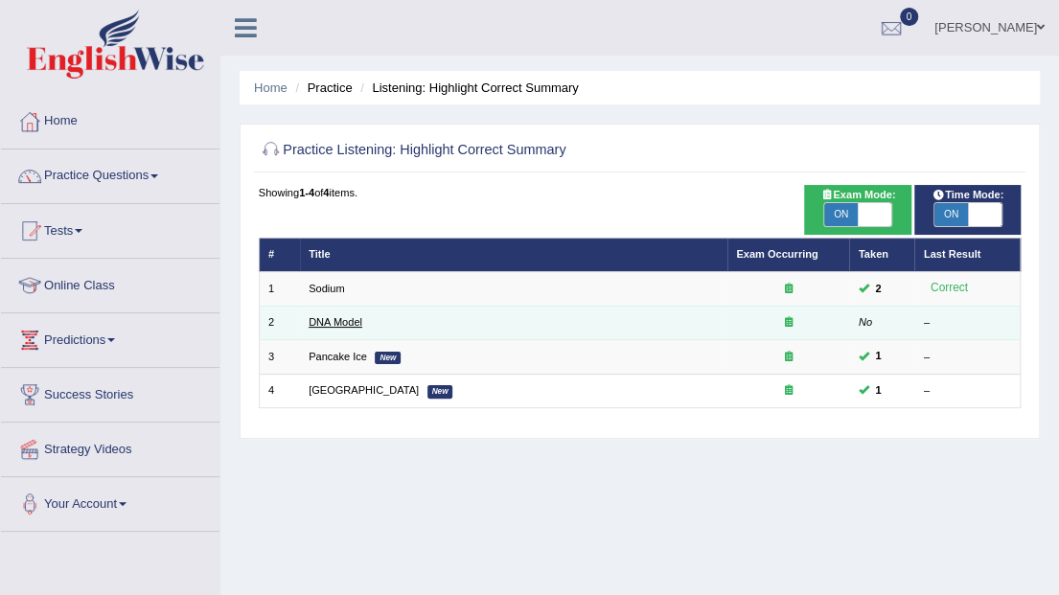
click at [355, 318] on link "DNA Model" at bounding box center [336, 322] width 54 height 12
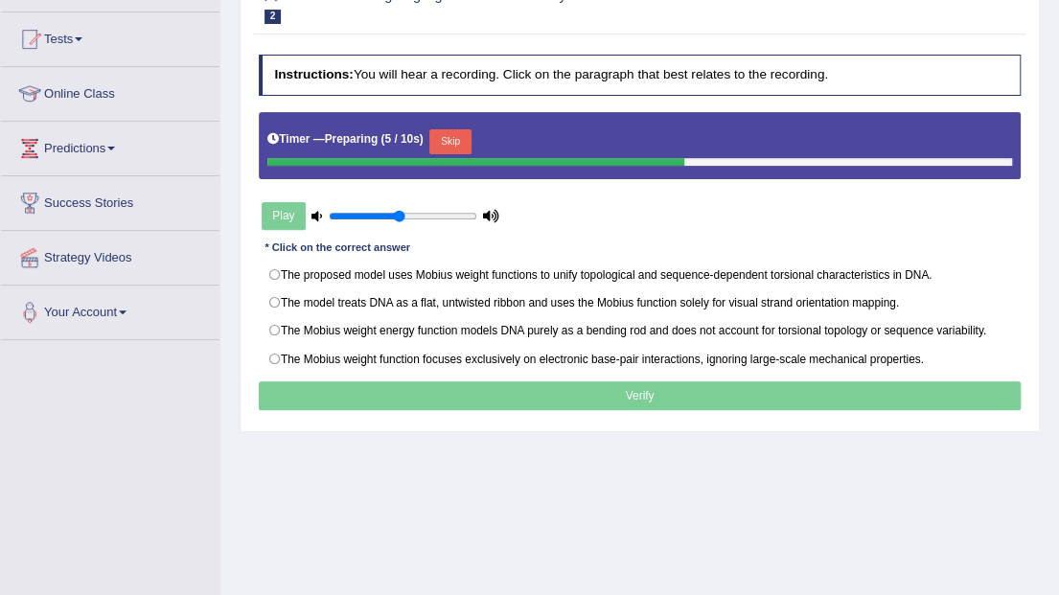
click at [451, 136] on button "Skip" at bounding box center [449, 141] width 41 height 25
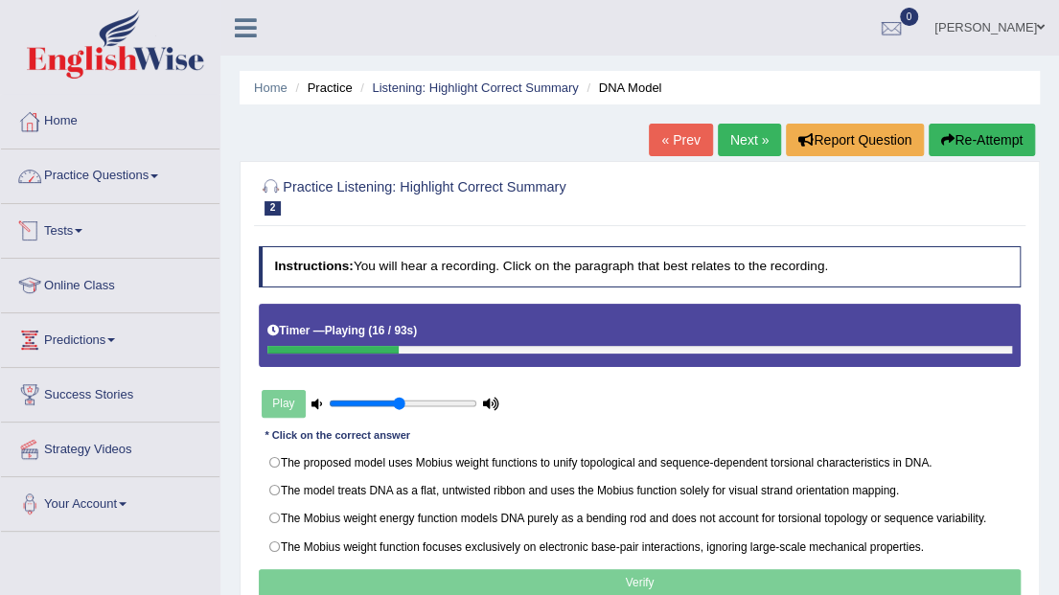
click at [114, 177] on link "Practice Questions" at bounding box center [110, 174] width 219 height 48
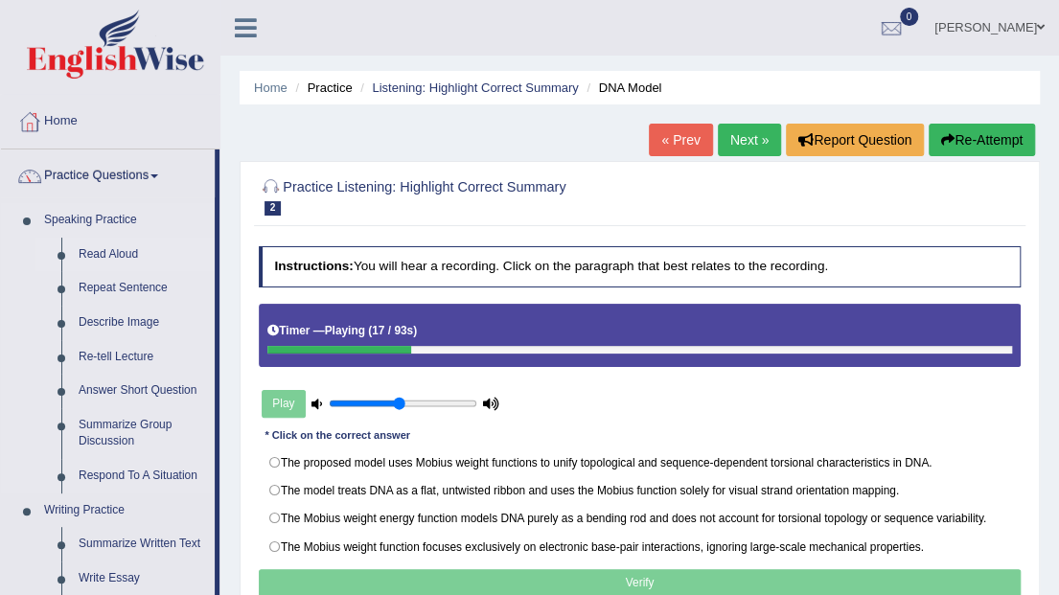
click at [128, 245] on link "Read Aloud" at bounding box center [142, 255] width 145 height 35
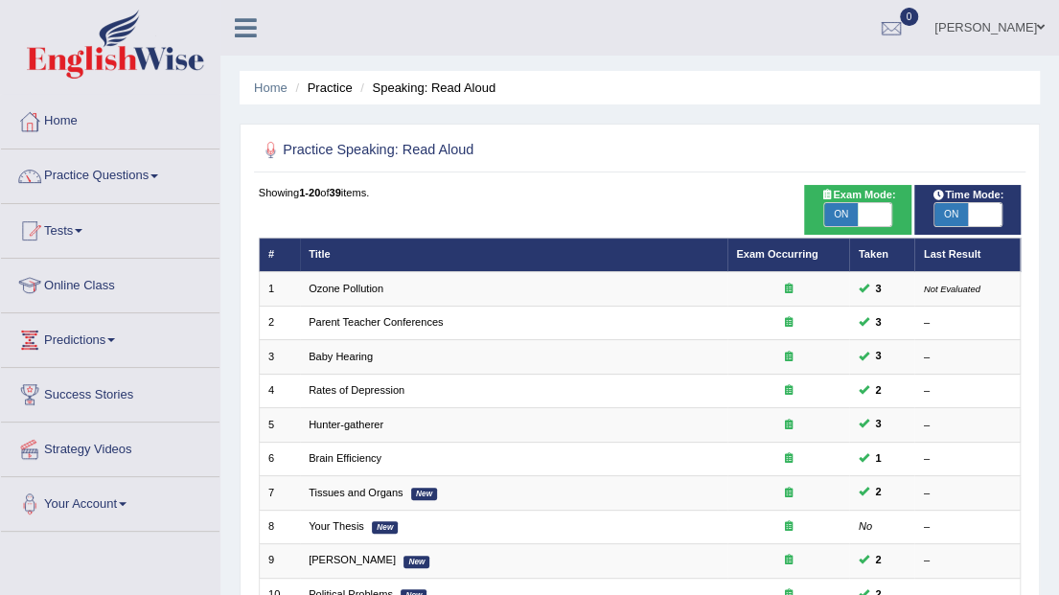
scroll to position [63, 0]
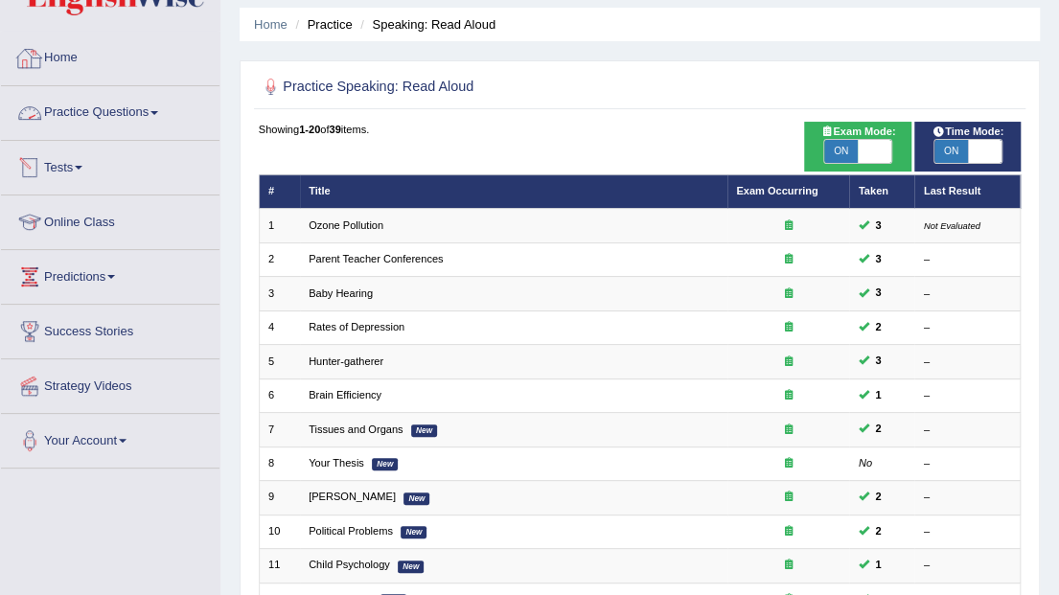
click at [129, 105] on link "Practice Questions" at bounding box center [110, 110] width 219 height 48
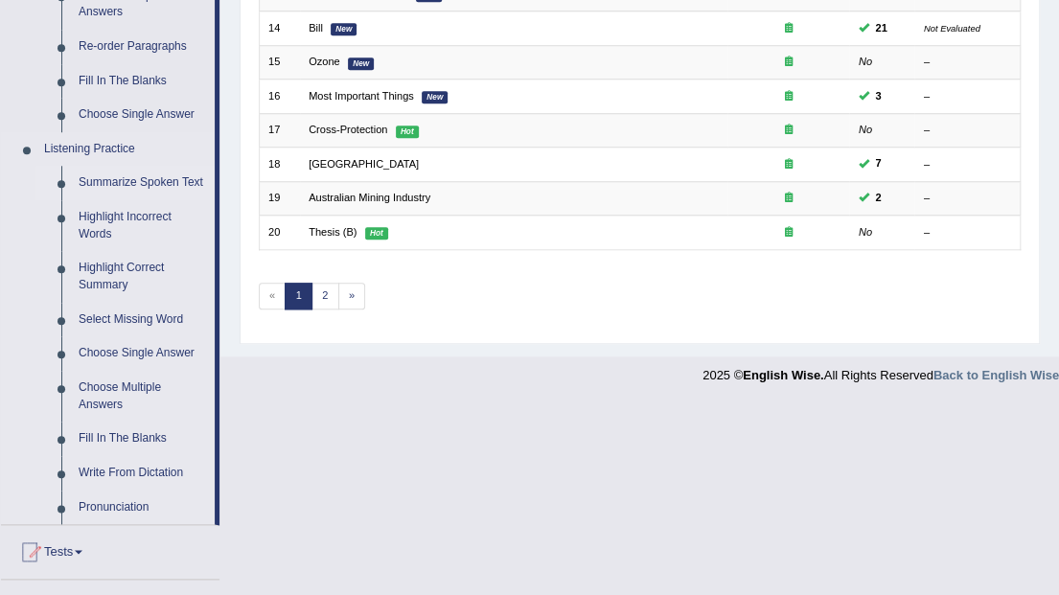
click at [155, 176] on link "Summarize Spoken Text" at bounding box center [142, 183] width 145 height 35
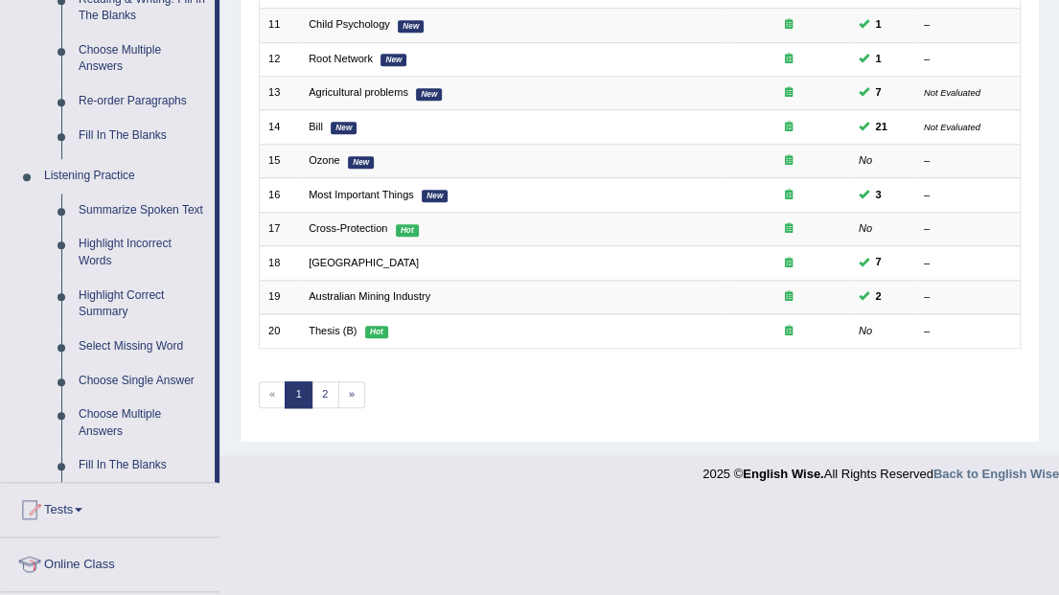
scroll to position [384, 0]
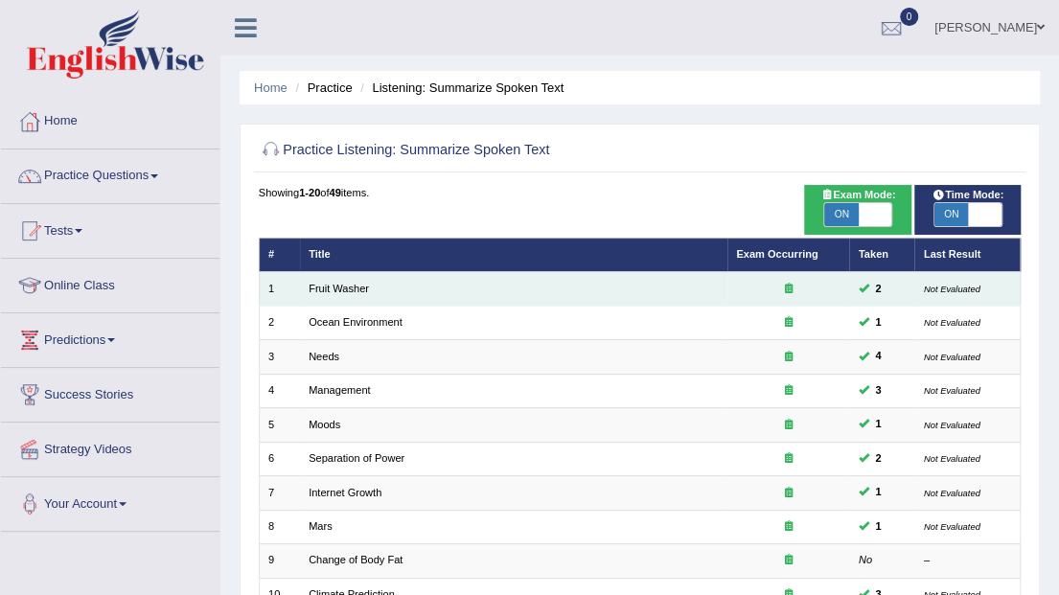
click at [458, 286] on td "Fruit Washer" at bounding box center [514, 289] width 428 height 34
click at [365, 285] on link "Fruit Washer" at bounding box center [339, 289] width 60 height 12
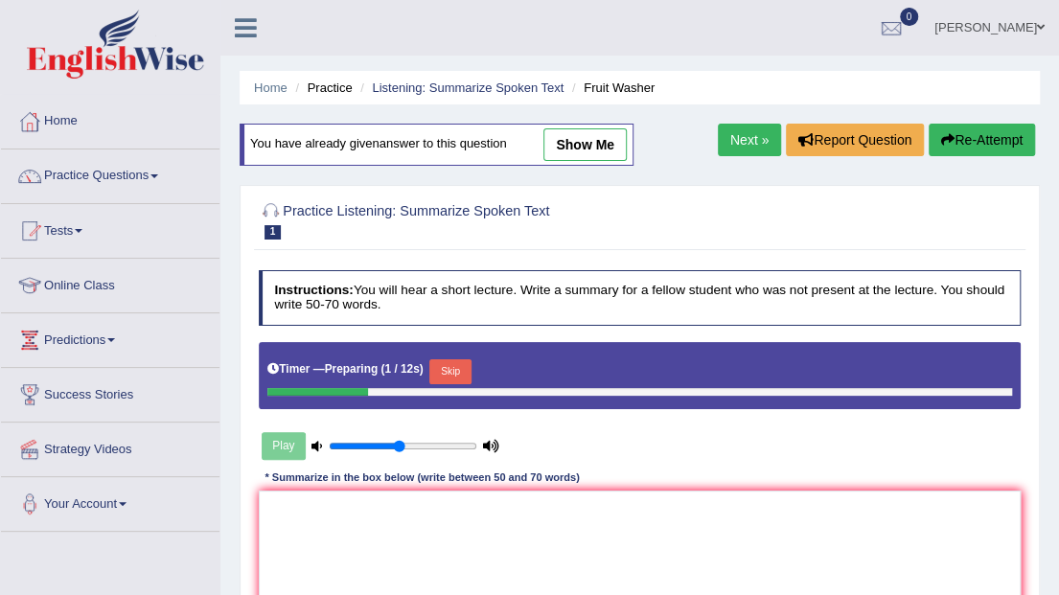
click at [566, 151] on link "show me" at bounding box center [584, 144] width 83 height 33
type textarea "A noteworthy point revealed in the lecture was about fruit and vegetable. To el…"
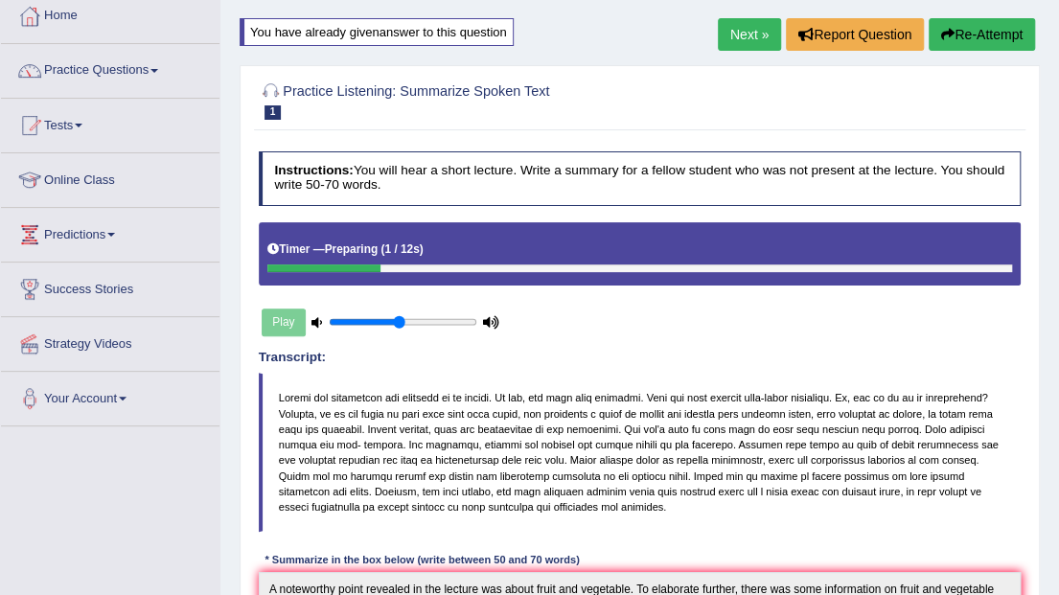
scroll to position [41, 0]
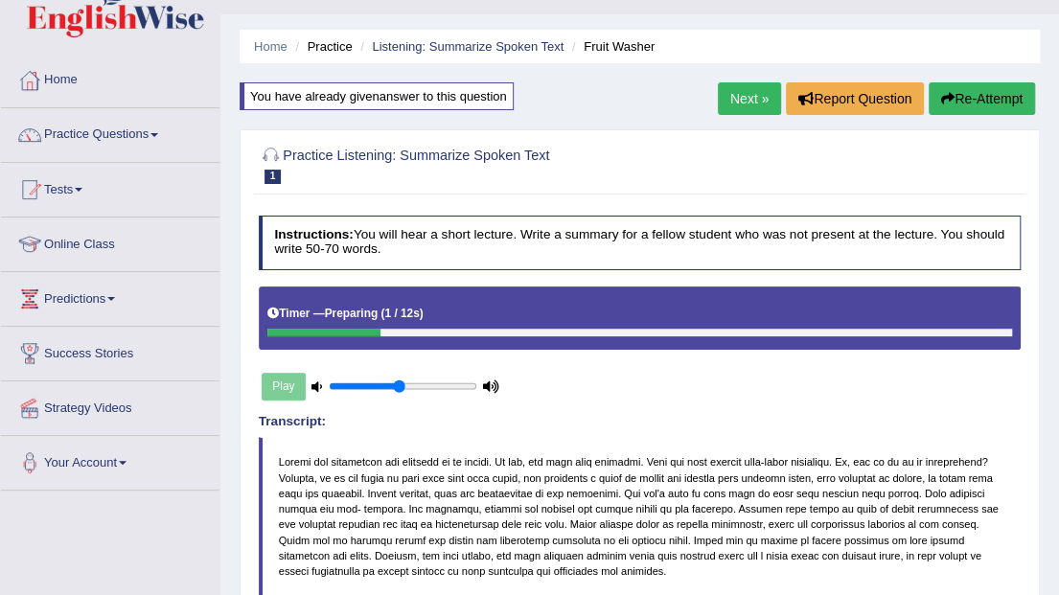
click at [718, 82] on div "Next » Report Question Re-Attempt" at bounding box center [879, 100] width 322 height 37
click at [734, 93] on link "Next »" at bounding box center [749, 98] width 63 height 33
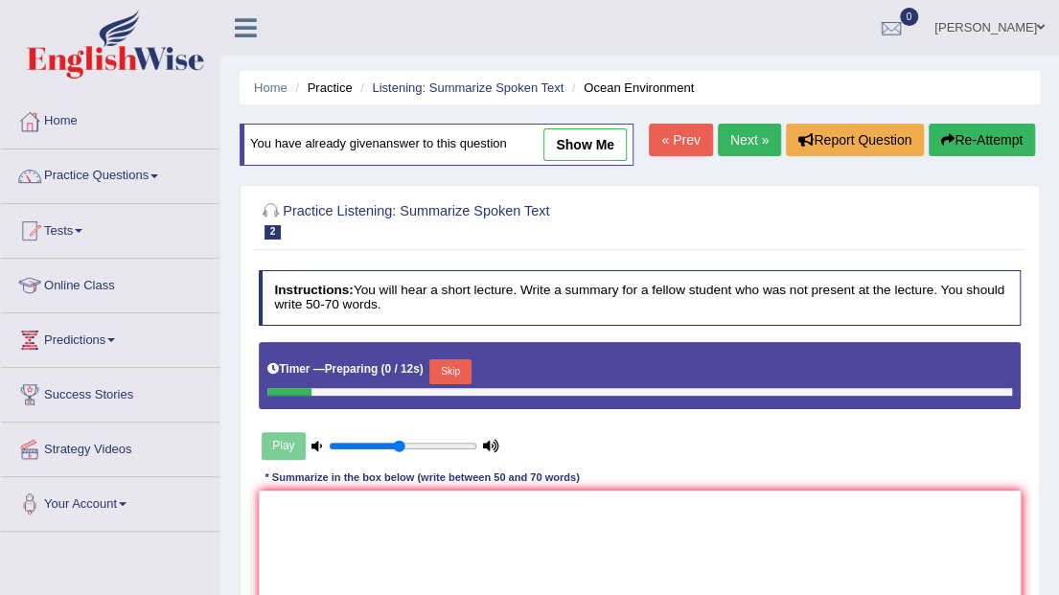
click at [603, 143] on link "show me" at bounding box center [584, 144] width 83 height 33
type textarea "A noteworthy point revealed in the lecture was about pollution and envirnment. …"
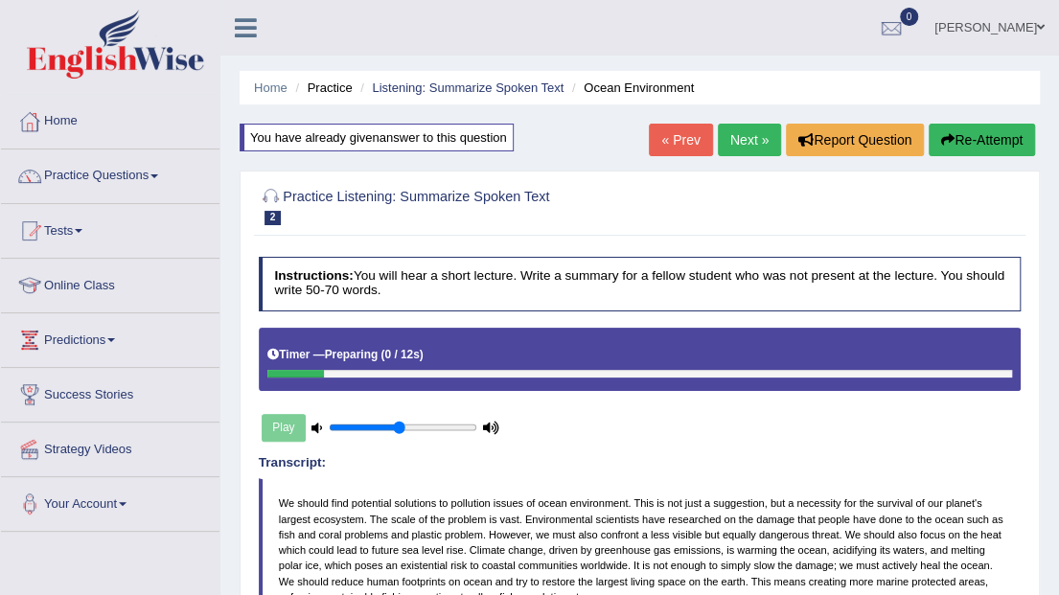
click at [764, 142] on link "Next »" at bounding box center [749, 140] width 63 height 33
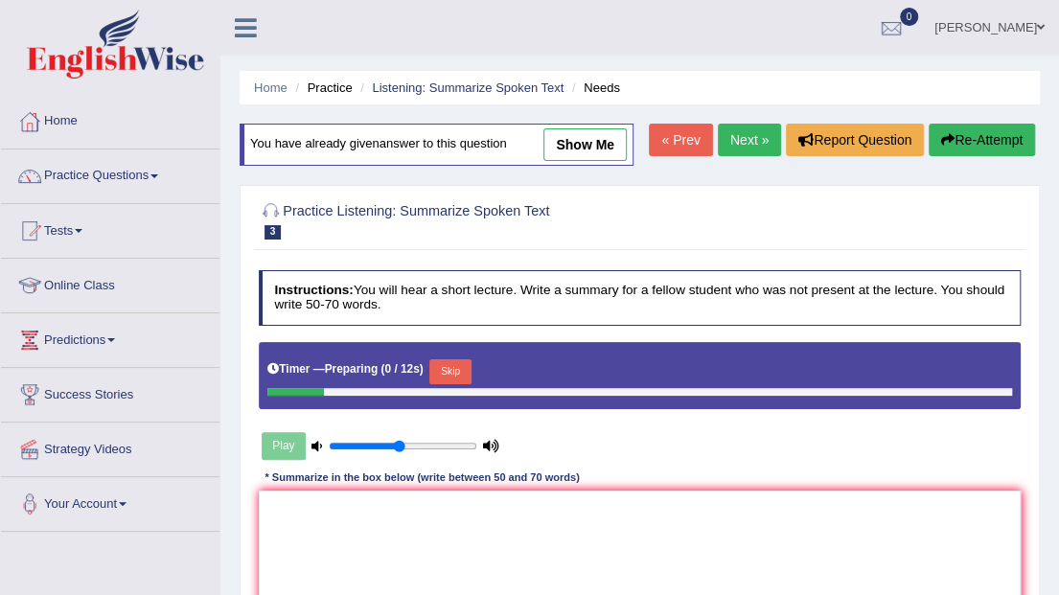
click at [589, 148] on link "show me" at bounding box center [584, 144] width 83 height 33
type textarea "A noteworthy point revealed in the lecture was about English language is not Am…"
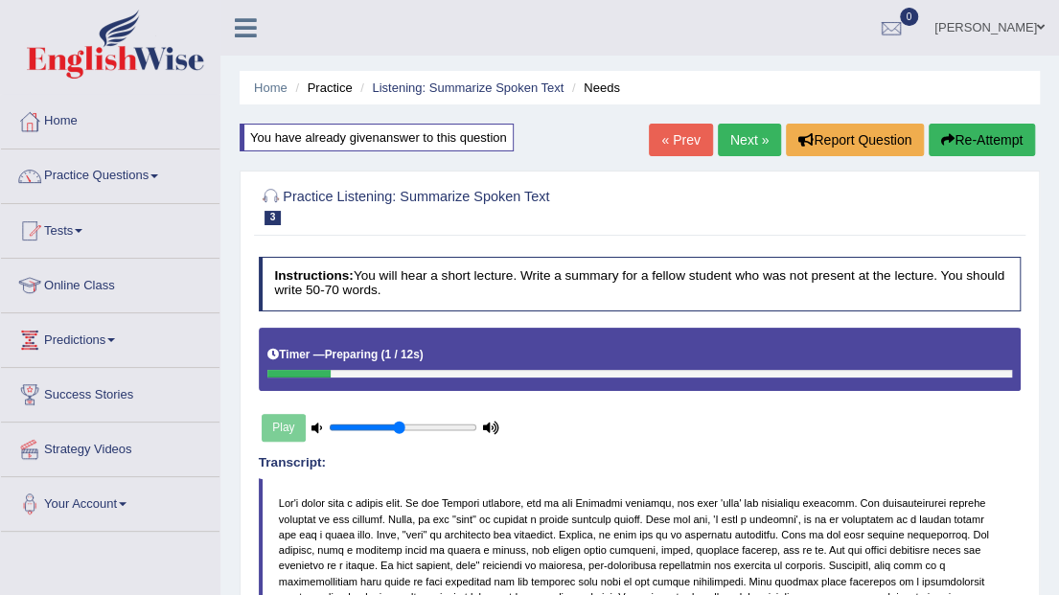
click at [748, 143] on link "Next »" at bounding box center [749, 140] width 63 height 33
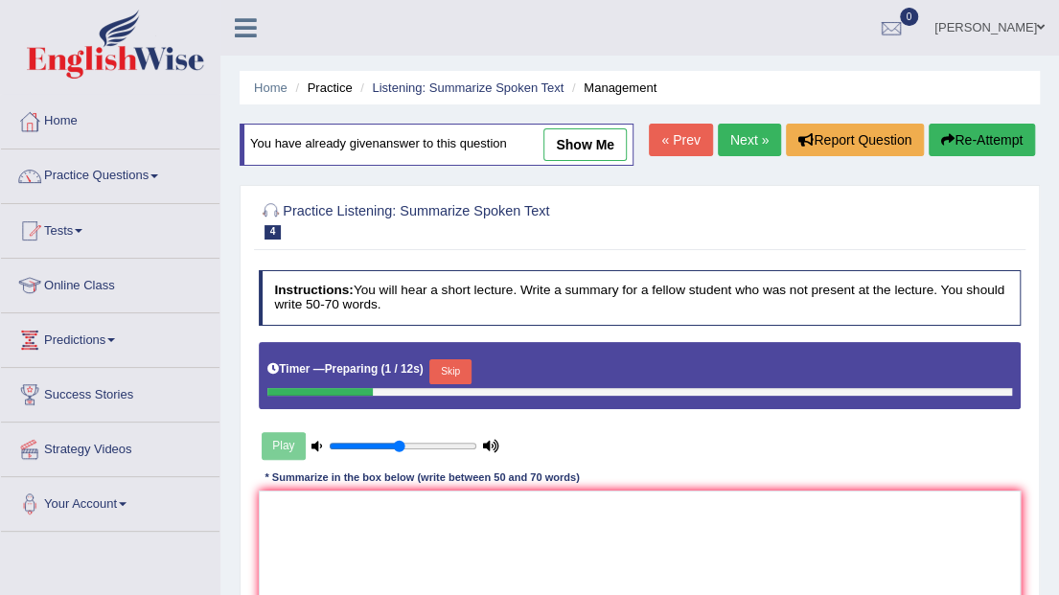
click at [596, 146] on link "show me" at bounding box center [584, 144] width 83 height 33
type textarea "A noteworthy point revealed in the lecture was about manager busy schedules. To…"
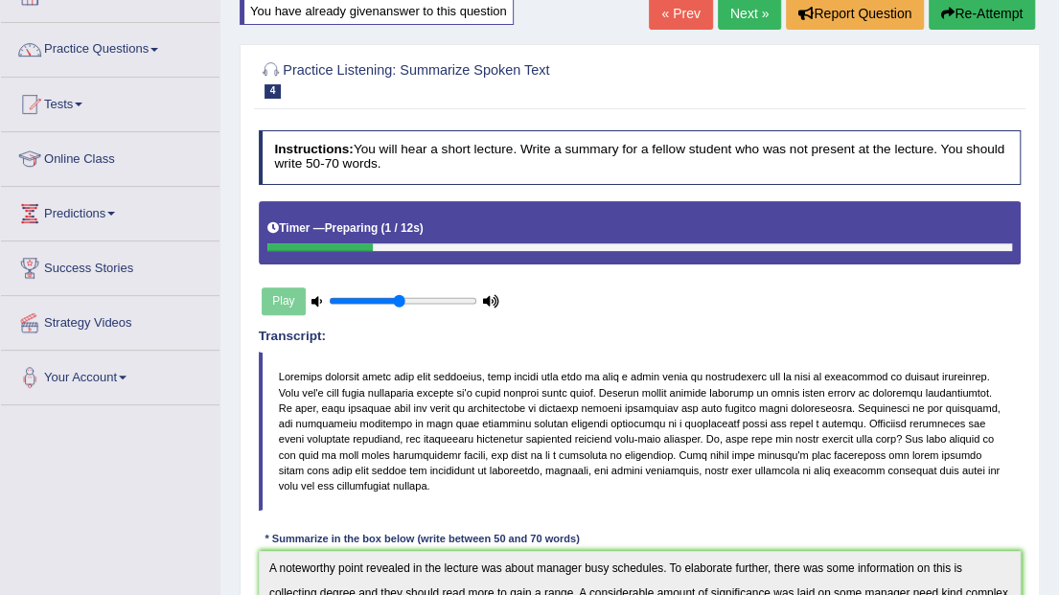
scroll to position [121, 0]
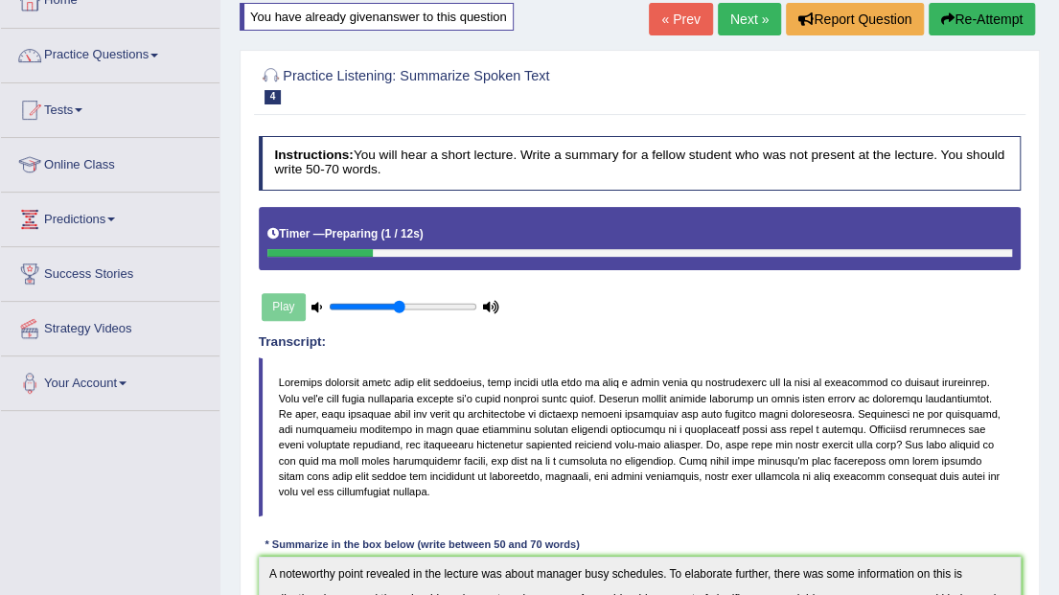
click at [759, 21] on link "Next »" at bounding box center [749, 19] width 63 height 33
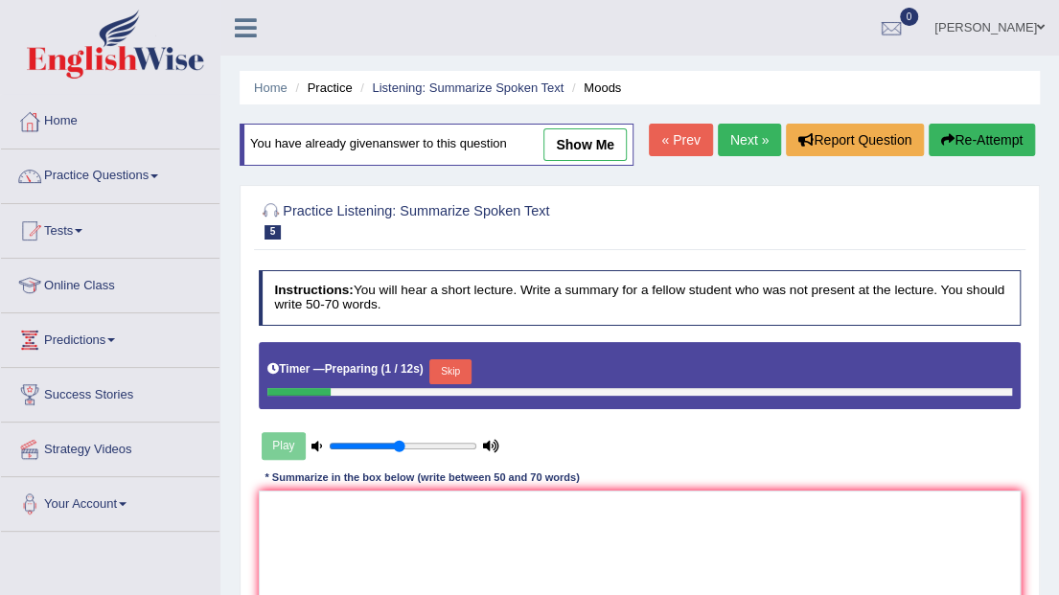
click at [560, 137] on link "show me" at bounding box center [584, 144] width 83 height 33
type textarea "A noteworthy point revealed in the lecture was about disability is a emotions. …"
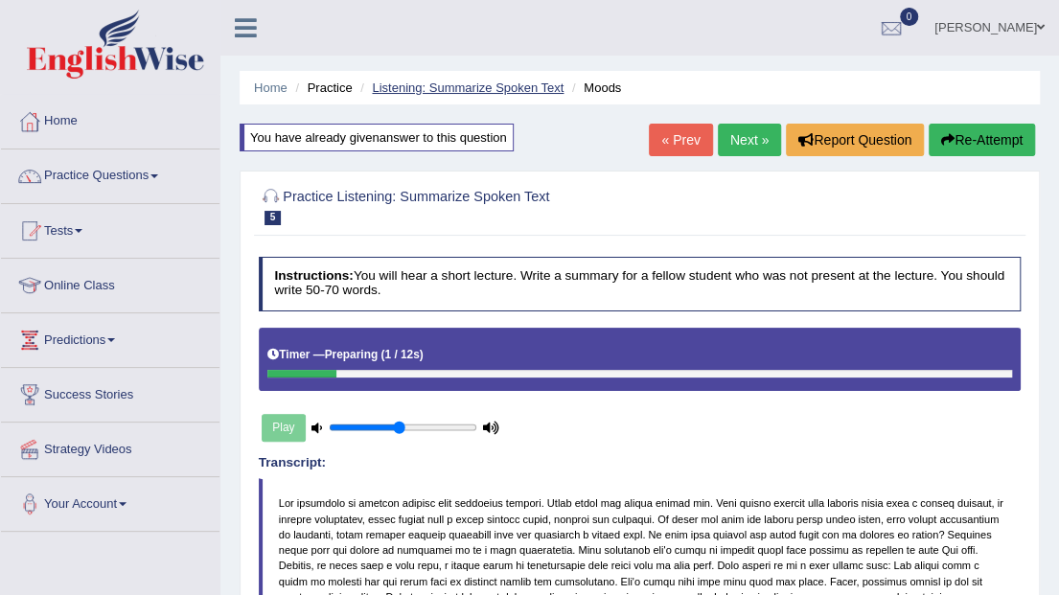
click at [412, 93] on link "Listening: Summarize Spoken Text" at bounding box center [468, 88] width 192 height 14
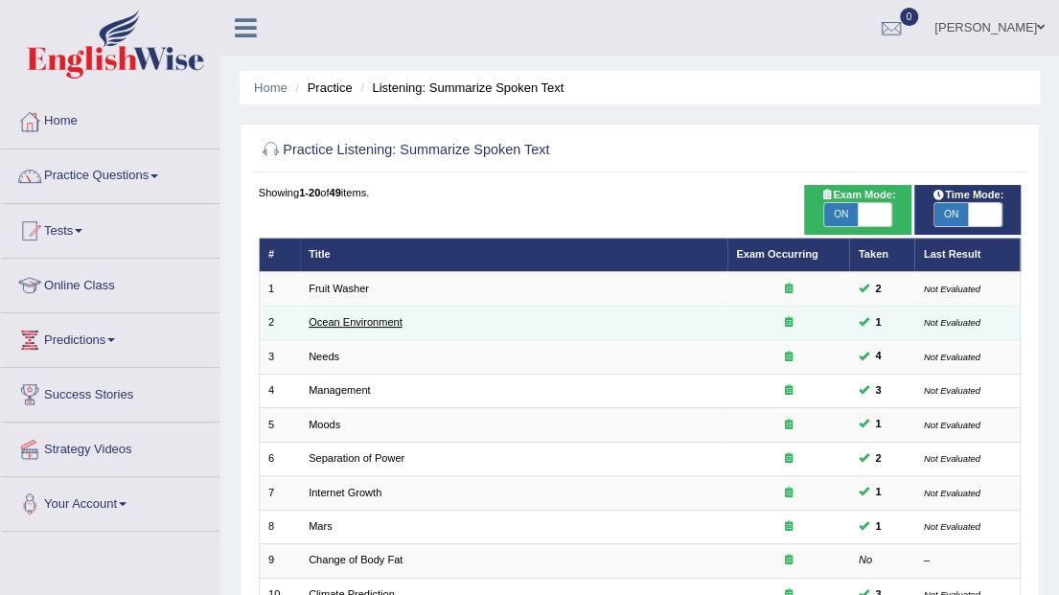
click at [326, 328] on link "Ocean Environment" at bounding box center [356, 322] width 94 height 12
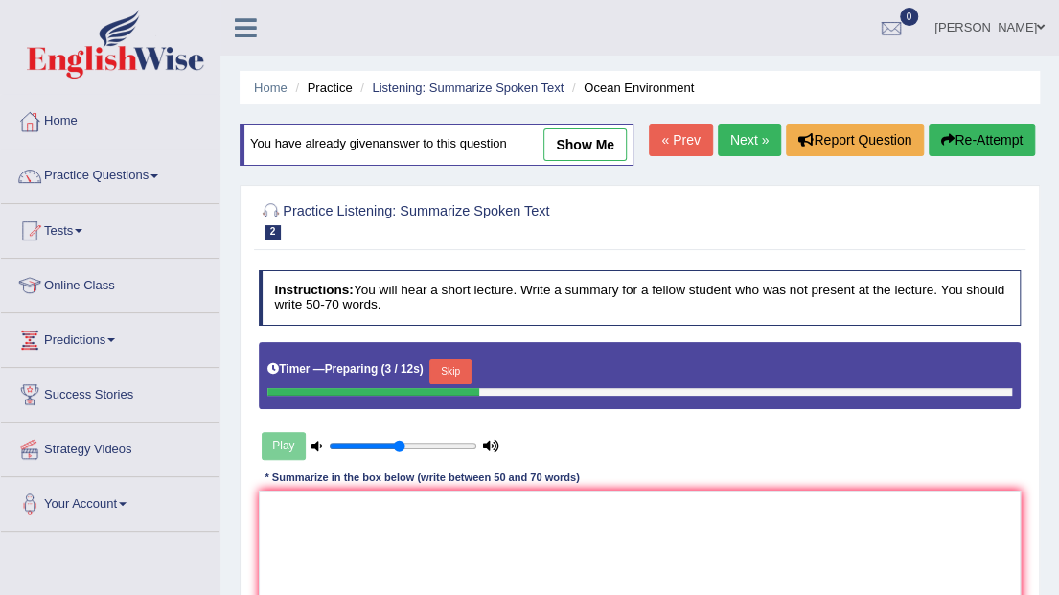
click at [442, 373] on button "Skip" at bounding box center [449, 371] width 41 height 25
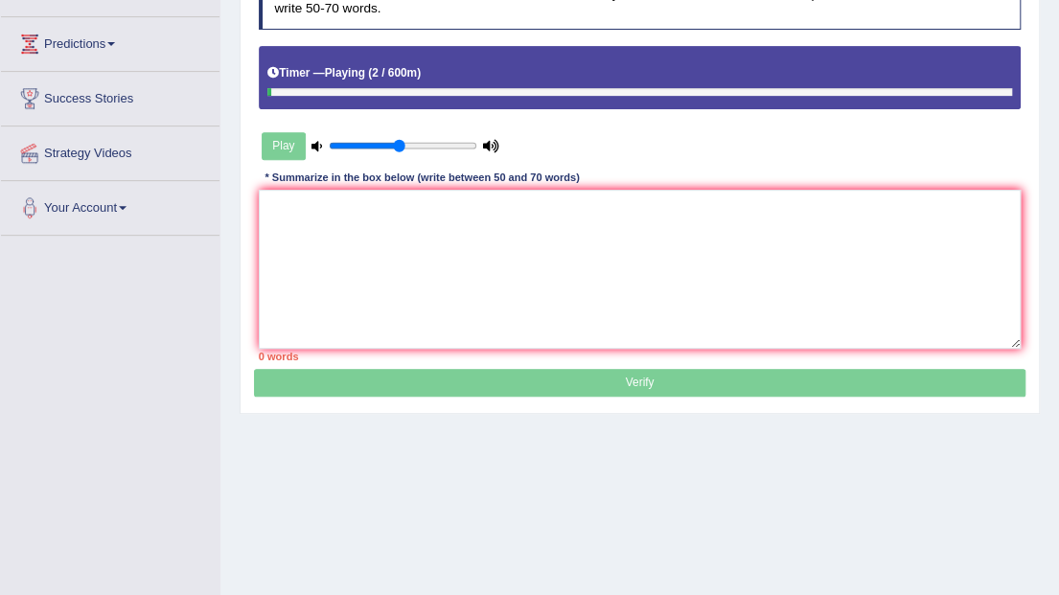
scroll to position [319, 0]
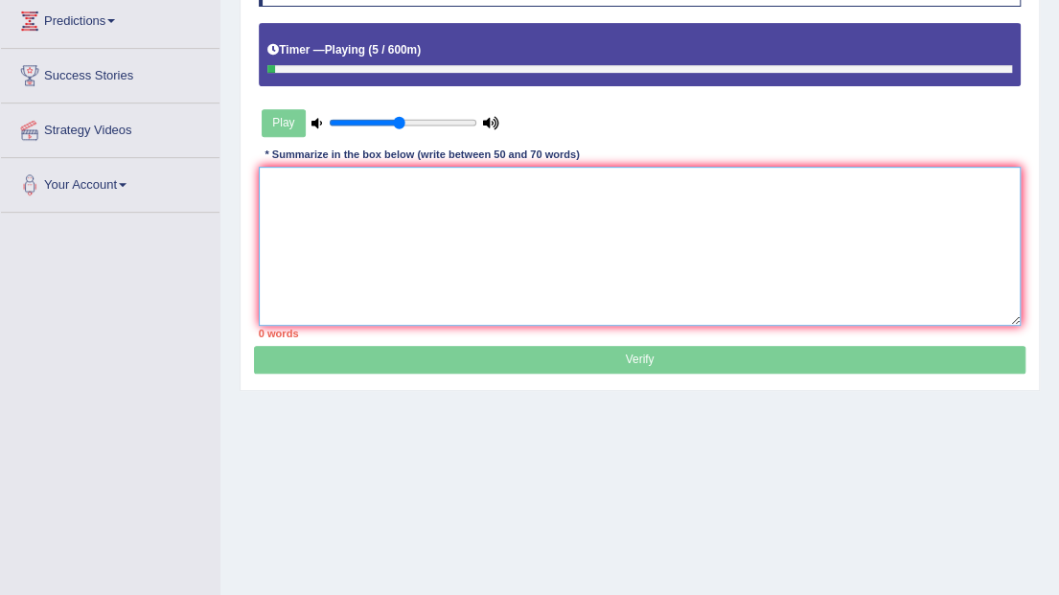
click at [498, 213] on textarea at bounding box center [640, 246] width 763 height 158
click at [443, 199] on textarea at bounding box center [640, 246] width 763 height 158
paste textarea "A noteworthy point revealed in the lecture was about To elaborate further, ther…"
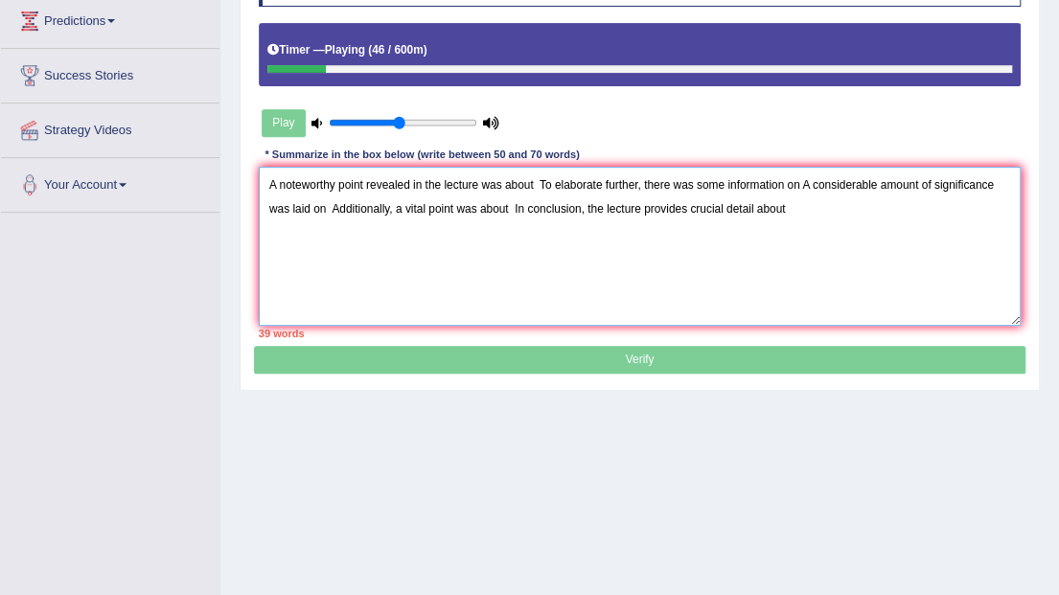
click at [535, 181] on textarea "A noteworthy point revealed in the lecture was about To elaborate further, ther…" at bounding box center [640, 246] width 763 height 158
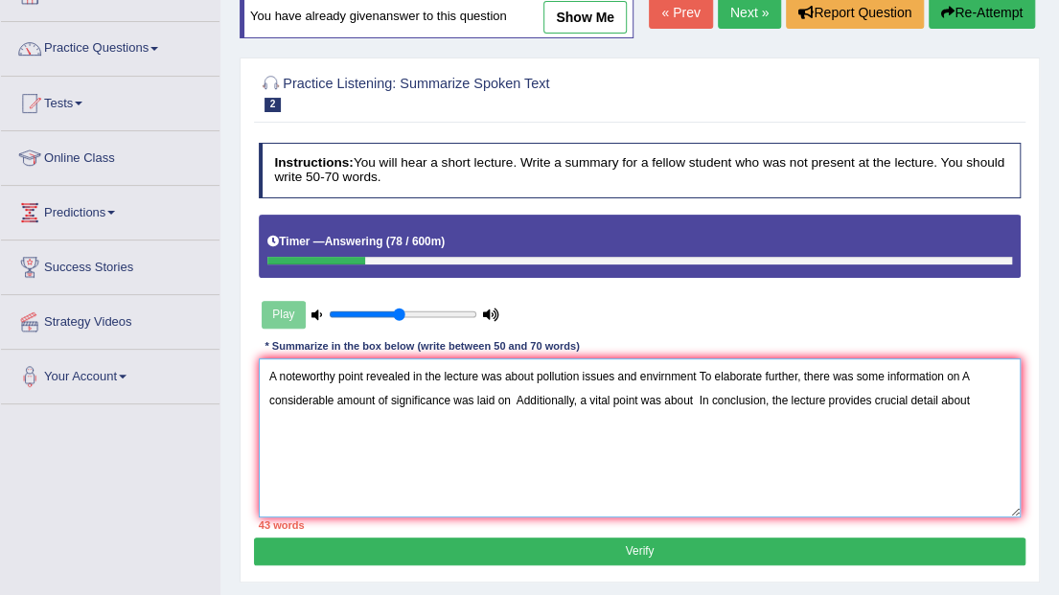
scroll to position [63, 0]
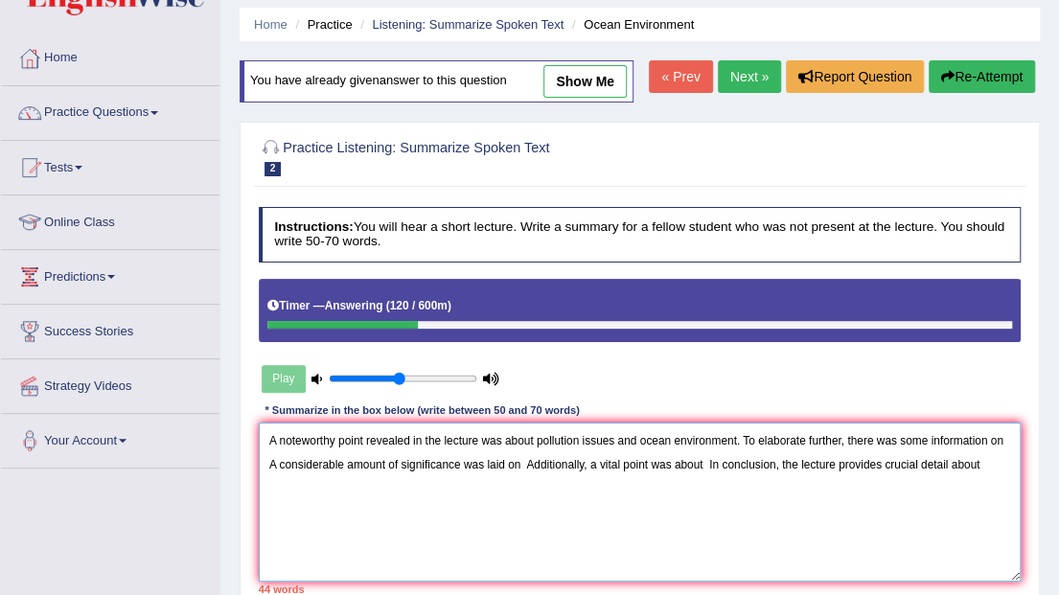
click at [1006, 441] on textarea "A noteworthy point revealed in the lecture was about pollution issues and ocean…" at bounding box center [640, 502] width 763 height 158
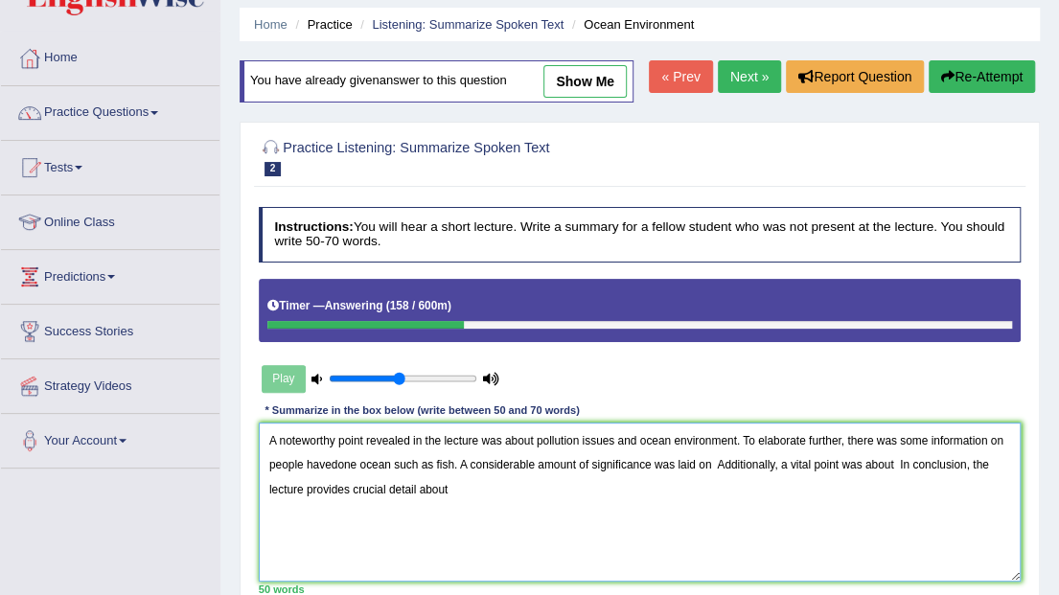
click at [713, 466] on textarea "A noteworthy point revealed in the lecture was about pollution issues and ocean…" at bounding box center [640, 502] width 763 height 158
click at [791, 464] on textarea "A noteworthy point revealed in the lecture was about pollution issues and ocean…" at bounding box center [640, 502] width 763 height 158
click at [965, 464] on textarea "A noteworthy point revealed in the lecture was about pollution issues and ocean…" at bounding box center [640, 502] width 763 height 158
click at [330, 486] on textarea "A noteworthy point revealed in the lecture was about pollution issues and ocean…" at bounding box center [640, 502] width 763 height 158
click at [600, 485] on textarea "A noteworthy point revealed in the lecture was about pollution issues and ocean…" at bounding box center [640, 502] width 763 height 158
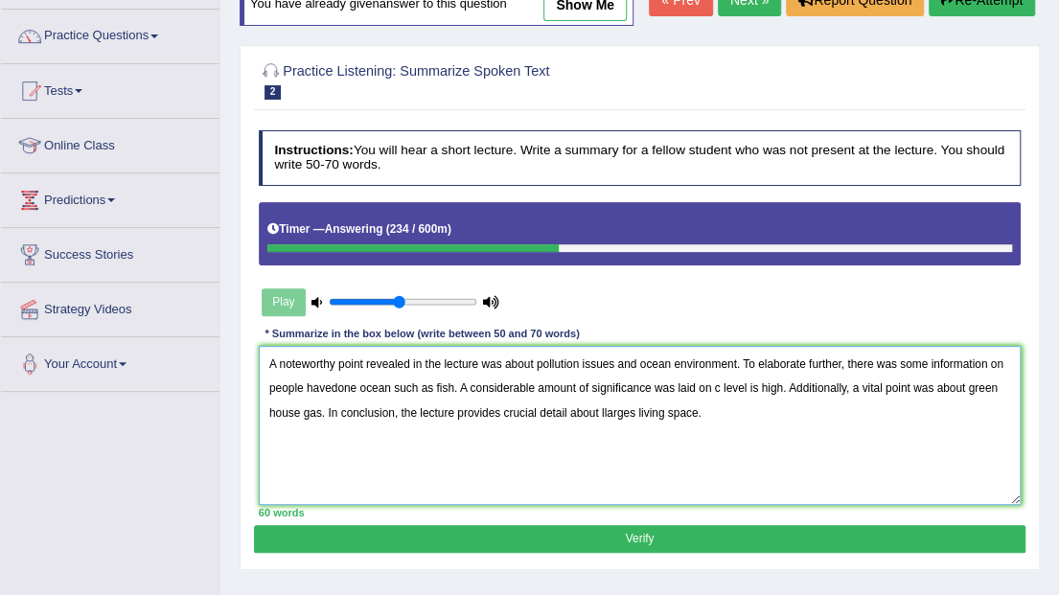
scroll to position [255, 0]
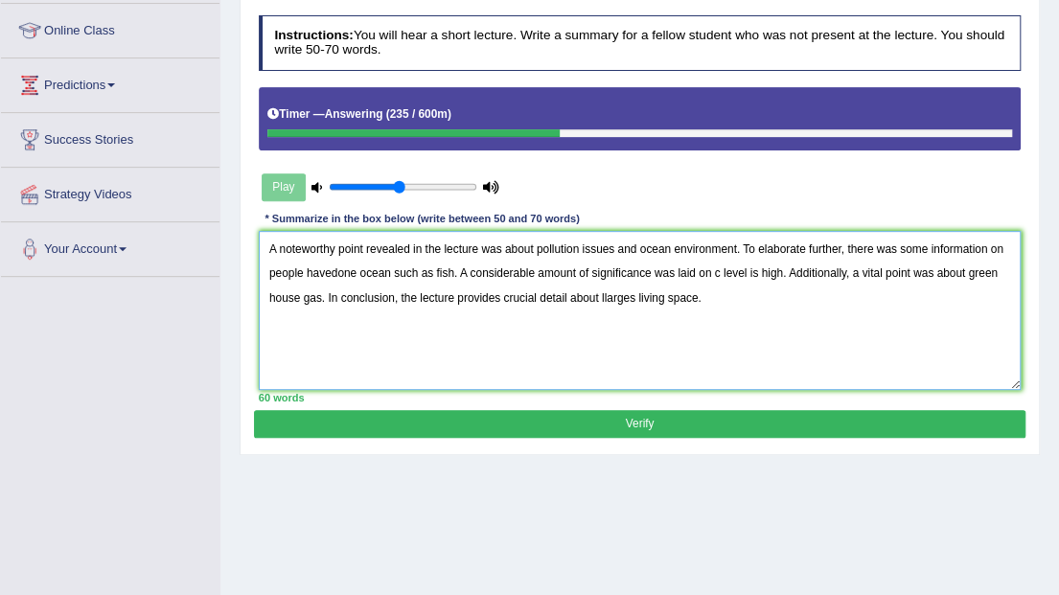
type textarea "A noteworthy point revealed in the lecture was about pollution issues and ocean…"
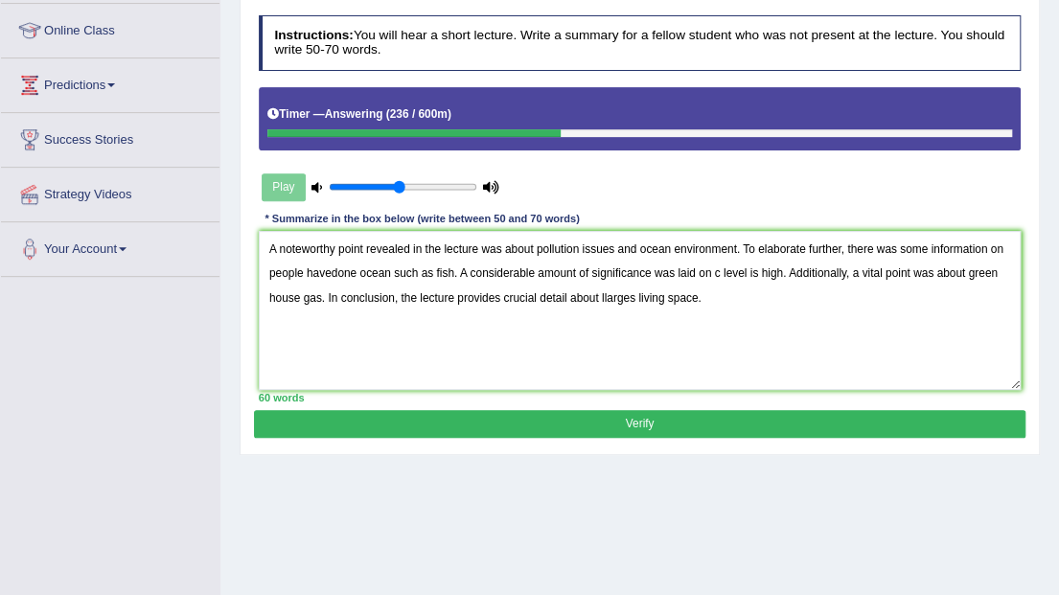
click at [613, 414] on button "Verify" at bounding box center [639, 424] width 771 height 28
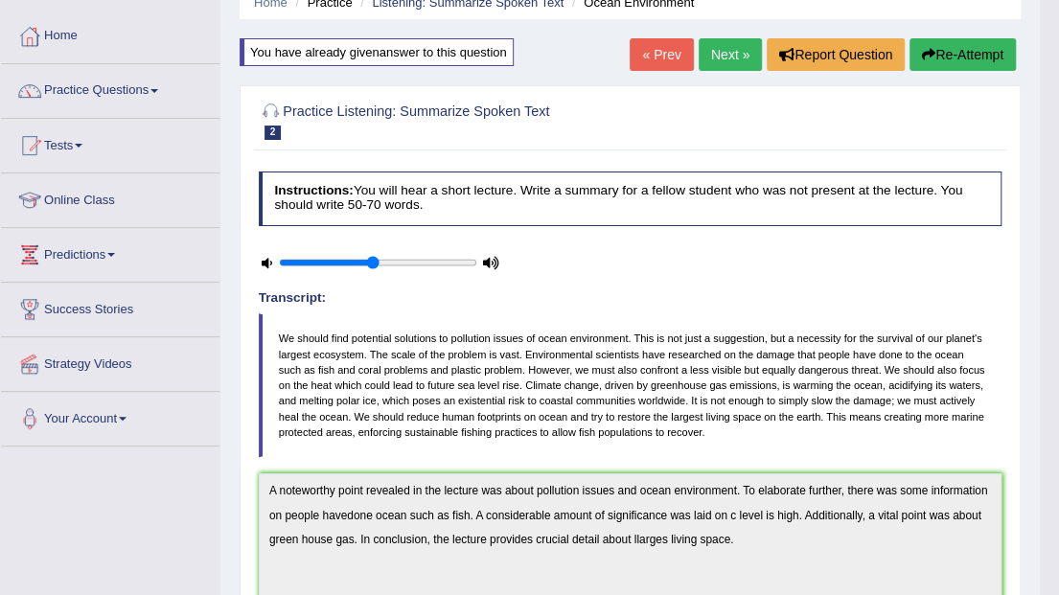
scroll to position [0, 0]
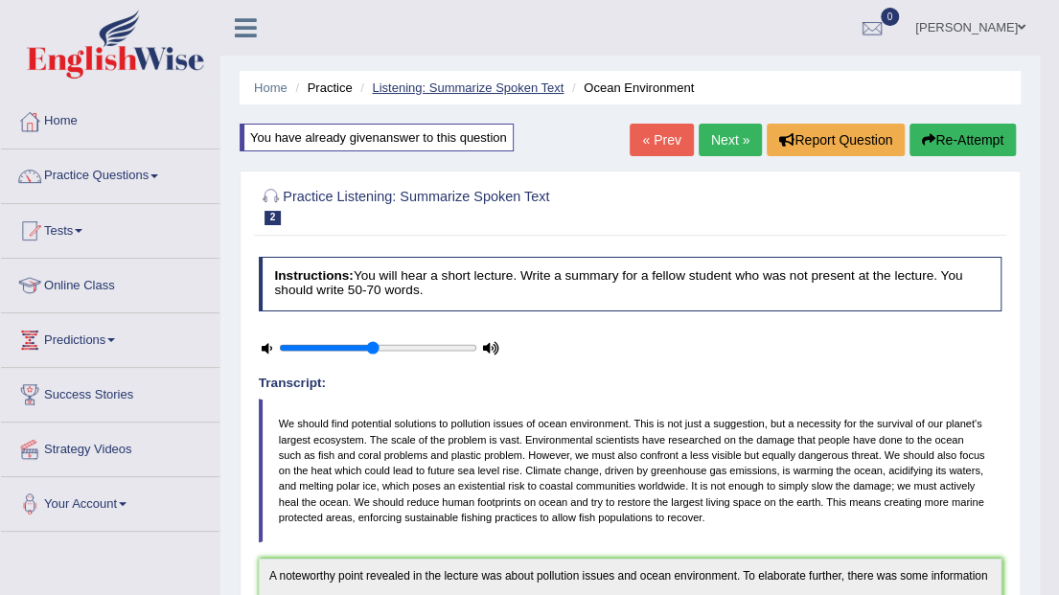
click at [472, 88] on link "Listening: Summarize Spoken Text" at bounding box center [468, 88] width 192 height 14
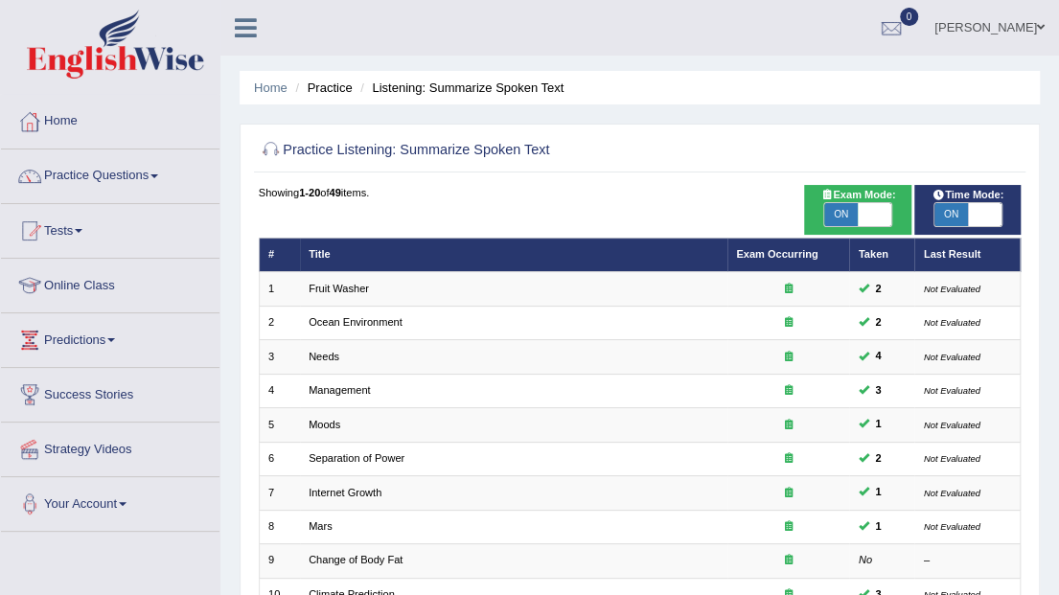
click at [981, 206] on span at bounding box center [985, 214] width 34 height 23
checkbox input "false"
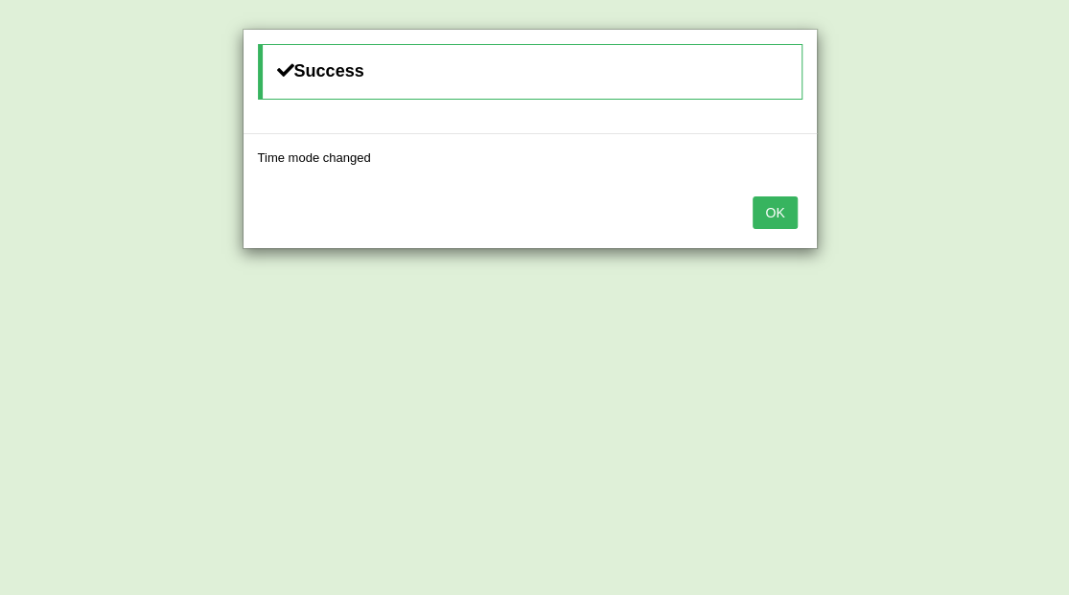
click at [771, 205] on button "OK" at bounding box center [774, 213] width 44 height 33
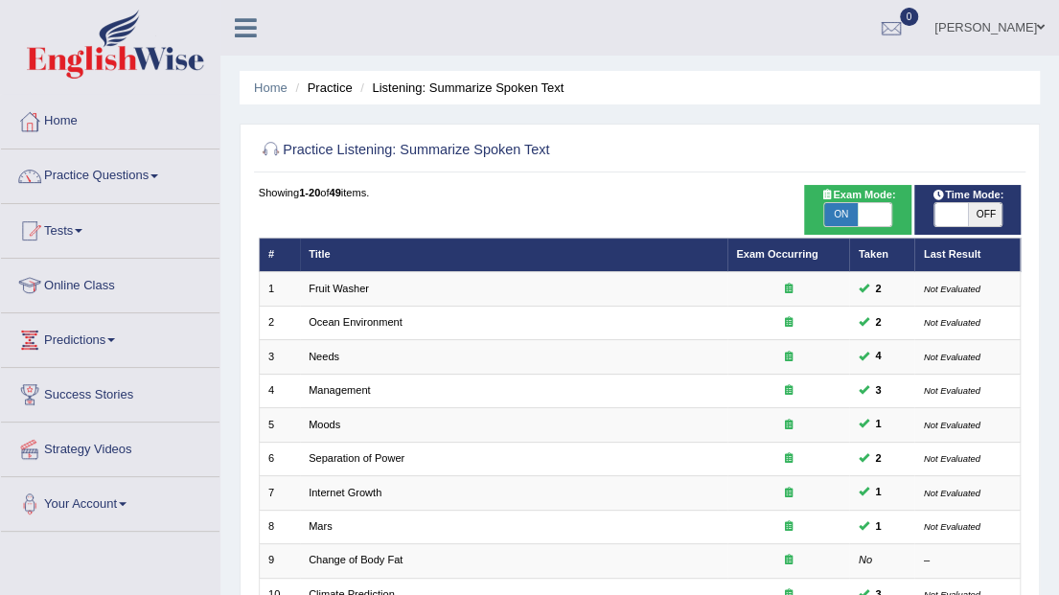
click at [502, 90] on li "Listening: Summarize Spoken Text" at bounding box center [460, 88] width 208 height 18
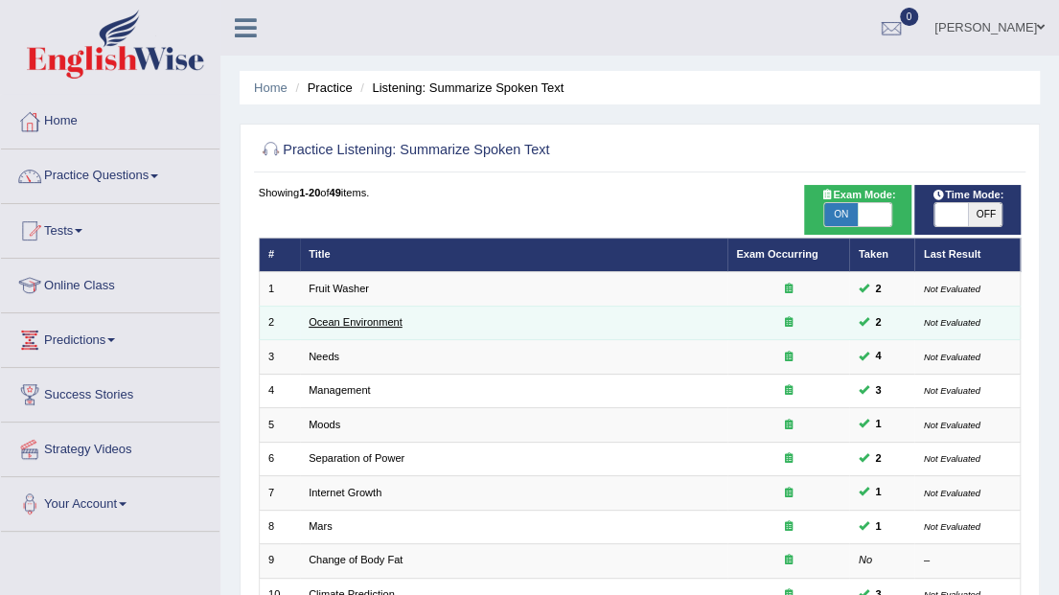
click at [392, 320] on link "Ocean Environment" at bounding box center [356, 322] width 94 height 12
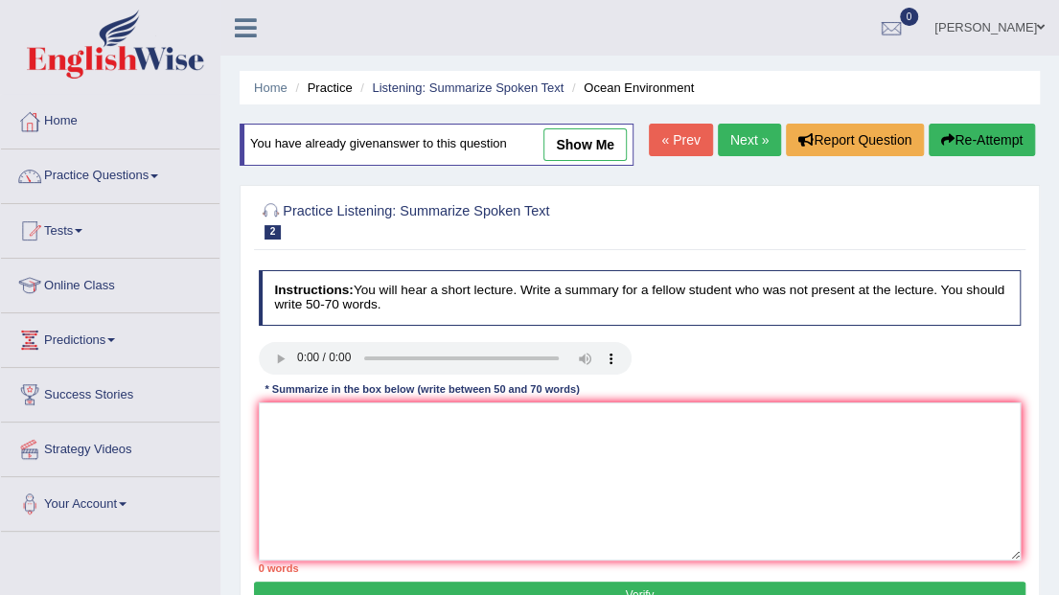
click at [575, 146] on link "show me" at bounding box center [584, 144] width 83 height 33
type textarea "A noteworthy point revealed in the lecture was about pollution issues and ocean…"
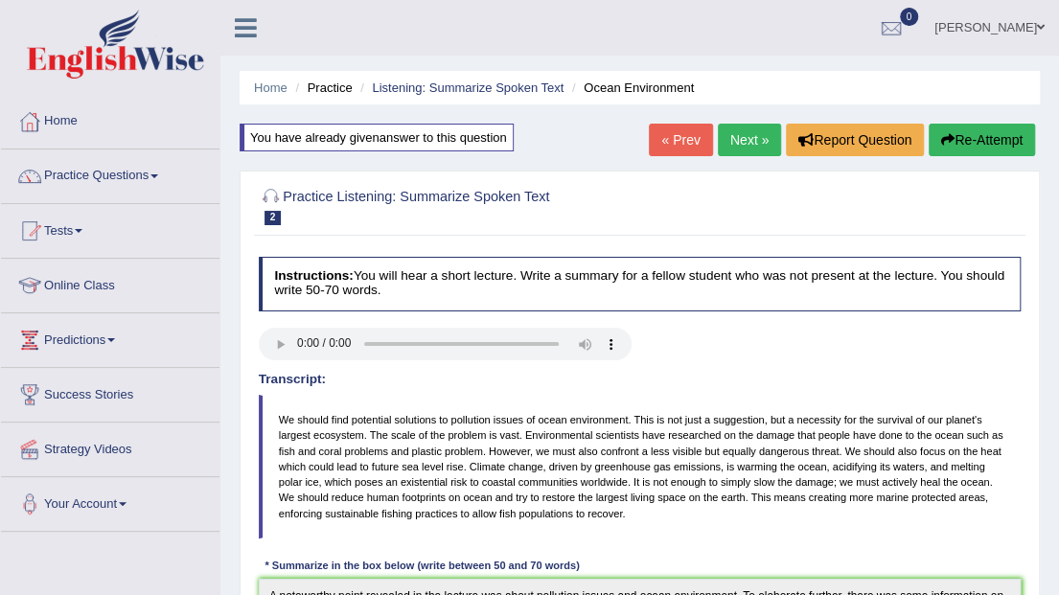
click at [992, 146] on button "Re-Attempt" at bounding box center [982, 140] width 106 height 33
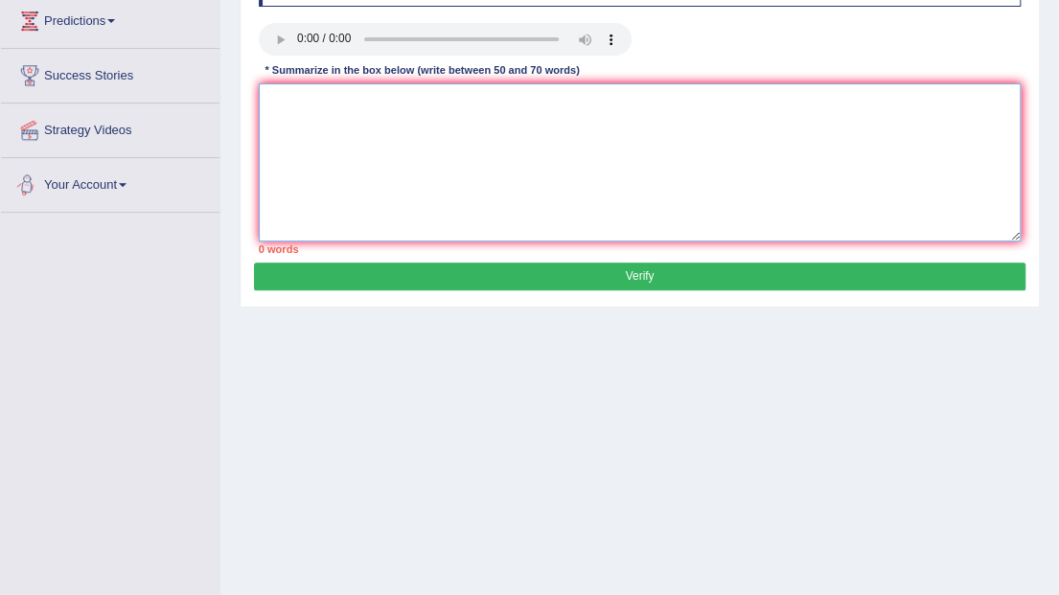
click at [274, 127] on textarea at bounding box center [640, 162] width 763 height 158
paste textarea "A noteworthy point revealed in the lecture was about pollution issues and ocean…"
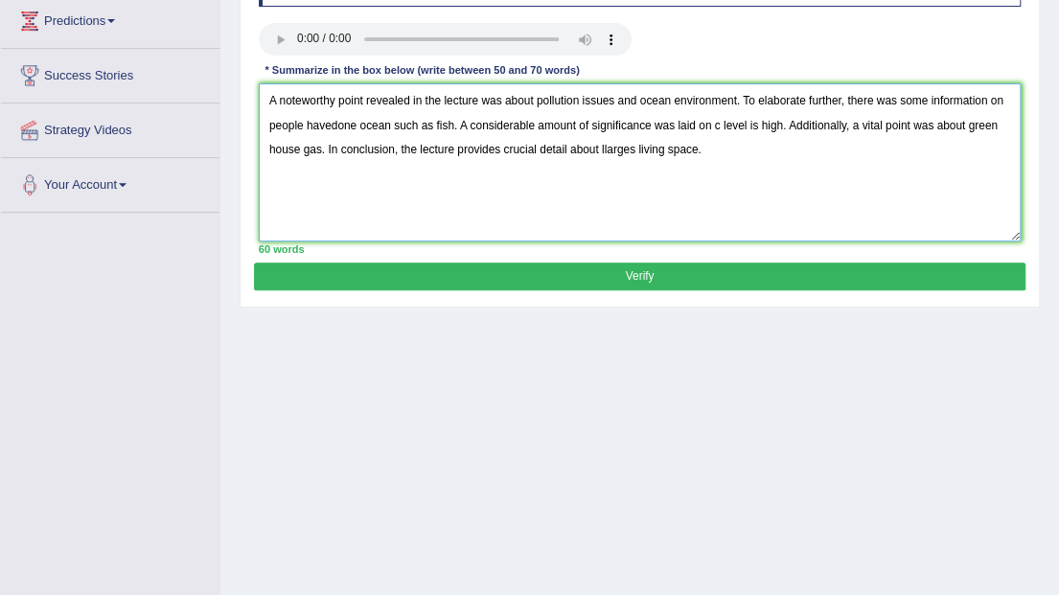
click at [637, 96] on textarea "A noteworthy point revealed in the lecture was about pollution issues and ocean…" at bounding box center [640, 162] width 763 height 158
click at [318, 150] on textarea "A noteworthy point revealed in the lecture was about pollution issues of ocean …" at bounding box center [640, 162] width 763 height 158
drag, startPoint x: 782, startPoint y: 146, endPoint x: 767, endPoint y: 151, distance: 16.4
click at [776, 148] on textarea "A noteworthy point revealed in the lecture was about pollution issues of ocean …" at bounding box center [640, 162] width 763 height 158
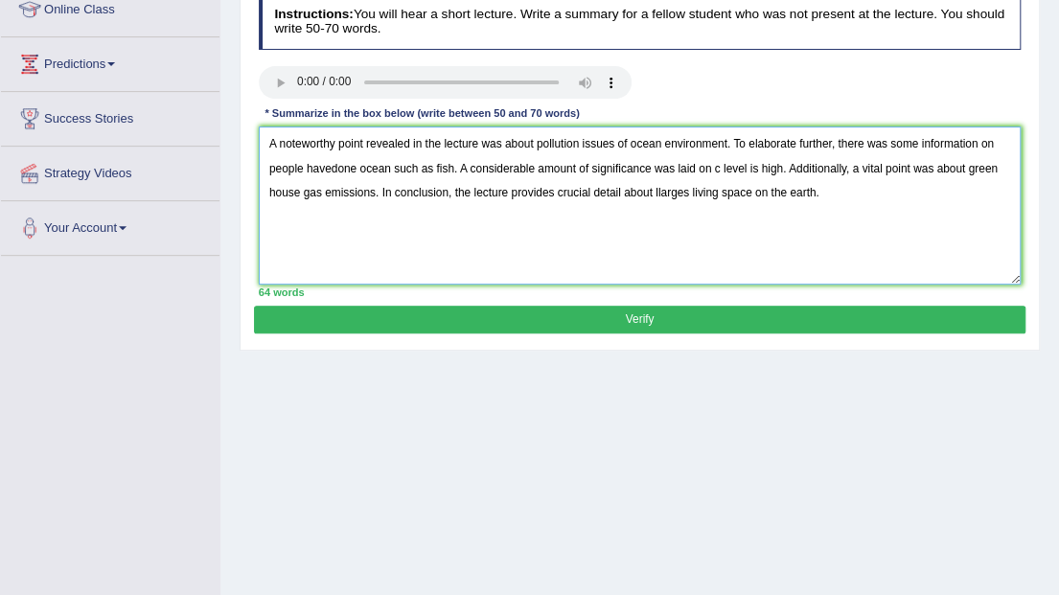
scroll to position [255, 0]
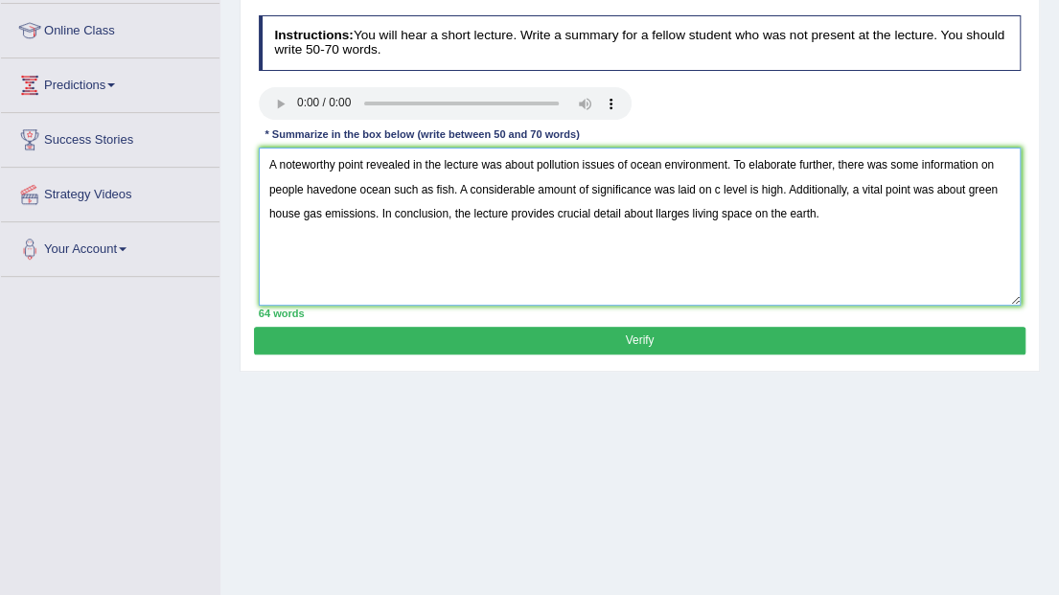
click at [328, 189] on textarea "A noteworthy point revealed in the lecture was about pollution issues of ocean …" at bounding box center [640, 227] width 763 height 158
click at [657, 211] on textarea "A noteworthy point revealed in the lecture was about pollution issues of ocean …" at bounding box center [640, 227] width 763 height 158
click at [658, 211] on textarea "A noteworthy point revealed in the lecture was about pollution issues of ocean …" at bounding box center [640, 227] width 763 height 158
type textarea "A noteworthy point revealed in the lecture was about pollution issues of ocean …"
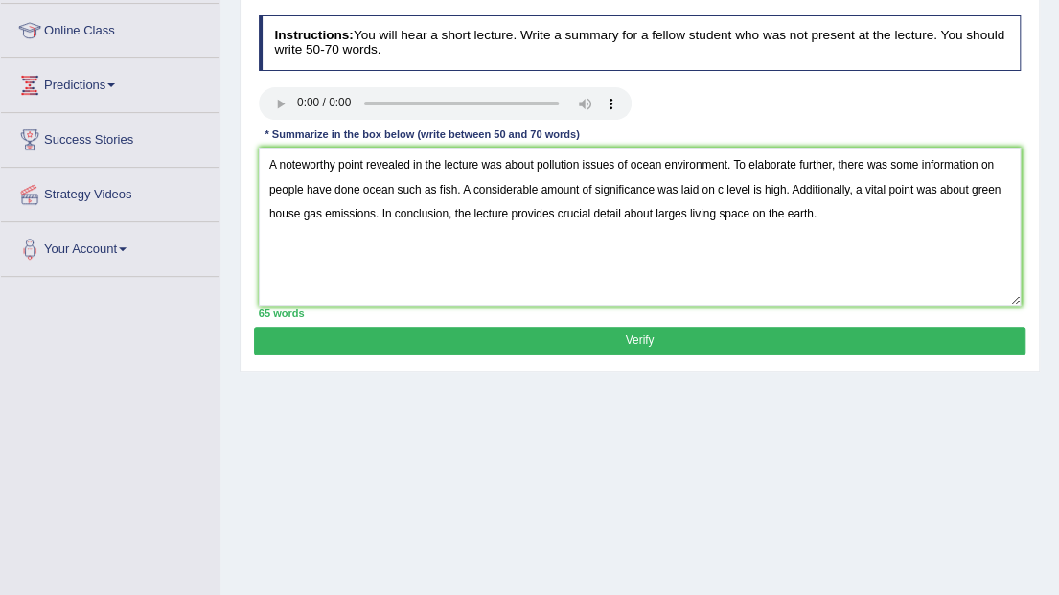
click at [704, 343] on button "Verify" at bounding box center [639, 341] width 771 height 28
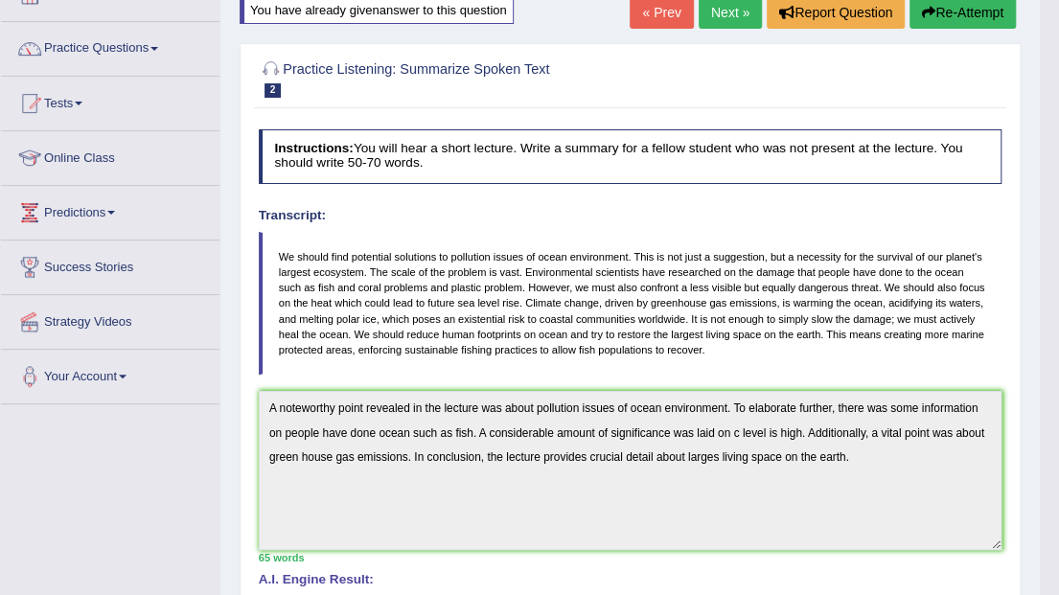
scroll to position [0, 0]
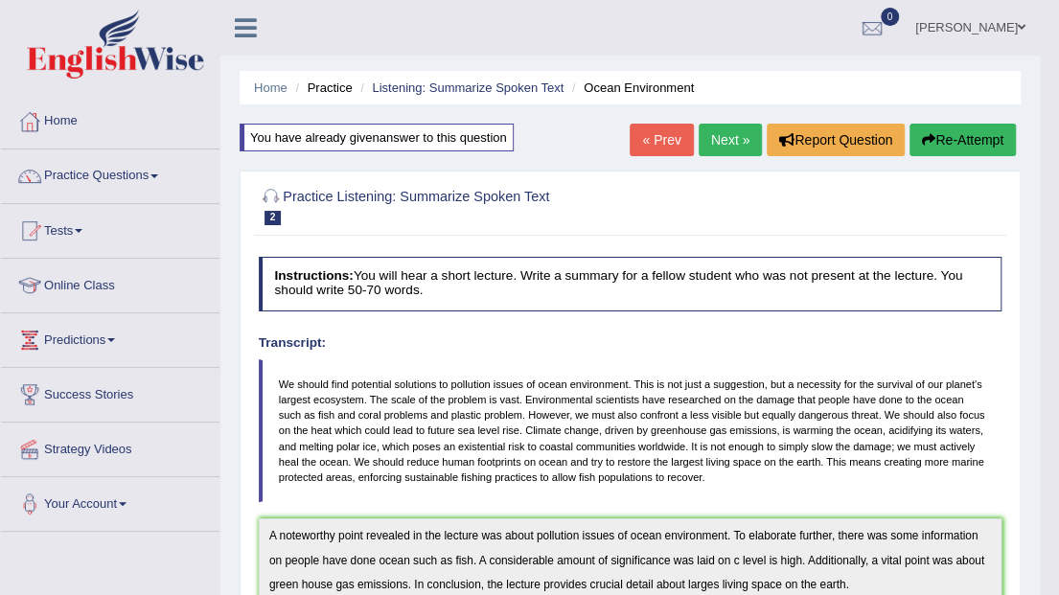
click at [936, 130] on button "Re-Attempt" at bounding box center [963, 140] width 106 height 33
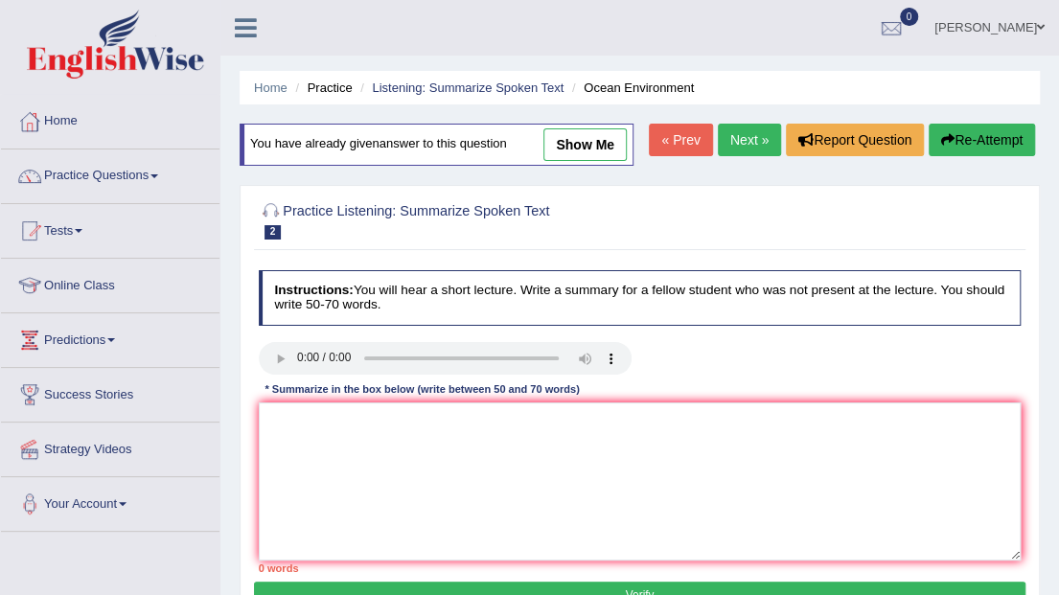
click at [559, 150] on link "show me" at bounding box center [584, 144] width 83 height 33
type textarea "A noteworthy point revealed in the lecture was about pollution issues of ocean …"
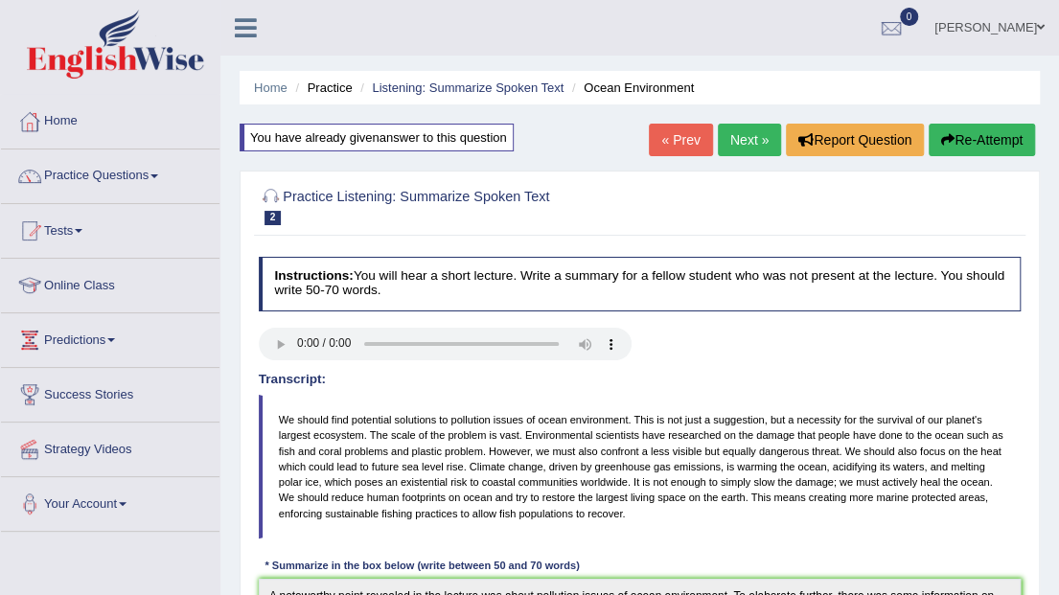
click at [977, 143] on button "Re-Attempt" at bounding box center [982, 140] width 106 height 33
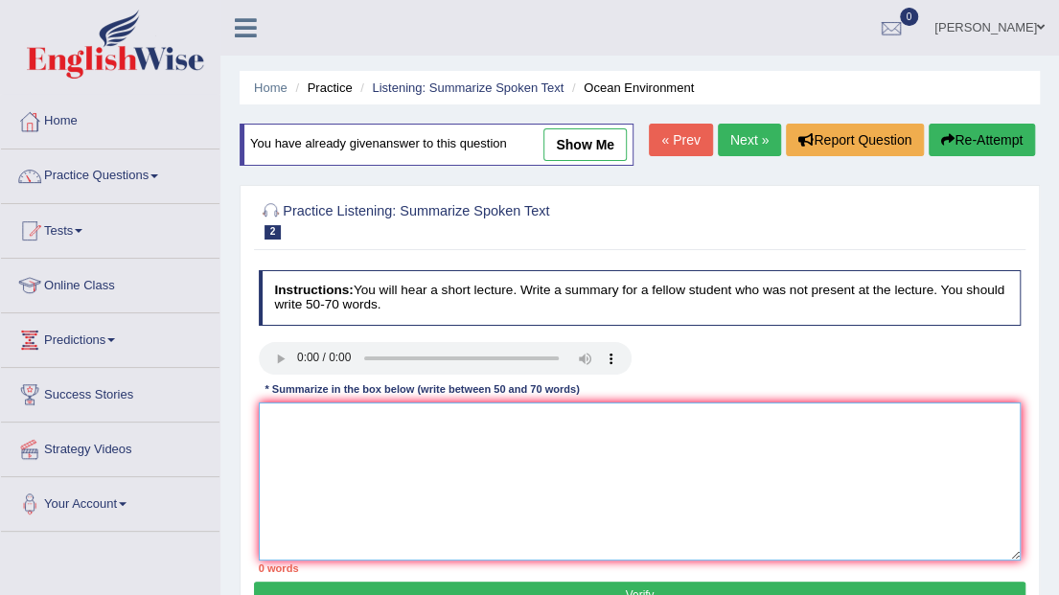
click at [388, 458] on textarea at bounding box center [640, 482] width 763 height 158
paste textarea "A noteworthy point revealed in the lecture was about pollution issues of ocean …"
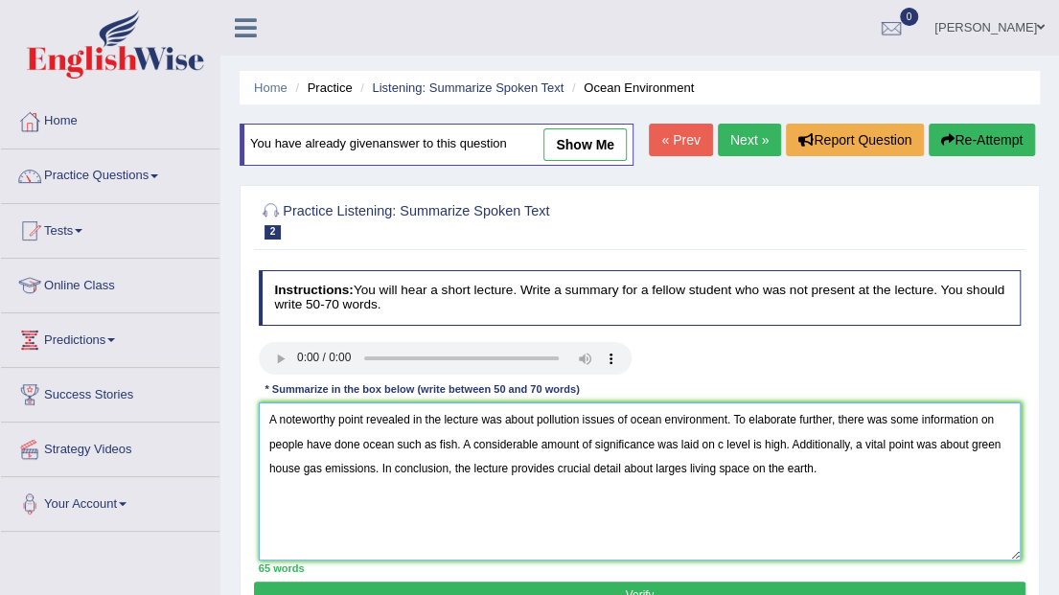
click at [684, 466] on textarea "A noteworthy point revealed in the lecture was about pollution issues of ocean …" at bounding box center [640, 482] width 763 height 158
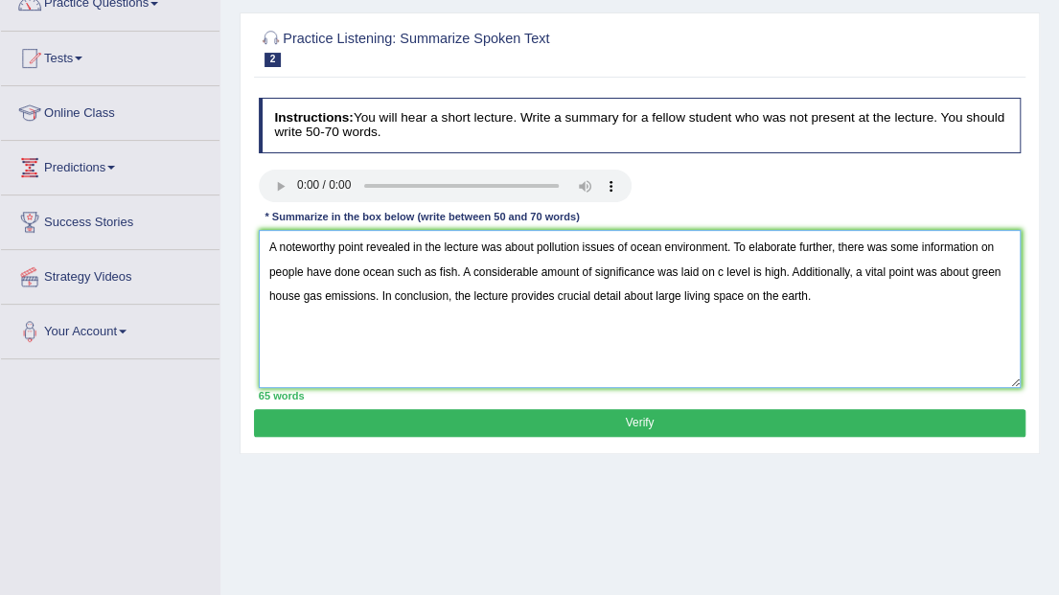
scroll to position [192, 0]
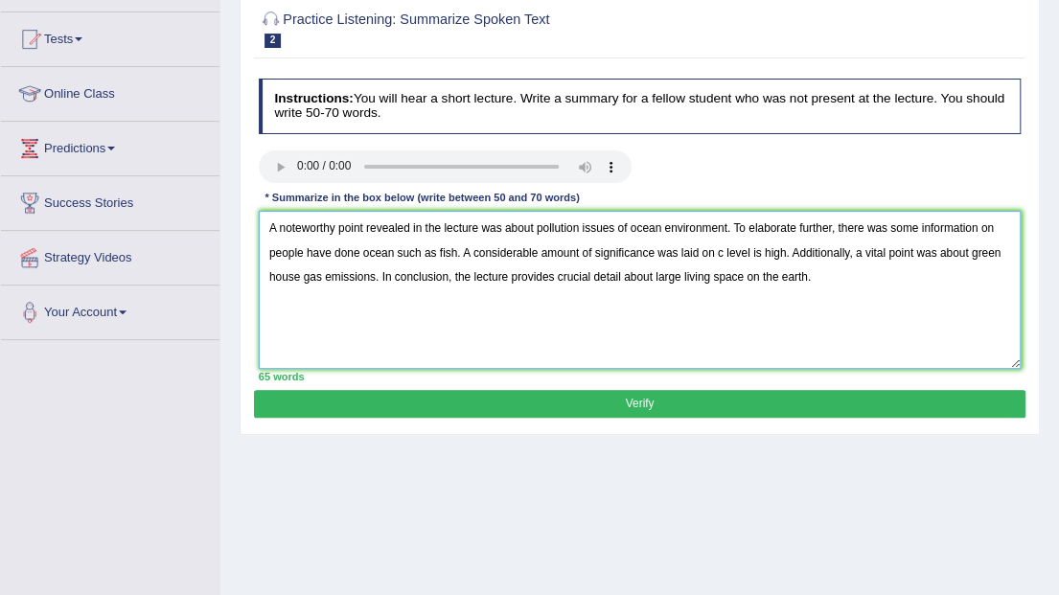
type textarea "A noteworthy point revealed in the lecture was about pollution issues of ocean …"
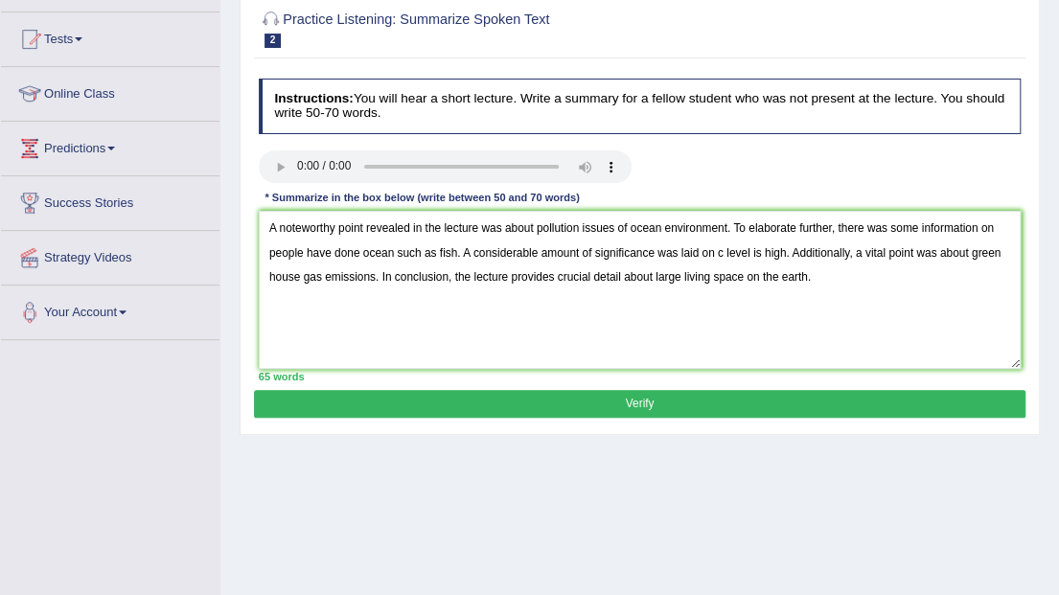
click at [677, 408] on button "Verify" at bounding box center [639, 404] width 771 height 28
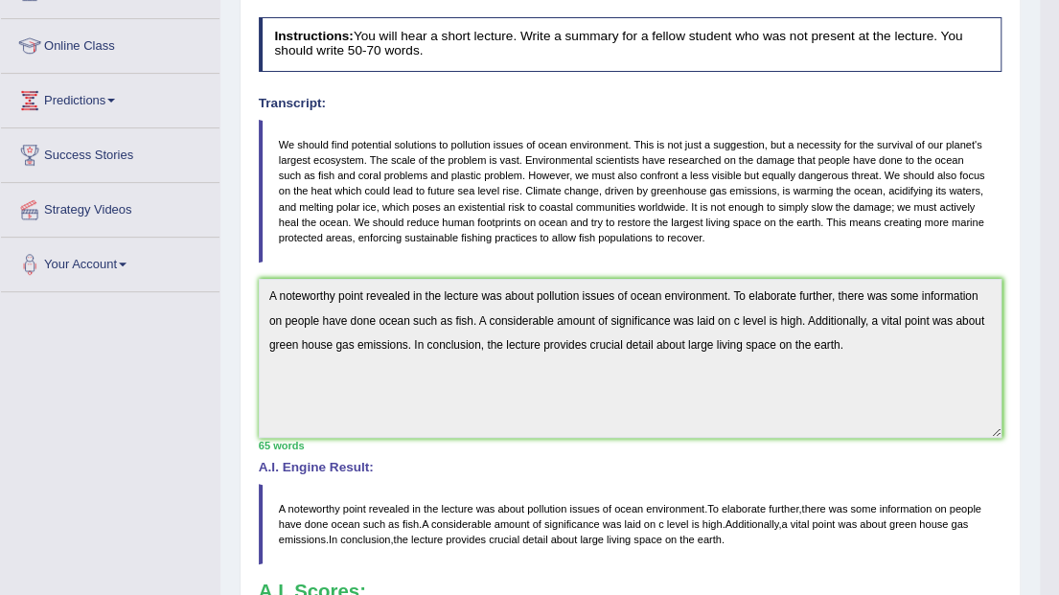
scroll to position [0, 0]
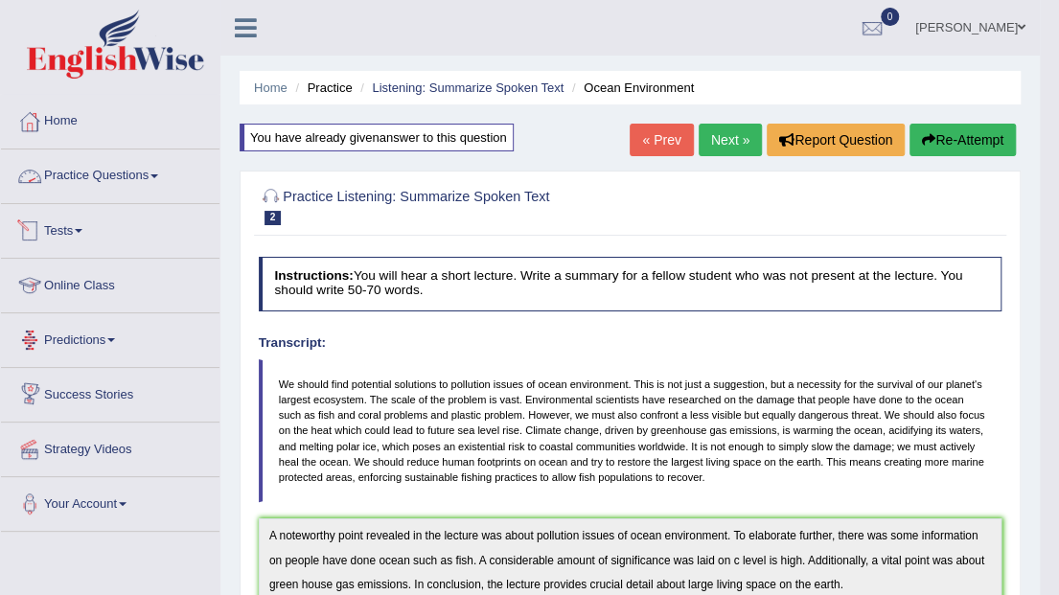
click at [109, 173] on link "Practice Questions" at bounding box center [110, 174] width 219 height 48
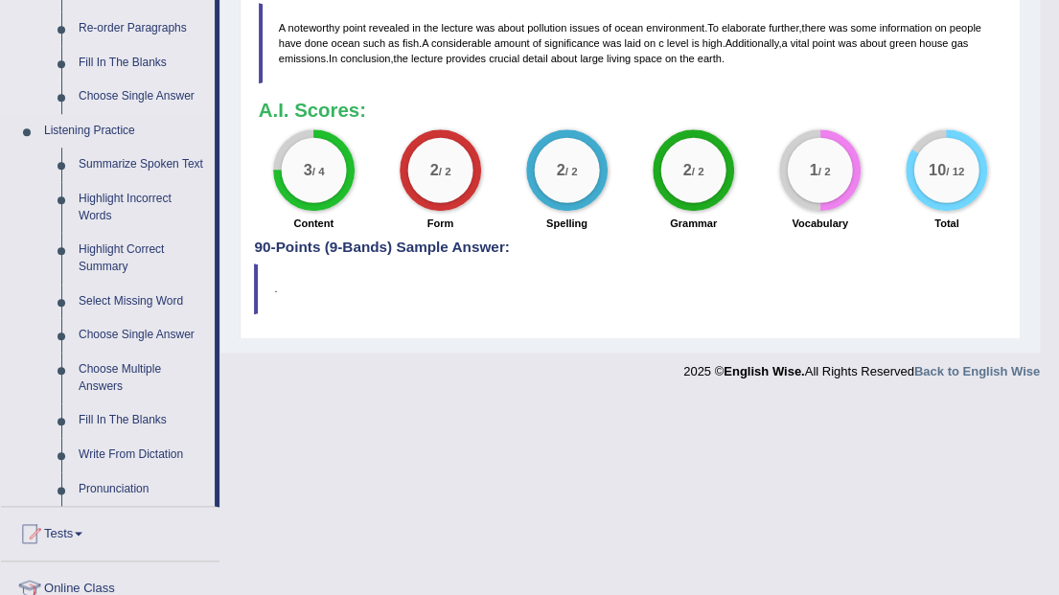
scroll to position [702, 0]
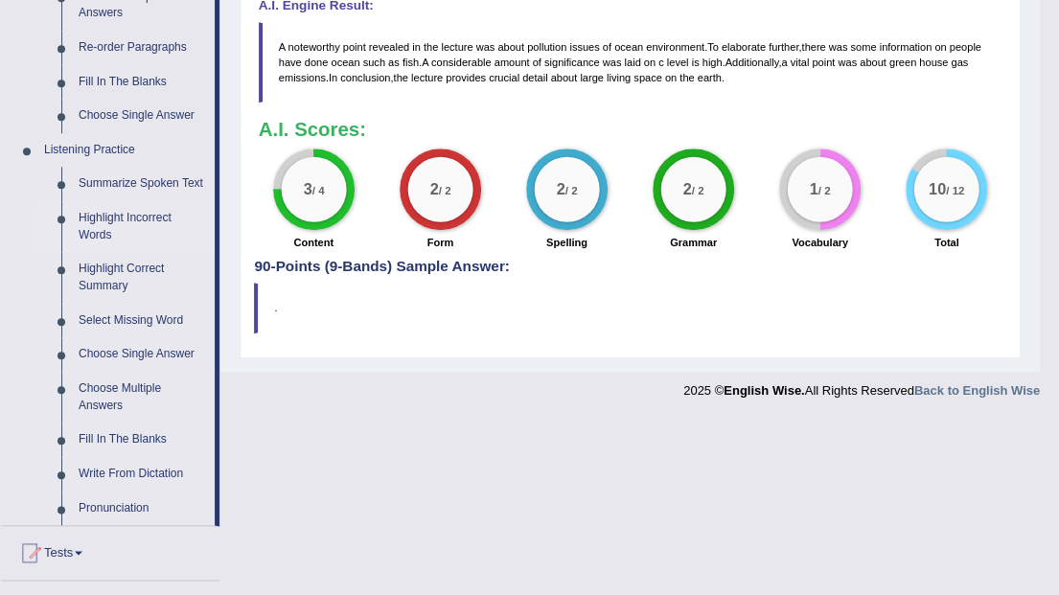
click at [104, 215] on link "Highlight Incorrect Words" at bounding box center [142, 226] width 145 height 51
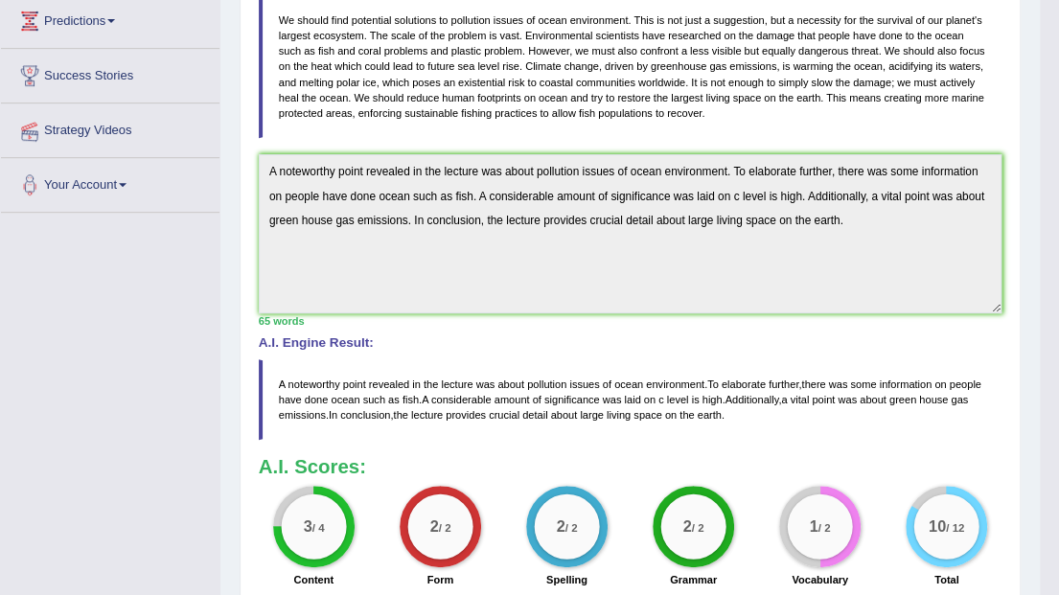
scroll to position [228, 0]
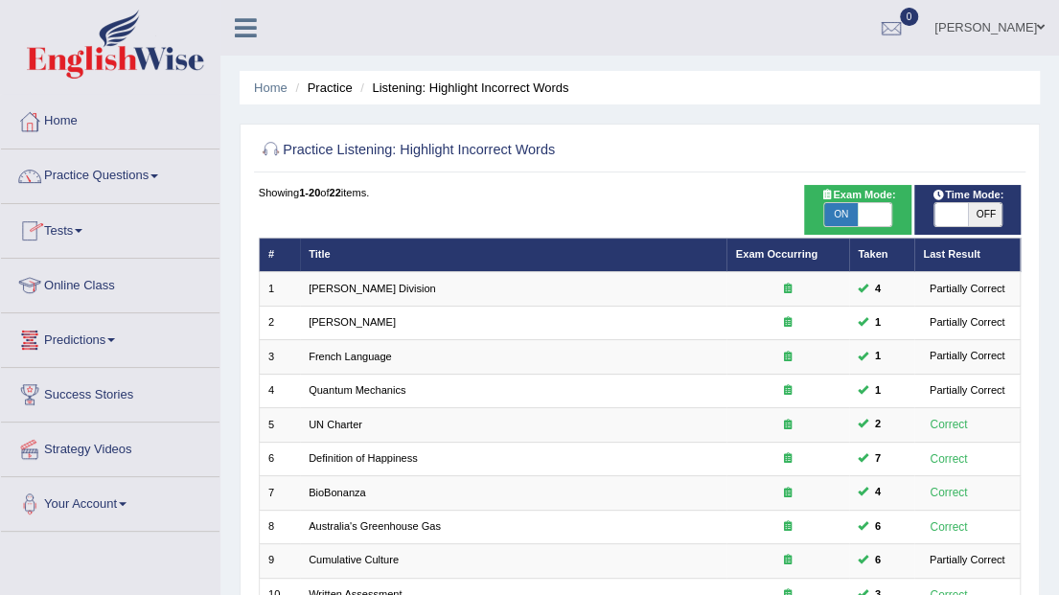
click at [995, 219] on span "OFF" at bounding box center [985, 214] width 34 height 23
checkbox input "true"
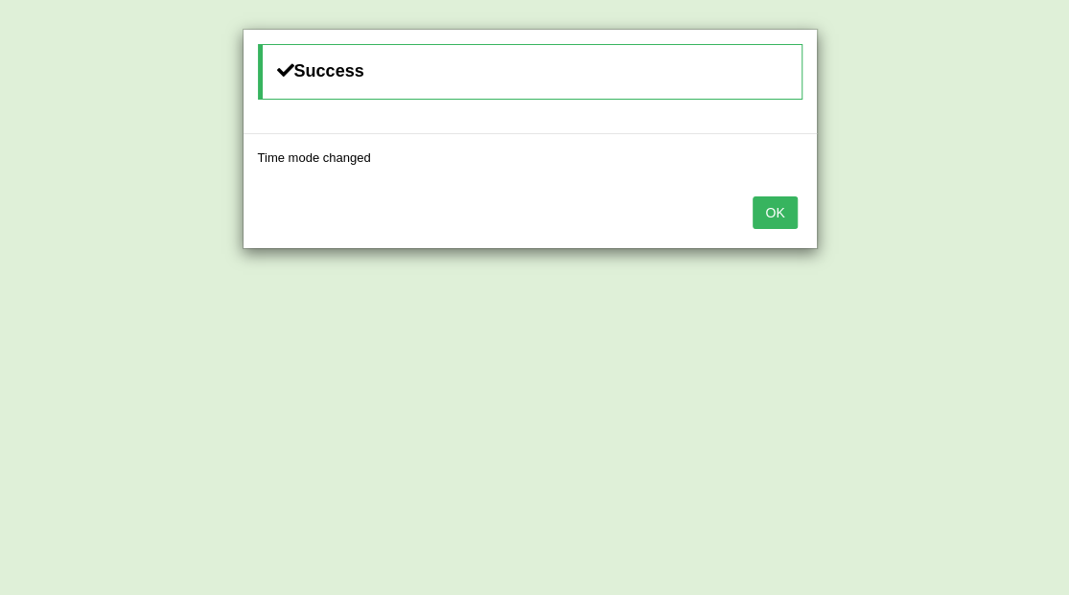
click at [767, 201] on button "OK" at bounding box center [774, 213] width 44 height 33
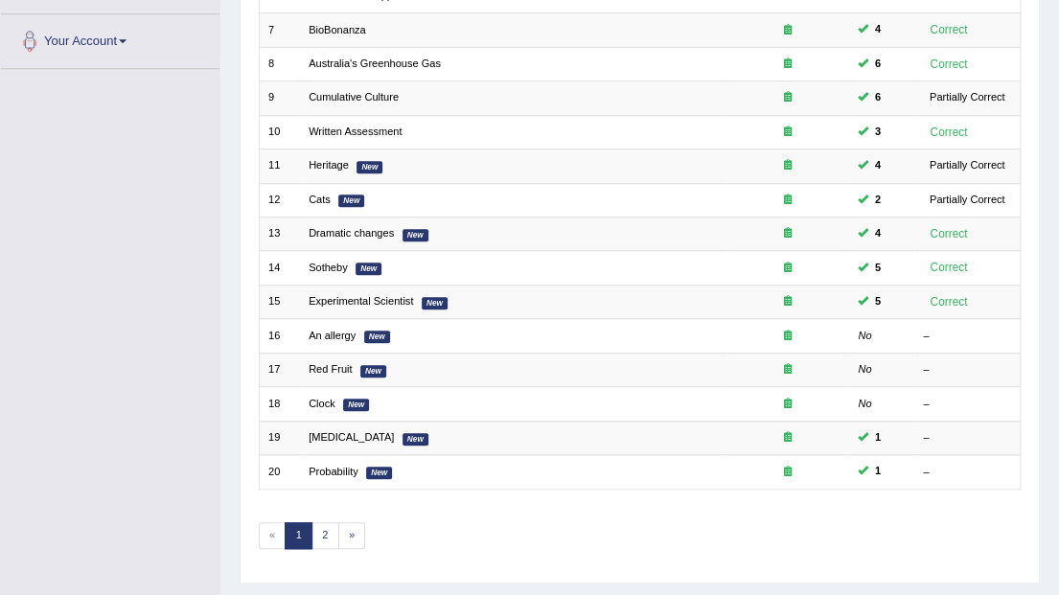
scroll to position [503, 0]
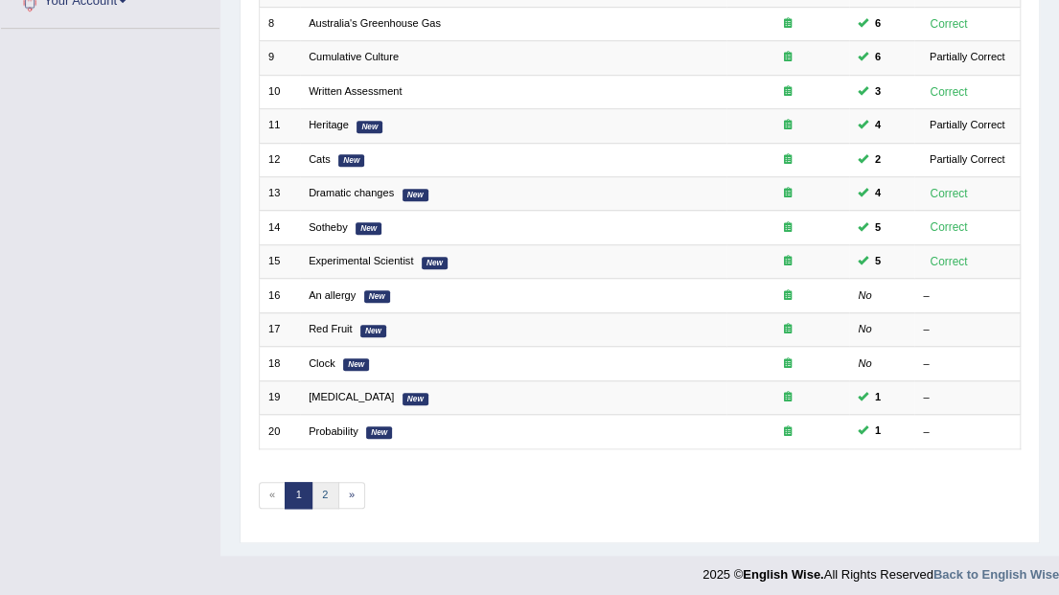
click at [323, 483] on link "2" at bounding box center [326, 495] width 28 height 27
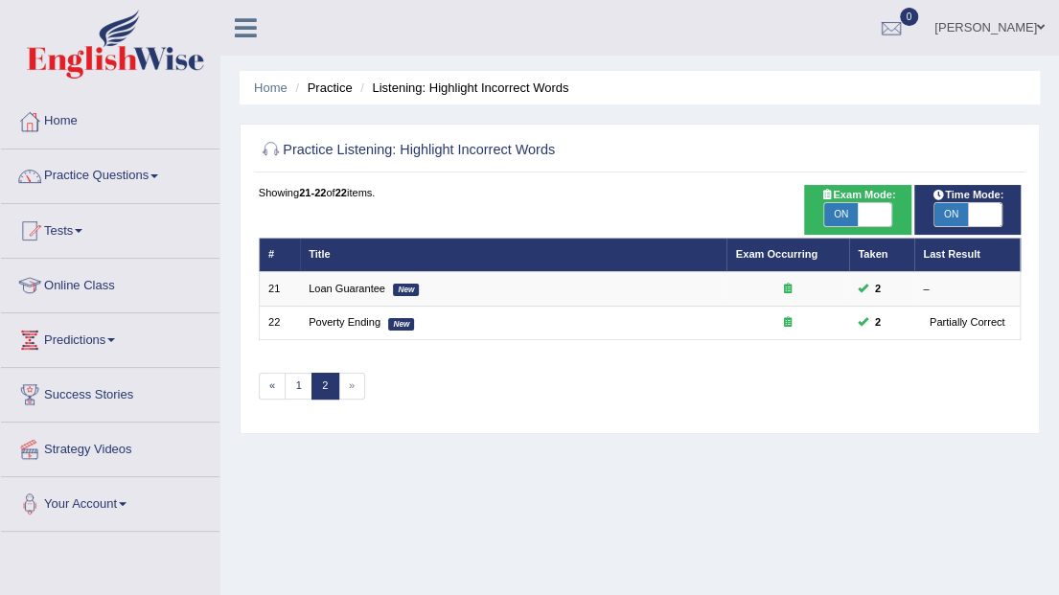
click at [842, 214] on span "ON" at bounding box center [841, 214] width 34 height 23
checkbox input "false"
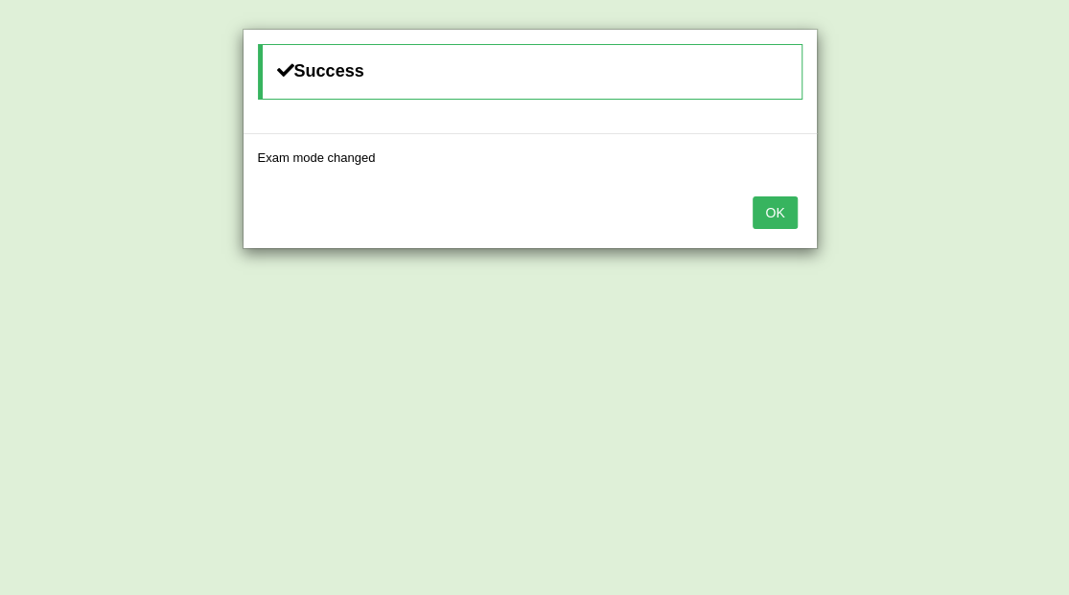
click at [785, 201] on button "OK" at bounding box center [774, 213] width 44 height 33
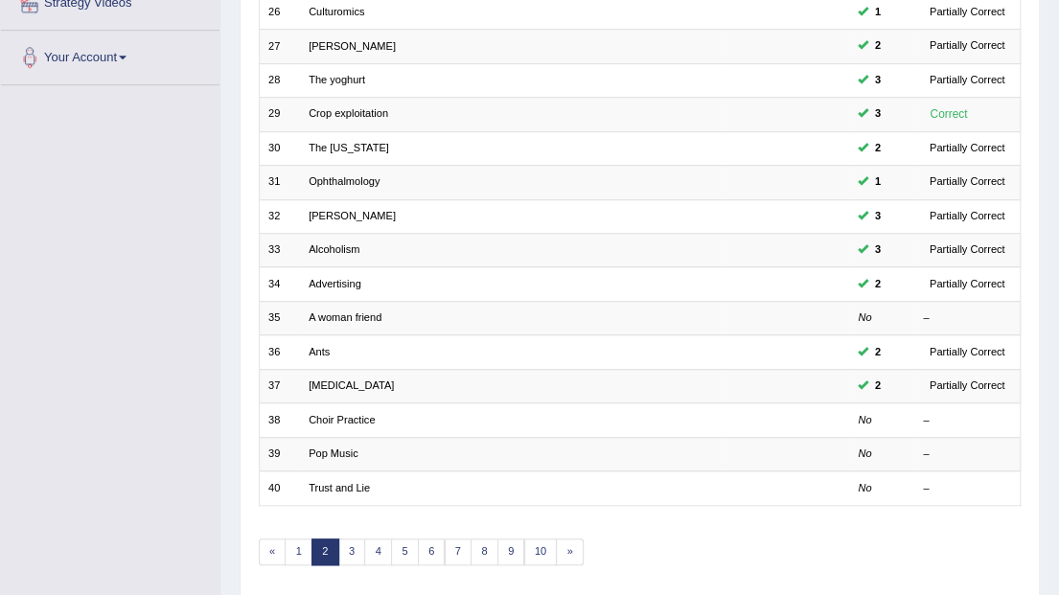
scroll to position [503, 0]
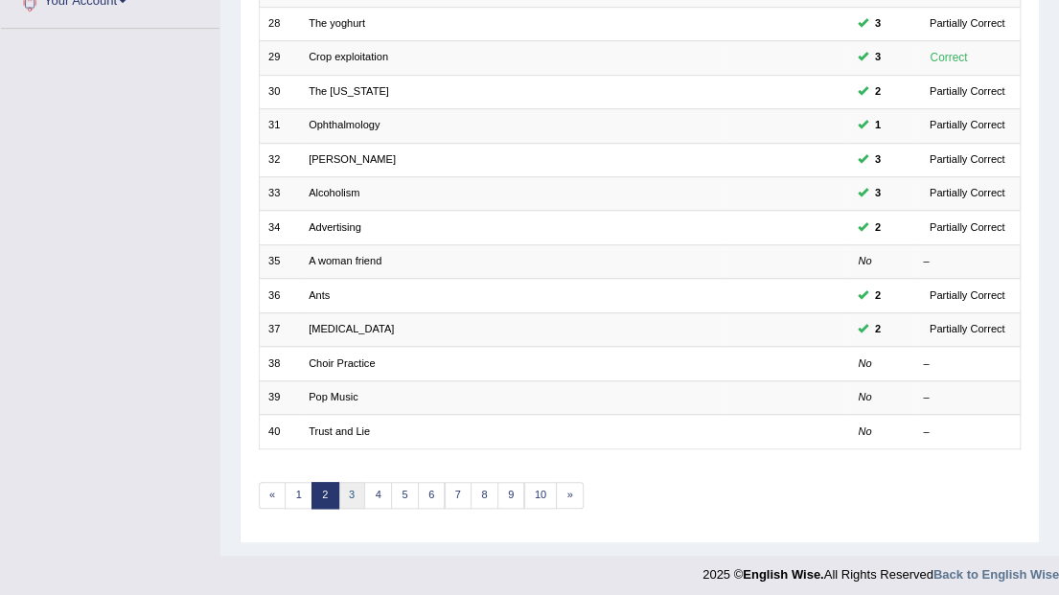
click at [352, 487] on link "3" at bounding box center [352, 495] width 28 height 27
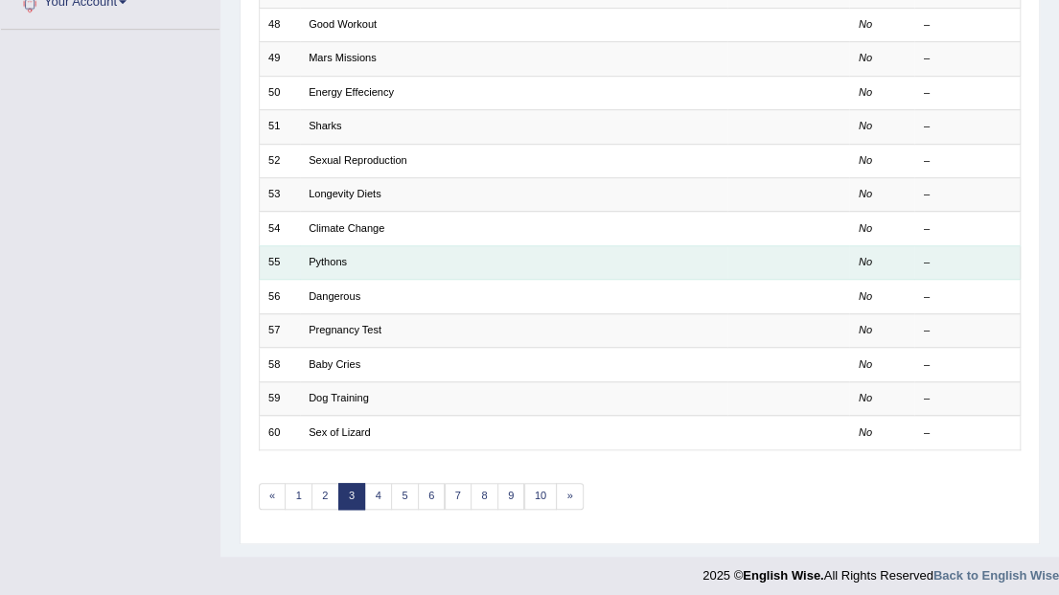
scroll to position [503, 0]
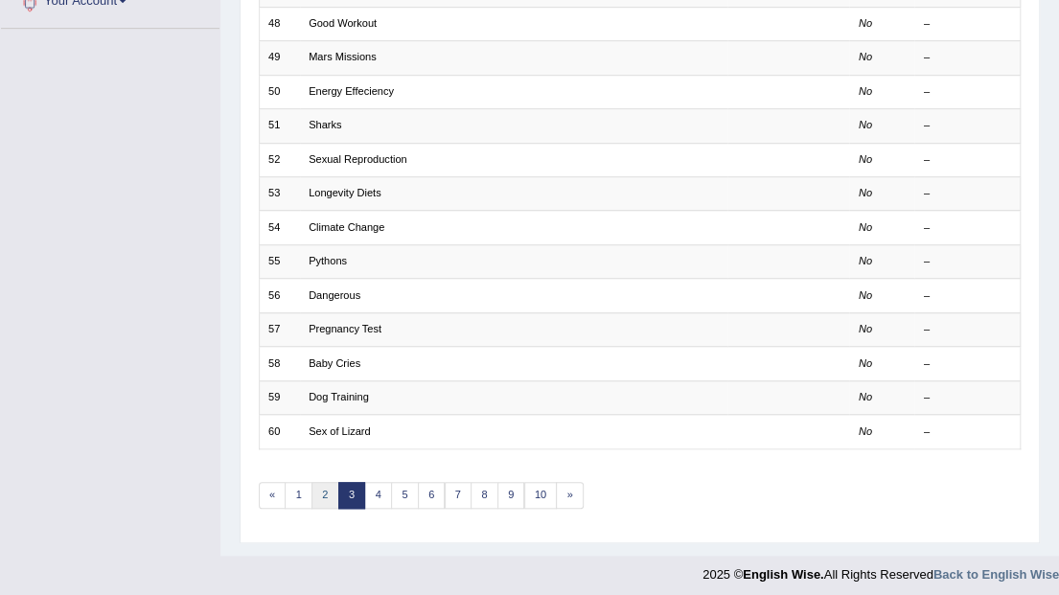
click at [314, 485] on link "2" at bounding box center [326, 495] width 28 height 27
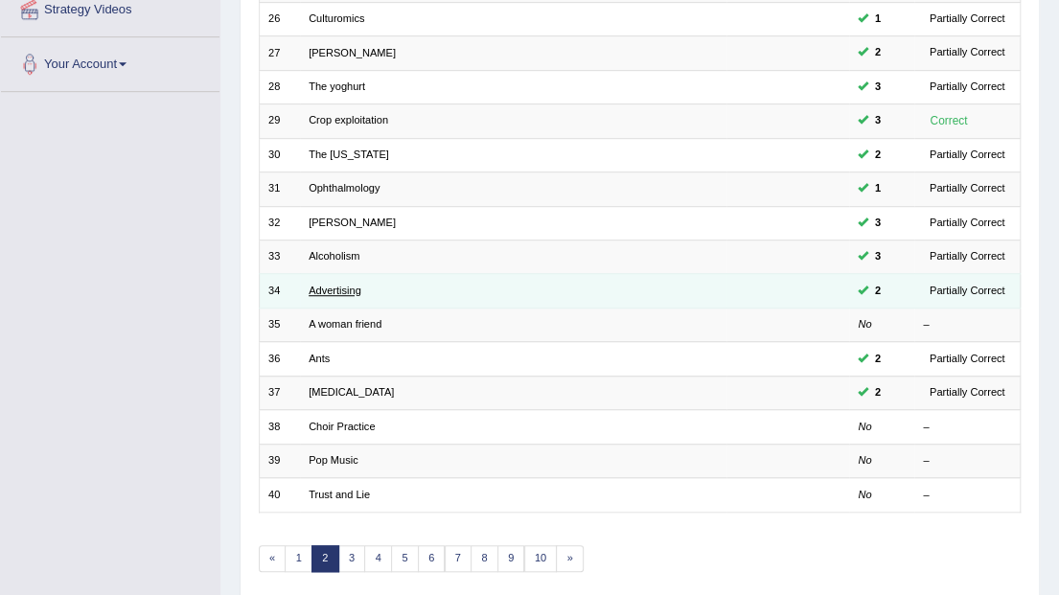
scroll to position [447, 0]
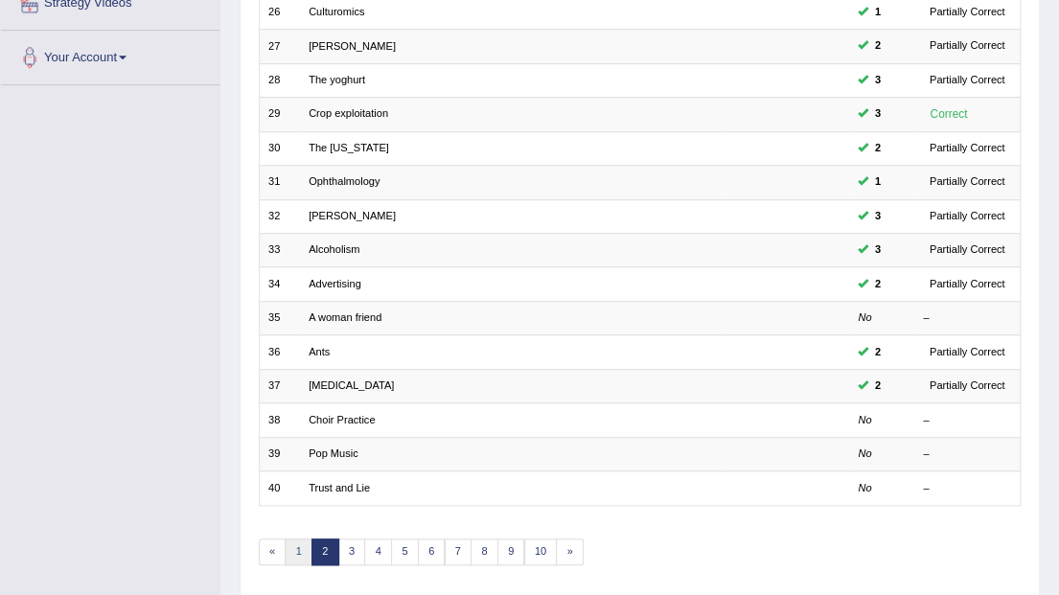
click at [301, 544] on link "1" at bounding box center [299, 552] width 28 height 27
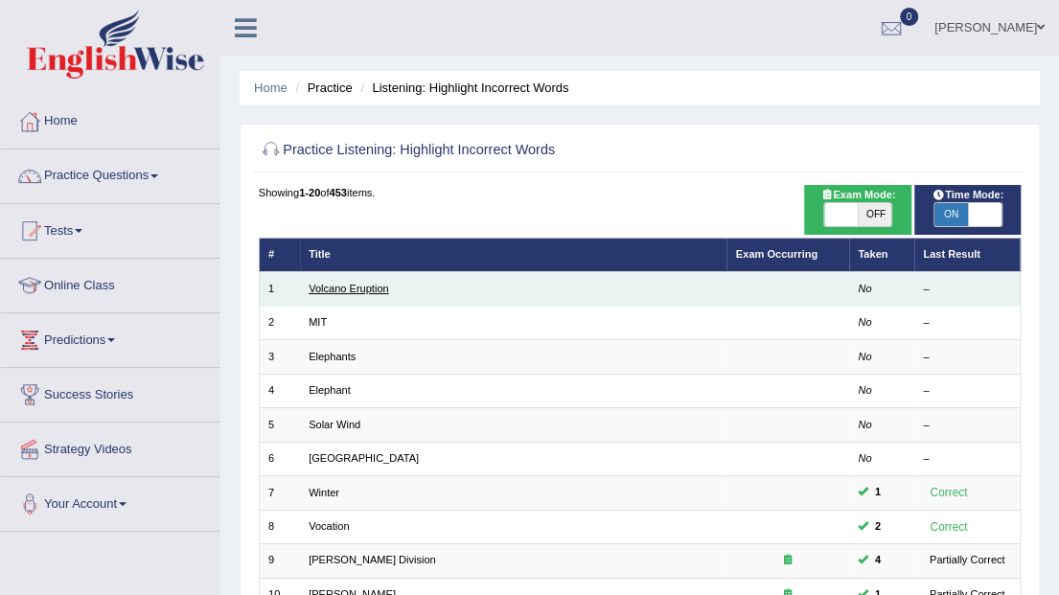
click at [368, 285] on link "Volcano Eruption" at bounding box center [349, 289] width 81 height 12
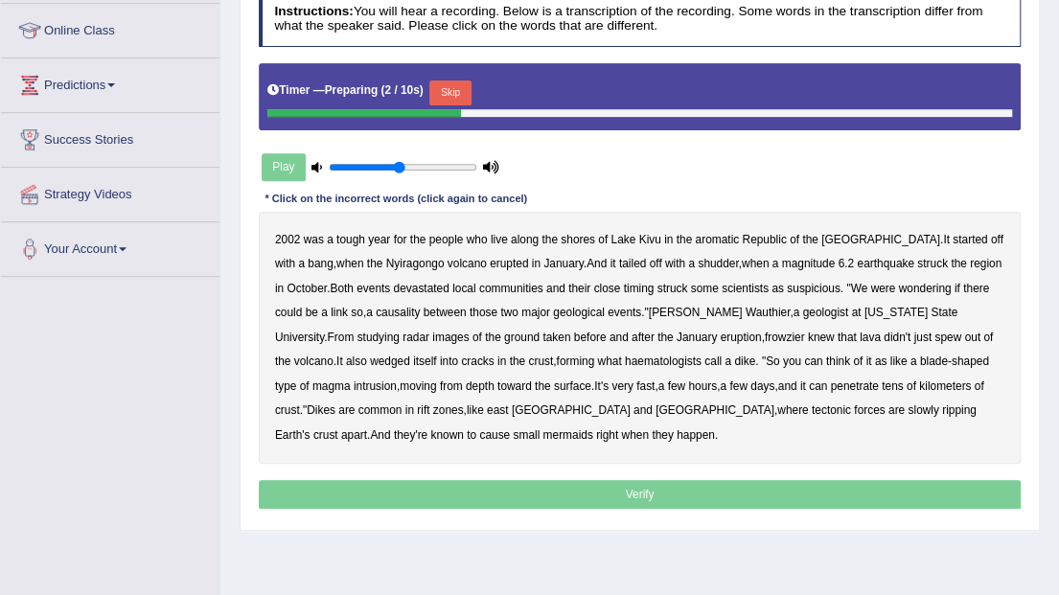
click at [453, 92] on button "Skip" at bounding box center [449, 93] width 41 height 25
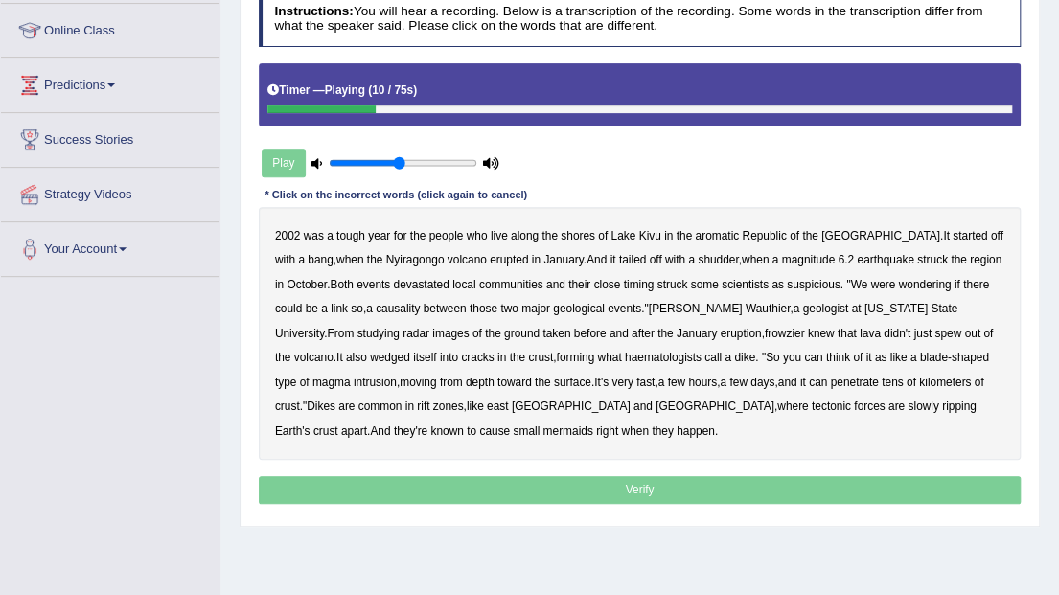
click at [386, 261] on b "Nyiragongo" at bounding box center [415, 259] width 58 height 13
drag, startPoint x: 380, startPoint y: 255, endPoint x: 468, endPoint y: 251, distance: 88.3
click at [386, 255] on b "Nyiragongo" at bounding box center [415, 259] width 58 height 13
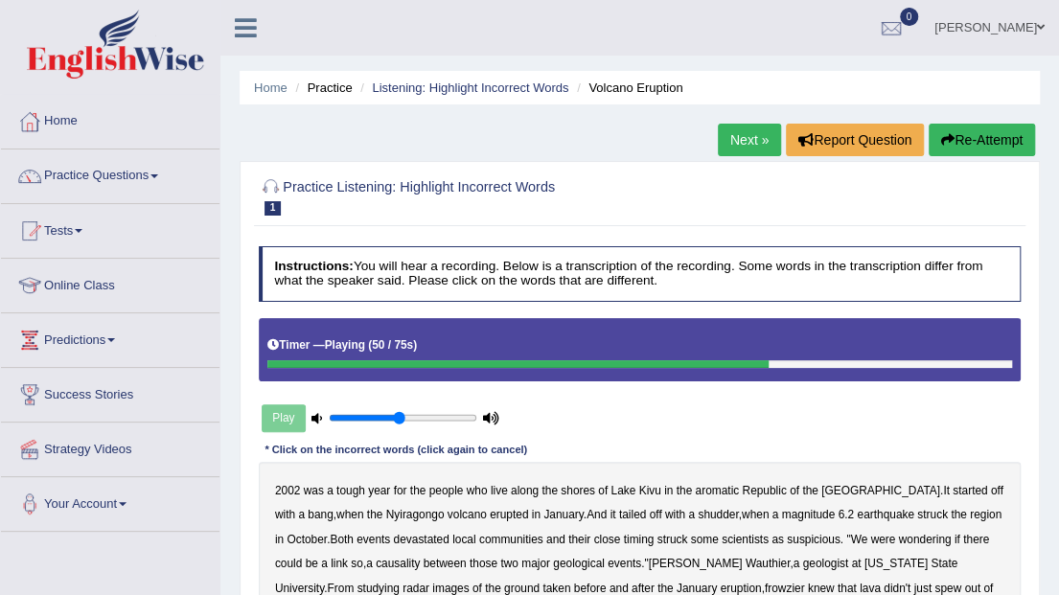
click at [978, 128] on button "Re-Attempt" at bounding box center [982, 140] width 106 height 33
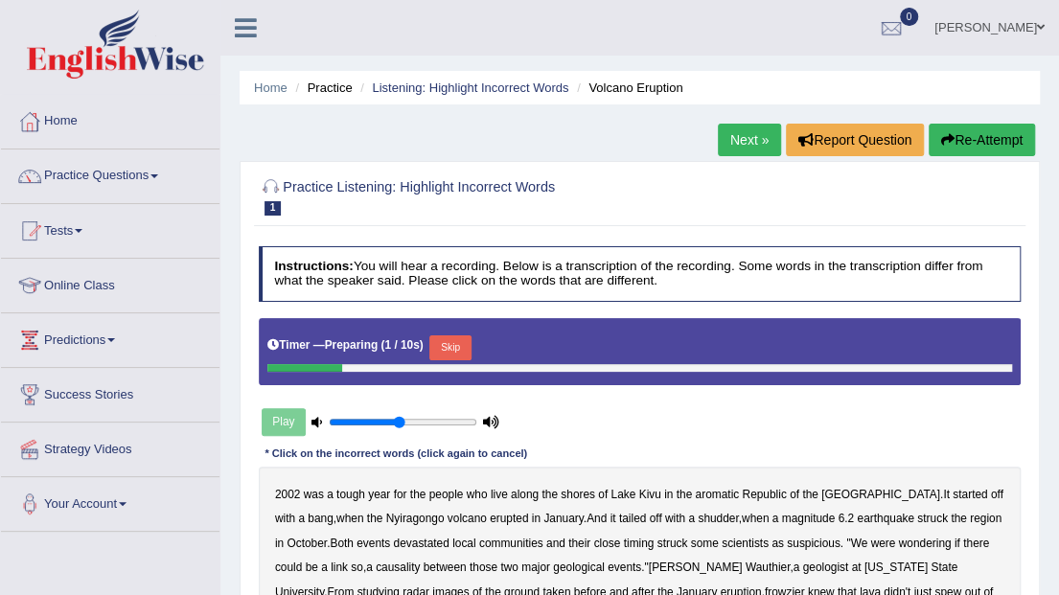
click at [463, 340] on button "Skip" at bounding box center [449, 347] width 41 height 25
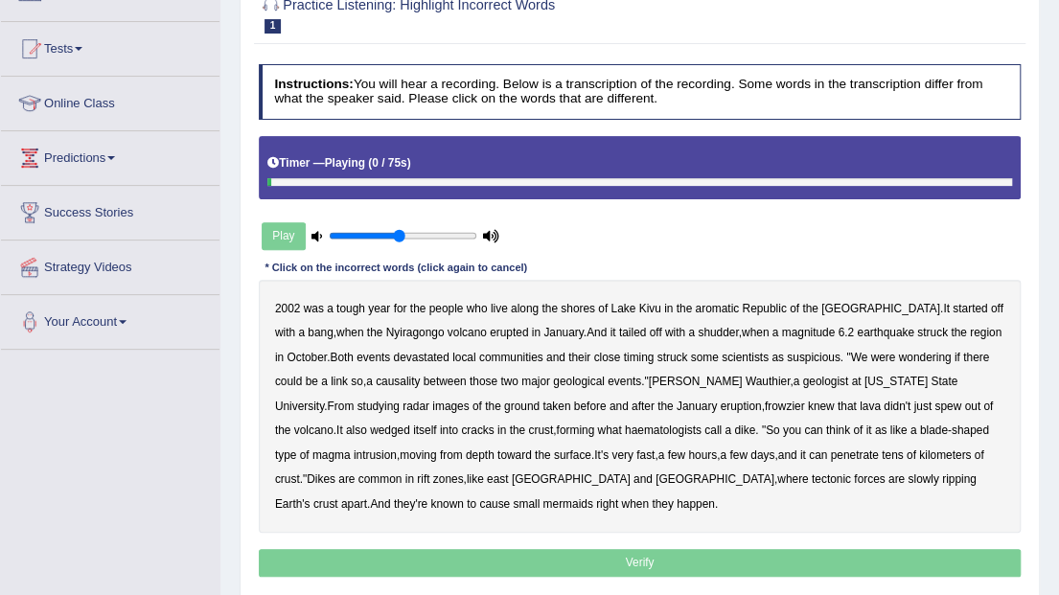
scroll to position [255, 0]
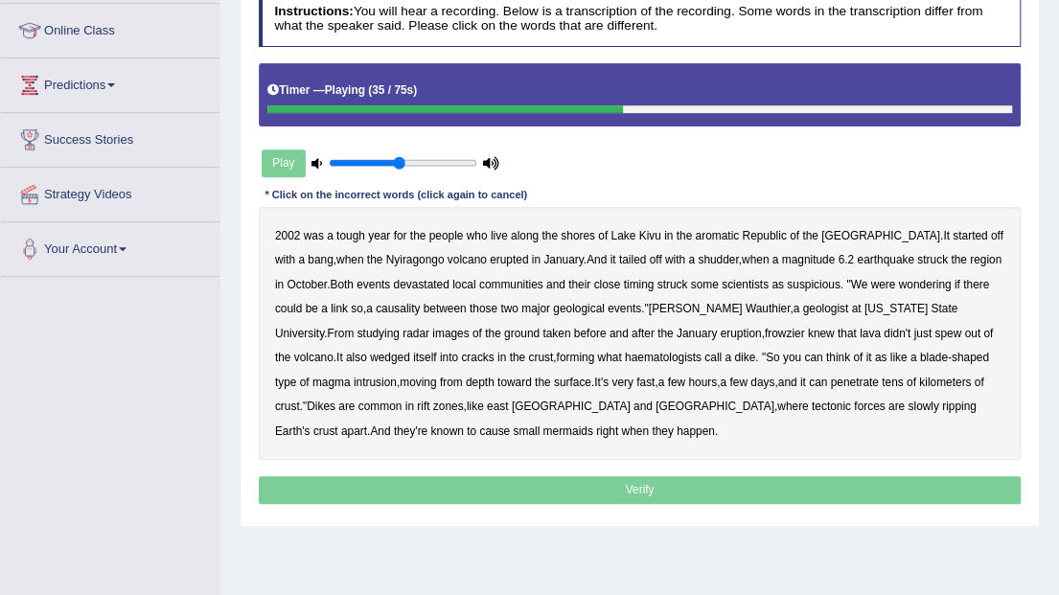
click at [931, 302] on b "State" at bounding box center [944, 308] width 27 height 13
drag, startPoint x: 819, startPoint y: 328, endPoint x: 719, endPoint y: 347, distance: 101.5
click at [935, 328] on b "spew" at bounding box center [948, 333] width 27 height 13
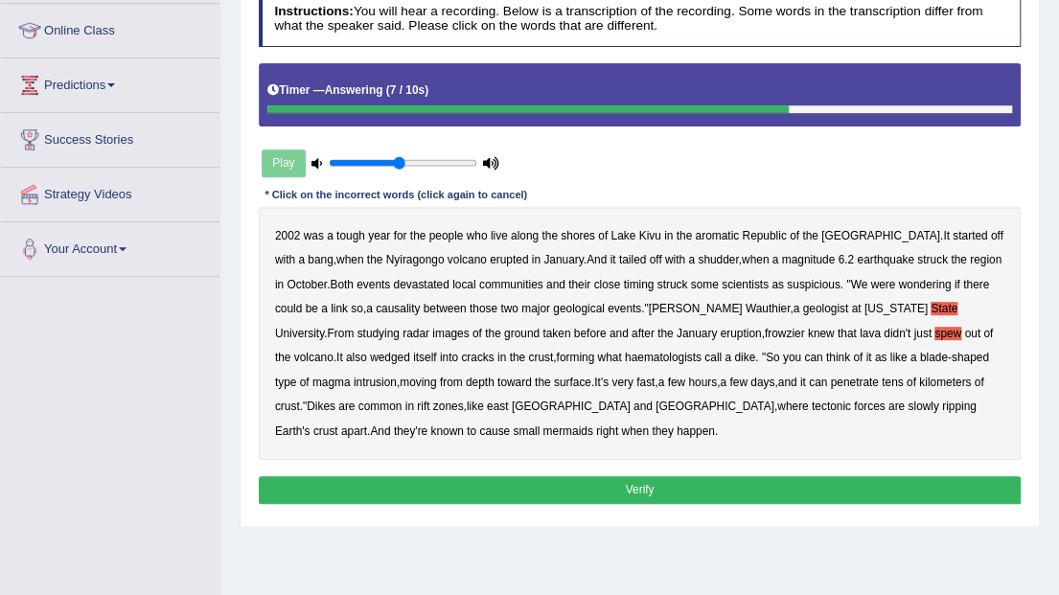
click at [435, 491] on button "Verify" at bounding box center [640, 490] width 763 height 28
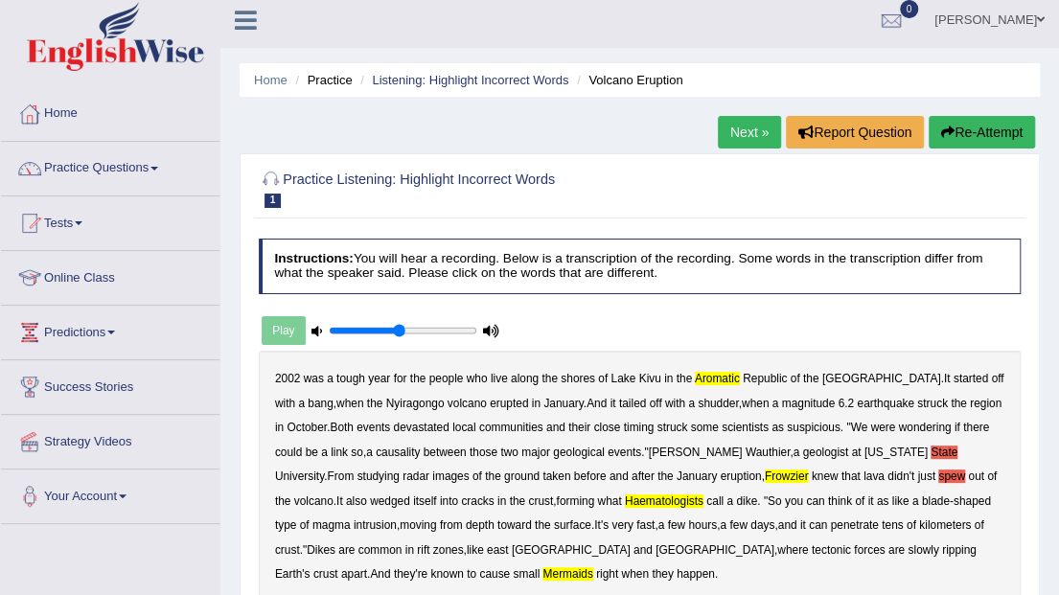
scroll to position [0, 0]
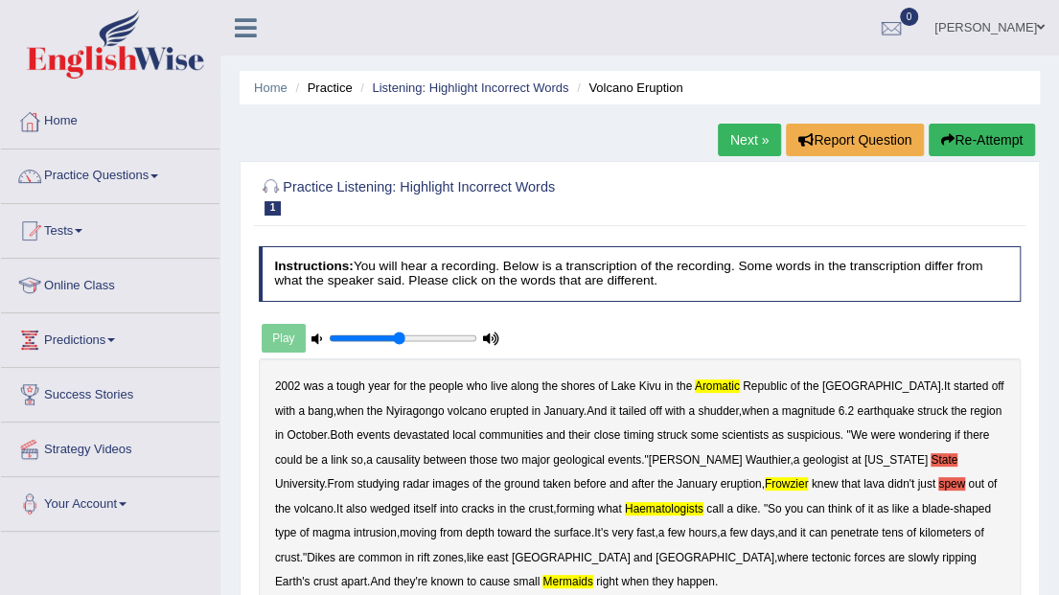
click at [970, 163] on div "Practice Listening: Highlight Incorrect Words 1 Volcano Eruption Instructions: …" at bounding box center [640, 515] width 800 height 709
click at [936, 130] on button "Re-Attempt" at bounding box center [982, 140] width 106 height 33
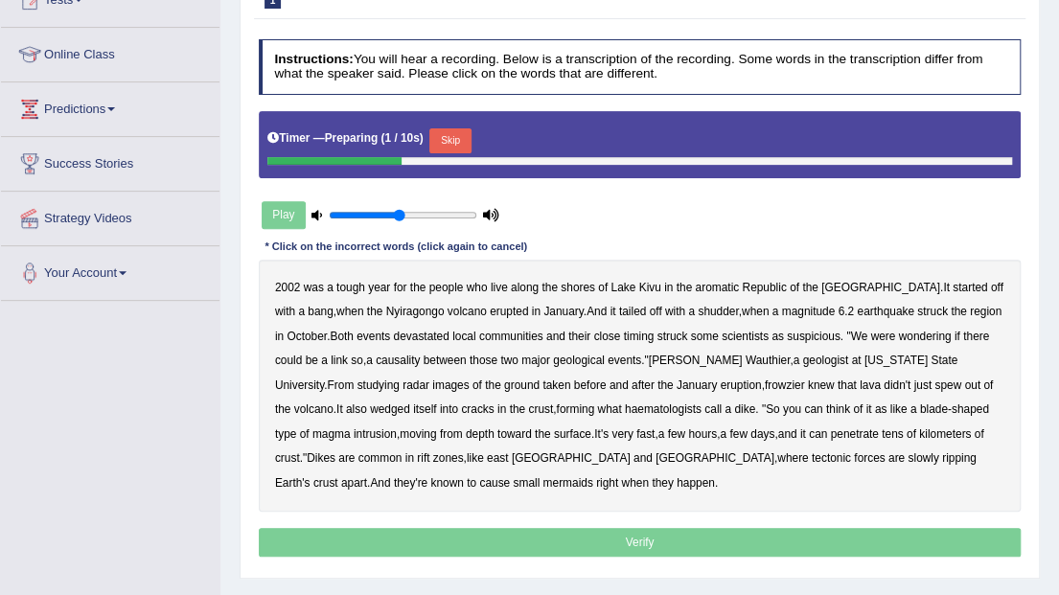
scroll to position [255, 0]
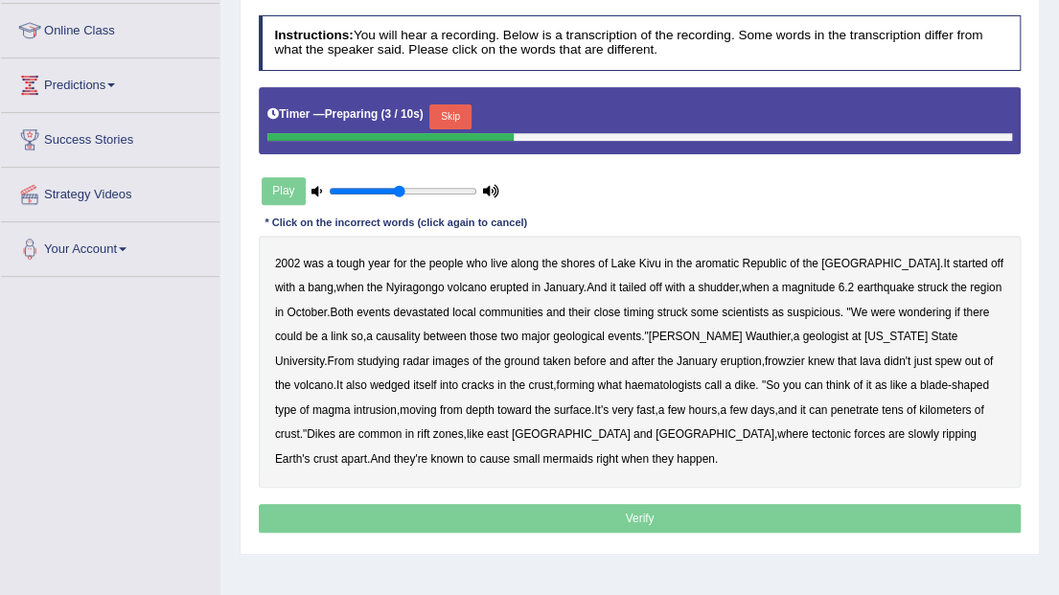
click at [459, 104] on button "Skip" at bounding box center [449, 116] width 41 height 25
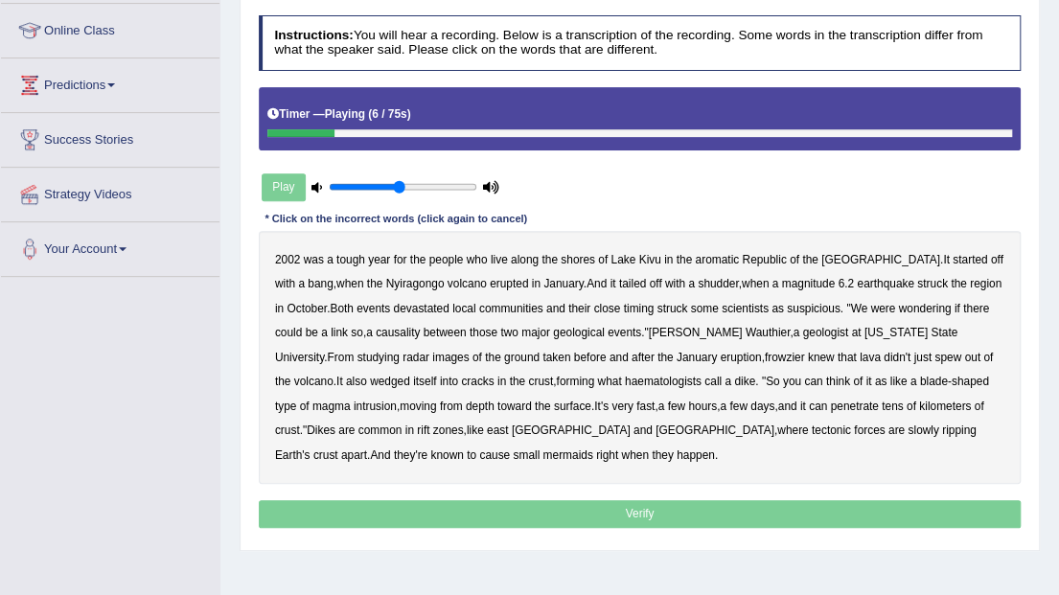
click at [713, 256] on b "aromatic" at bounding box center [717, 259] width 44 height 13
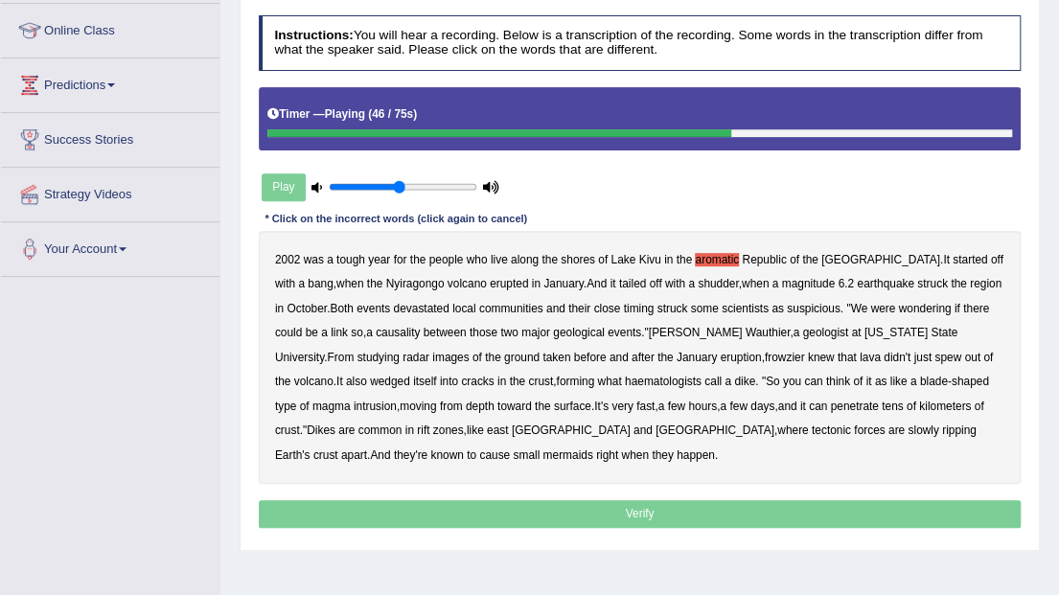
click at [625, 379] on b "haematologists" at bounding box center [663, 381] width 77 height 13
click at [351, 400] on b "magma" at bounding box center [331, 406] width 38 height 13
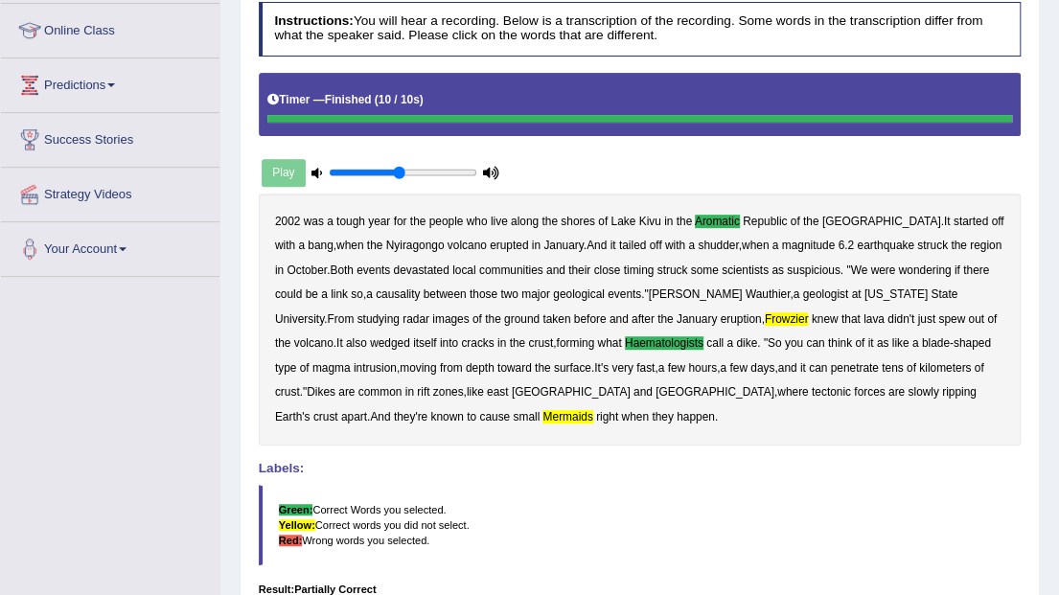
click at [765, 315] on b "frowzier" at bounding box center [787, 318] width 44 height 13
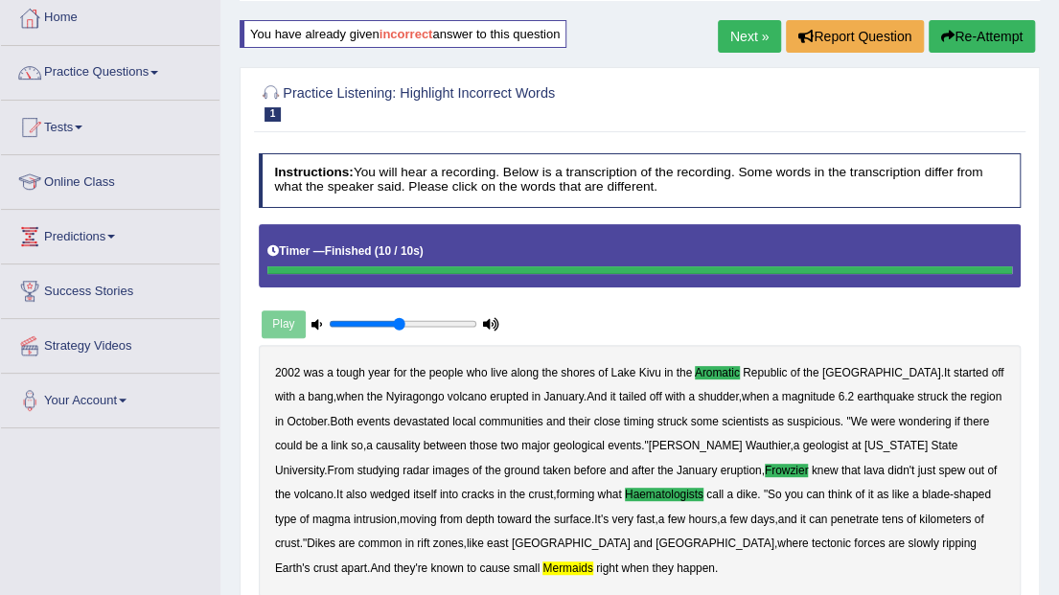
scroll to position [0, 0]
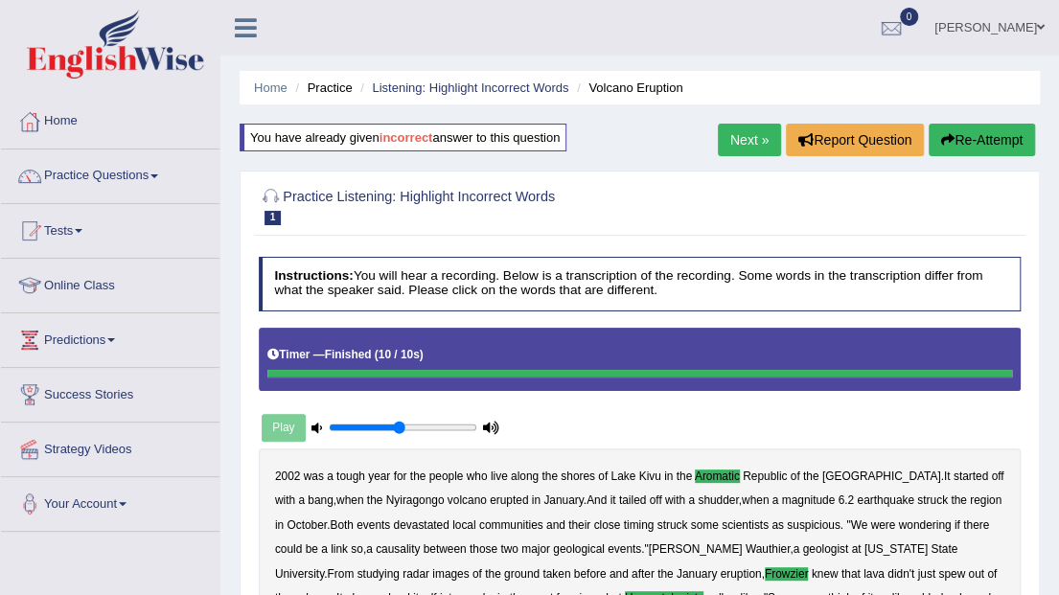
click at [1012, 135] on button "Re-Attempt" at bounding box center [982, 140] width 106 height 33
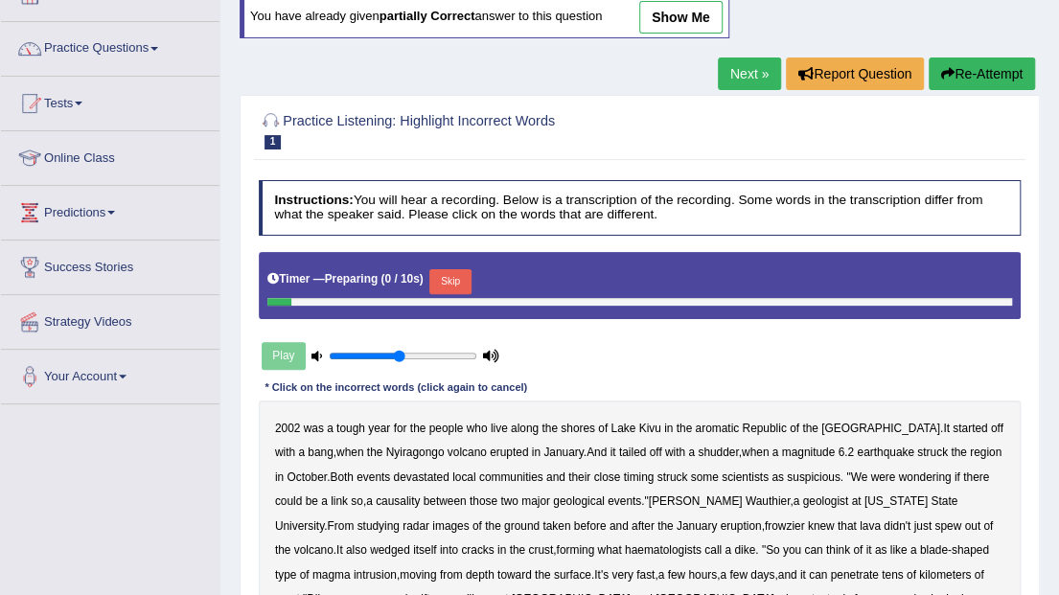
scroll to position [127, 0]
click at [442, 274] on button "Skip" at bounding box center [449, 281] width 41 height 25
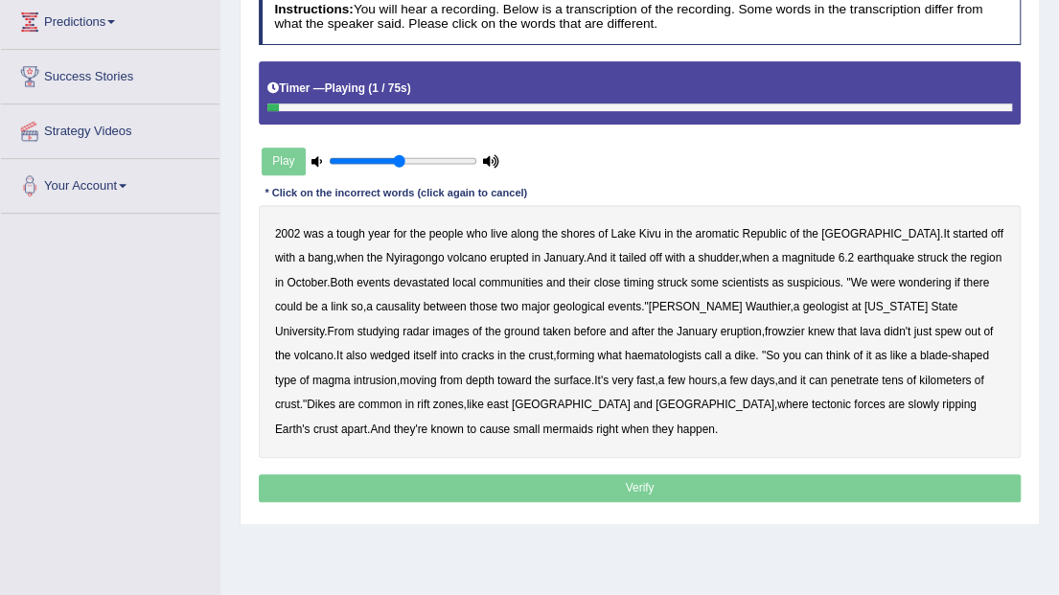
scroll to position [319, 0]
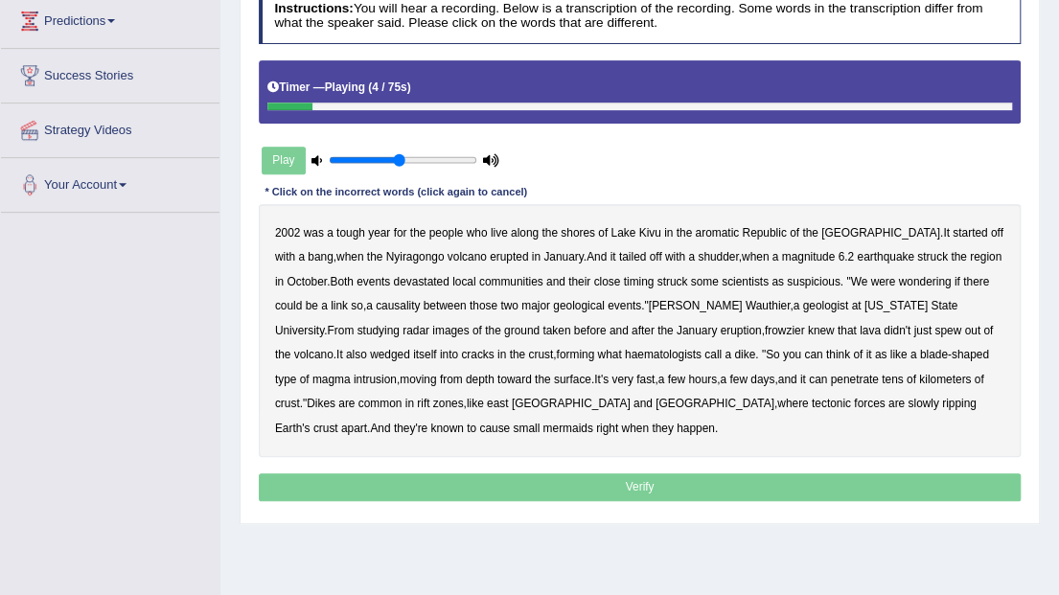
click at [703, 227] on b "aromatic" at bounding box center [717, 232] width 44 height 13
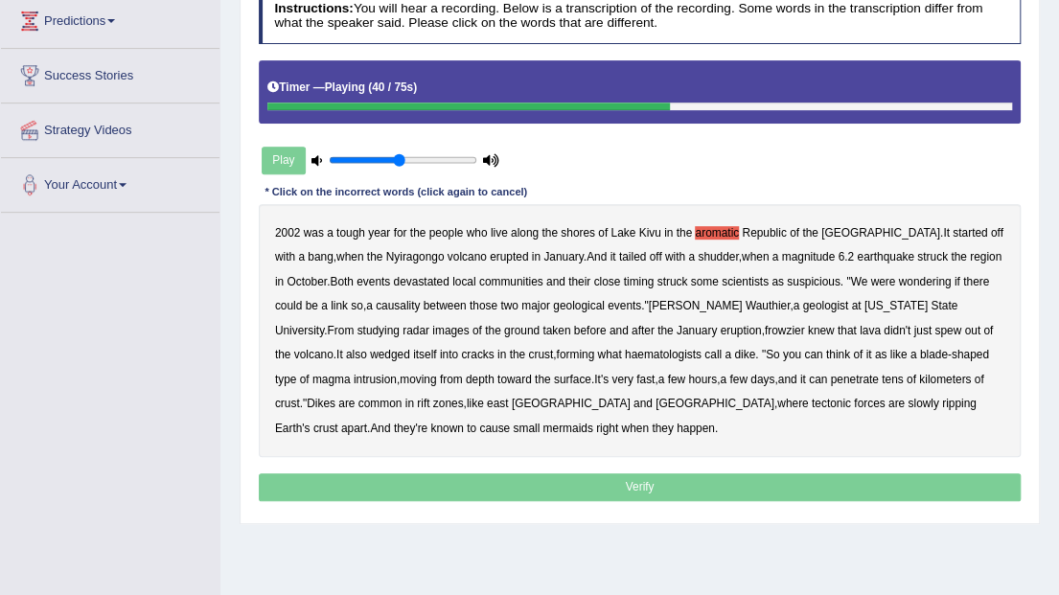
click at [625, 350] on b "haematologists" at bounding box center [663, 354] width 77 height 13
click at [765, 330] on b "frowzier" at bounding box center [785, 330] width 40 height 13
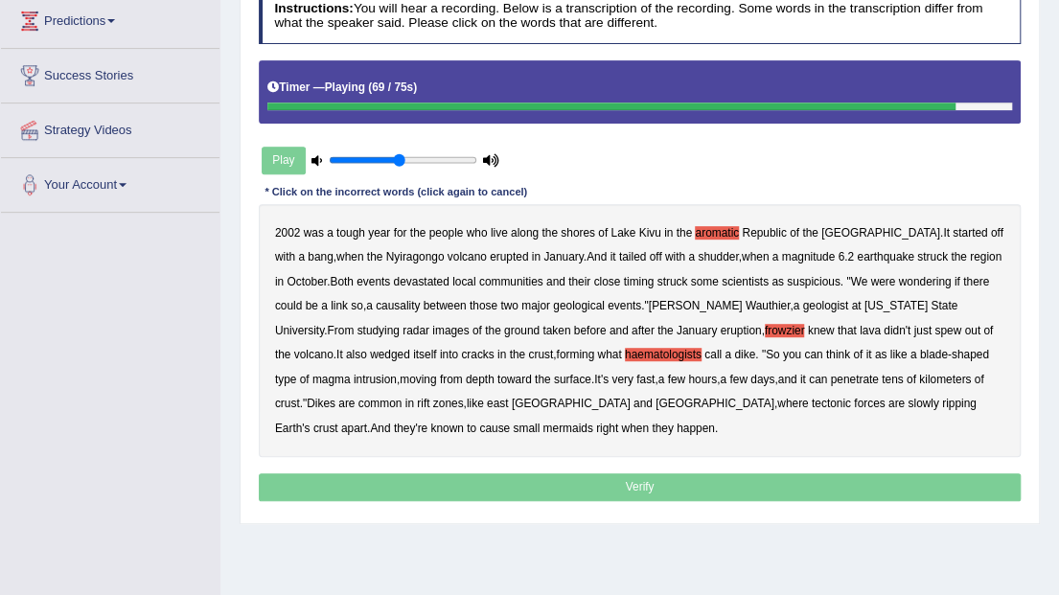
click at [543, 426] on b "mermaids" at bounding box center [568, 428] width 50 height 13
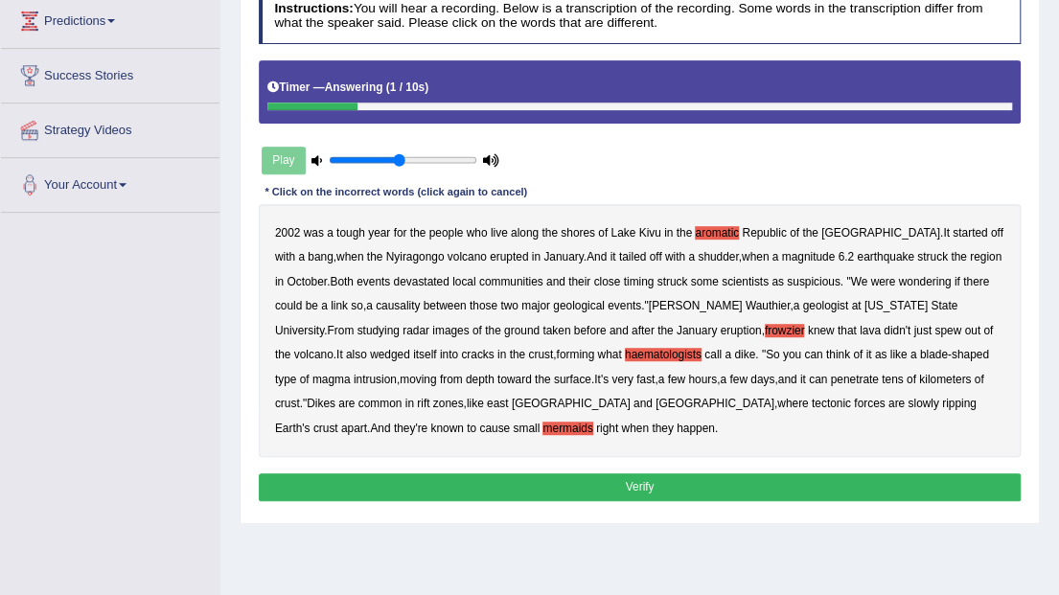
click at [745, 494] on button "Verify" at bounding box center [640, 488] width 763 height 28
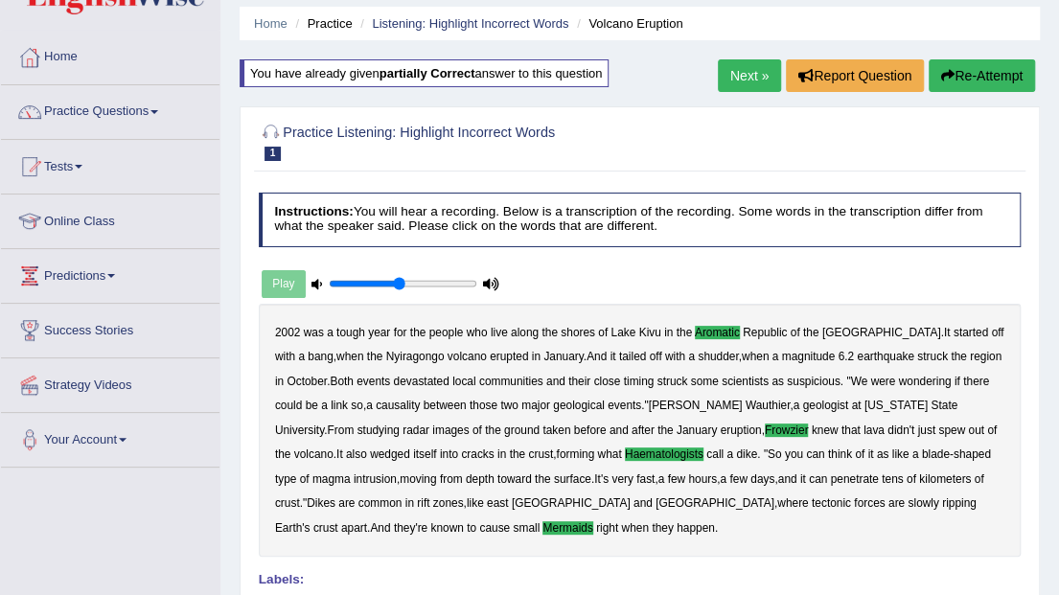
scroll to position [63, 0]
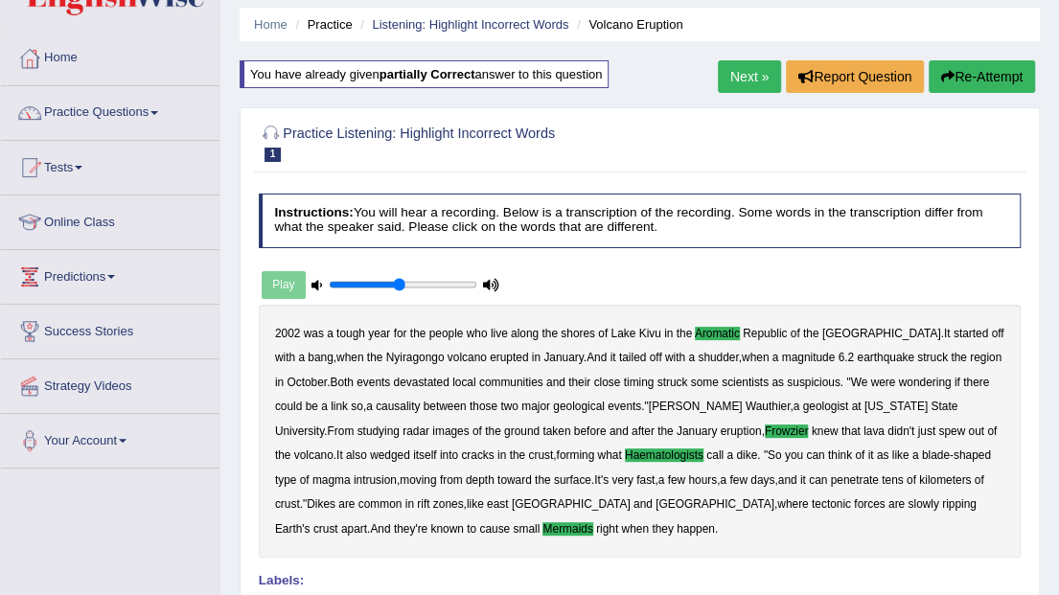
click at [749, 81] on link "Next »" at bounding box center [749, 76] width 63 height 33
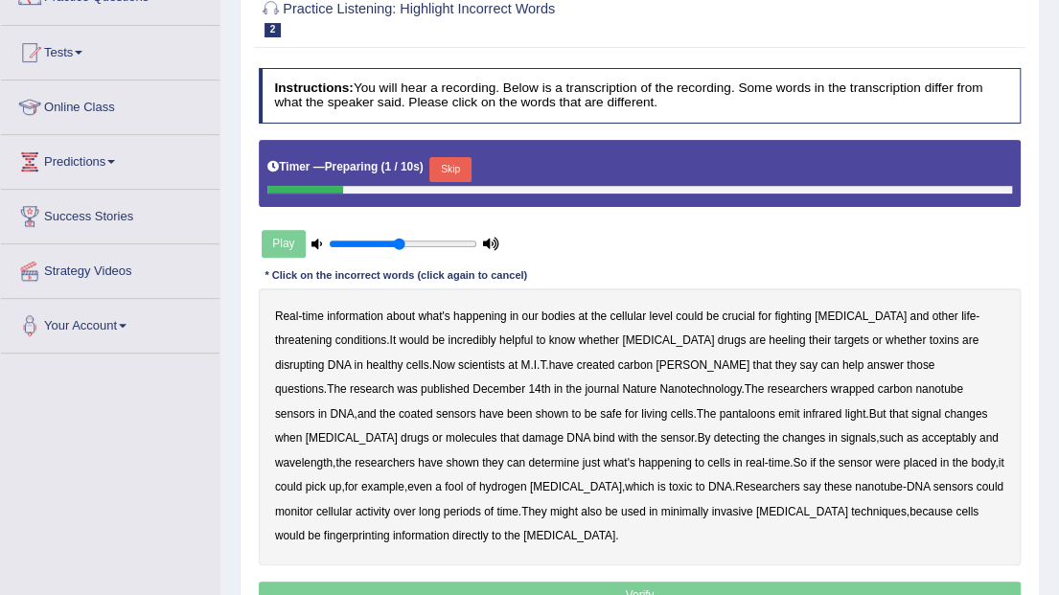
scroll to position [255, 0]
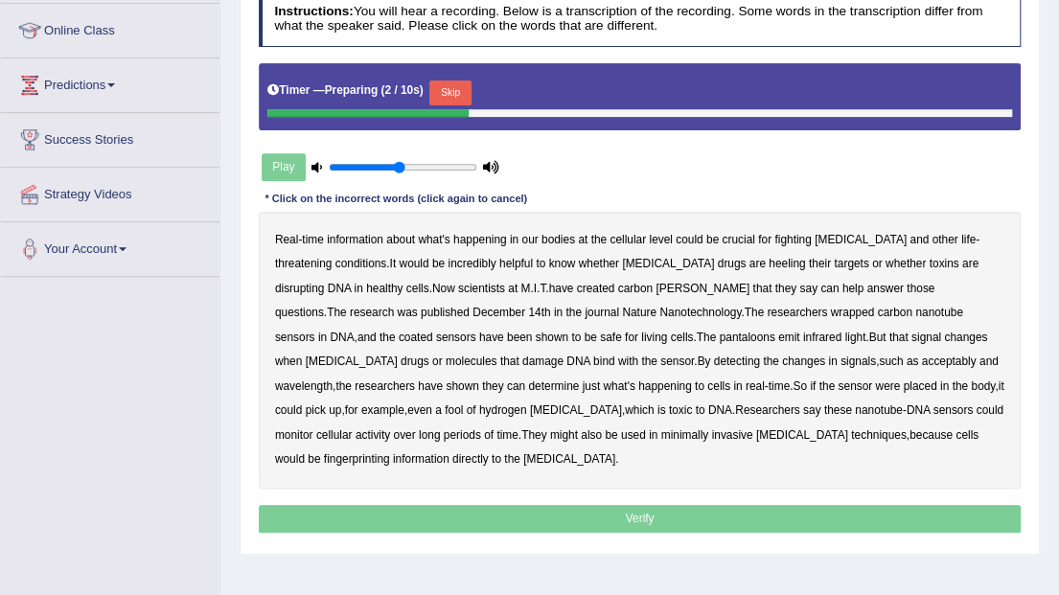
click at [431, 90] on button "Skip" at bounding box center [449, 93] width 41 height 25
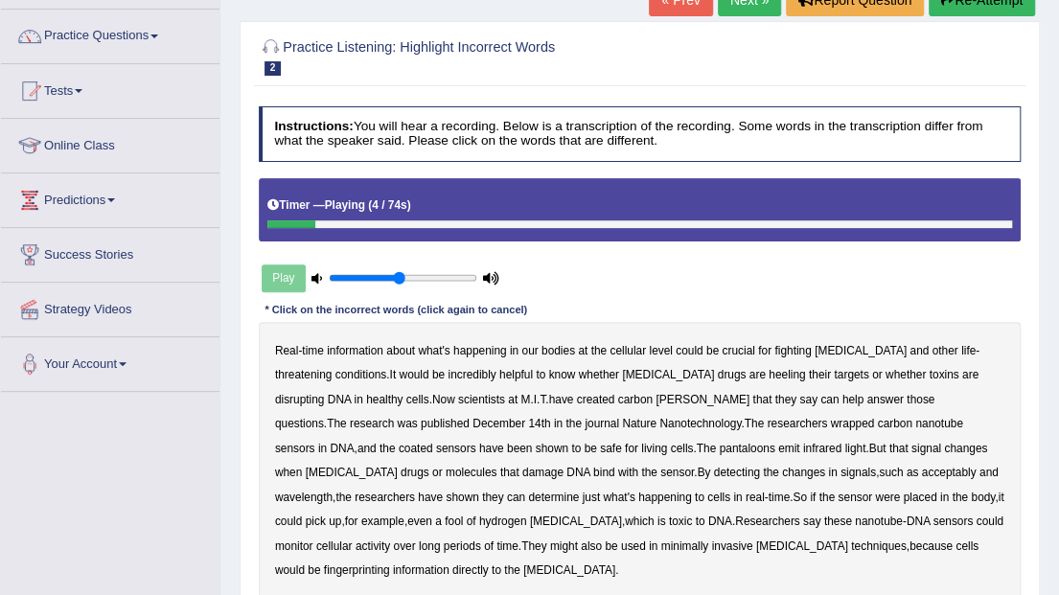
scroll to position [127, 0]
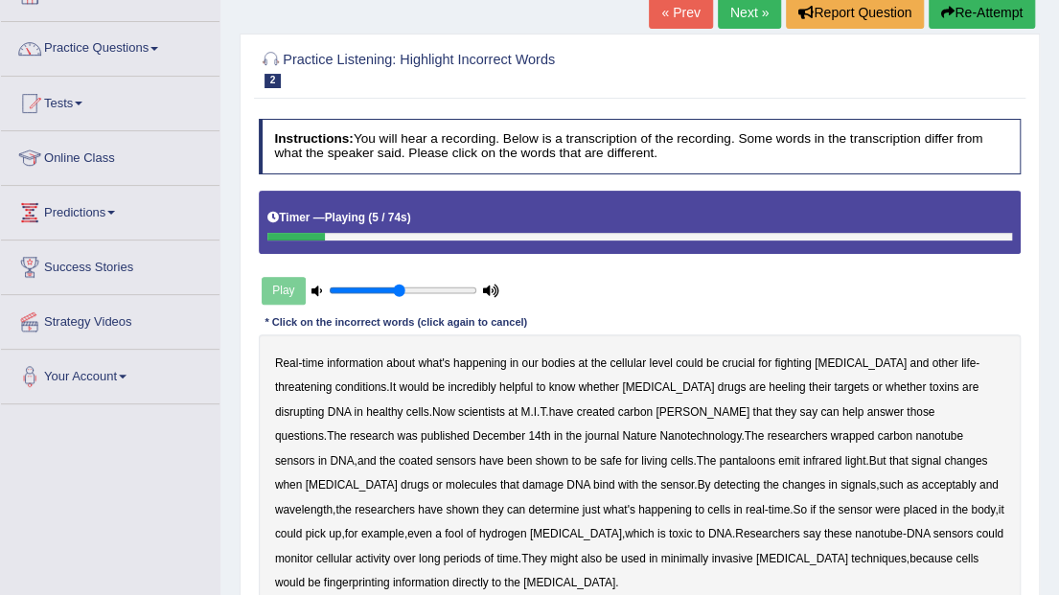
click at [1000, 5] on button "Re-Attempt" at bounding box center [982, 12] width 106 height 33
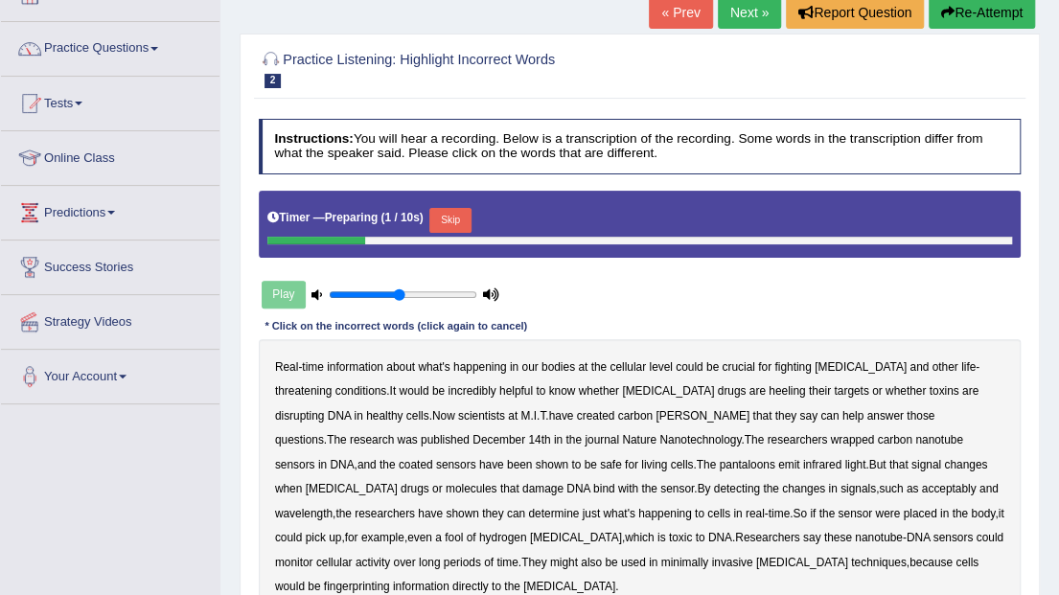
click at [445, 219] on button "Skip" at bounding box center [449, 220] width 41 height 25
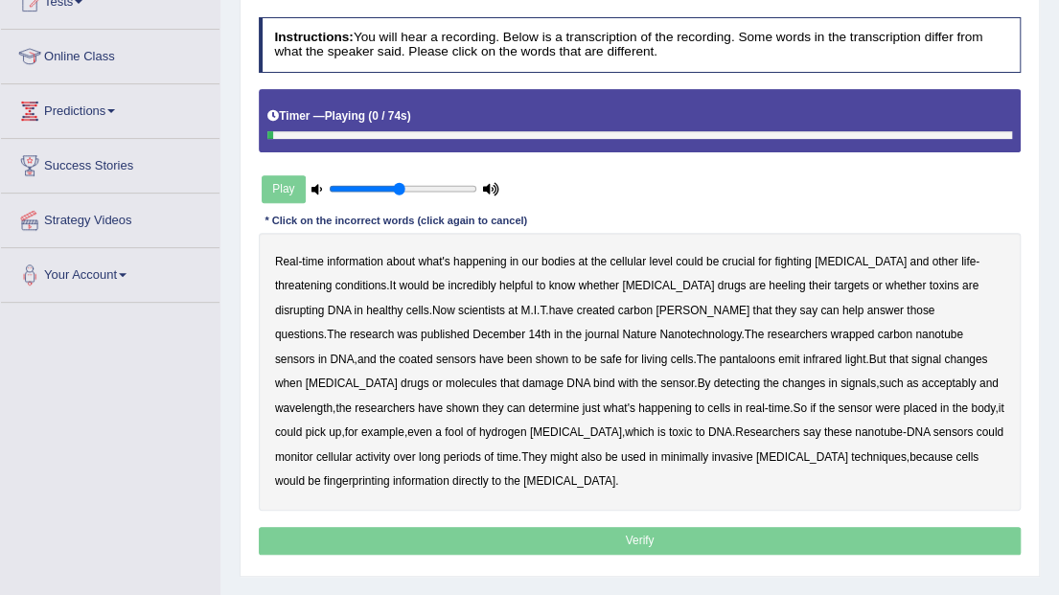
scroll to position [319, 0]
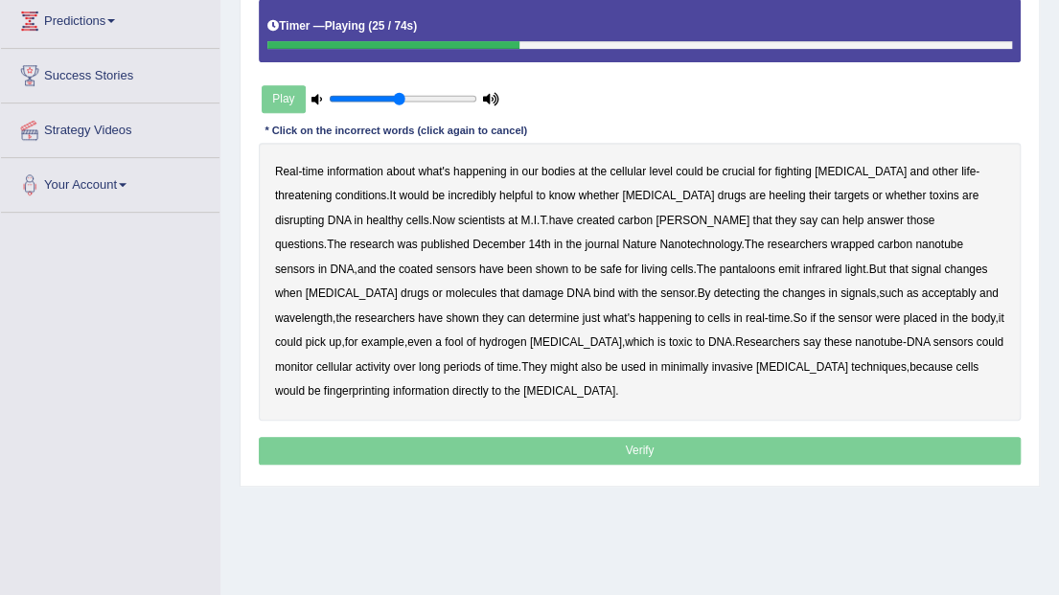
click at [656, 217] on b "[PERSON_NAME]" at bounding box center [703, 220] width 94 height 13
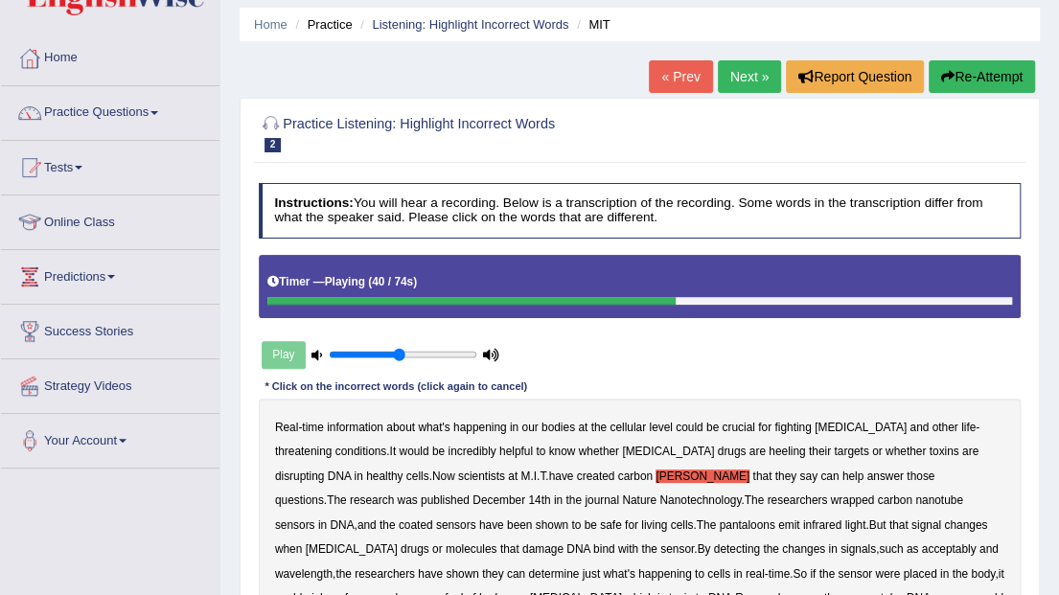
scroll to position [0, 0]
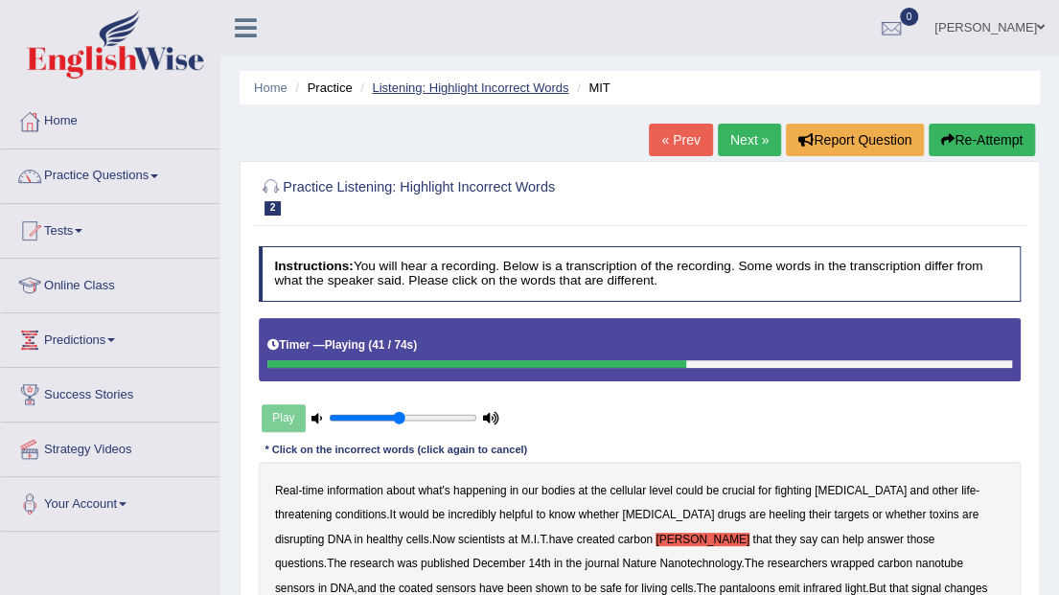
click at [481, 90] on link "Listening: Highlight Incorrect Words" at bounding box center [470, 88] width 197 height 14
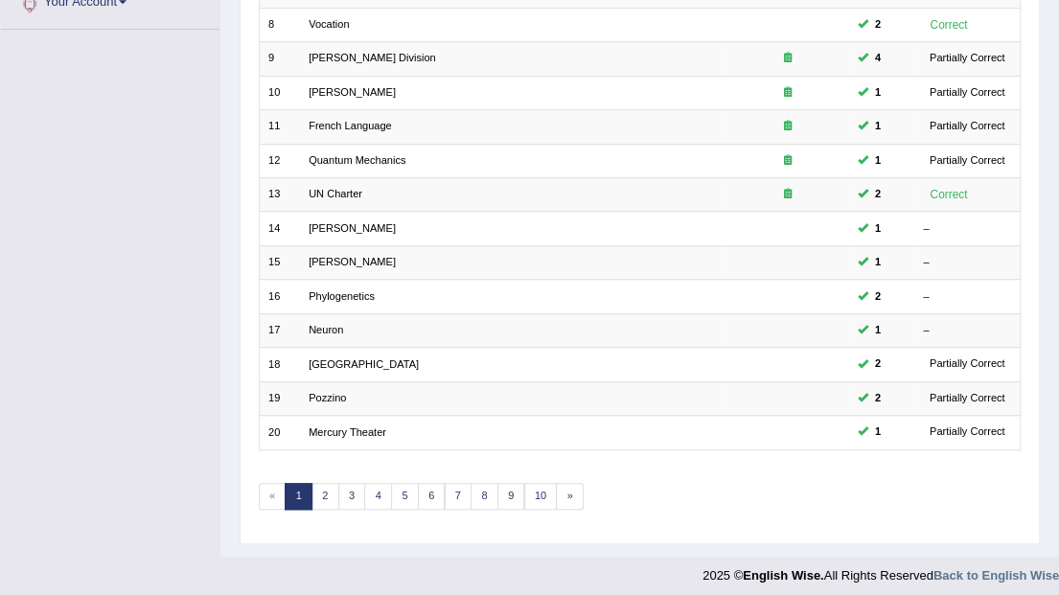
scroll to position [503, 0]
click at [317, 495] on link "2" at bounding box center [326, 495] width 28 height 27
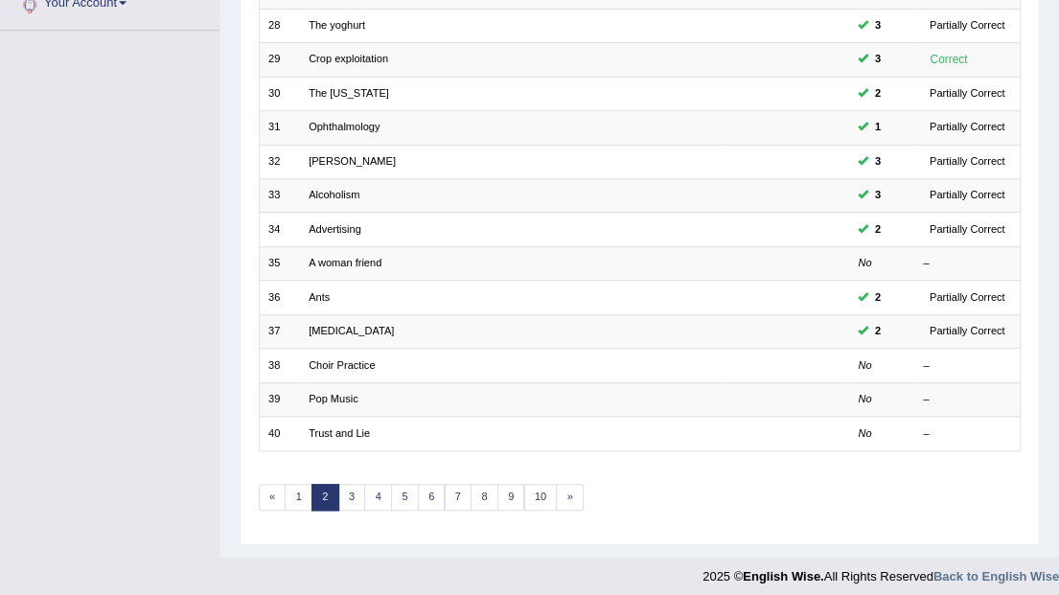
scroll to position [503, 0]
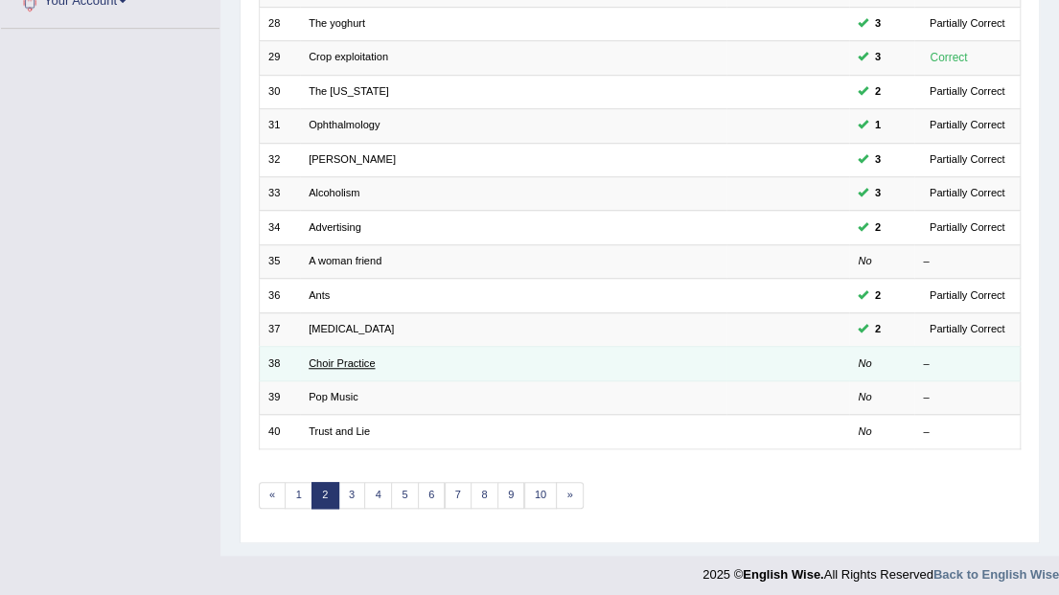
click at [319, 358] on link "Choir Practice" at bounding box center [342, 364] width 66 height 12
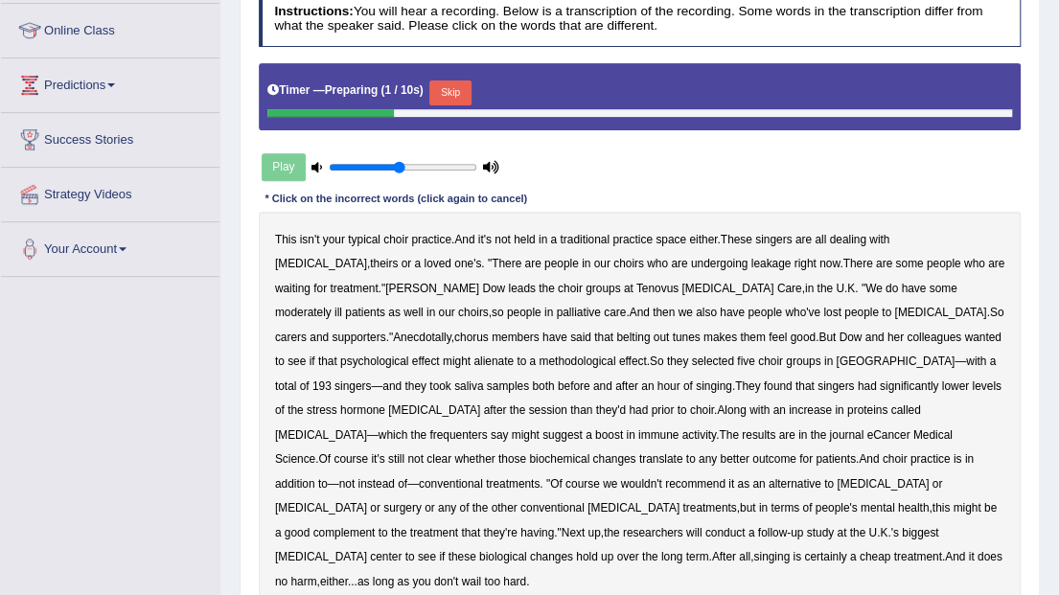
click at [441, 88] on button "Skip" at bounding box center [449, 93] width 41 height 25
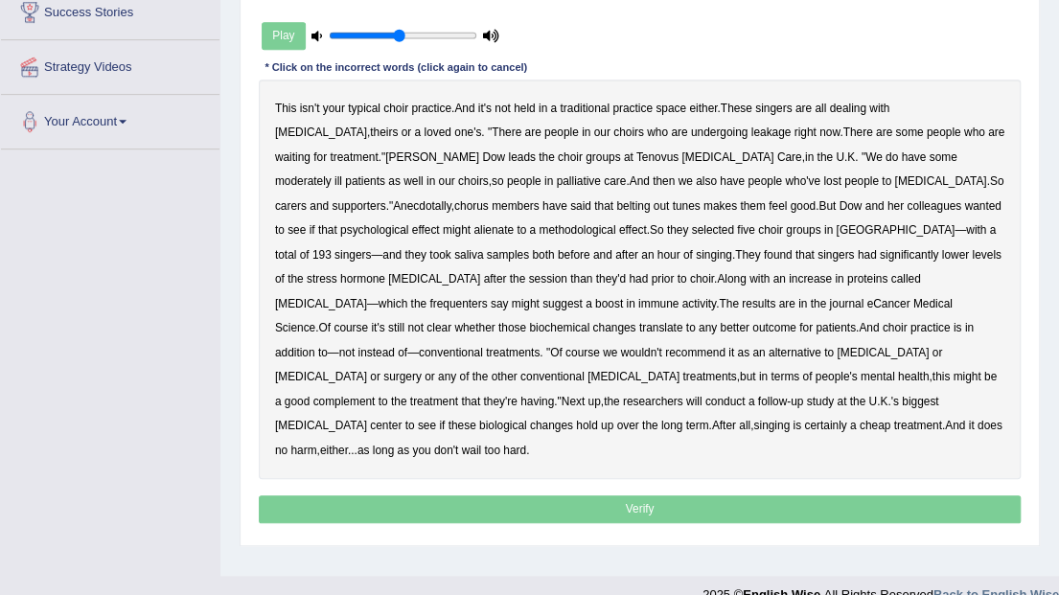
scroll to position [383, 0]
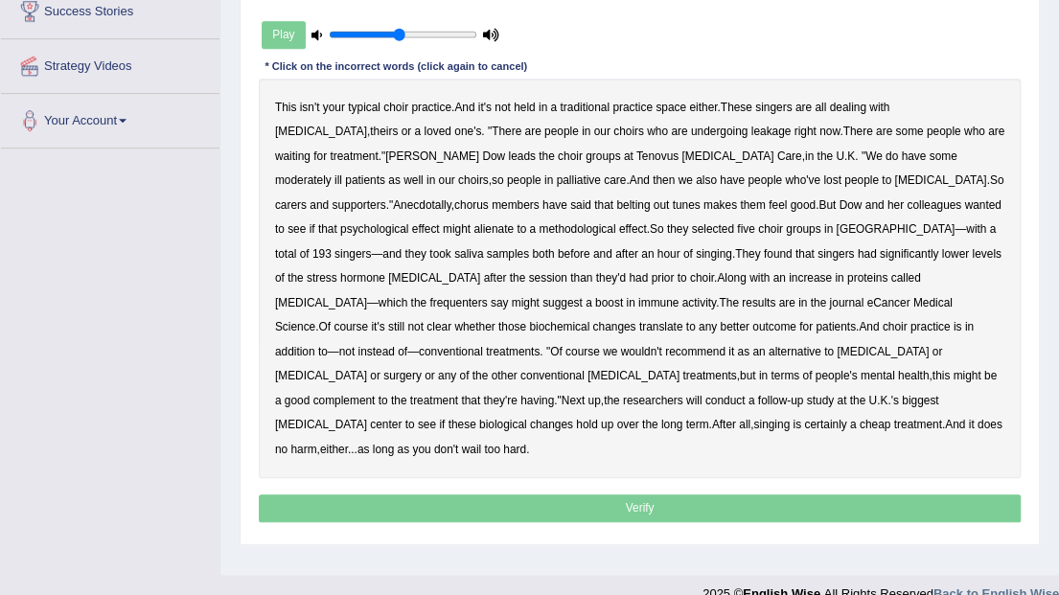
click at [539, 223] on b "methodological" at bounding box center [577, 228] width 77 height 13
drag, startPoint x: 483, startPoint y: 249, endPoint x: 504, endPoint y: 250, distance: 21.1
click at [500, 250] on div "This isn't your typical choir practice . And it's not held in a traditional pra…" at bounding box center [640, 279] width 763 height 400
click at [487, 296] on b "frequenters" at bounding box center [458, 302] width 58 height 13
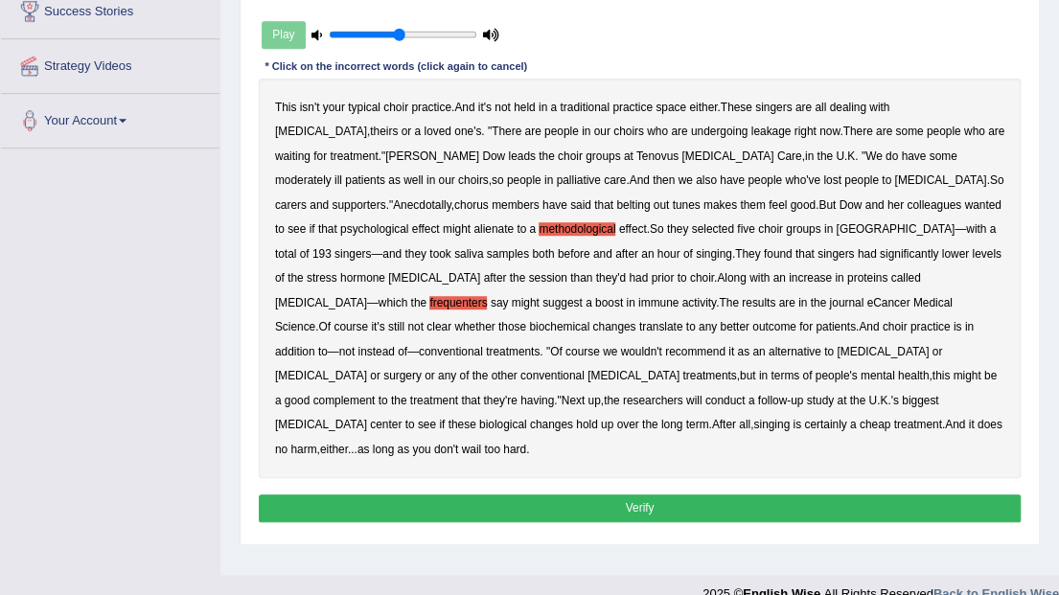
click at [579, 495] on button "Verify" at bounding box center [640, 509] width 763 height 28
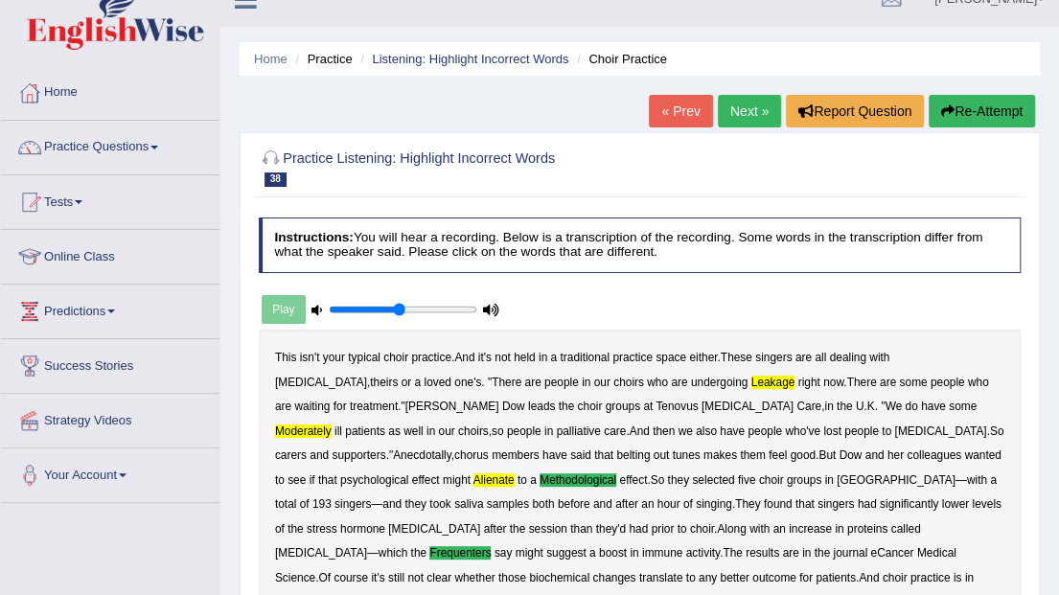
scroll to position [0, 0]
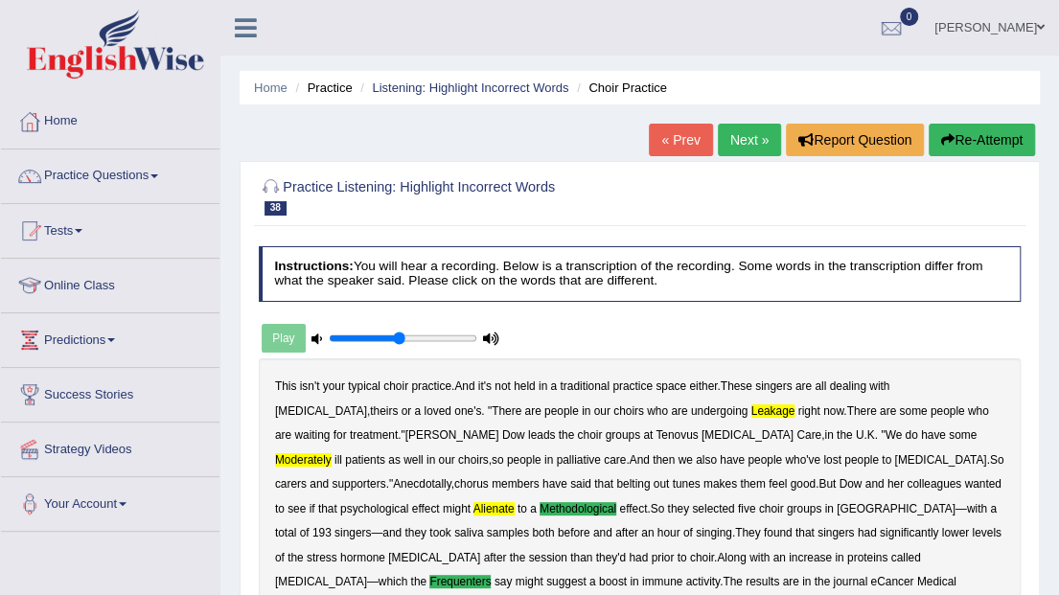
click at [760, 147] on link "Next »" at bounding box center [749, 140] width 63 height 33
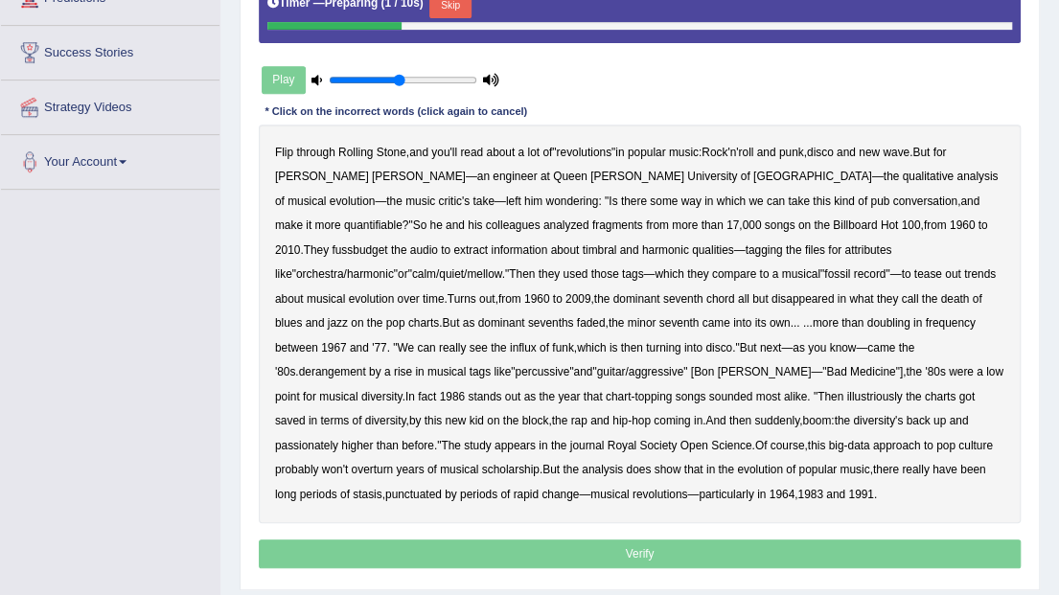
scroll to position [319, 0]
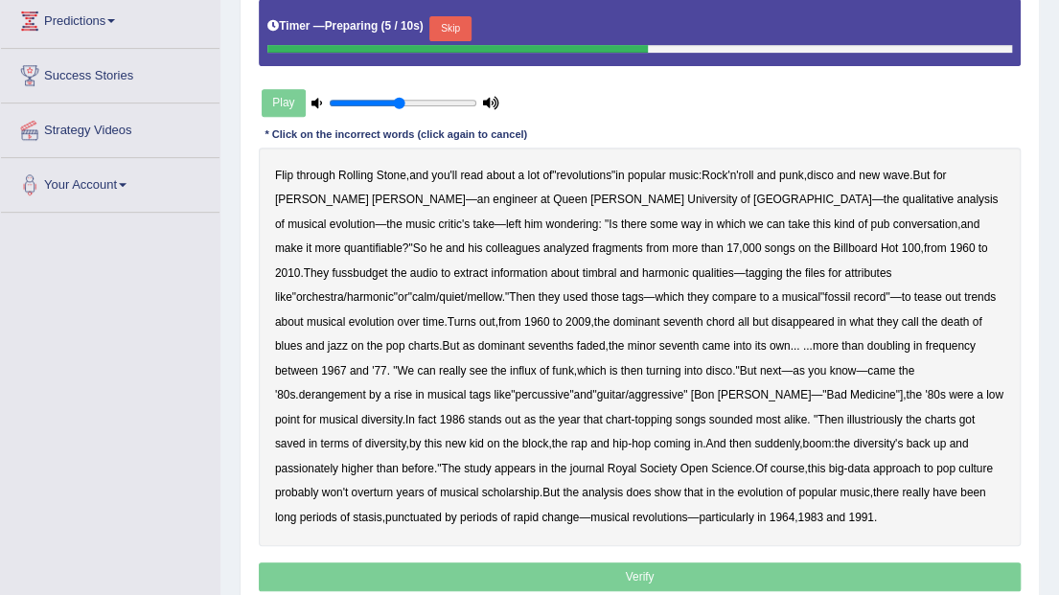
click at [461, 18] on button "Skip" at bounding box center [449, 28] width 41 height 25
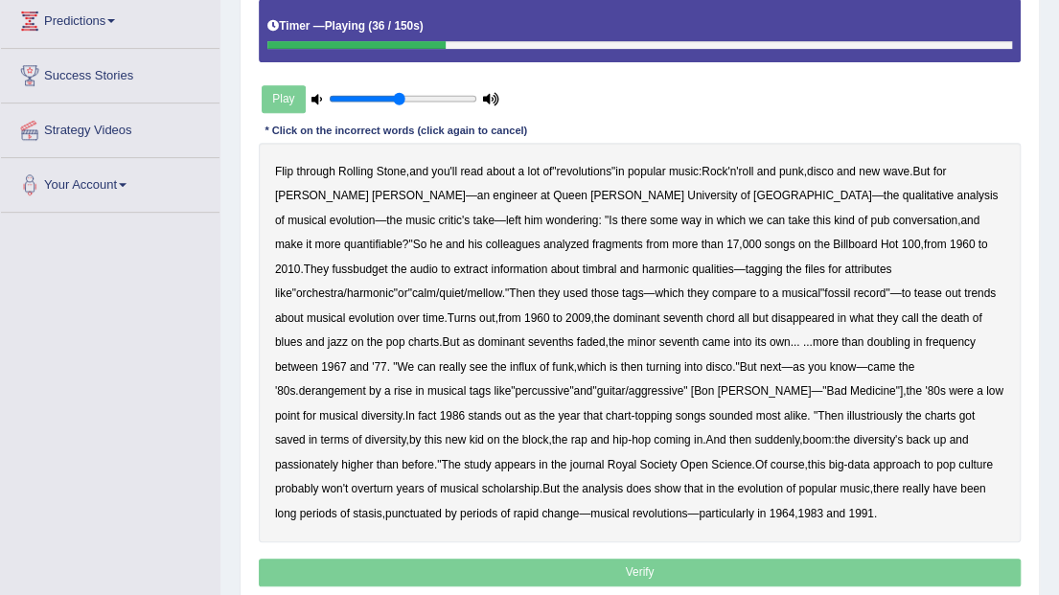
drag, startPoint x: 814, startPoint y: 238, endPoint x: 866, endPoint y: 241, distance: 51.8
click at [387, 263] on b "fussbudget" at bounding box center [360, 269] width 56 height 13
click at [436, 287] on b "calm" at bounding box center [424, 293] width 24 height 13
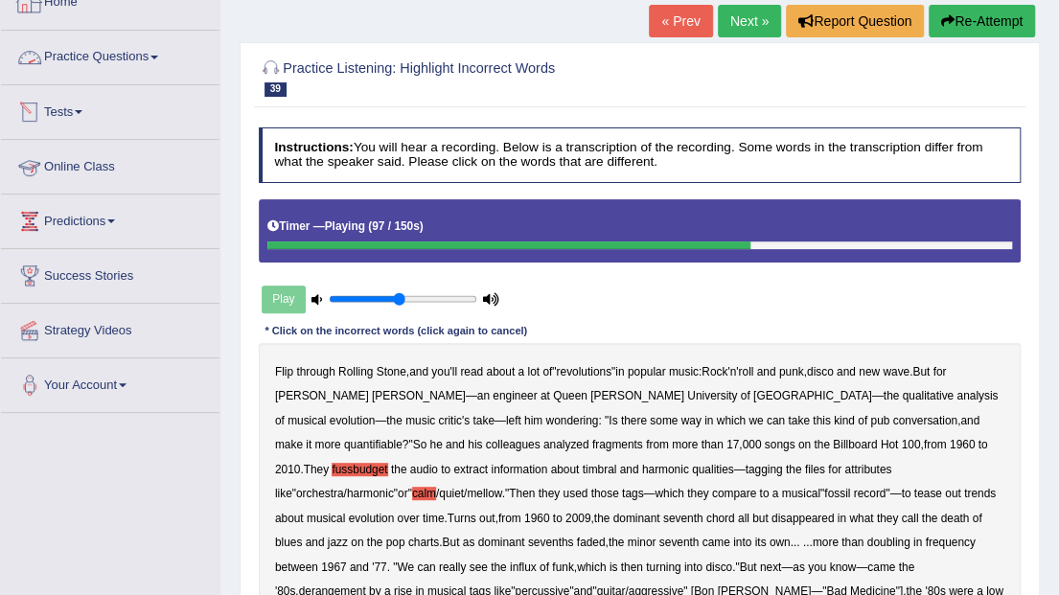
scroll to position [63, 0]
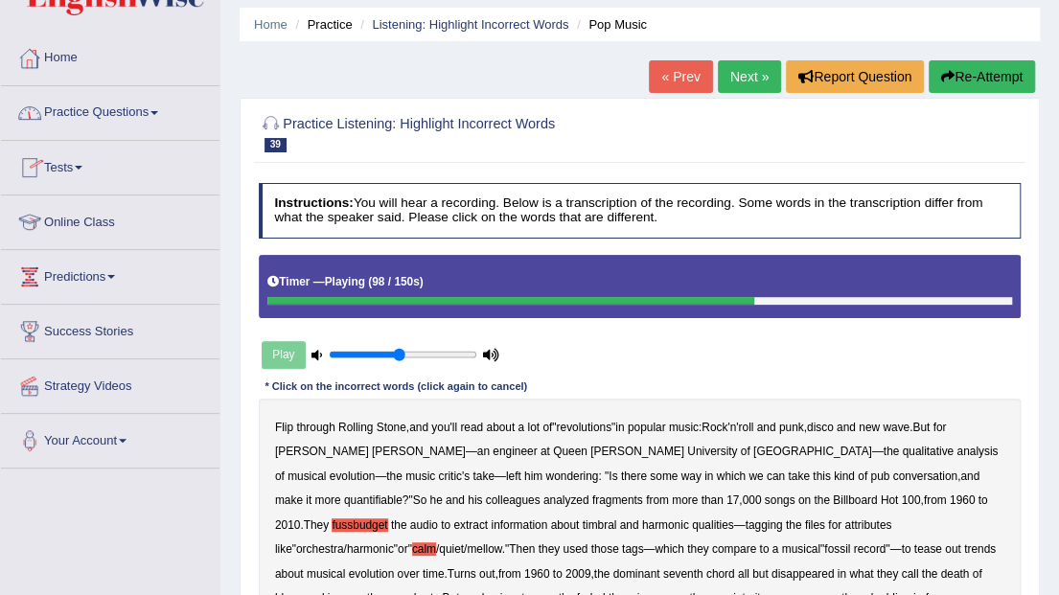
click at [78, 59] on link "Home" at bounding box center [110, 56] width 219 height 48
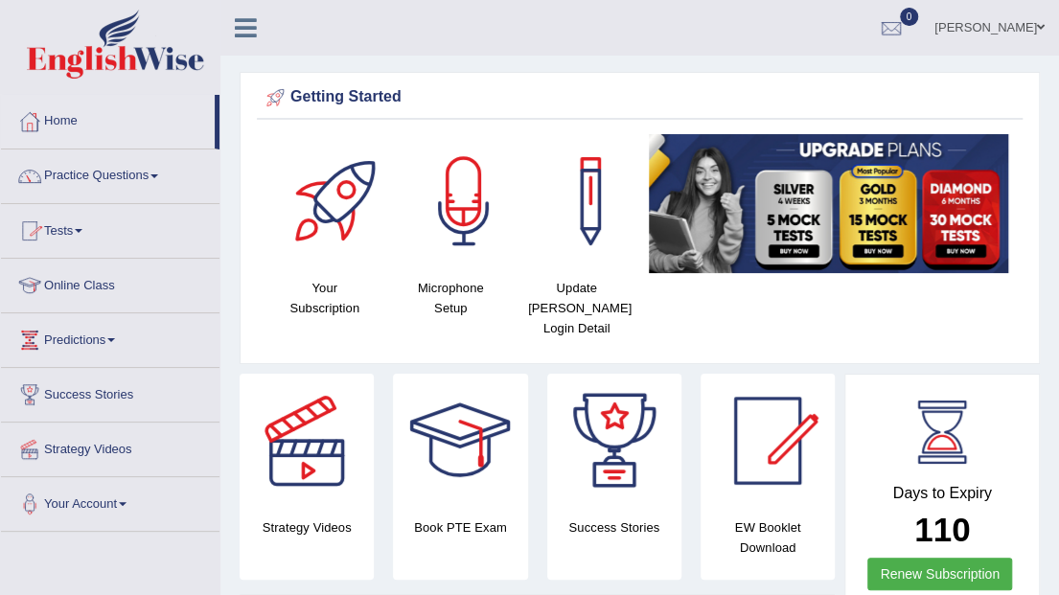
click at [92, 182] on link "Practice Questions" at bounding box center [110, 174] width 219 height 48
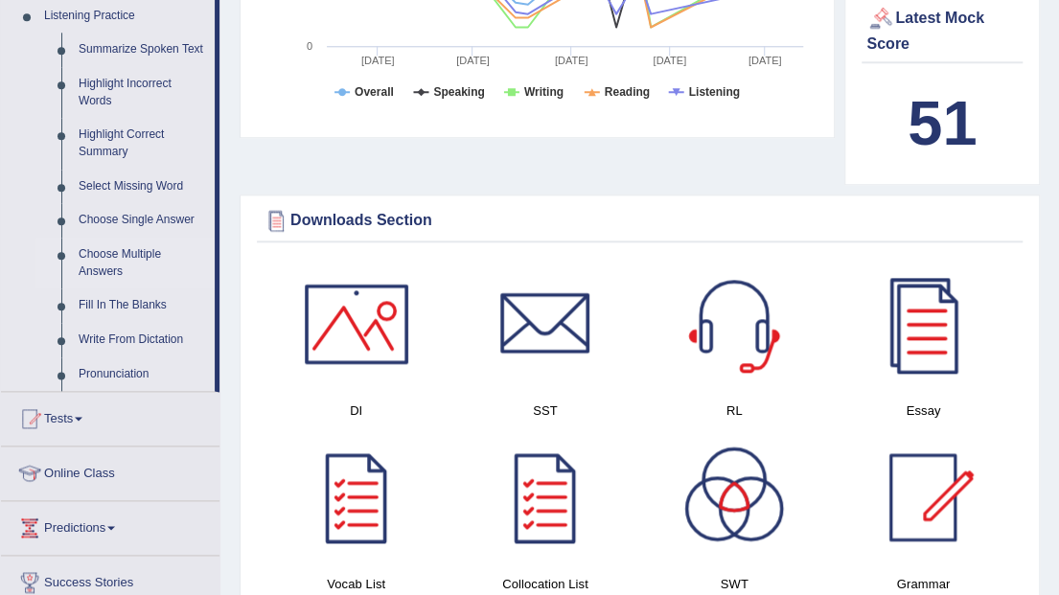
scroll to position [830, 0]
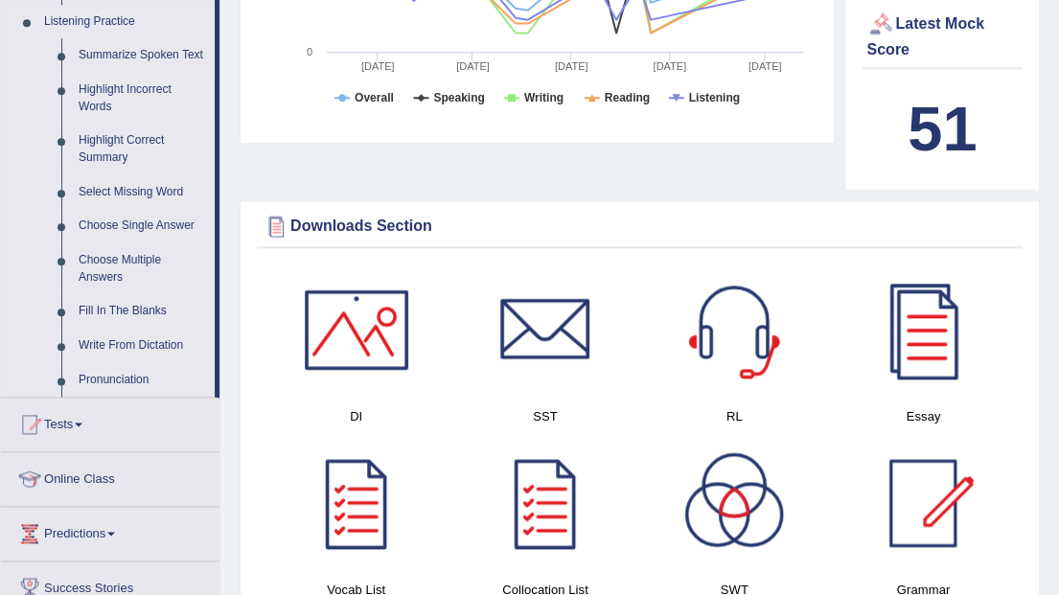
click at [124, 92] on link "Highlight Incorrect Words" at bounding box center [142, 98] width 145 height 51
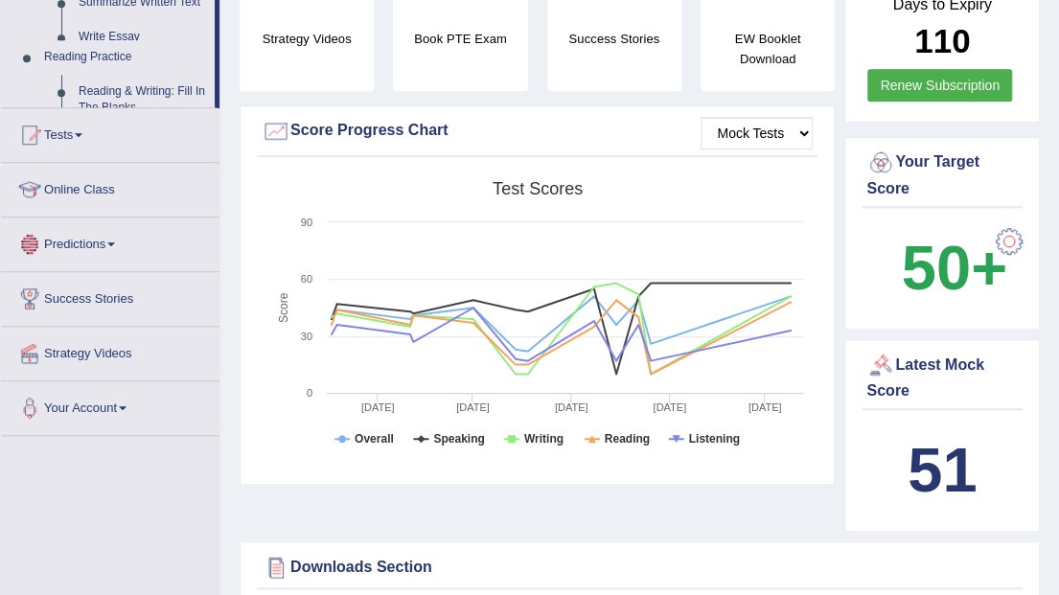
scroll to position [679, 0]
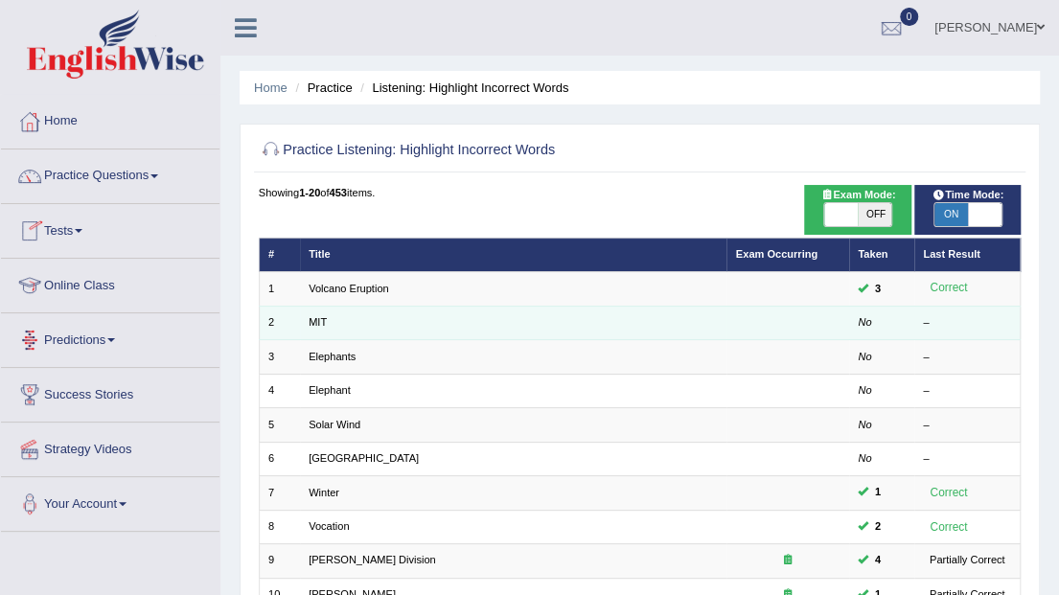
click at [300, 316] on td "MIT" at bounding box center [514, 323] width 428 height 34
click at [323, 324] on link "MIT" at bounding box center [318, 322] width 18 height 12
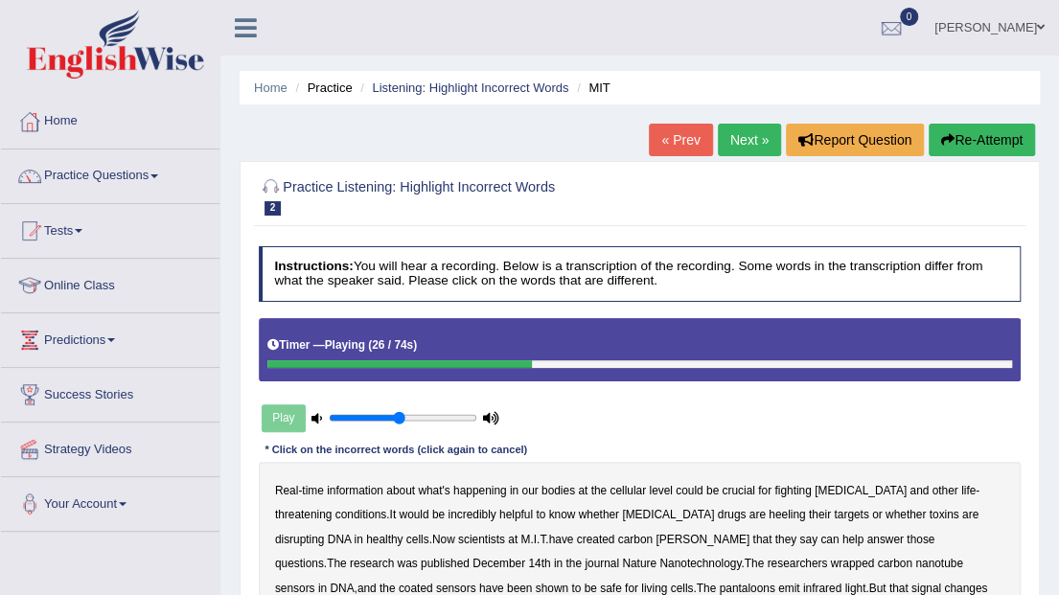
click at [727, 132] on link "Next »" at bounding box center [749, 140] width 63 height 33
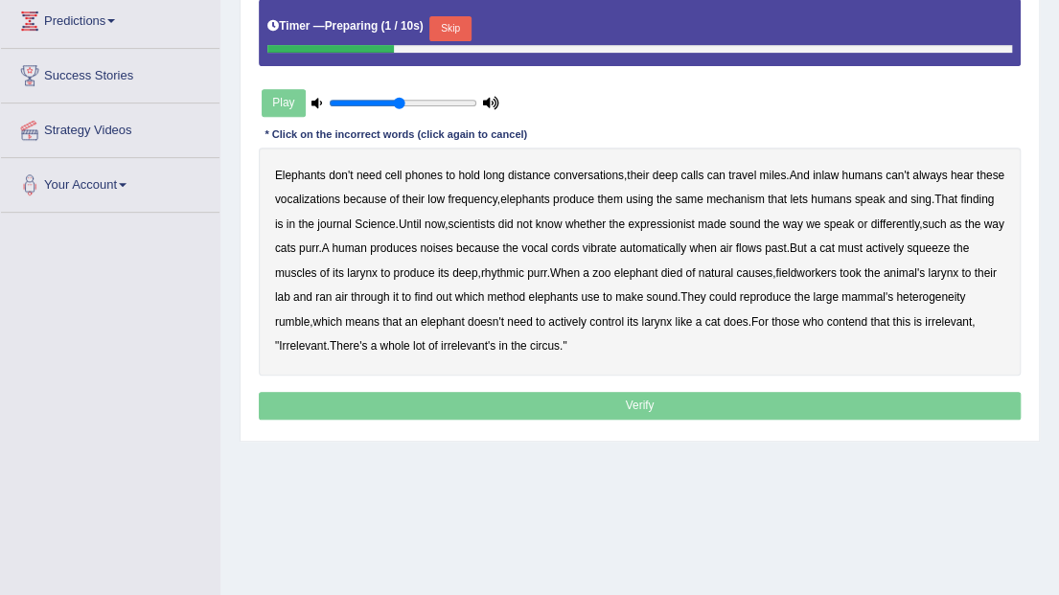
click at [466, 16] on button "Skip" at bounding box center [449, 28] width 41 height 25
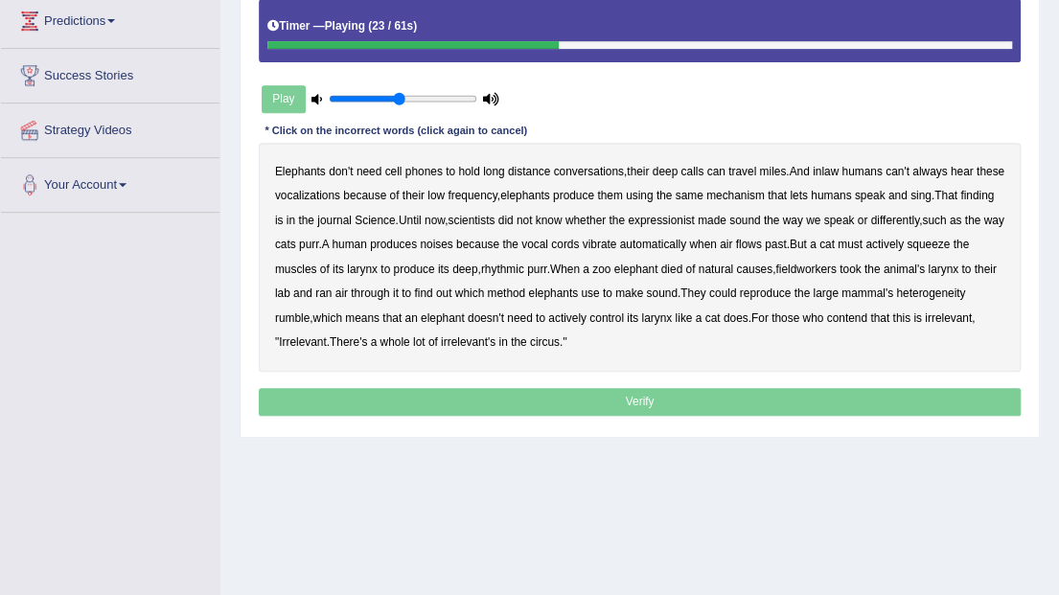
click at [694, 220] on b "expressionist" at bounding box center [661, 220] width 66 height 13
click at [836, 267] on b "fieldworkers" at bounding box center [805, 269] width 60 height 13
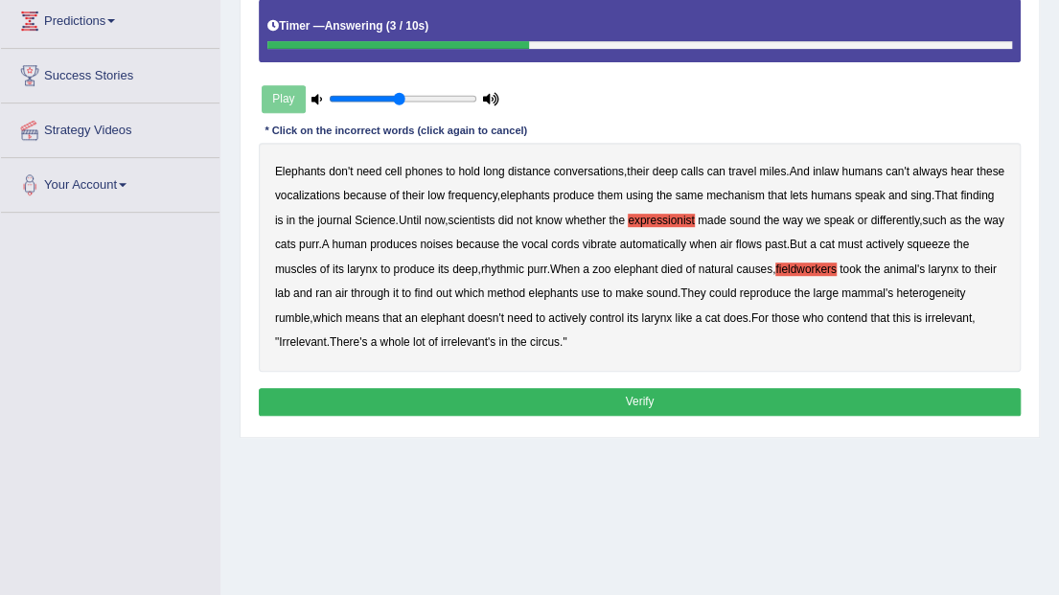
click at [526, 388] on button "Verify" at bounding box center [640, 402] width 763 height 28
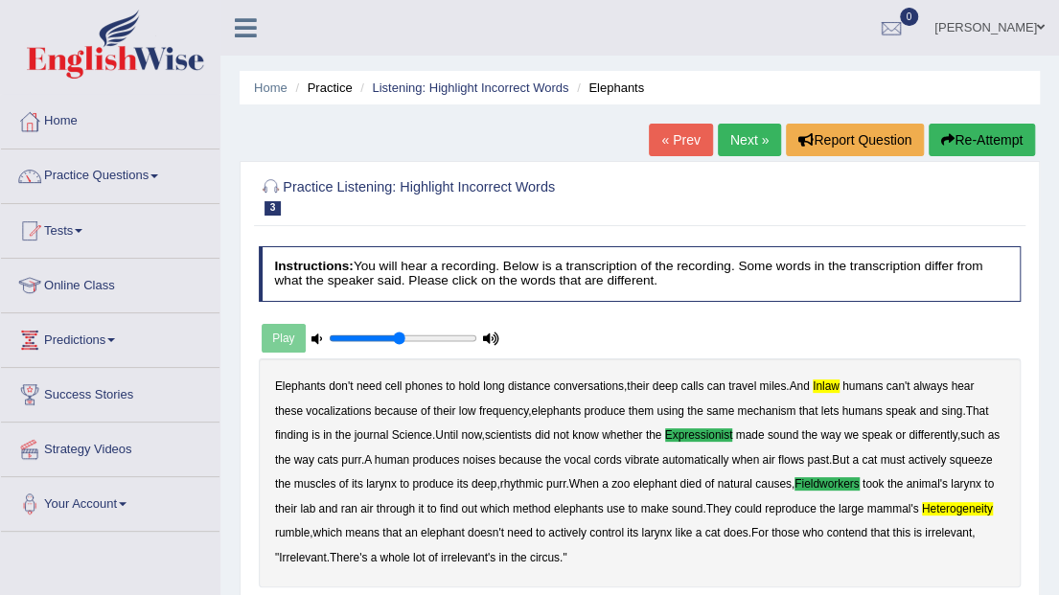
click at [999, 142] on button "Re-Attempt" at bounding box center [982, 140] width 106 height 33
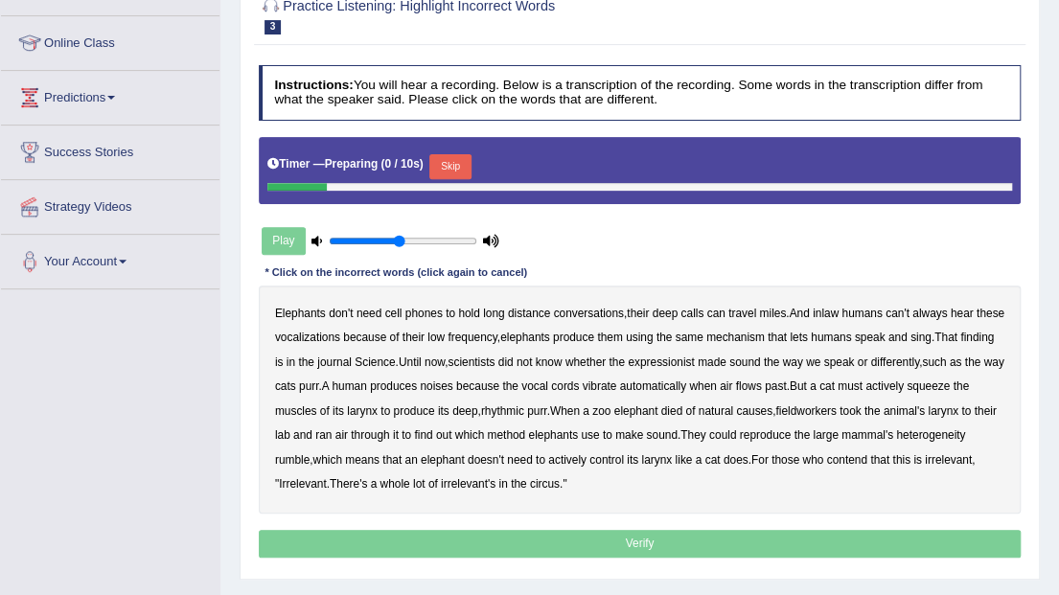
scroll to position [266, 0]
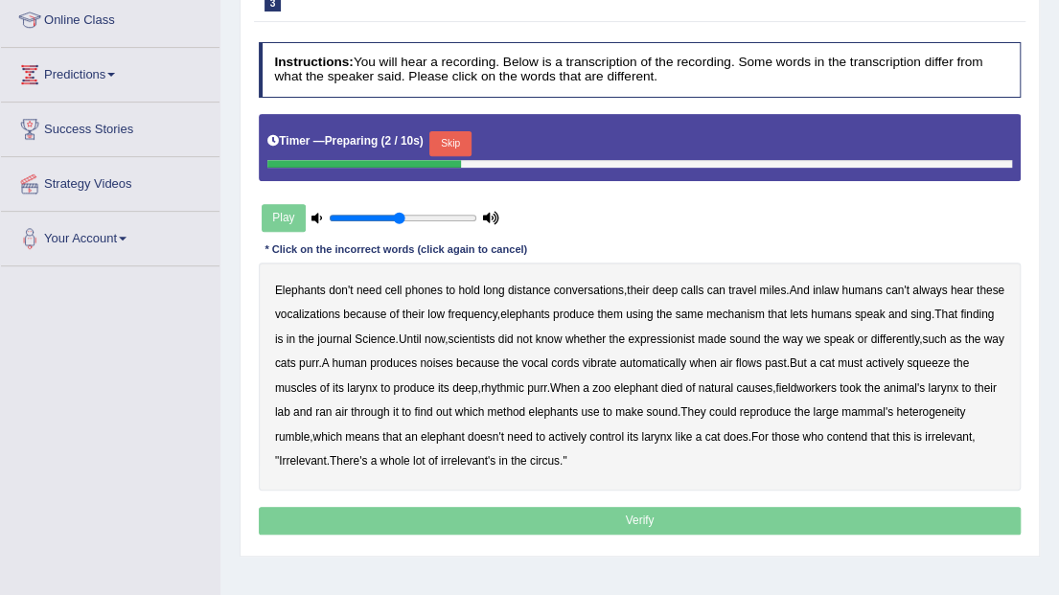
click at [432, 144] on button "Skip" at bounding box center [449, 143] width 41 height 25
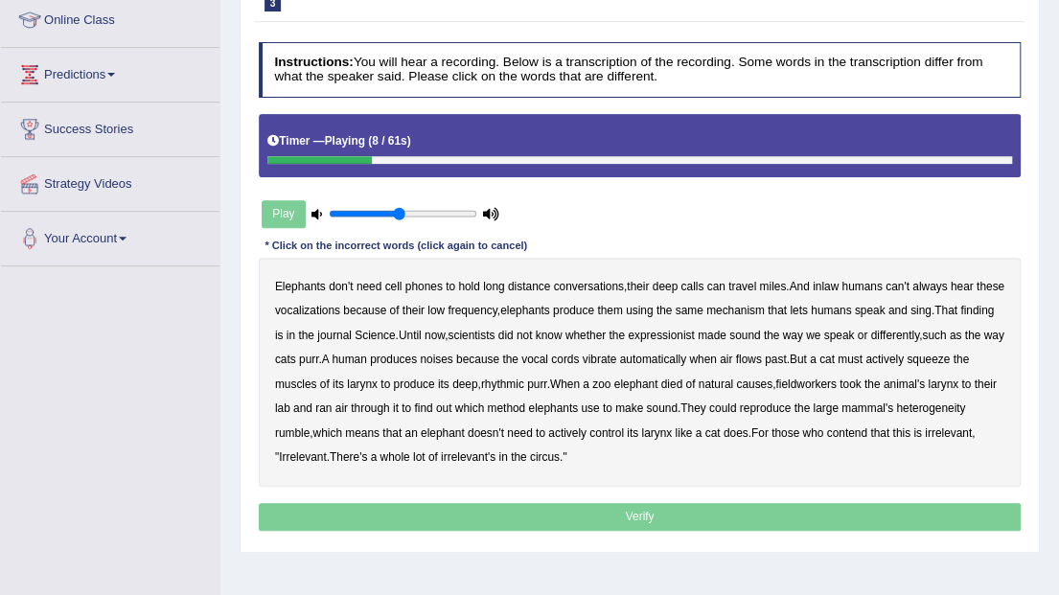
click at [831, 281] on b "inlaw" at bounding box center [826, 286] width 26 height 13
drag, startPoint x: 713, startPoint y: 333, endPoint x: 736, endPoint y: 333, distance: 23.0
click at [694, 333] on b "expressionist" at bounding box center [661, 335] width 66 height 13
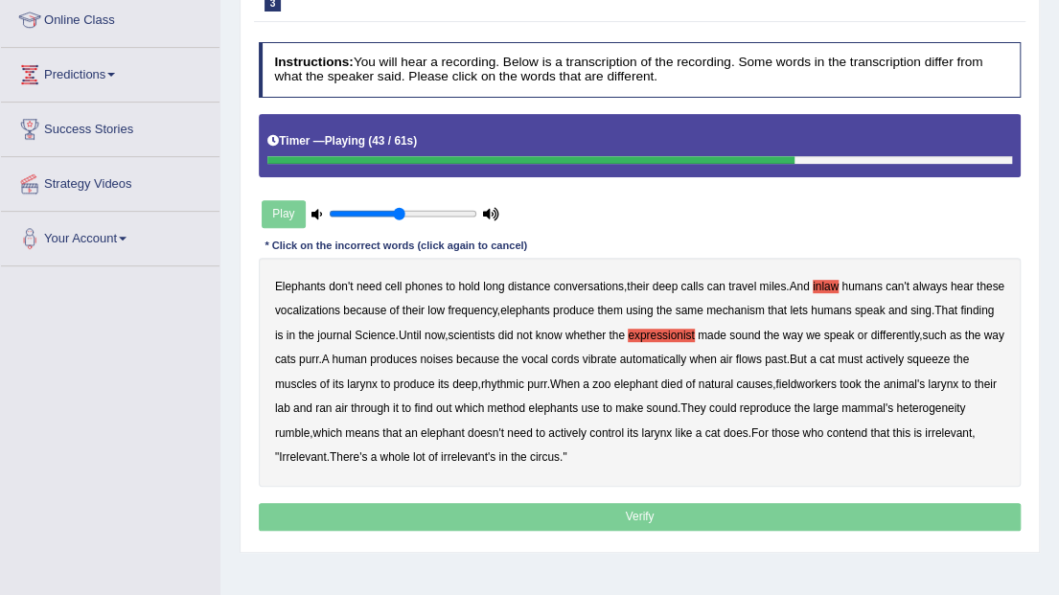
click at [836, 381] on b "fieldworkers" at bounding box center [805, 384] width 60 height 13
click at [896, 415] on b "heterogeneity" at bounding box center [930, 408] width 69 height 13
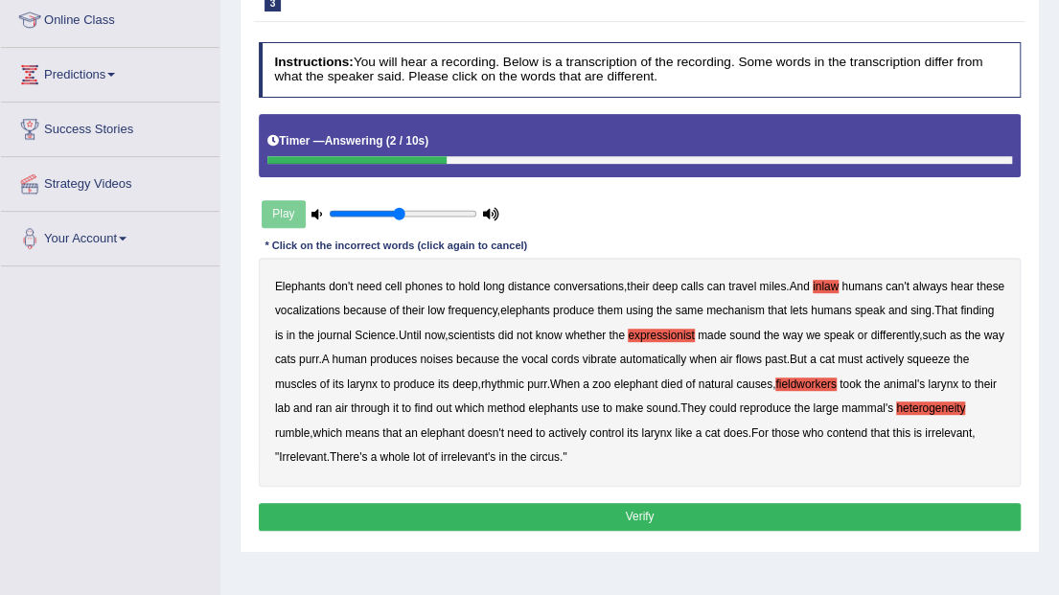
click at [629, 523] on button "Verify" at bounding box center [640, 517] width 763 height 28
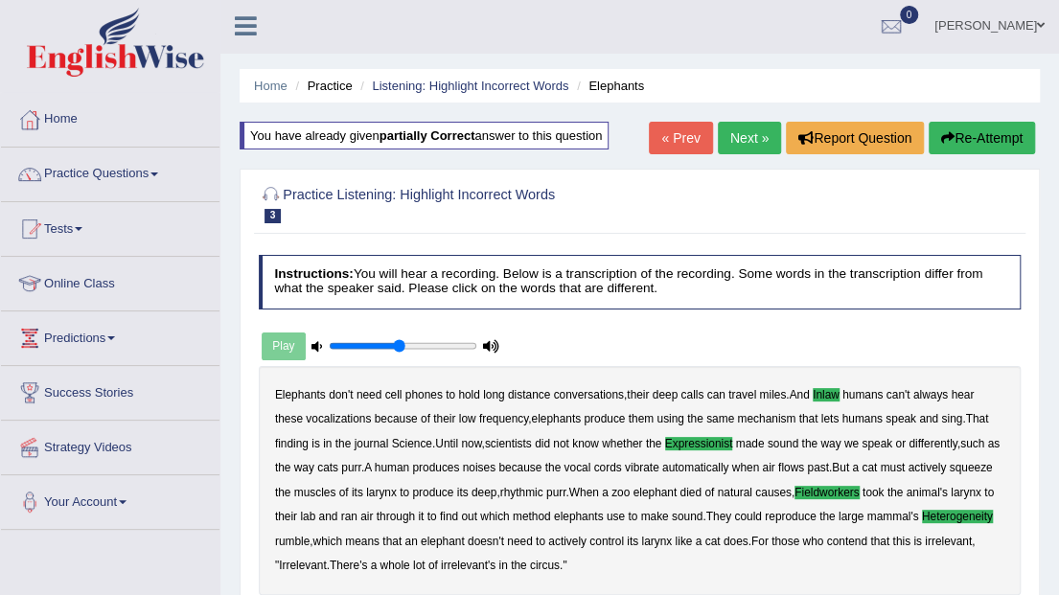
scroll to position [0, 0]
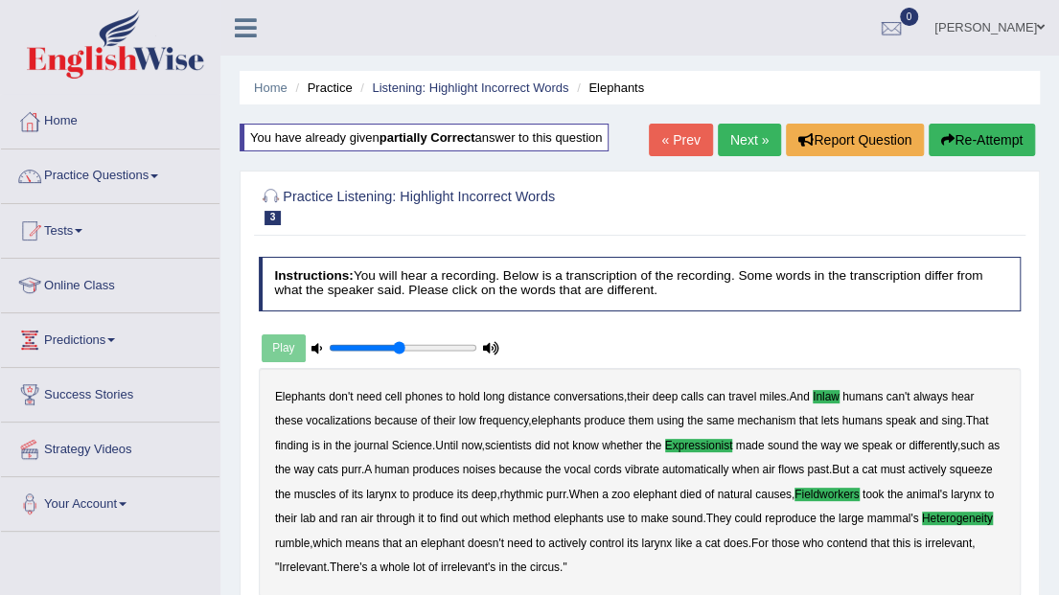
click at [751, 145] on link "Next »" at bounding box center [749, 140] width 63 height 33
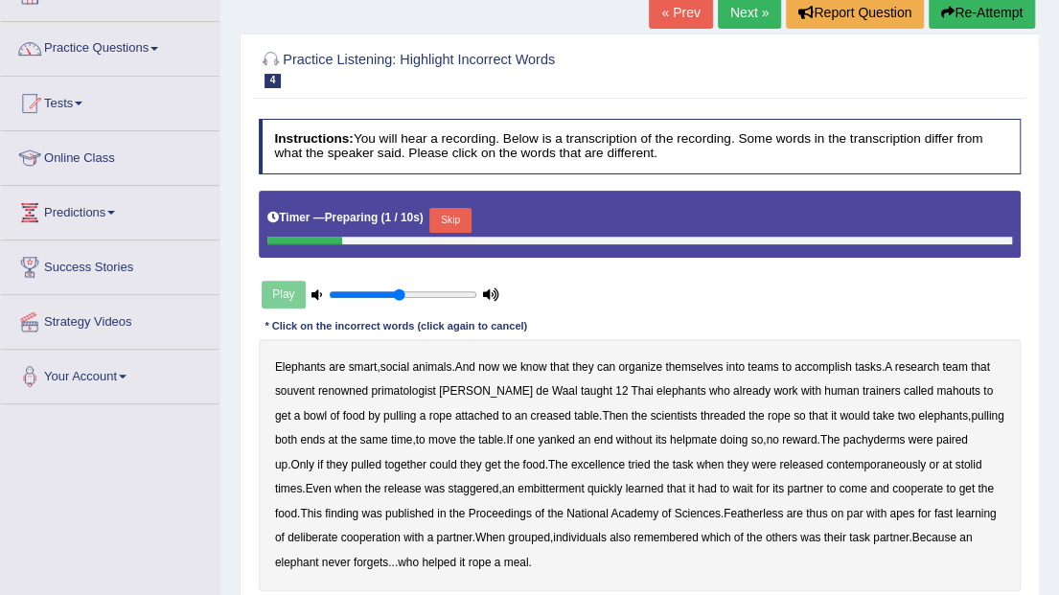
scroll to position [127, 0]
click at [426, 220] on div "Timer — Preparing ( 2 / 10s ) Skip" at bounding box center [639, 220] width 745 height 33
click at [452, 205] on div "Timer — Preparing ( 2 / 10s ) Skip" at bounding box center [639, 220] width 745 height 33
drag, startPoint x: 469, startPoint y: 188, endPoint x: 464, endPoint y: 207, distance: 19.8
click at [466, 204] on div "Timer — Preparing ( 4 / 10s ) Skip" at bounding box center [640, 224] width 763 height 67
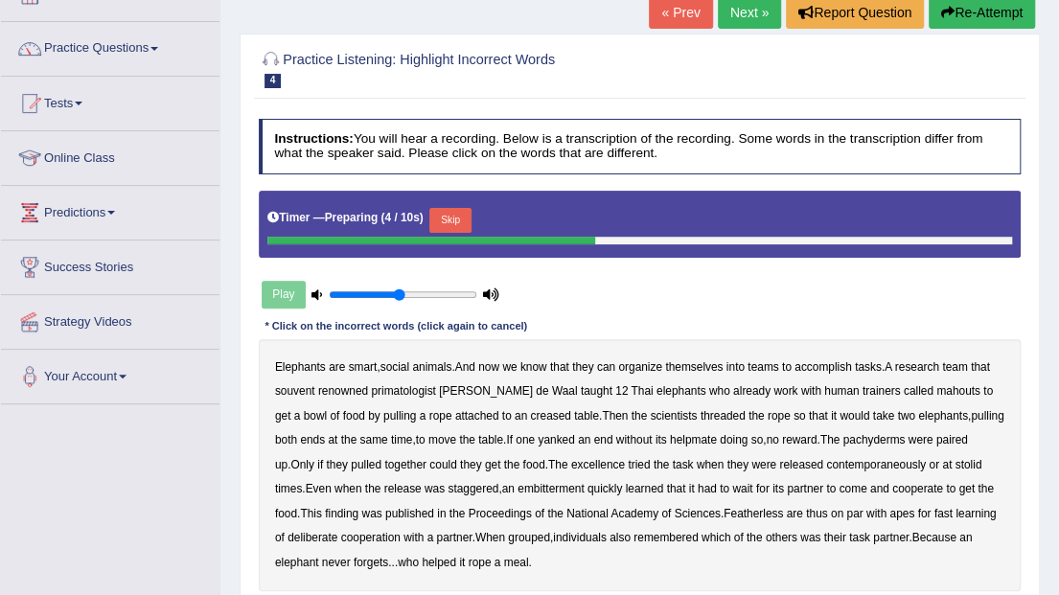
click at [463, 211] on button "Skip" at bounding box center [449, 220] width 41 height 25
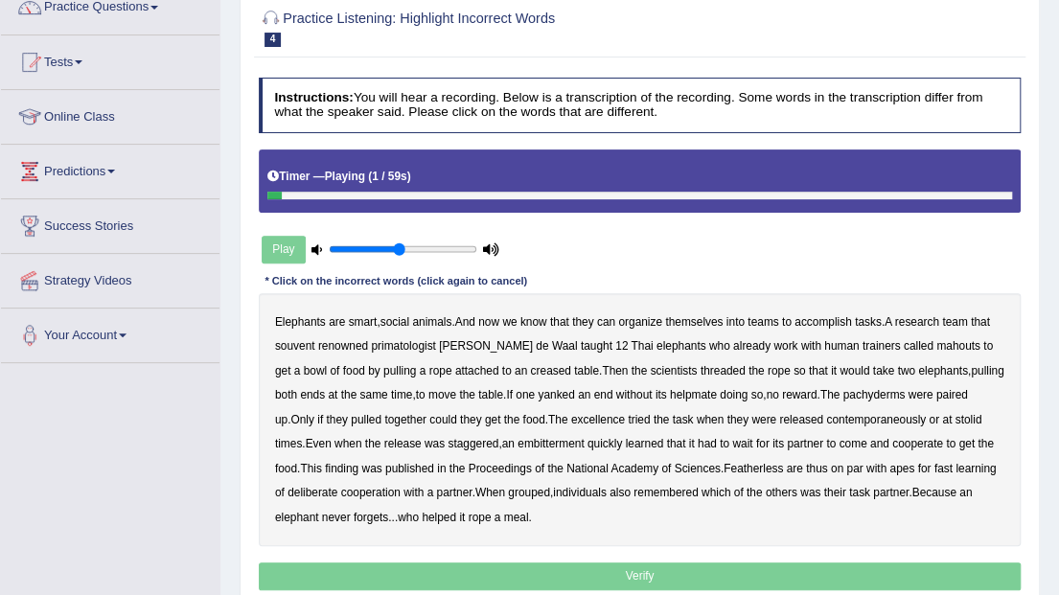
scroll to position [192, 0]
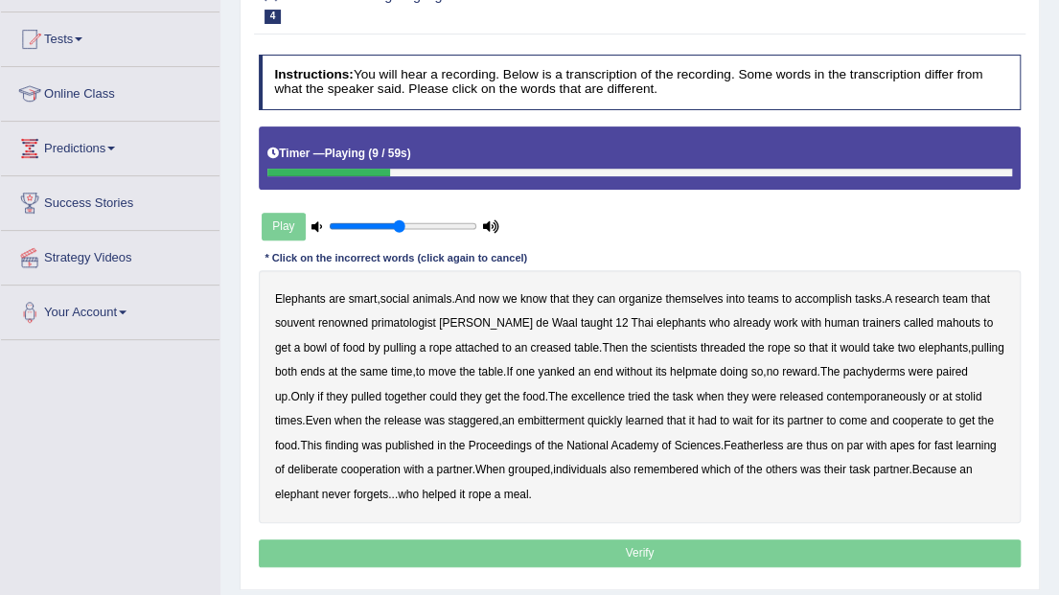
click at [314, 320] on div "Elephants are smart , social animals . And now we know that they can organize t…" at bounding box center [640, 396] width 763 height 253
click at [306, 324] on b "souvent" at bounding box center [295, 322] width 40 height 13
click at [843, 371] on b "pachyderms" at bounding box center [874, 371] width 62 height 13
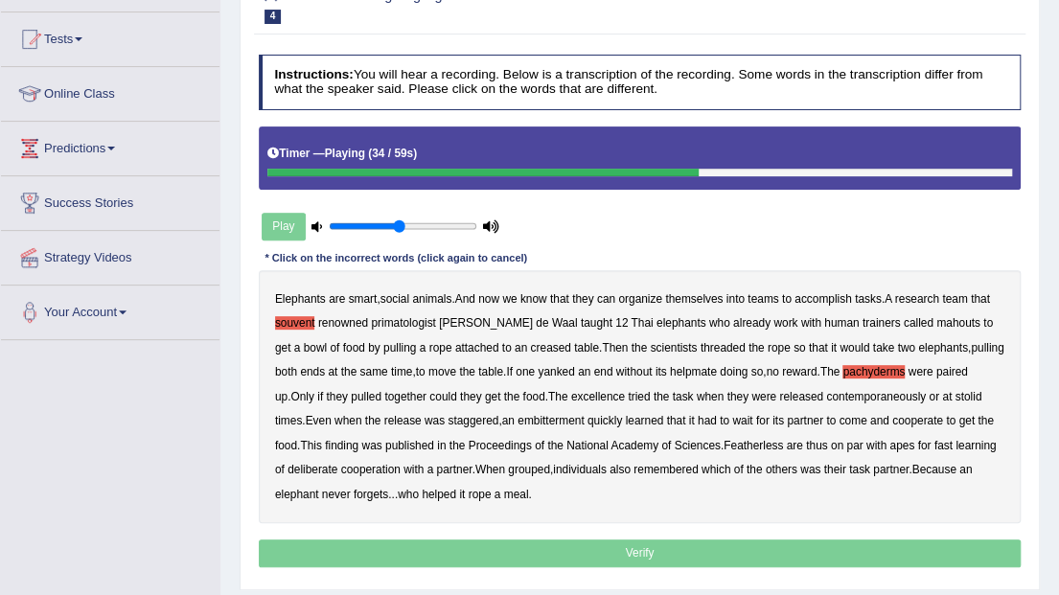
click at [571, 390] on b "excellence" at bounding box center [598, 396] width 54 height 13
click at [849, 368] on b "pachyderms" at bounding box center [874, 371] width 62 height 13
drag, startPoint x: 455, startPoint y: 414, endPoint x: 543, endPoint y: 416, distance: 87.2
click at [518, 414] on b "embitterment" at bounding box center [551, 420] width 66 height 13
click at [724, 440] on b "Featherless" at bounding box center [753, 445] width 59 height 13
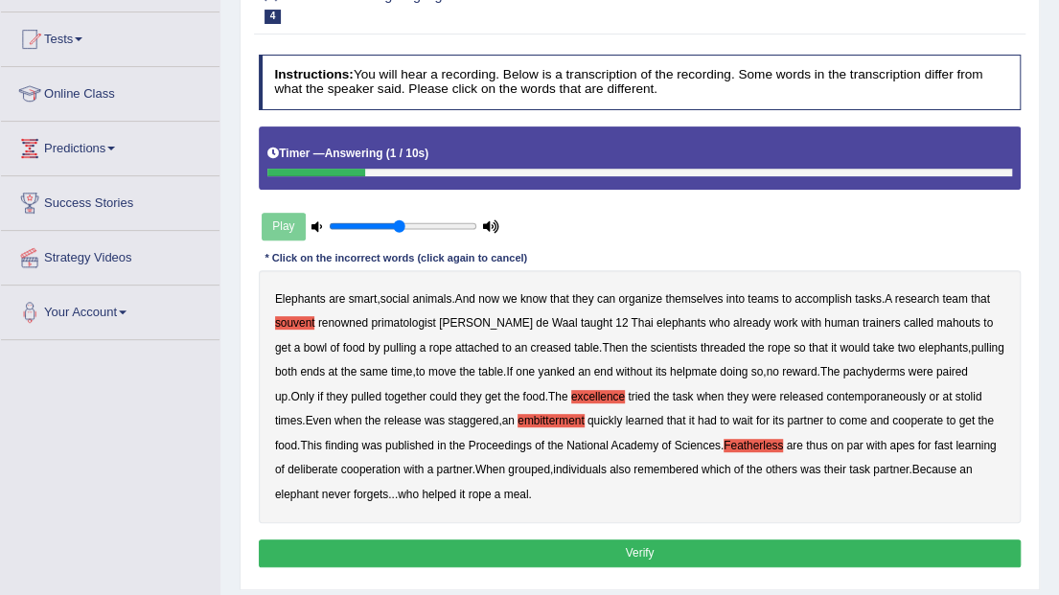
click at [295, 321] on b "souvent" at bounding box center [295, 322] width 40 height 13
click at [341, 546] on button "Verify" at bounding box center [640, 554] width 763 height 28
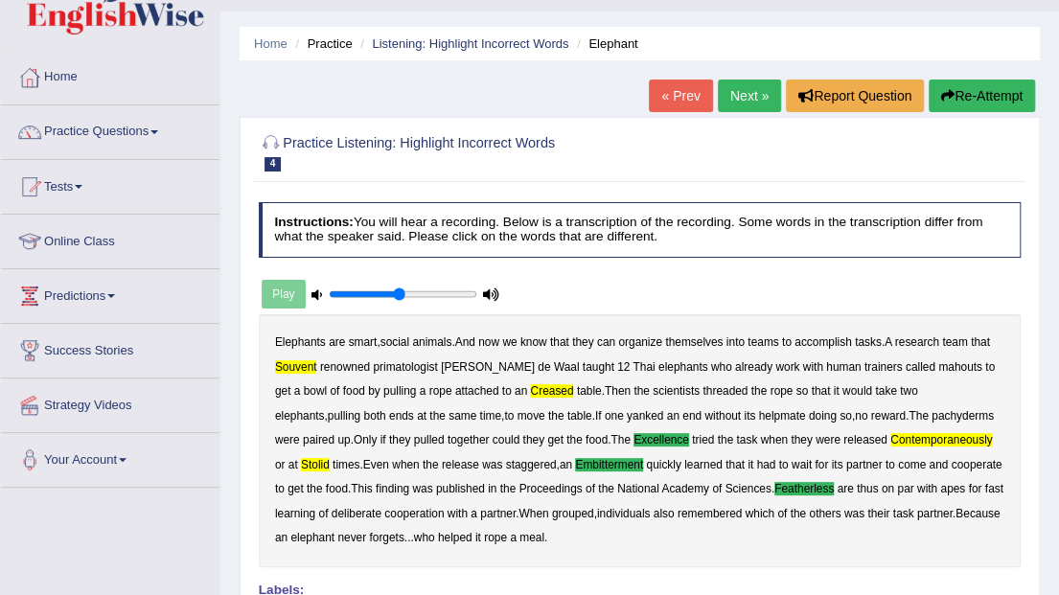
scroll to position [0, 0]
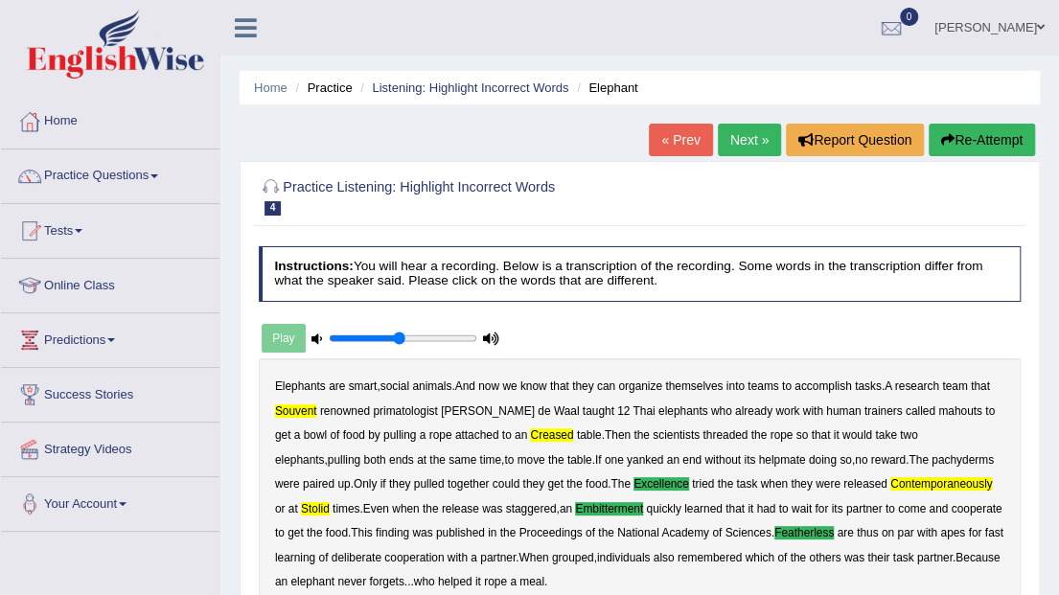
click at [730, 134] on link "Next »" at bounding box center [749, 140] width 63 height 33
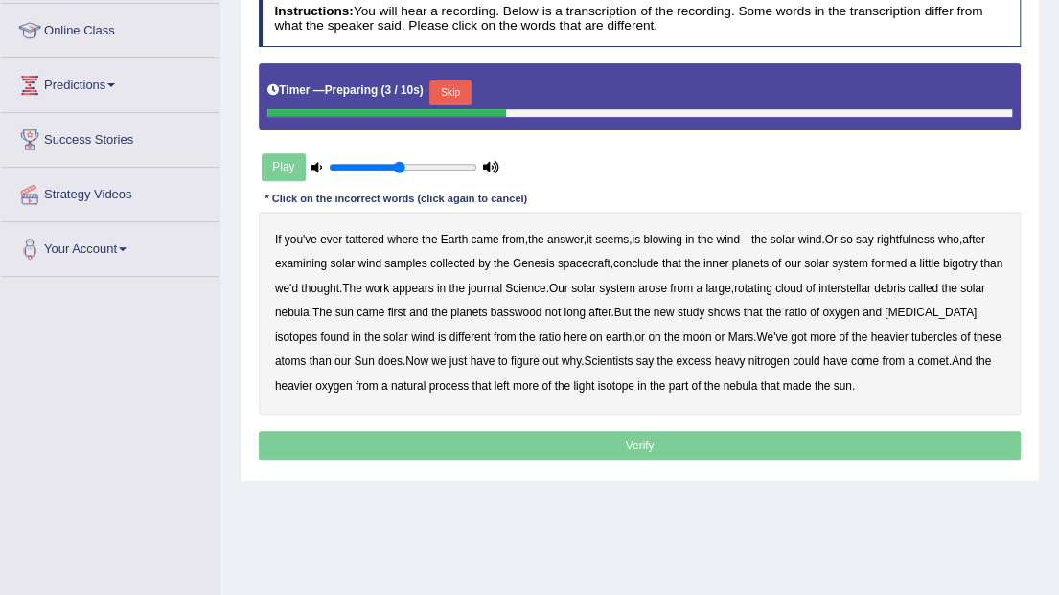
click at [450, 102] on button "Skip" at bounding box center [449, 93] width 41 height 25
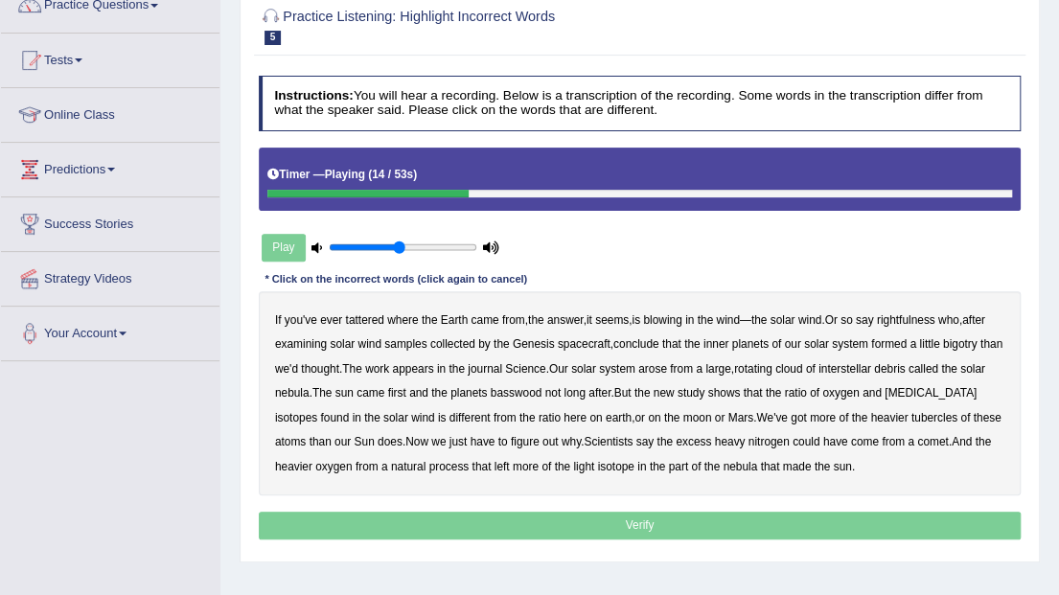
scroll to position [63, 0]
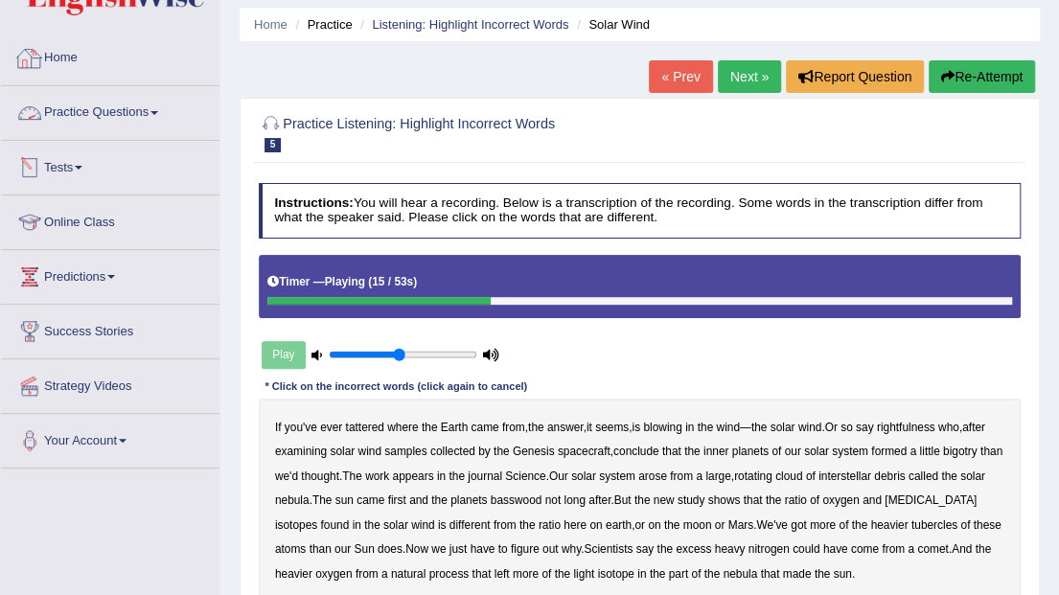
click at [103, 106] on link "Practice Questions" at bounding box center [110, 110] width 219 height 48
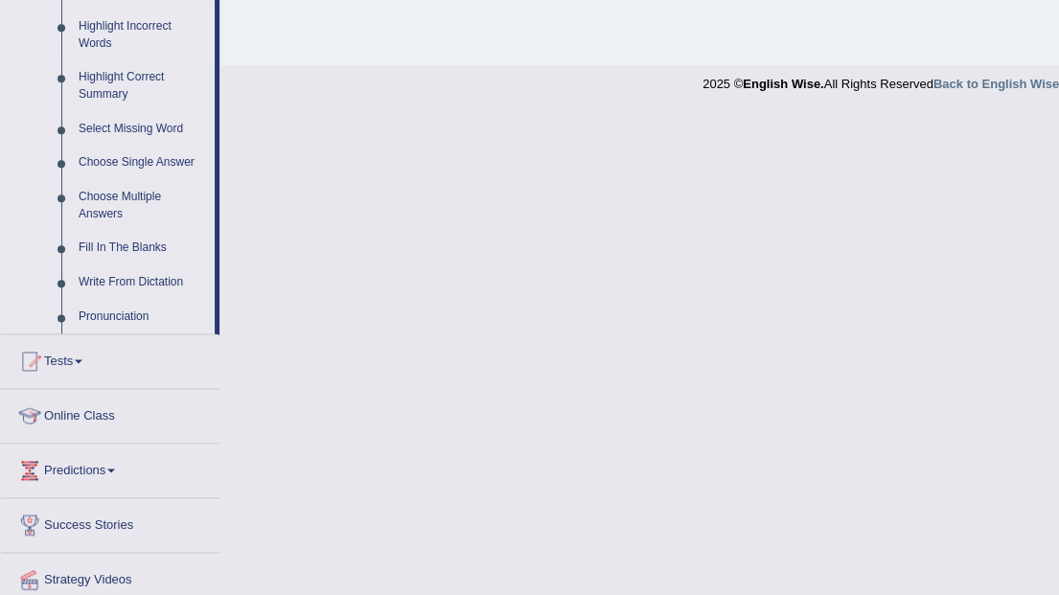
scroll to position [894, 0]
click at [127, 249] on link "Fill In The Blanks" at bounding box center [142, 247] width 145 height 35
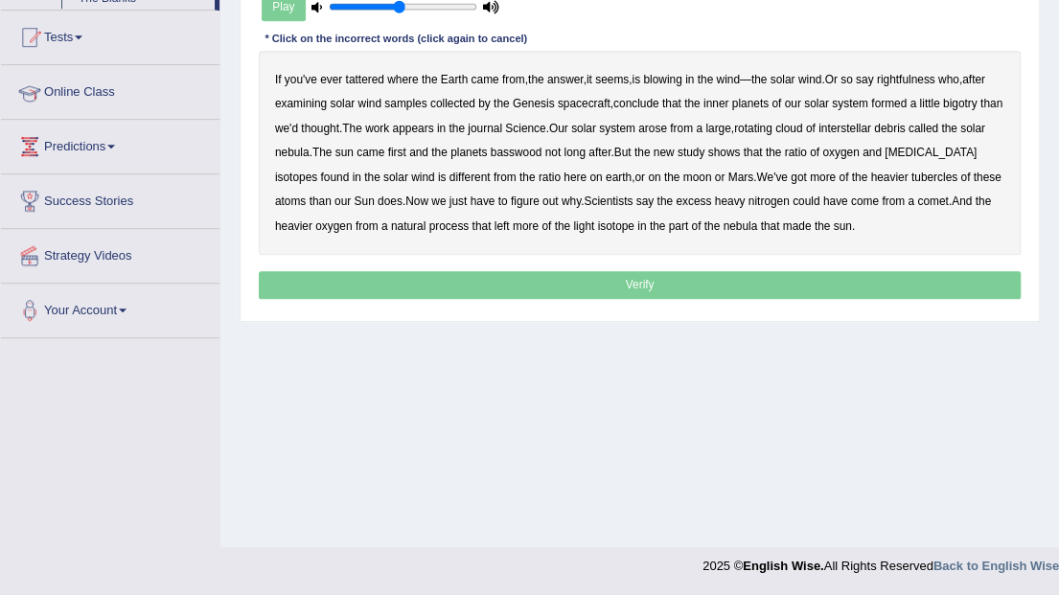
scroll to position [345, 0]
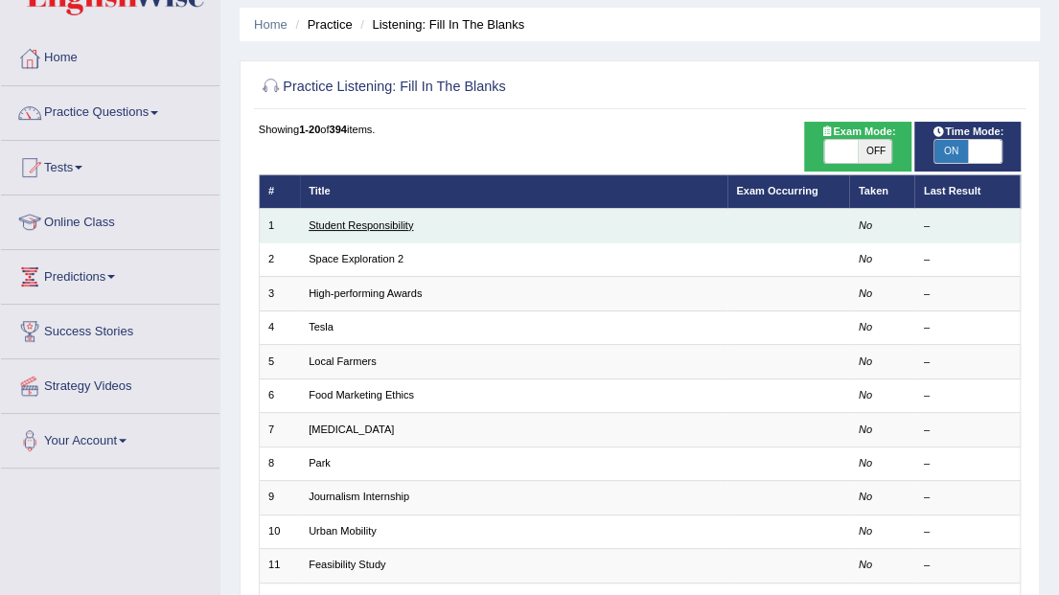
click at [398, 224] on link "Student Responsibility" at bounding box center [361, 226] width 104 height 12
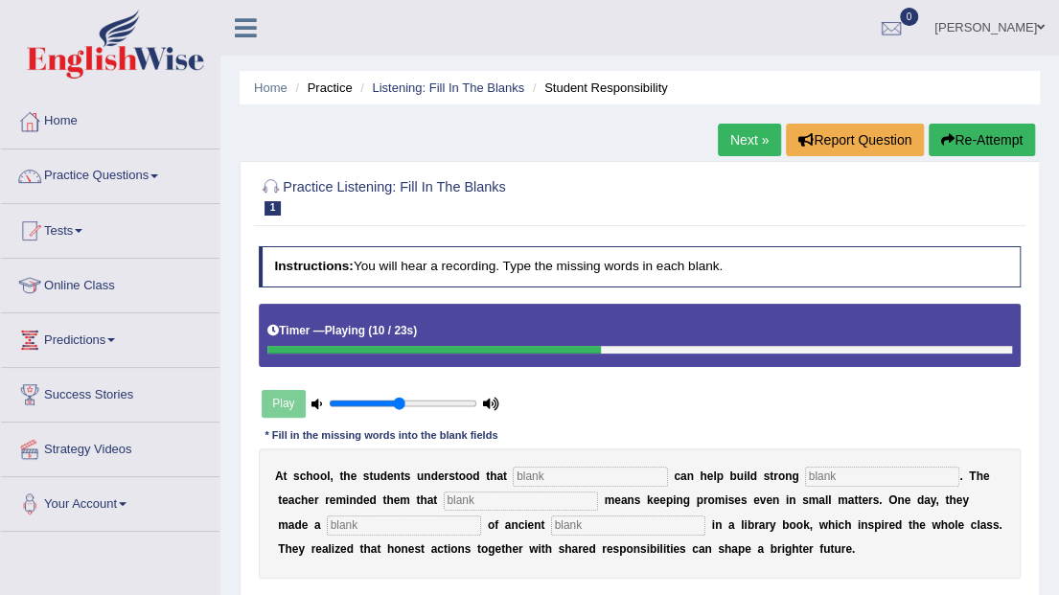
click at [969, 147] on button "Re-Attempt" at bounding box center [982, 140] width 106 height 33
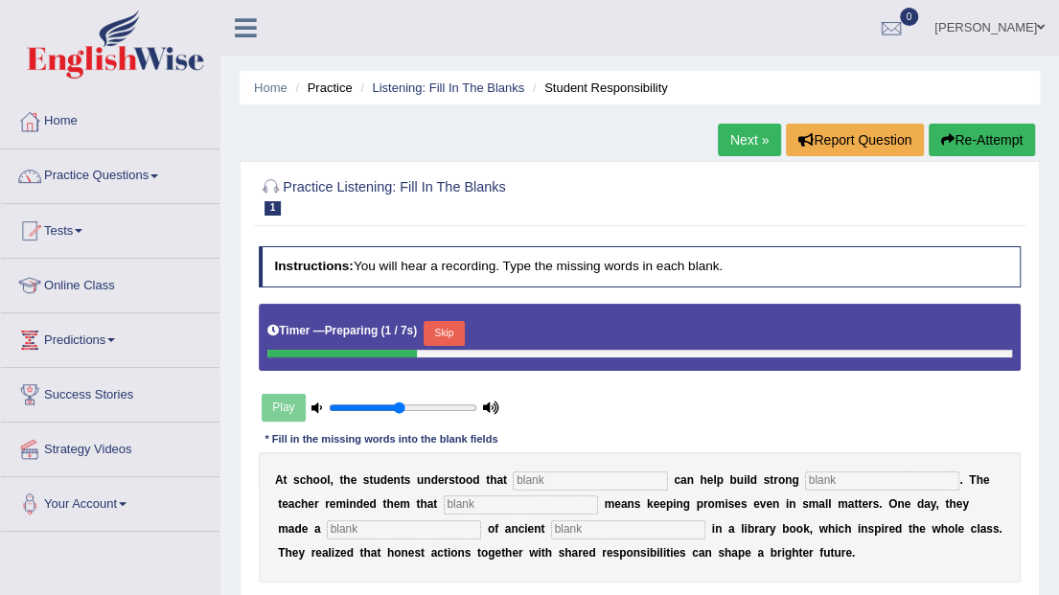
click at [435, 330] on button "Skip" at bounding box center [444, 333] width 41 height 25
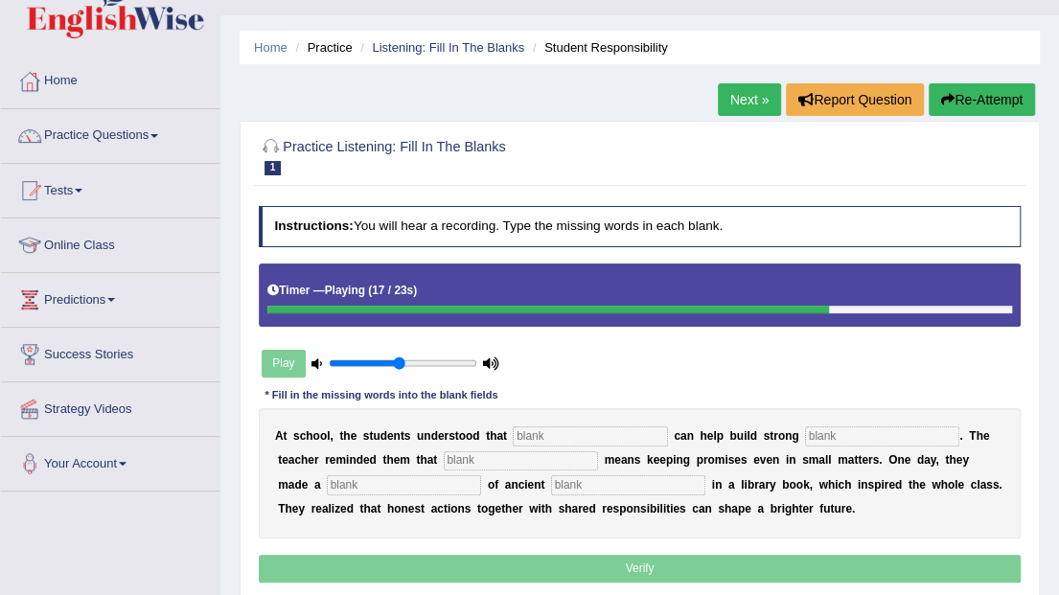
scroll to position [63, 0]
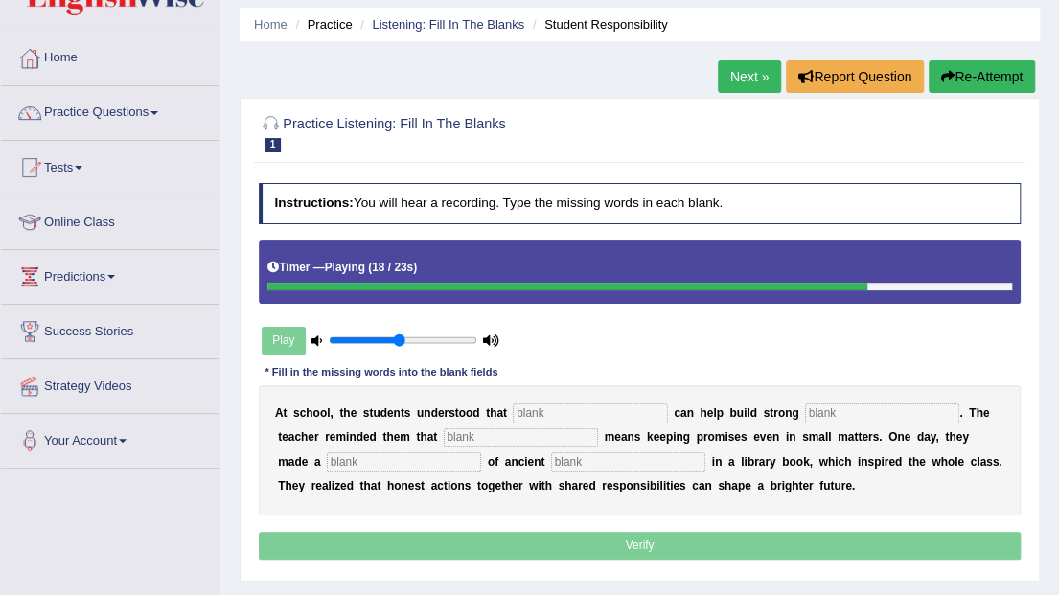
click at [988, 64] on button "Re-Attempt" at bounding box center [982, 76] width 106 height 33
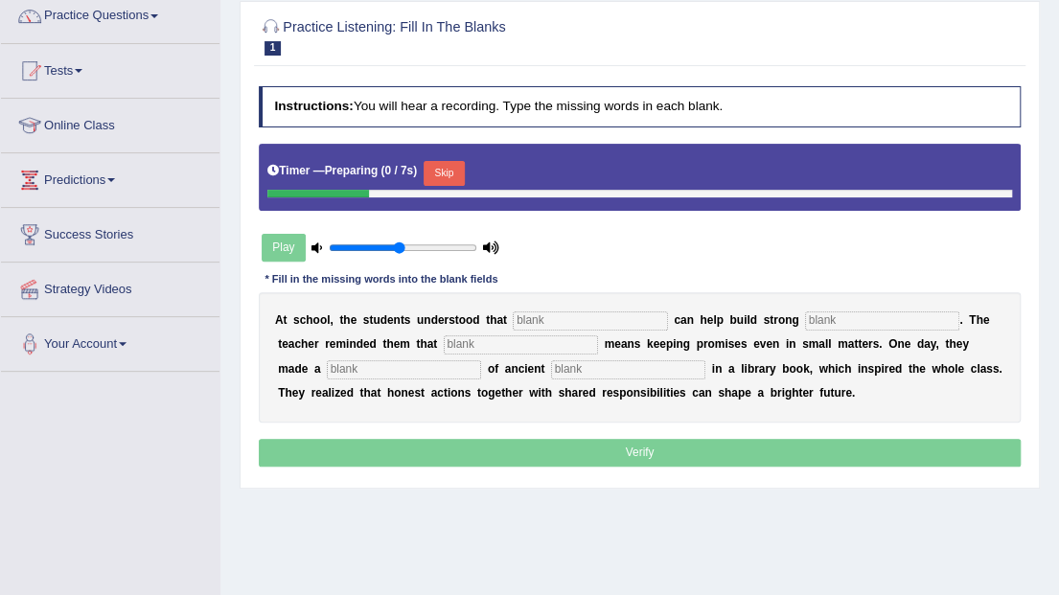
scroll to position [192, 0]
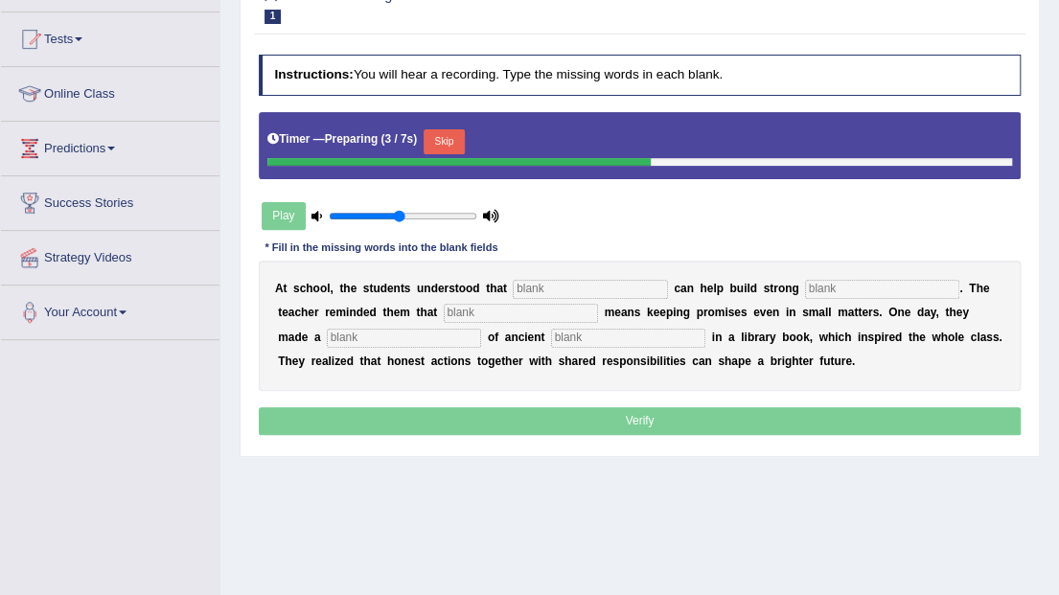
click at [439, 135] on button "Skip" at bounding box center [444, 141] width 41 height 25
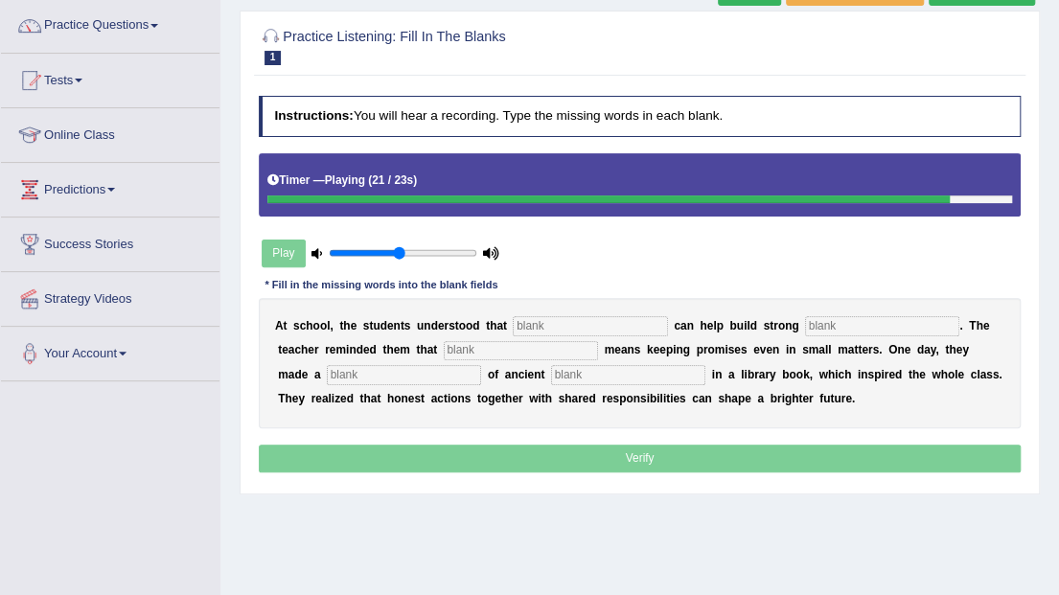
scroll to position [63, 0]
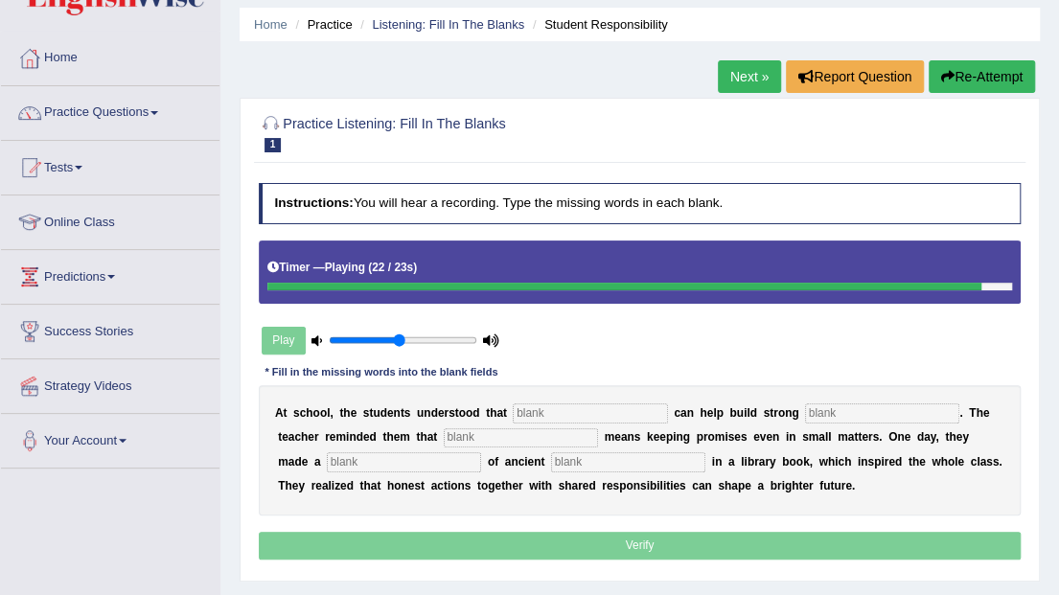
click at [976, 87] on button "Re-Attempt" at bounding box center [982, 76] width 106 height 33
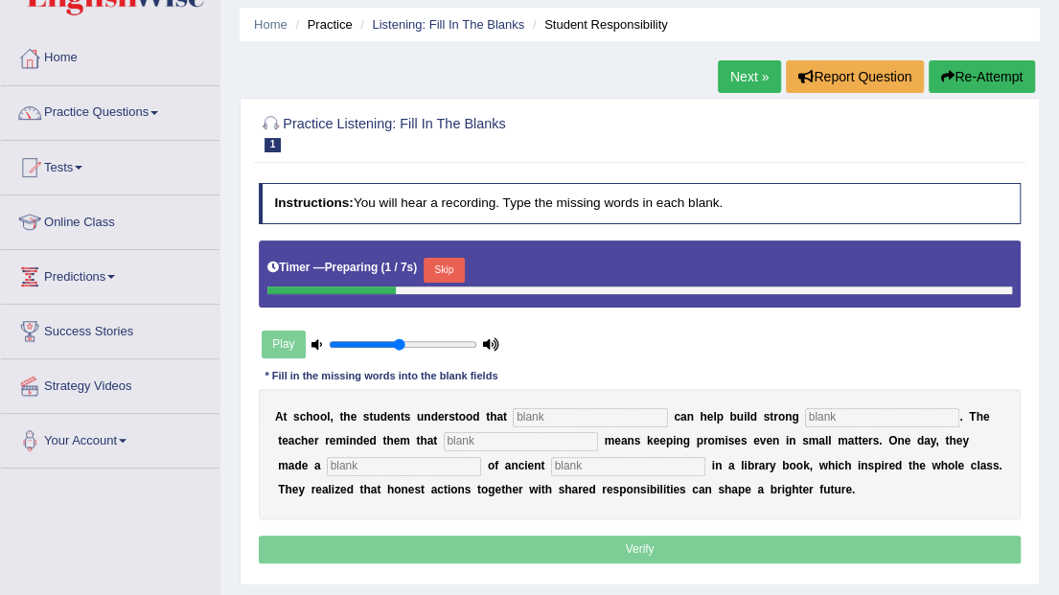
click at [442, 258] on button "Skip" at bounding box center [444, 270] width 41 height 25
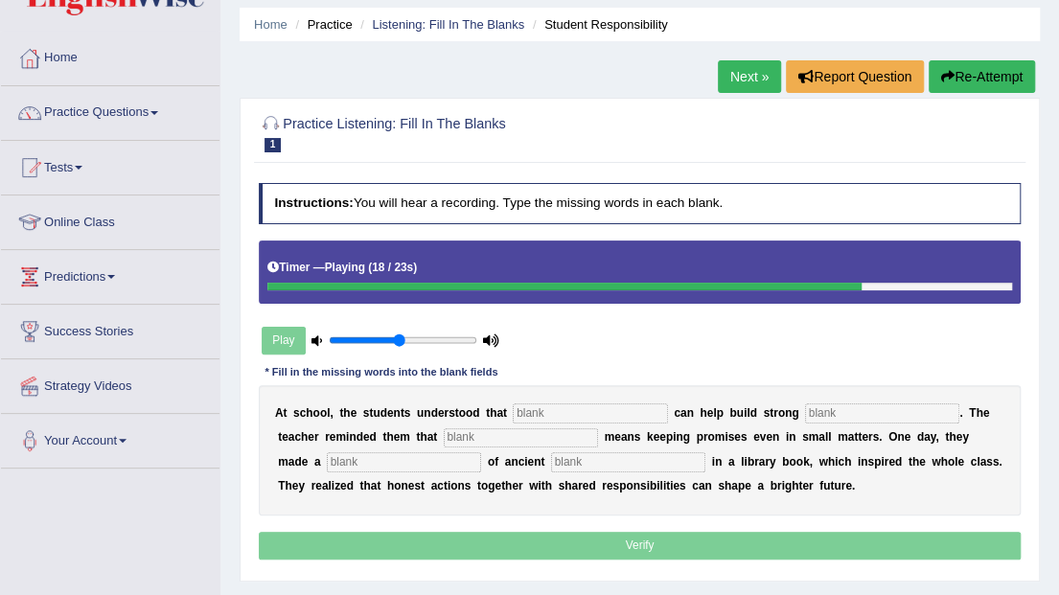
click at [572, 409] on input "text" at bounding box center [590, 413] width 154 height 19
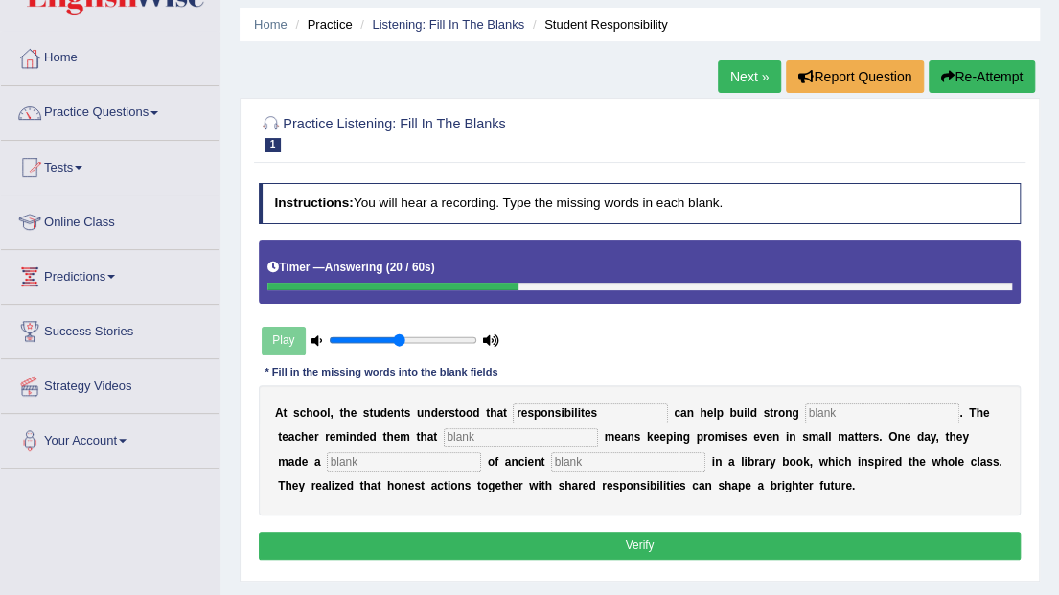
type input "responsibilites"
click at [805, 410] on input "text" at bounding box center [882, 413] width 154 height 19
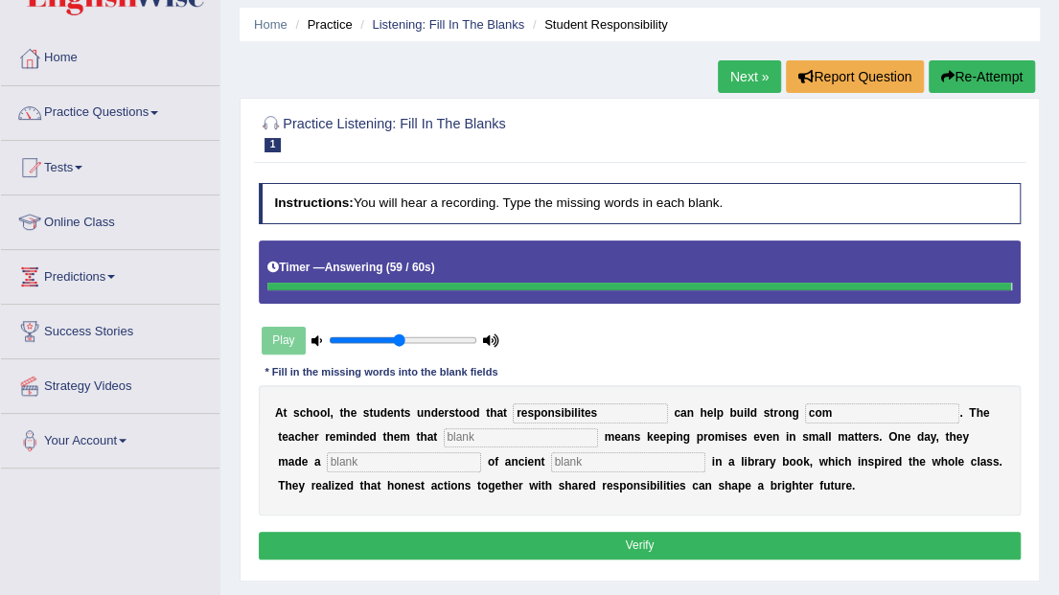
type input "com"
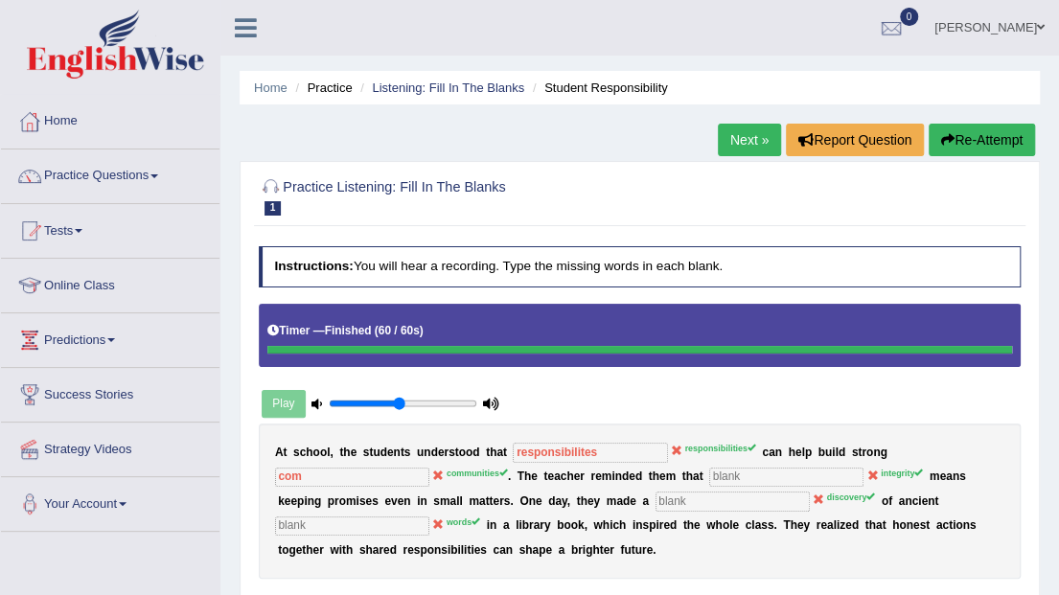
click at [1012, 128] on button "Re-Attempt" at bounding box center [982, 140] width 106 height 33
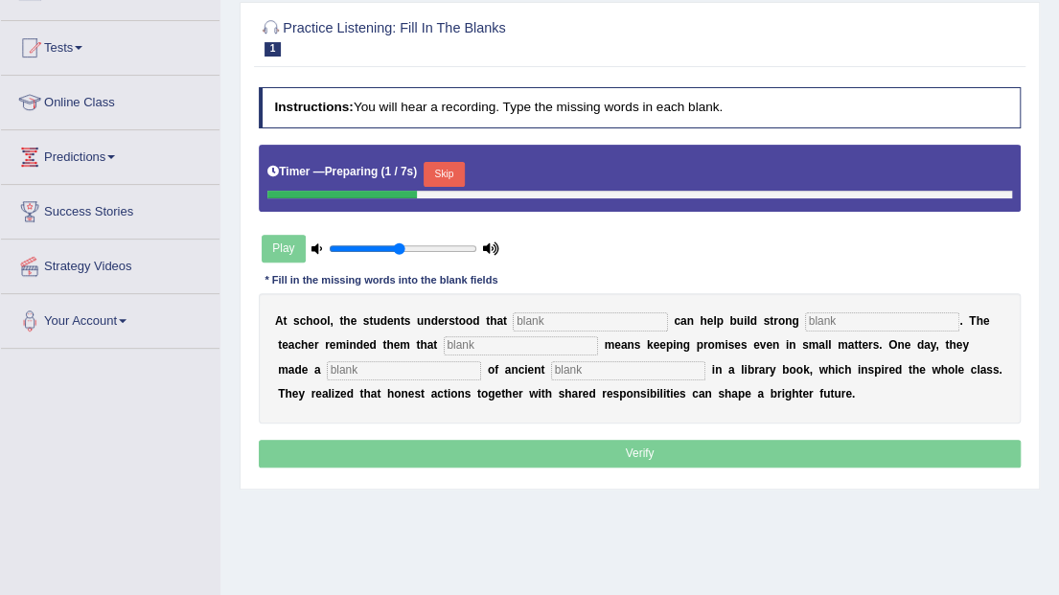
scroll to position [192, 0]
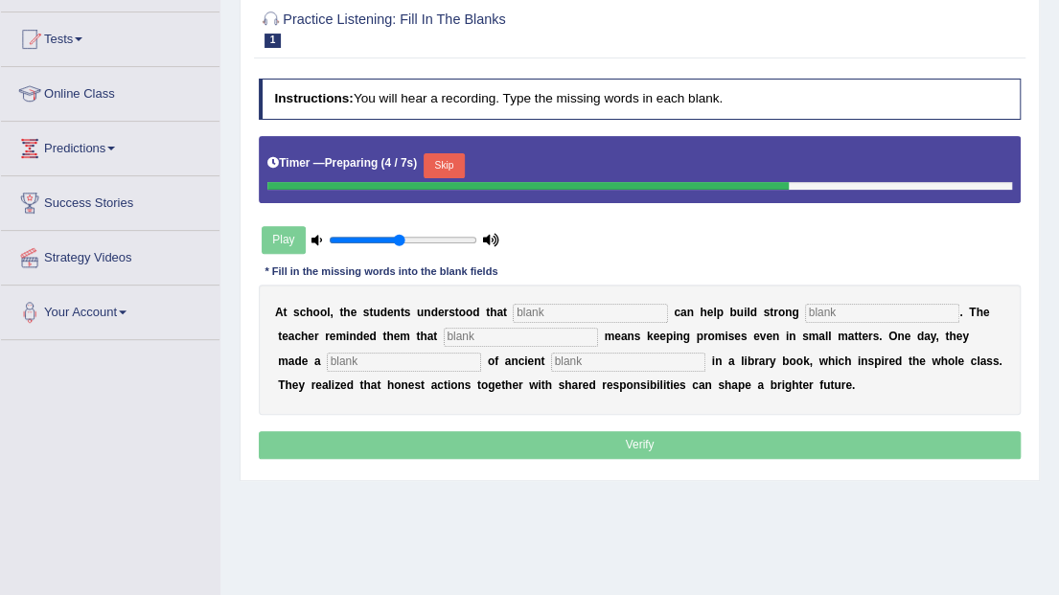
click at [569, 311] on input "text" at bounding box center [590, 313] width 154 height 19
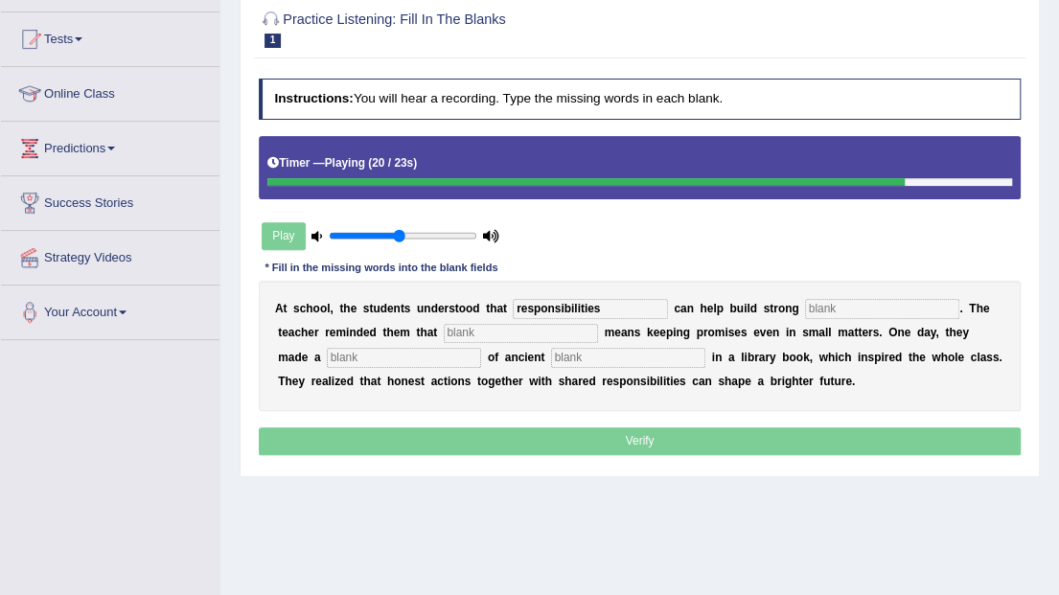
type input "responsibilities"
click at [805, 309] on input "text" at bounding box center [882, 308] width 154 height 19
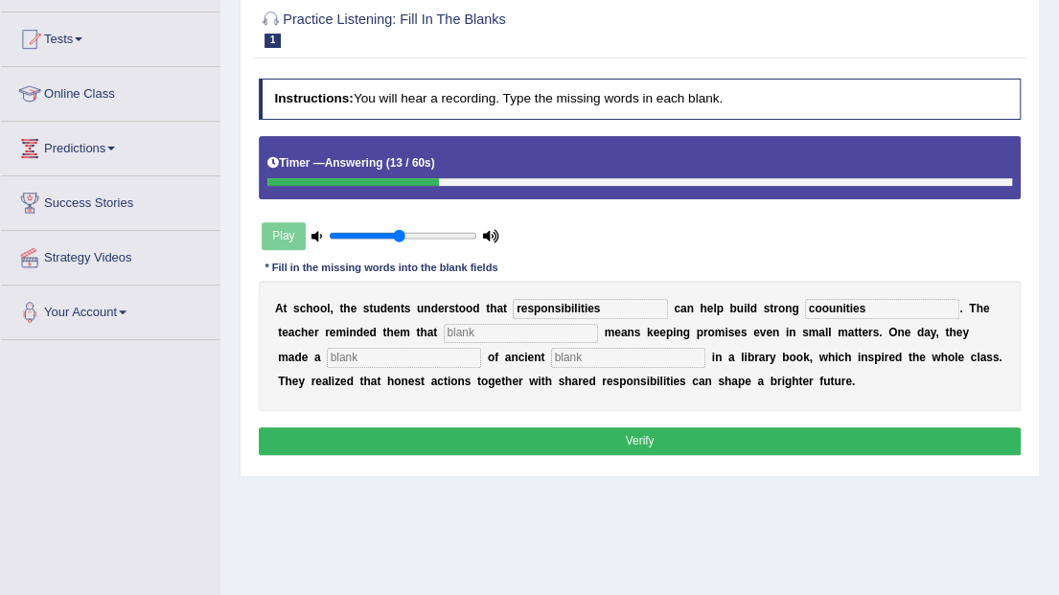
click at [805, 305] on input "coounities" at bounding box center [882, 308] width 154 height 19
type input "communities"
click at [335, 355] on input "text" at bounding box center [404, 357] width 154 height 19
type input "discovery"
click at [551, 351] on input "text" at bounding box center [628, 357] width 154 height 19
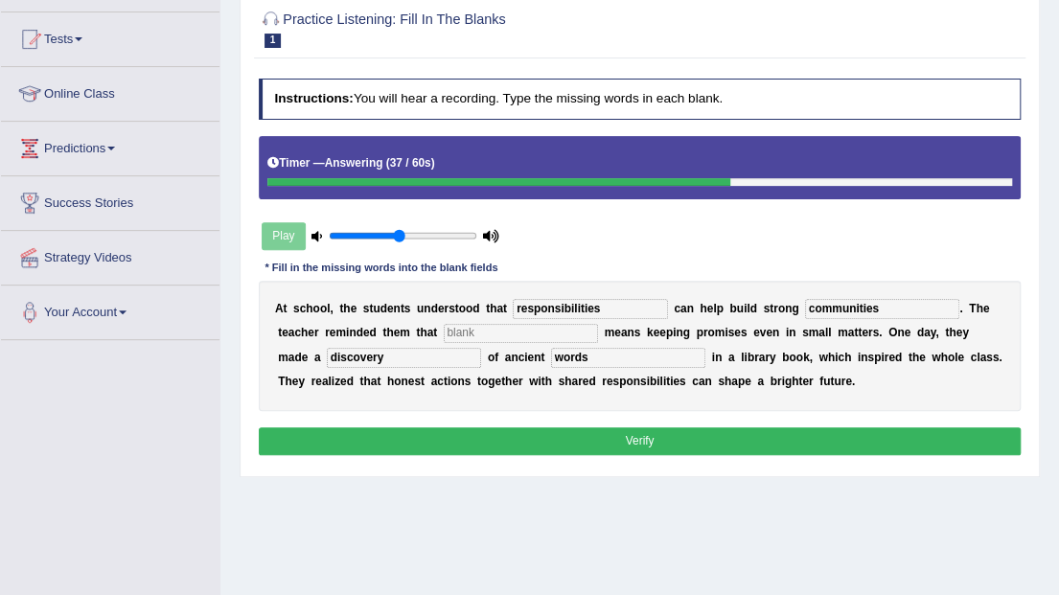
type input "words"
click at [484, 333] on input "text" at bounding box center [521, 333] width 154 height 19
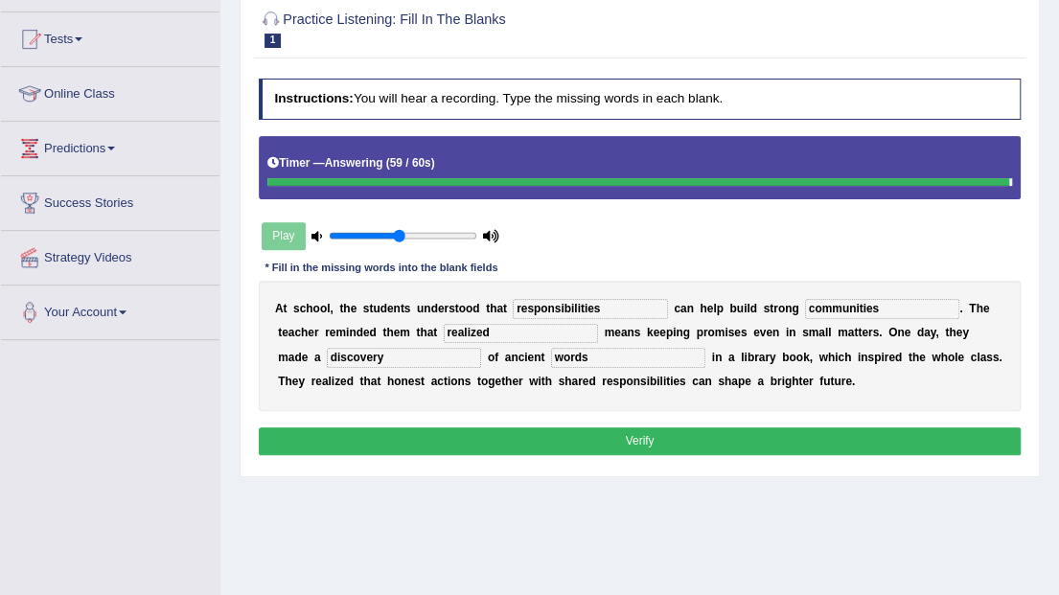
type input "realized"
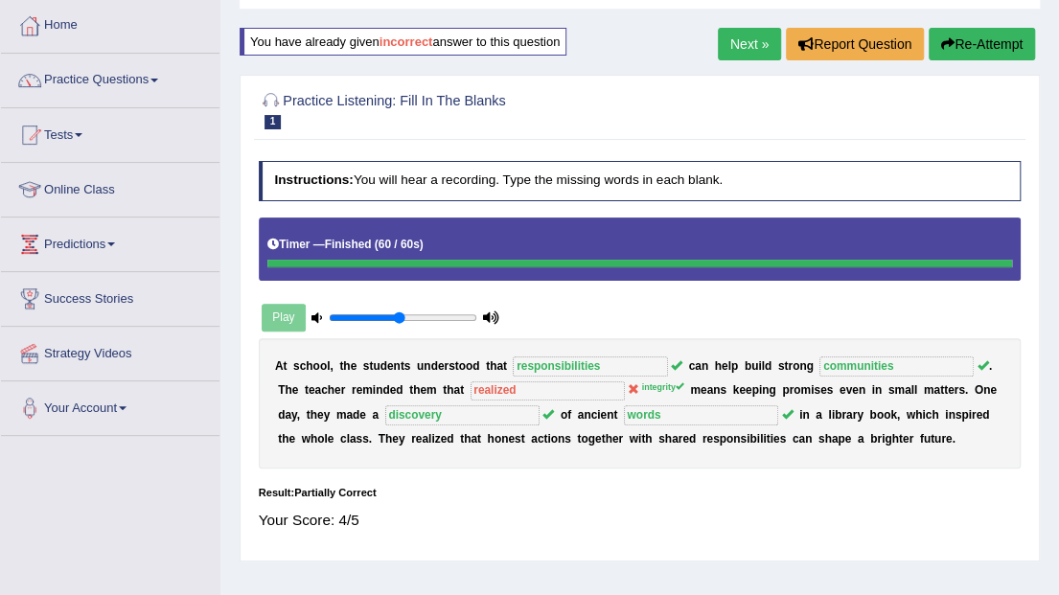
scroll to position [0, 0]
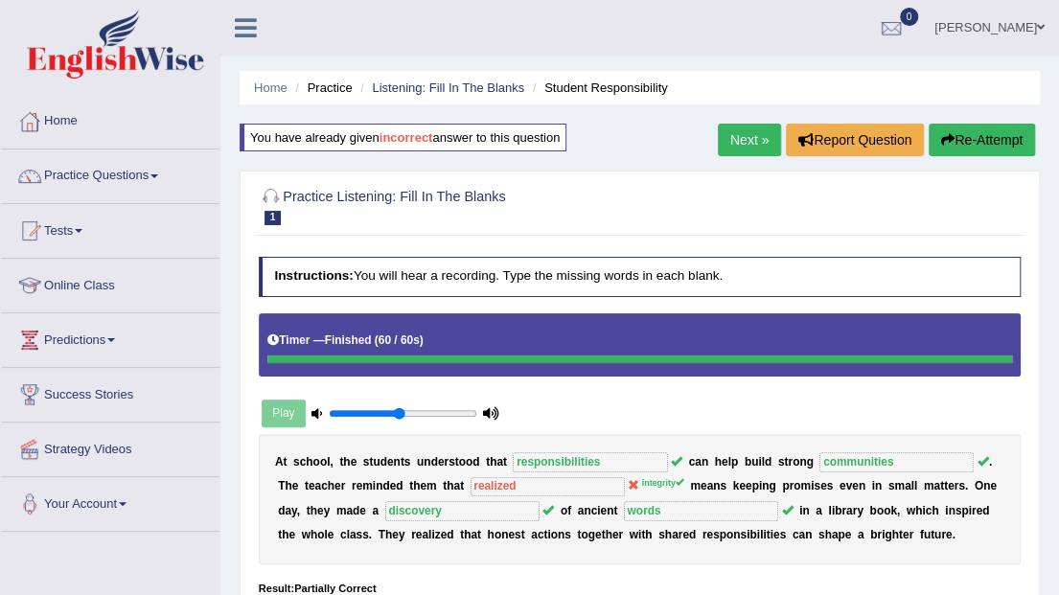
click at [753, 139] on link "Next »" at bounding box center [749, 140] width 63 height 33
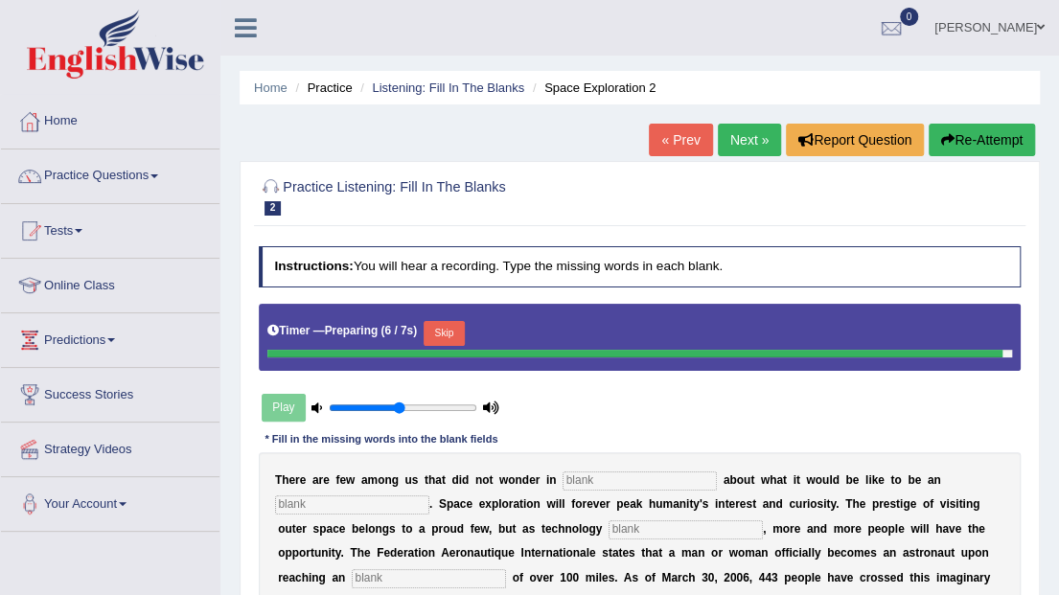
click at [432, 98] on ul "Home Practice Listening: Fill In The Blanks Space Exploration 2" at bounding box center [640, 88] width 800 height 34
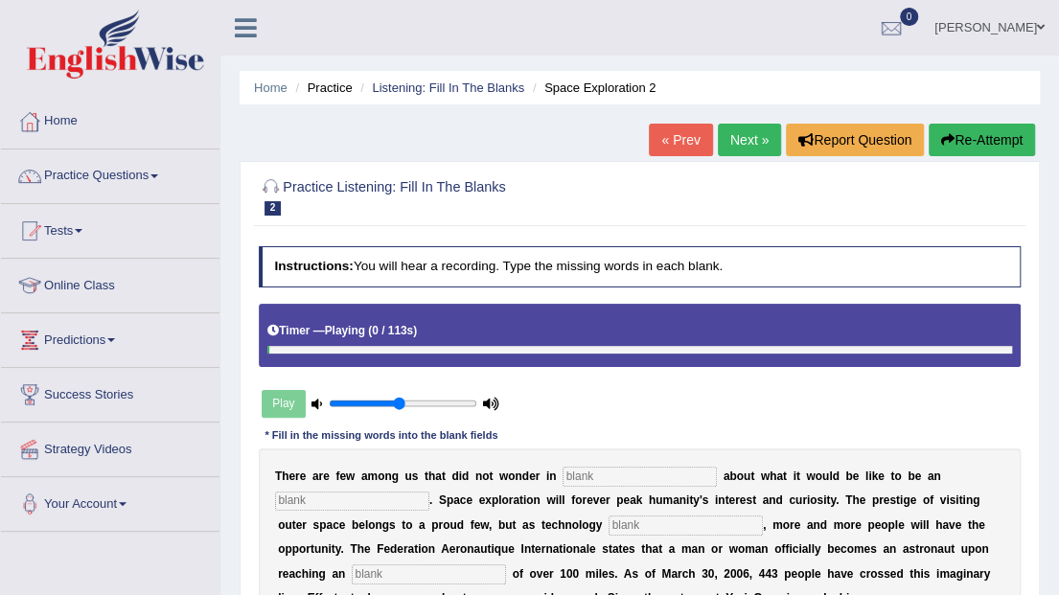
click at [435, 95] on li "Listening: Fill In The Blanks" at bounding box center [440, 88] width 169 height 18
click at [445, 84] on link "Listening: Fill In The Blanks" at bounding box center [448, 88] width 152 height 14
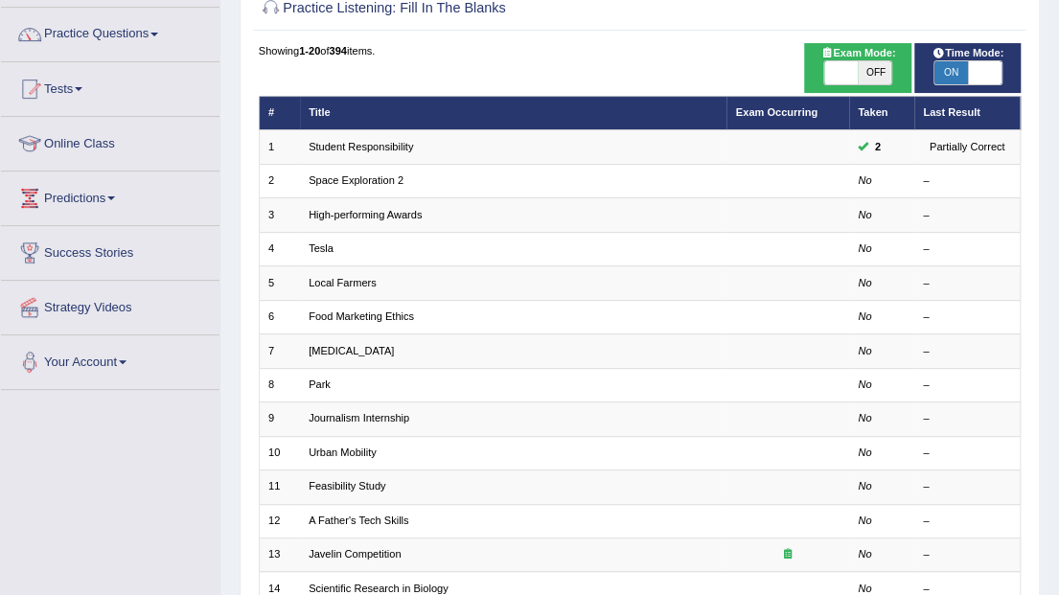
scroll to position [63, 0]
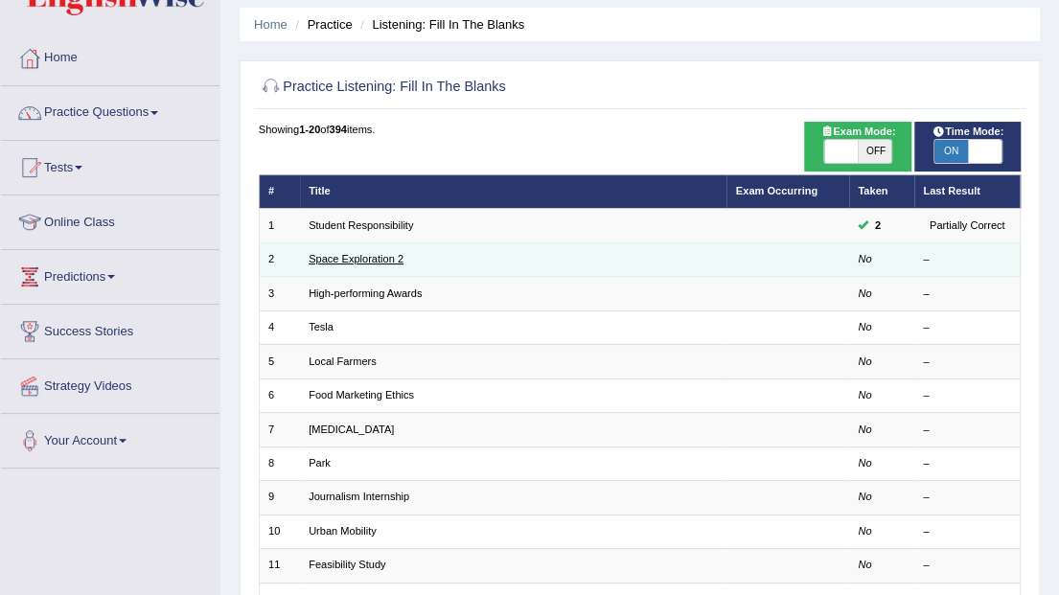
click at [369, 261] on link "Space Exploration 2" at bounding box center [356, 259] width 95 height 12
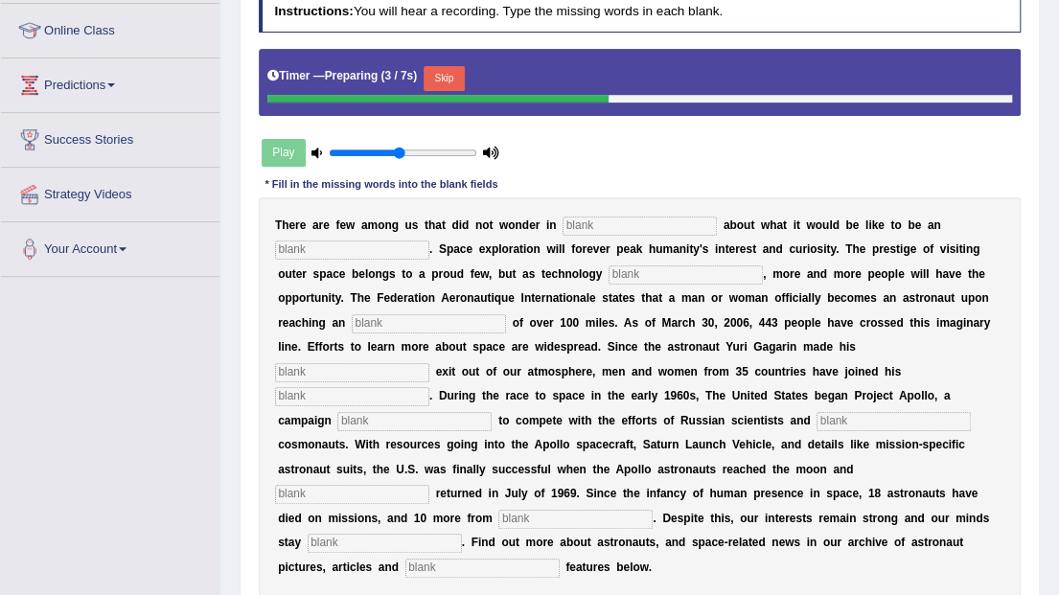
click at [435, 70] on button "Skip" at bounding box center [444, 78] width 41 height 25
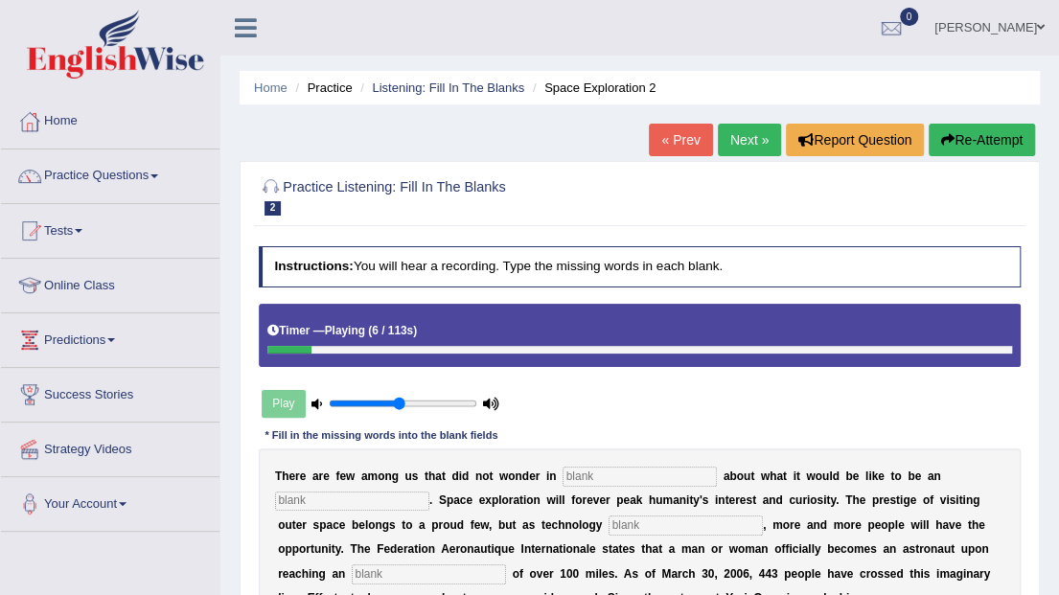
click at [767, 140] on link "Next »" at bounding box center [749, 140] width 63 height 33
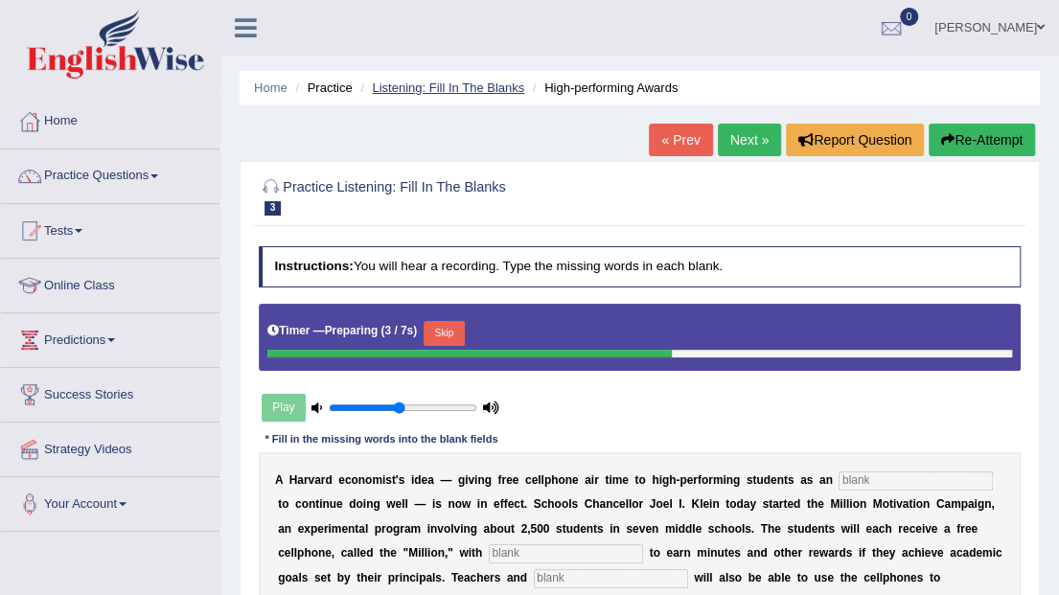
click at [435, 94] on link "Listening: Fill In The Blanks" at bounding box center [448, 88] width 152 height 14
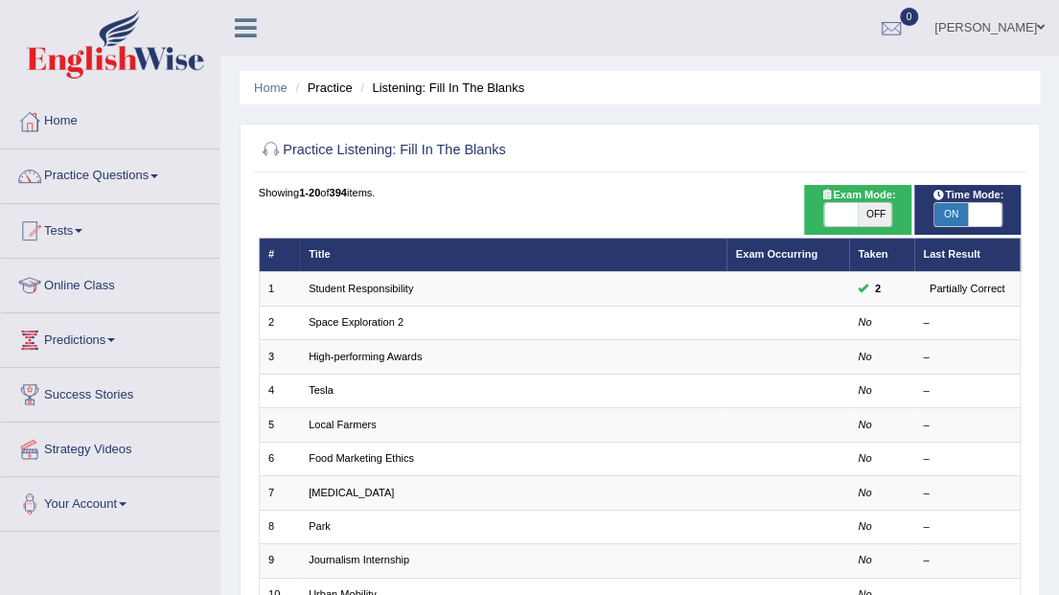
click at [879, 211] on span "OFF" at bounding box center [875, 214] width 34 height 23
checkbox input "true"
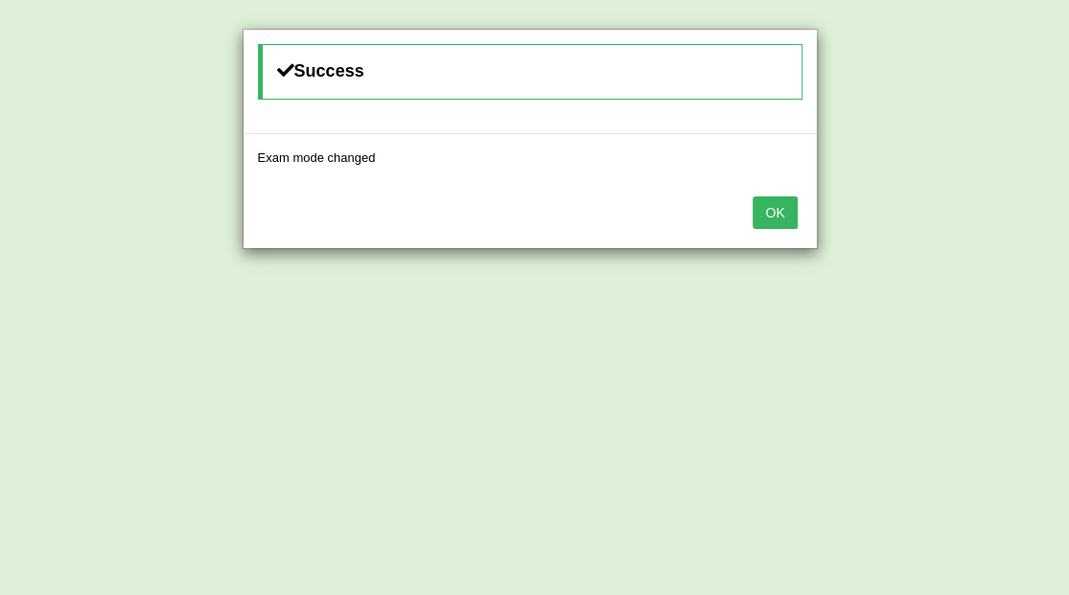
click at [784, 211] on button "OK" at bounding box center [774, 213] width 44 height 33
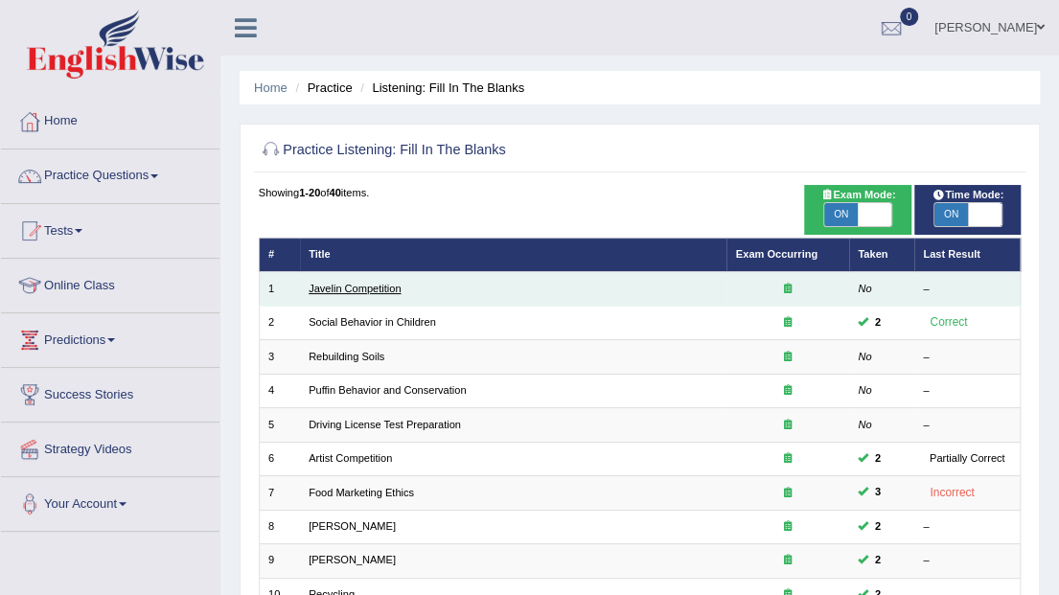
click at [379, 291] on link "Javelin Competition" at bounding box center [355, 289] width 92 height 12
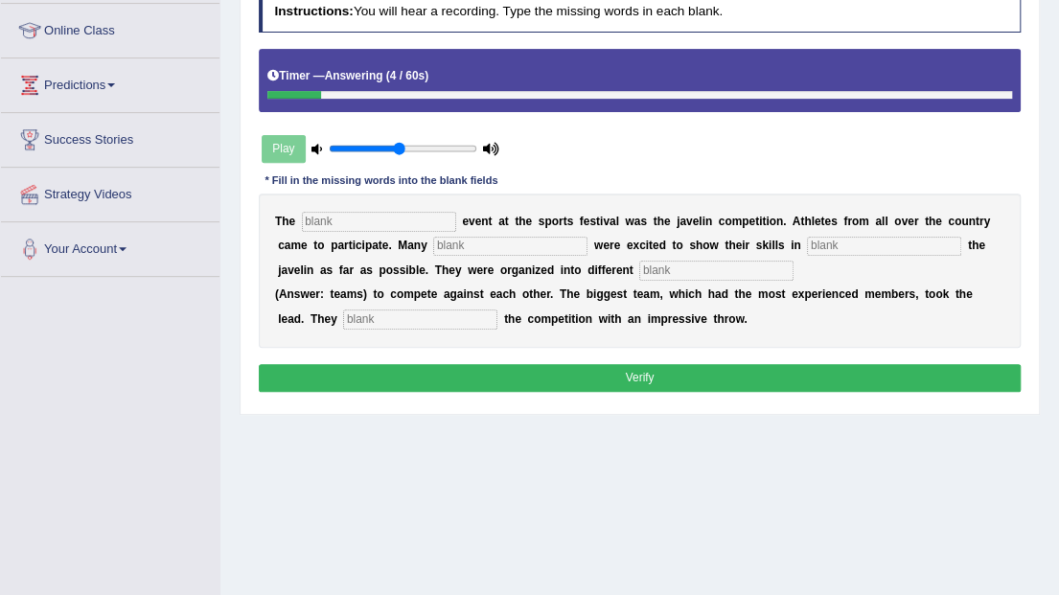
click at [347, 220] on input "text" at bounding box center [379, 221] width 154 height 19
type input "biggest"
click at [433, 243] on input "text" at bounding box center [510, 246] width 154 height 19
type input "people"
click at [639, 272] on input "text" at bounding box center [716, 270] width 154 height 19
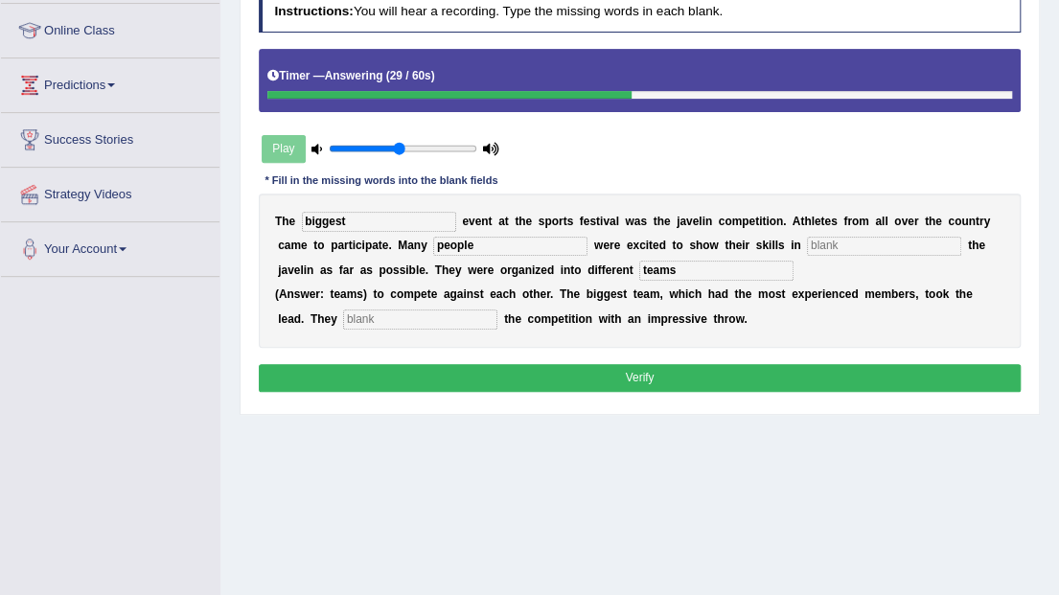
type input "teams"
click at [351, 314] on input "text" at bounding box center [420, 319] width 154 height 19
type input "started"
click at [807, 242] on input "text" at bounding box center [884, 246] width 154 height 19
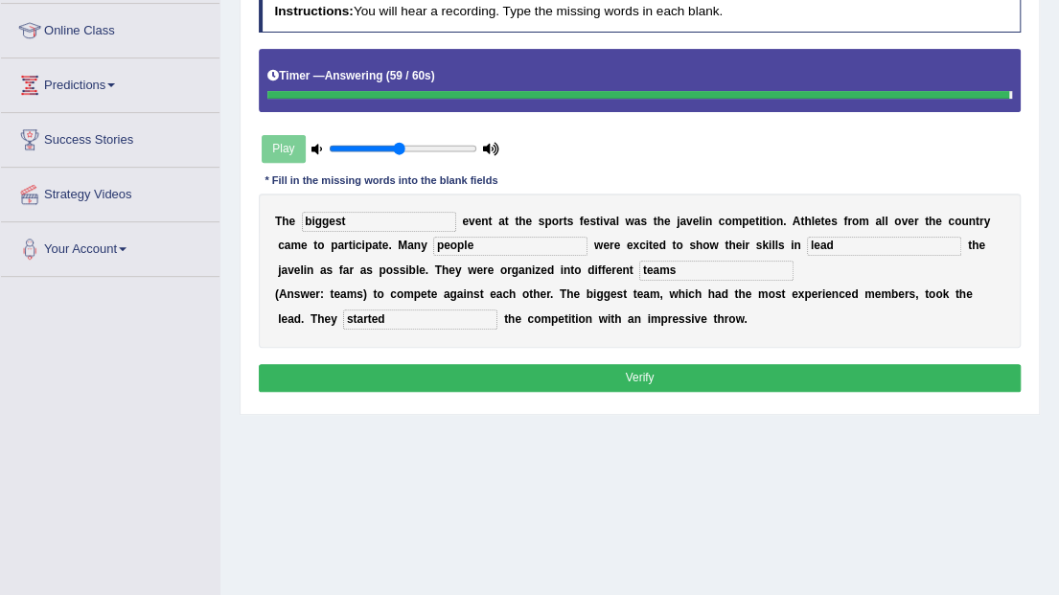
type input "lead"
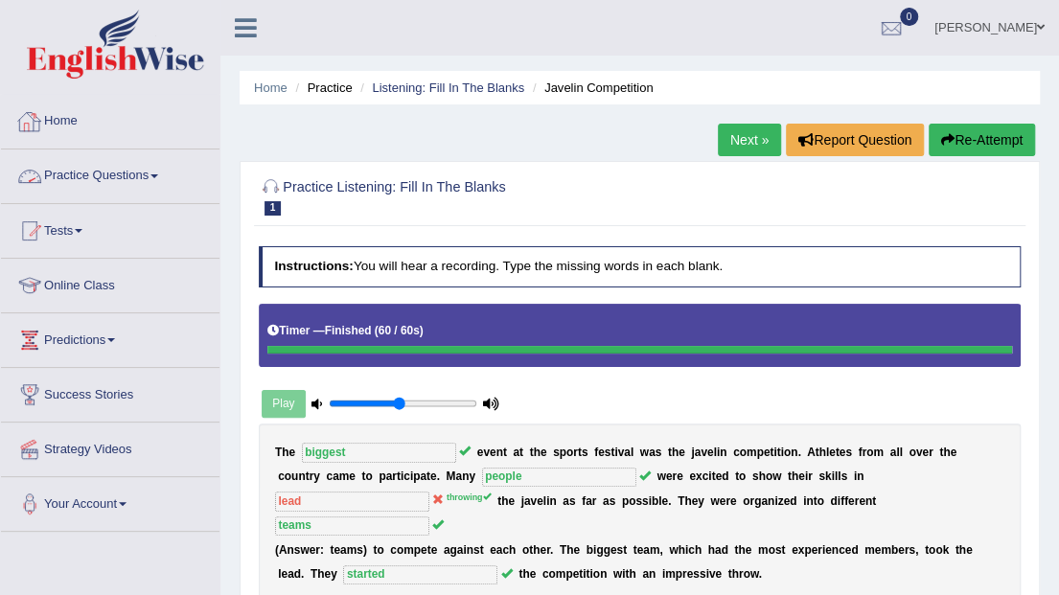
click at [73, 118] on link "Home" at bounding box center [110, 119] width 219 height 48
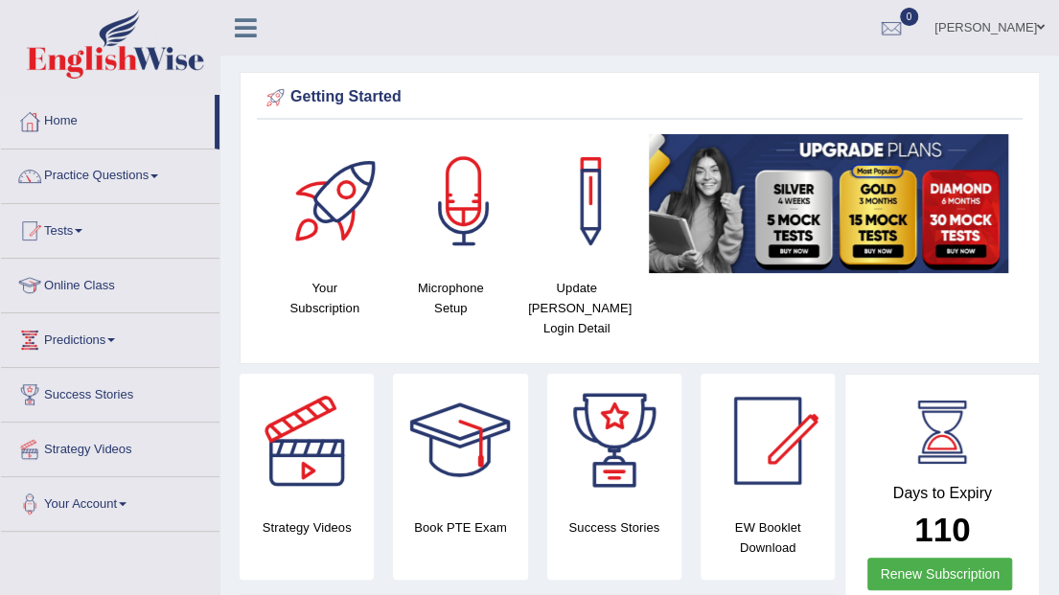
click at [1027, 31] on link "Vijay Kumari" at bounding box center [989, 25] width 139 height 50
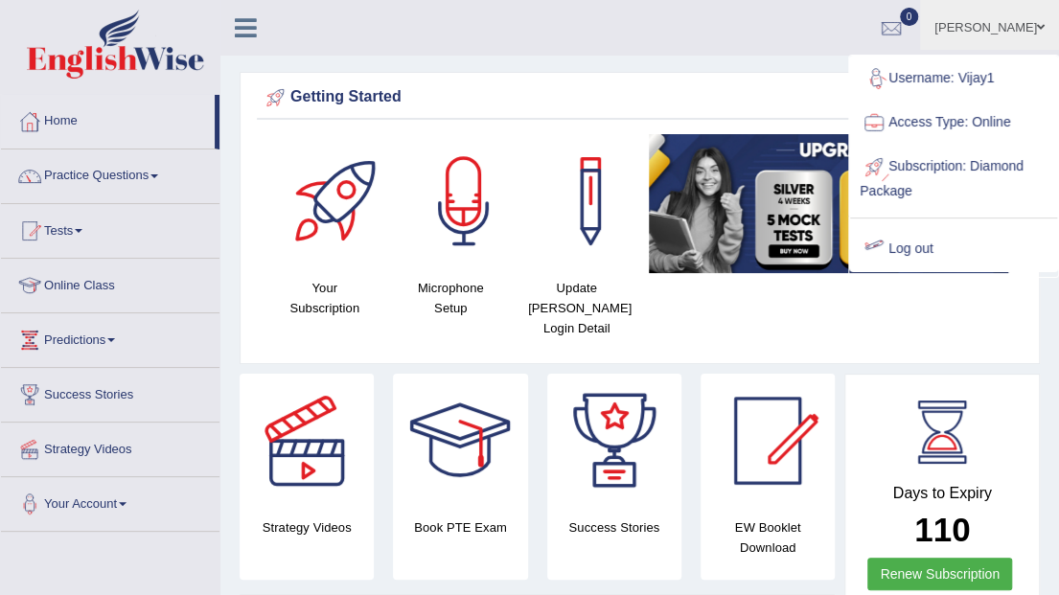
click at [896, 243] on link "Log out" at bounding box center [953, 249] width 207 height 44
